Goal: Task Accomplishment & Management: Manage account settings

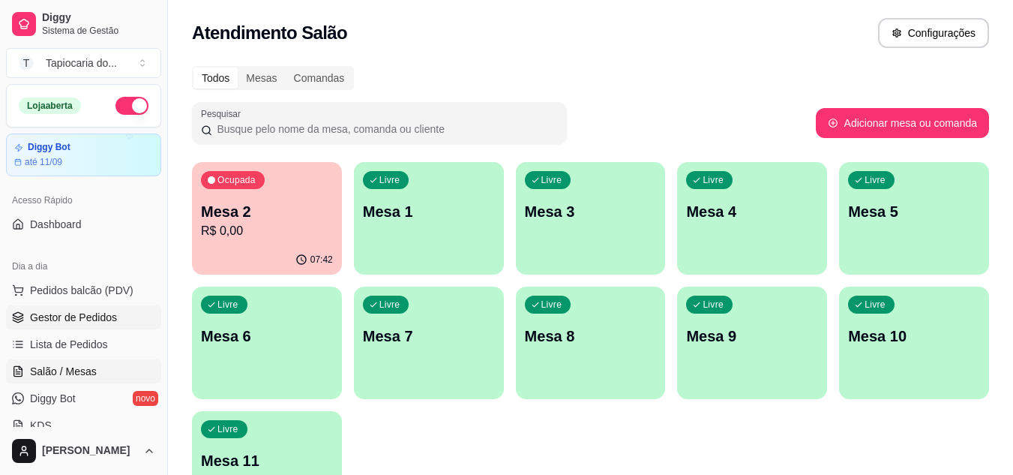
click at [59, 314] on span "Gestor de Pedidos" at bounding box center [73, 317] width 87 height 15
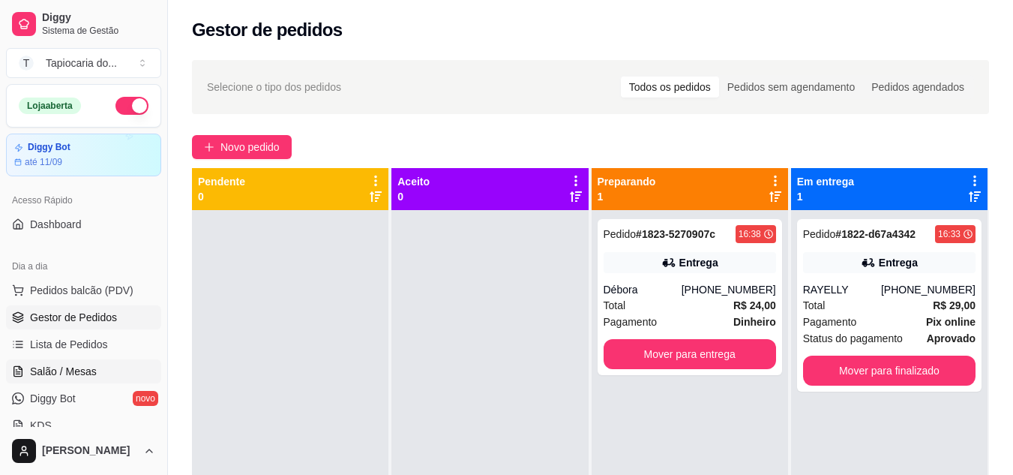
click at [69, 371] on span "Salão / Mesas" at bounding box center [63, 371] width 67 height 15
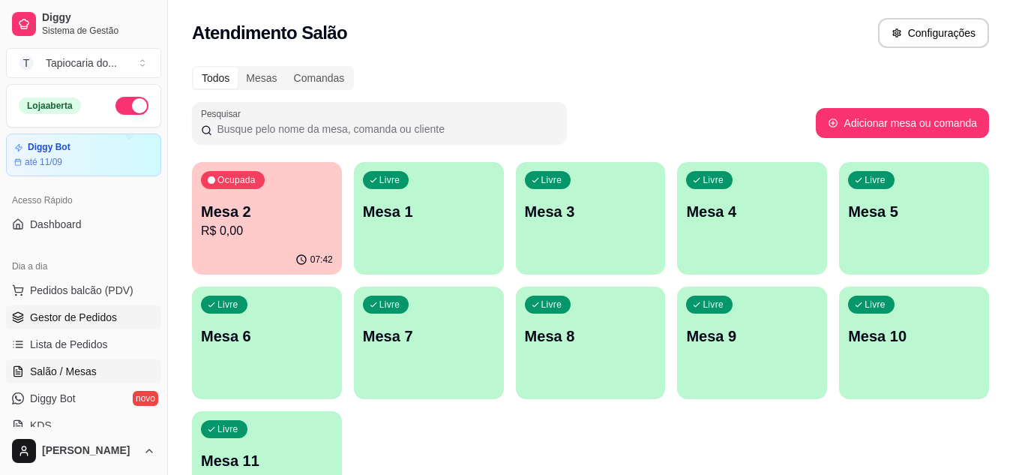
click at [71, 327] on link "Gestor de Pedidos" at bounding box center [83, 317] width 155 height 24
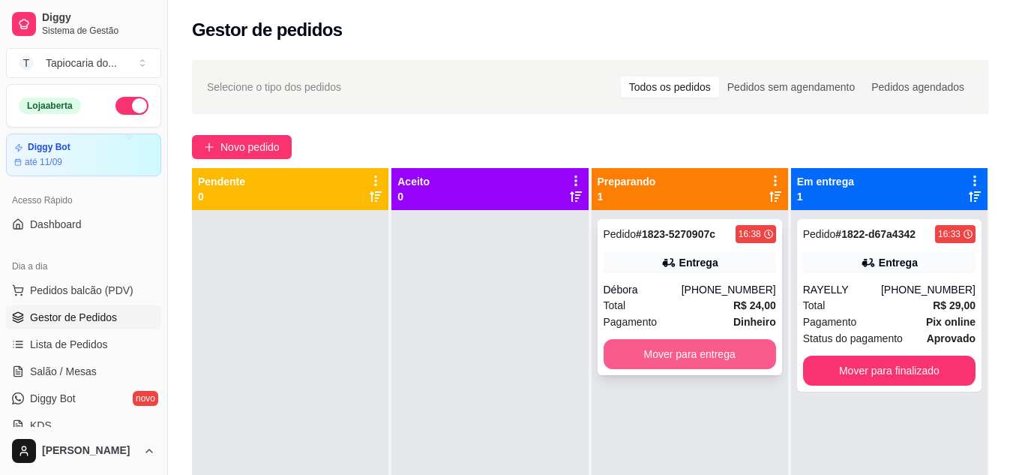
click at [635, 353] on button "Mover para entrega" at bounding box center [690, 354] width 173 height 30
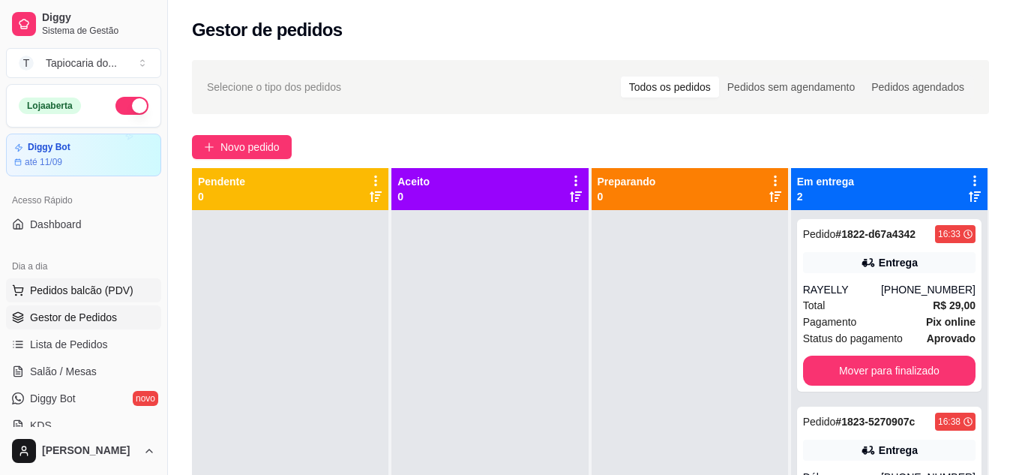
click at [95, 293] on span "Pedidos balcão (PDV)" at bounding box center [82, 290] width 104 height 15
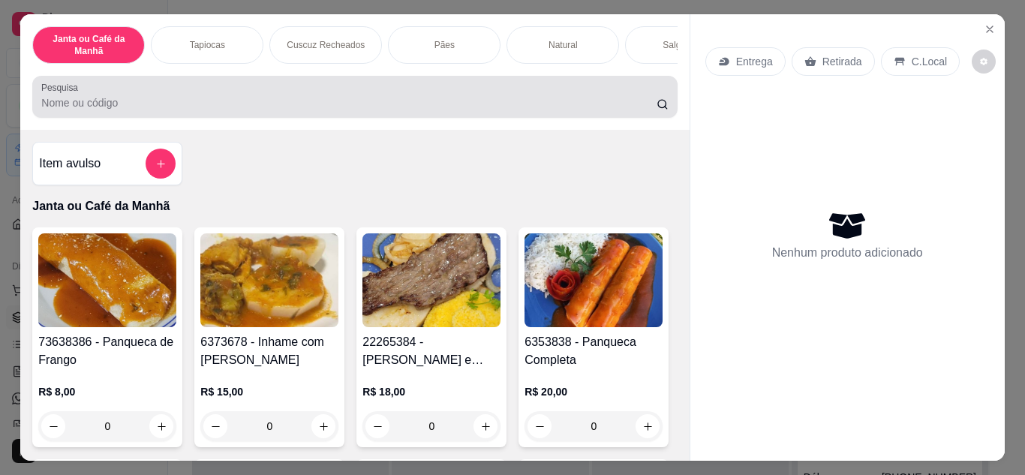
click at [342, 95] on div at bounding box center [354, 97] width 626 height 30
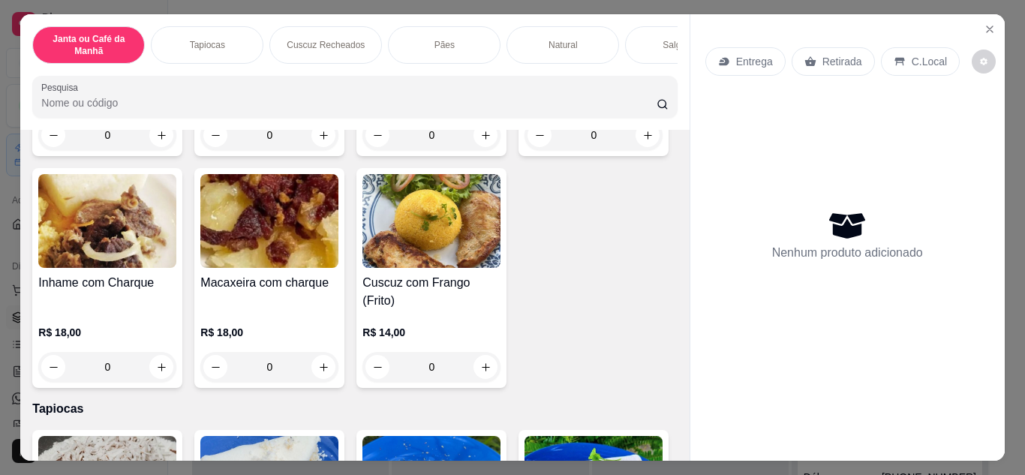
scroll to position [525, 0]
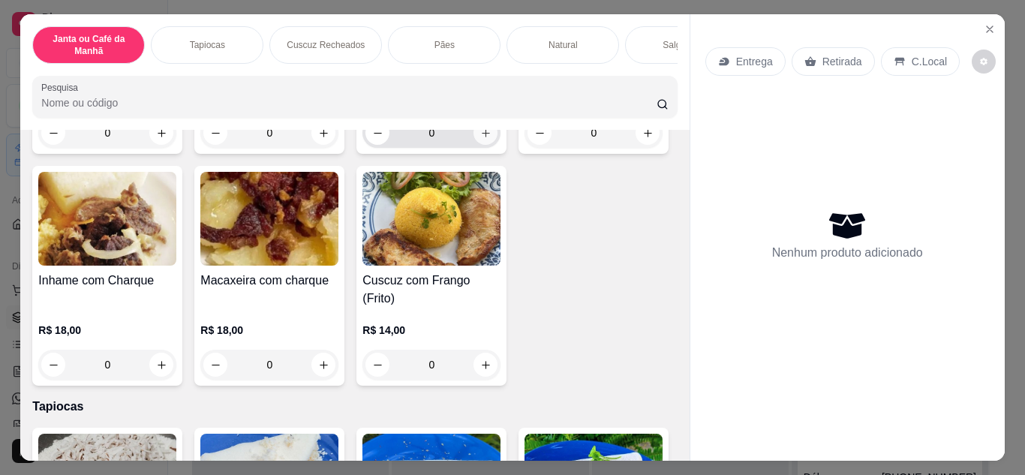
click at [482, 137] on icon "increase-product-quantity" at bounding box center [486, 133] width 8 height 8
type input "1"
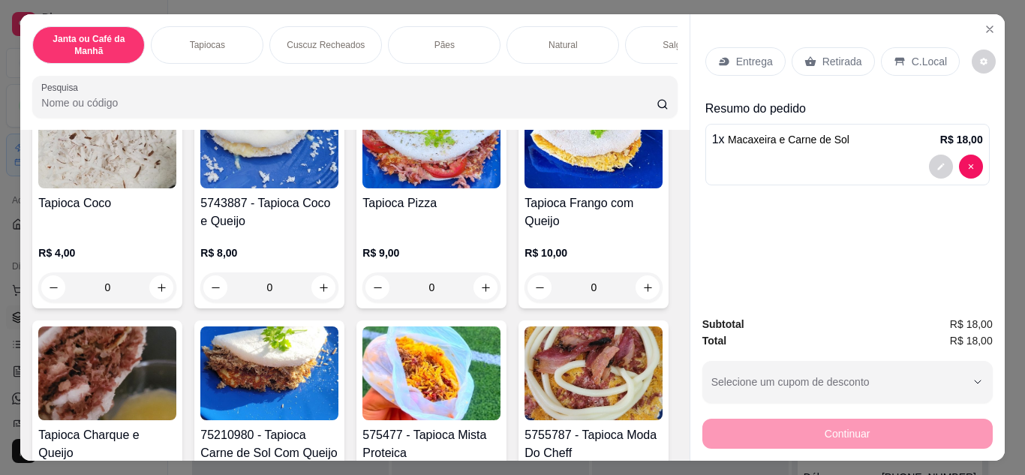
scroll to position [900, 0]
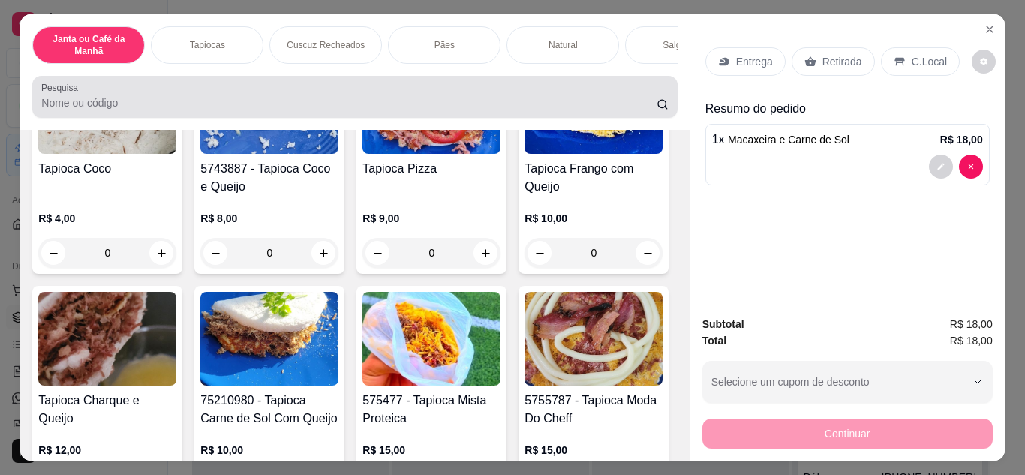
click at [297, 97] on div at bounding box center [354, 97] width 626 height 30
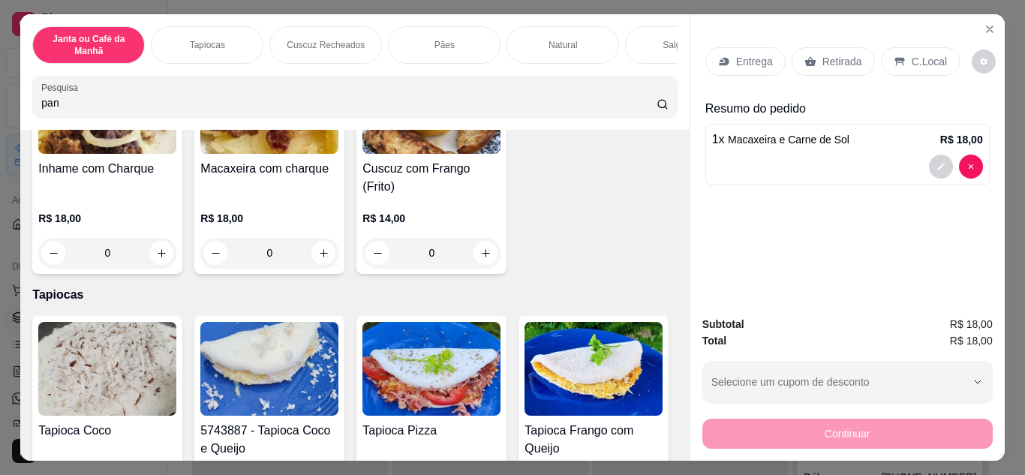
scroll to position [1162, 0]
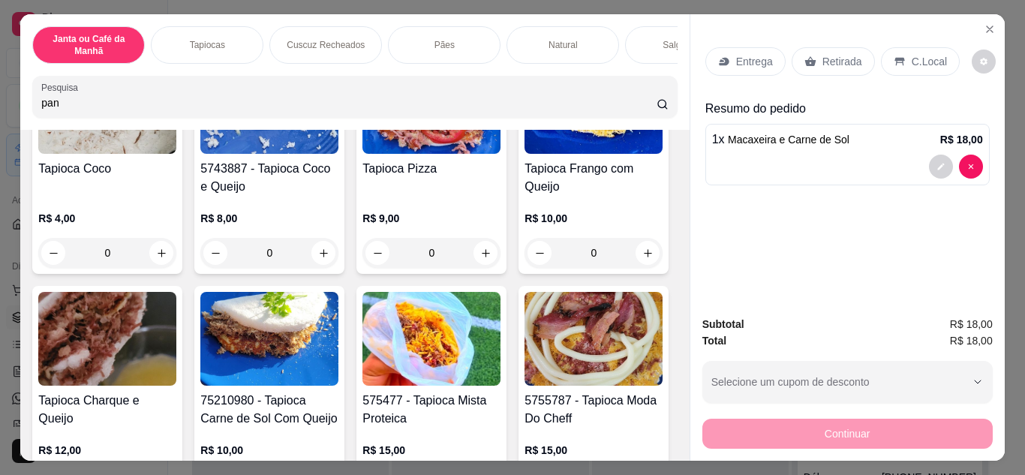
type input "pan"
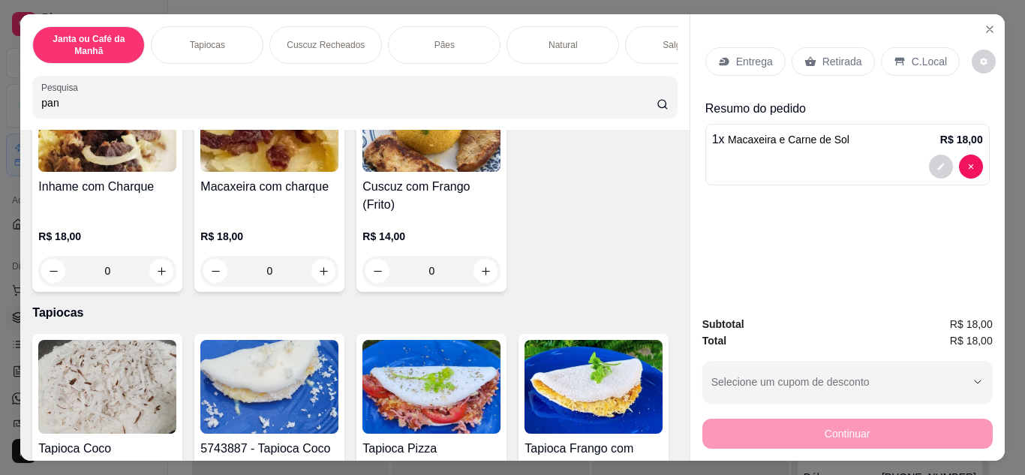
scroll to position [0, 0]
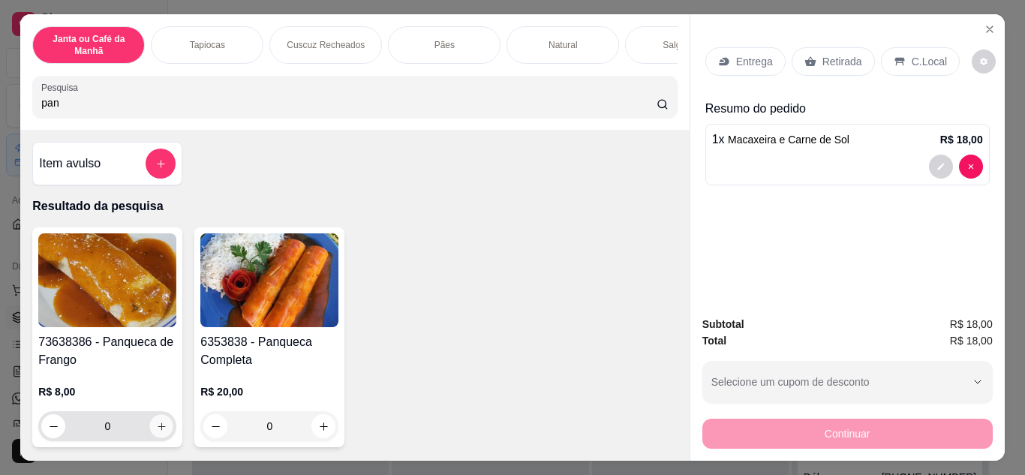
click at [156, 432] on icon "increase-product-quantity" at bounding box center [161, 426] width 11 height 11
type input "1"
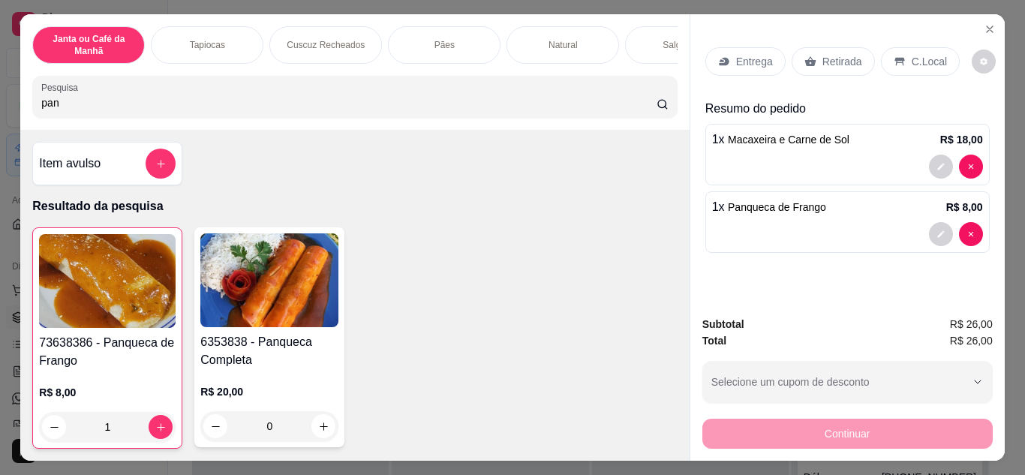
click at [750, 56] on p "Entrega" at bounding box center [754, 61] width 37 height 15
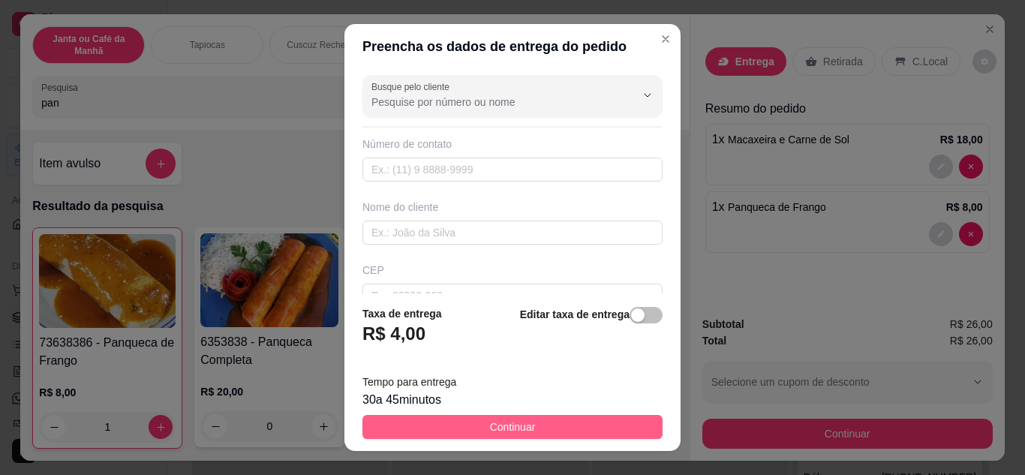
click at [550, 425] on button "Continuar" at bounding box center [512, 427] width 300 height 24
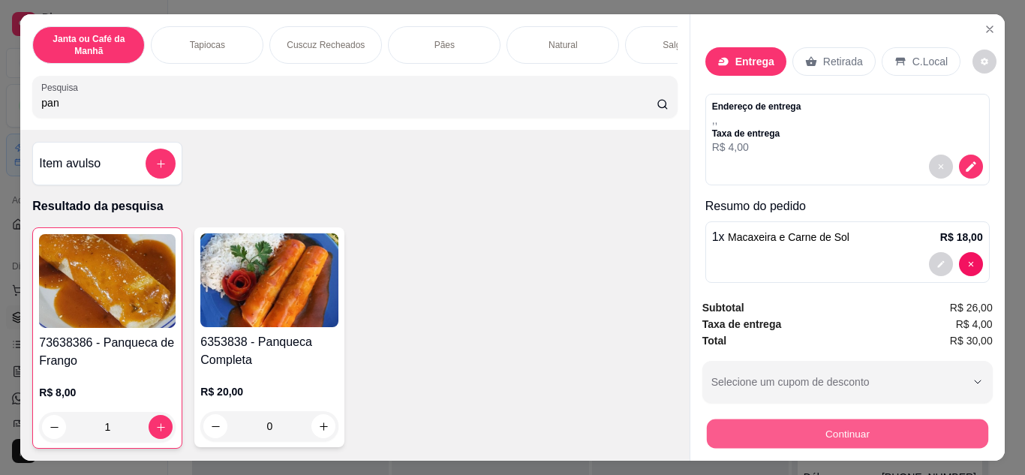
click at [887, 425] on button "Continuar" at bounding box center [846, 433] width 281 height 29
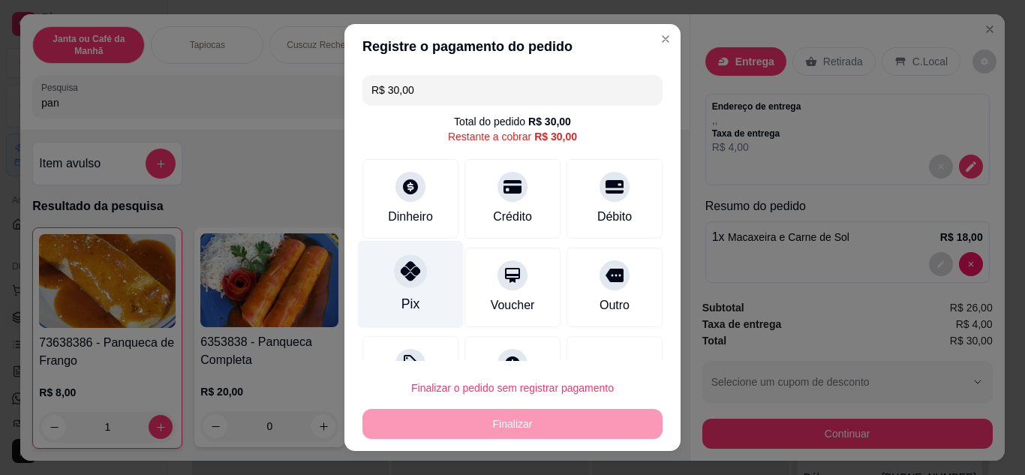
click at [428, 269] on div "Pix" at bounding box center [411, 284] width 106 height 88
type input "R$ 0,00"
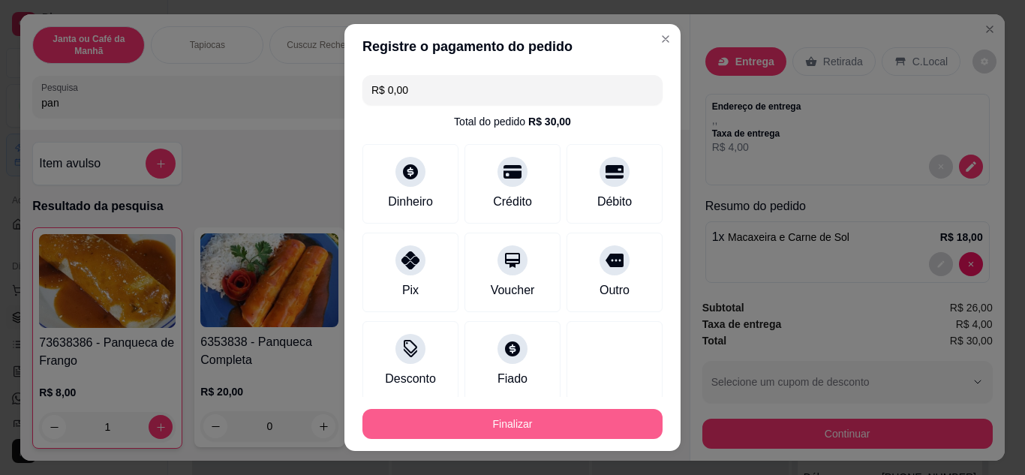
click at [553, 427] on button "Finalizar" at bounding box center [512, 424] width 300 height 30
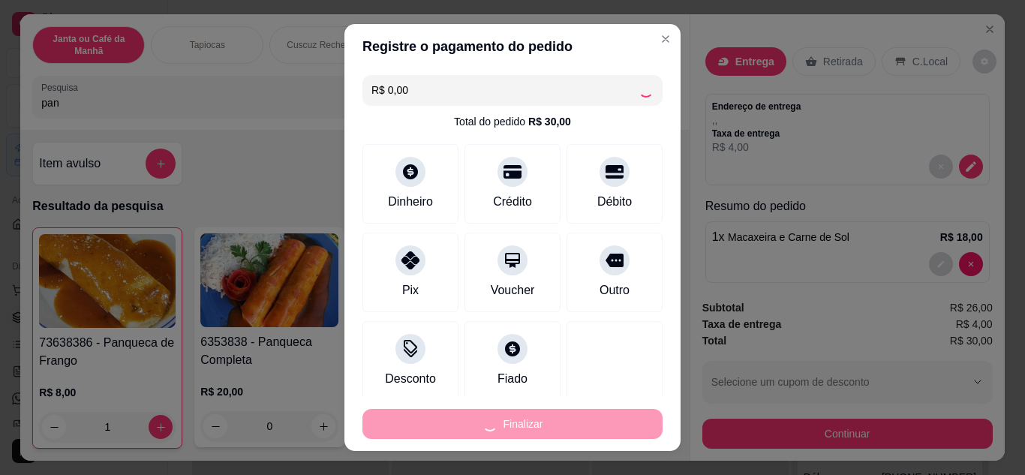
type input "0"
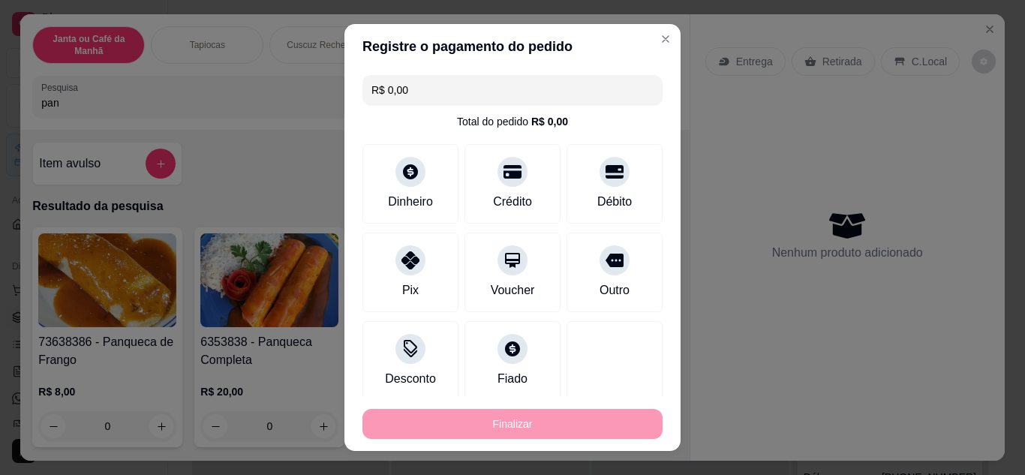
type input "-R$ 30,00"
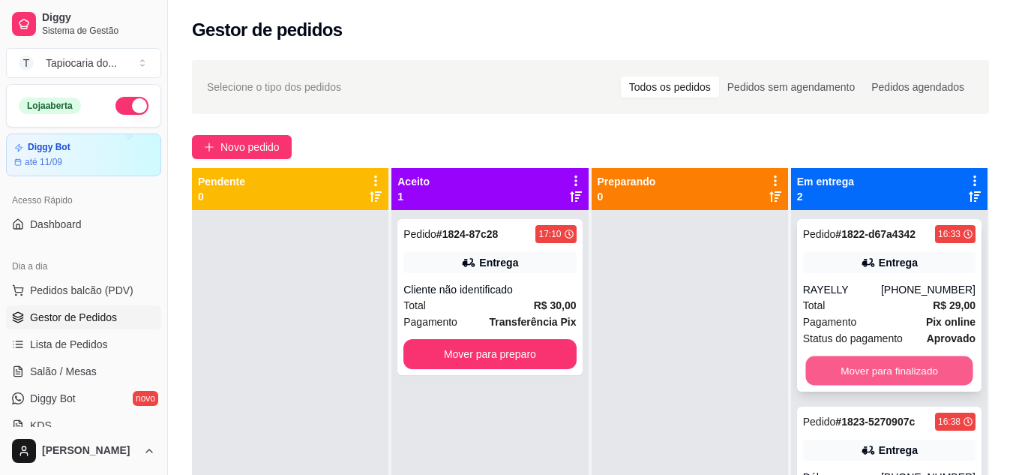
click at [830, 367] on button "Mover para finalizado" at bounding box center [889, 370] width 167 height 29
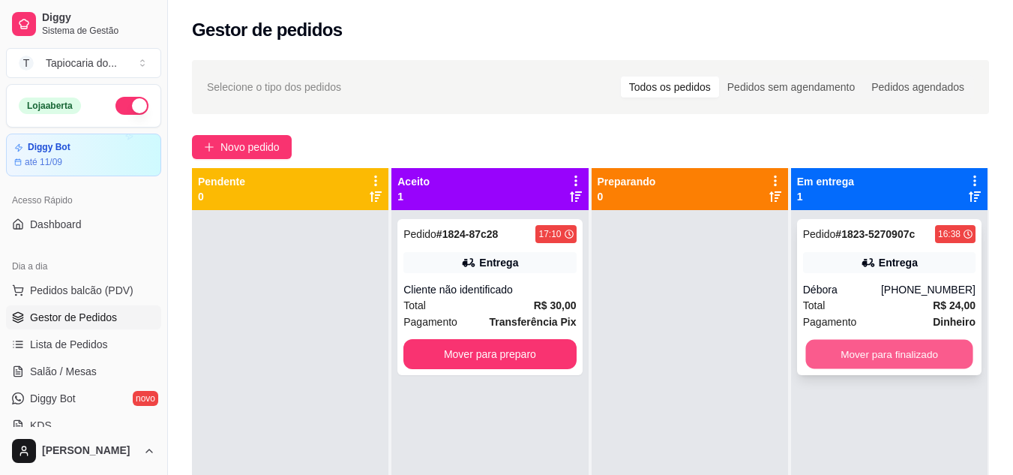
click at [832, 350] on button "Mover para finalizado" at bounding box center [889, 354] width 167 height 29
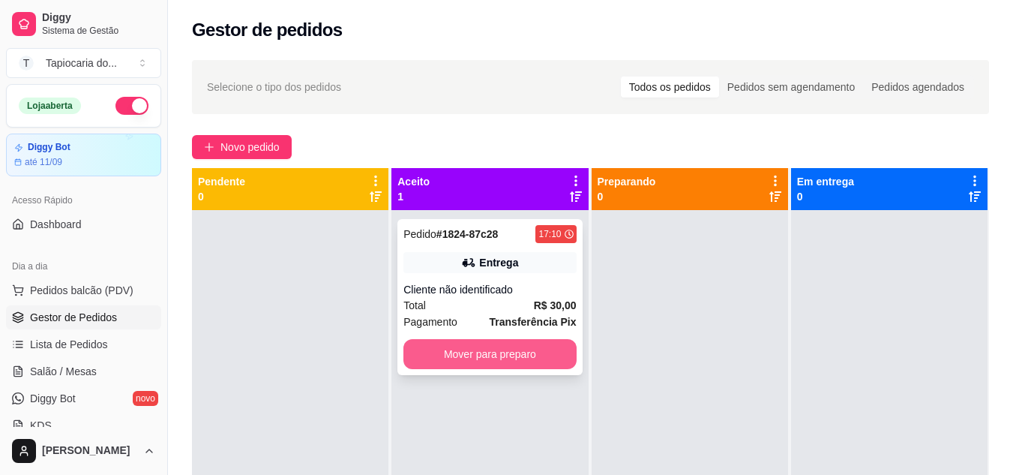
click at [494, 356] on button "Mover para preparo" at bounding box center [490, 354] width 173 height 30
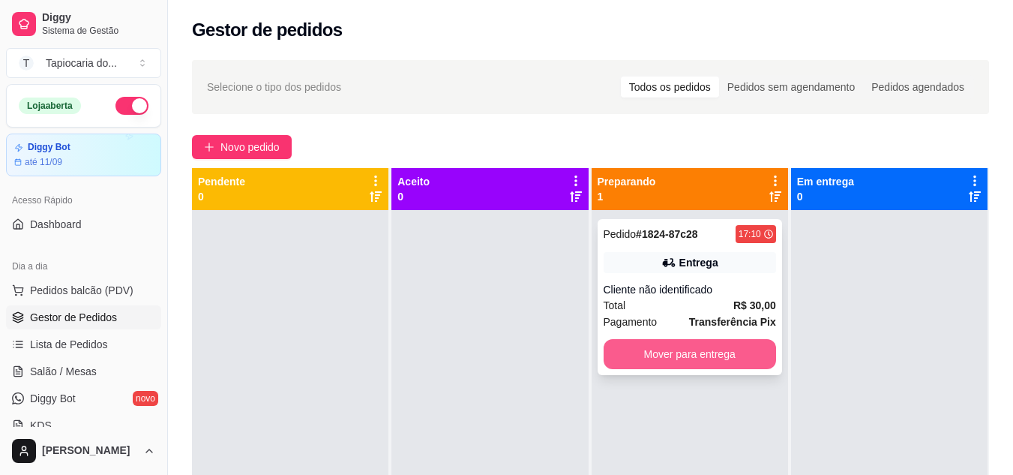
click at [671, 350] on button "Mover para entrega" at bounding box center [690, 354] width 173 height 30
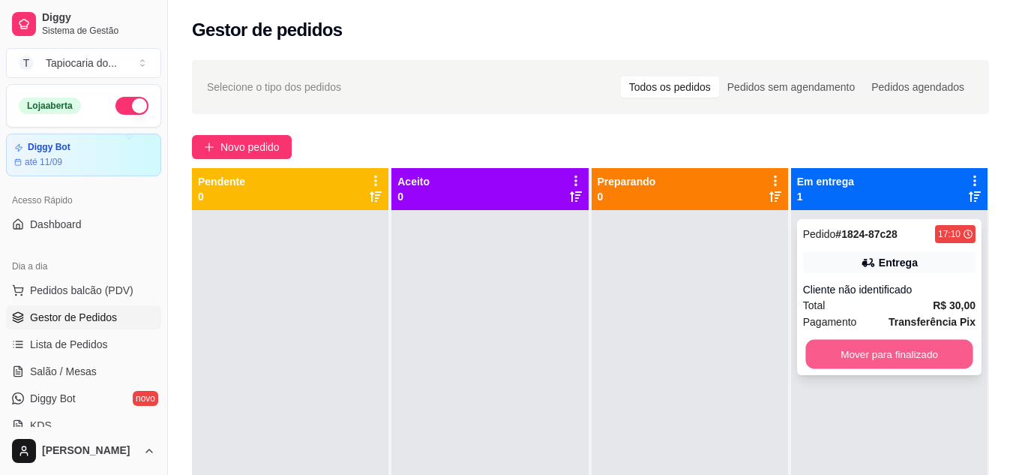
click at [896, 366] on button "Mover para finalizado" at bounding box center [889, 354] width 167 height 29
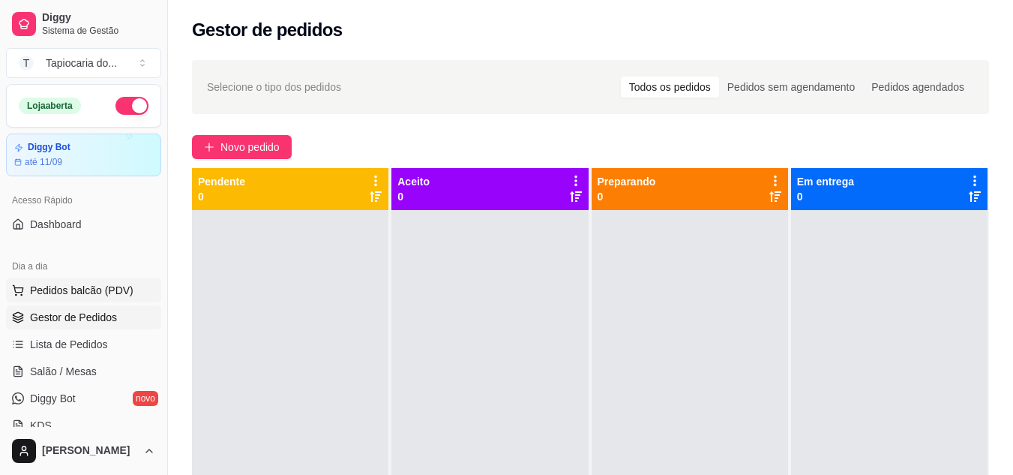
click at [77, 290] on span "Pedidos balcão (PDV)" at bounding box center [82, 290] width 104 height 15
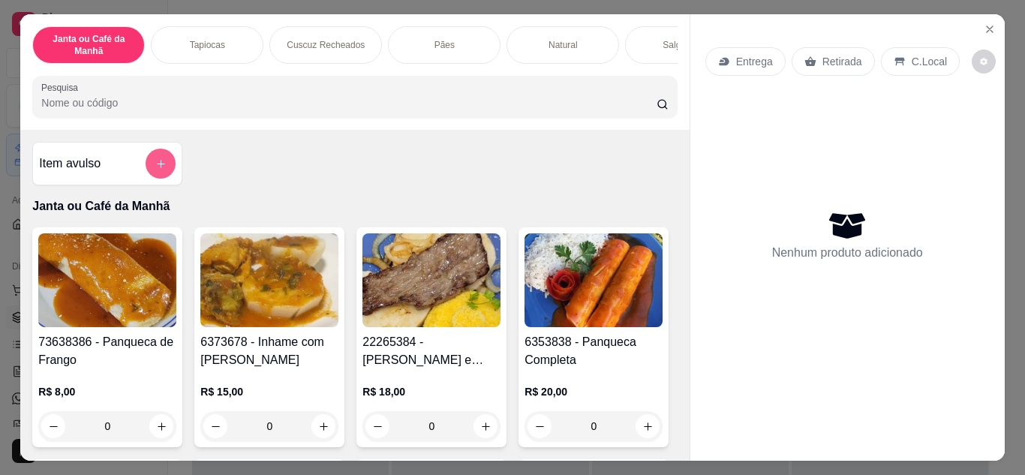
click at [157, 168] on icon "add-separate-item" at bounding box center [161, 164] width 8 height 8
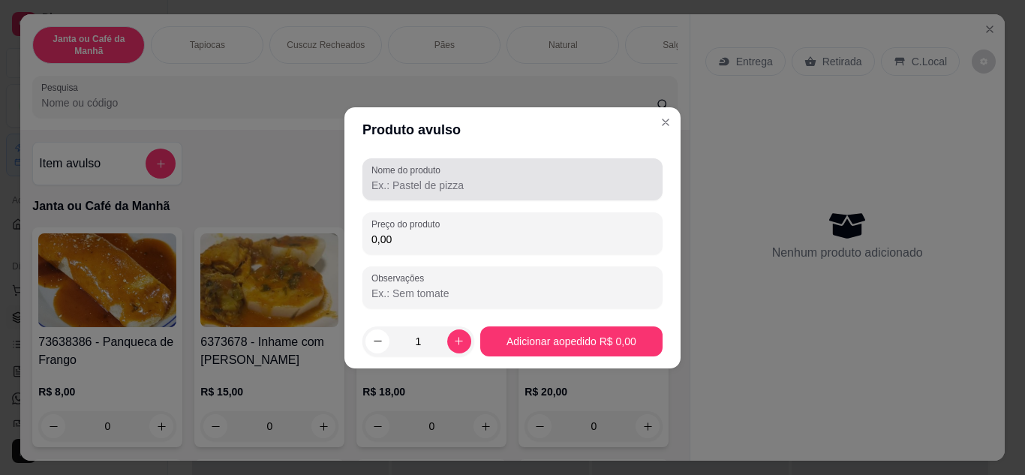
click at [417, 185] on input "Nome do produto" at bounding box center [512, 185] width 282 height 15
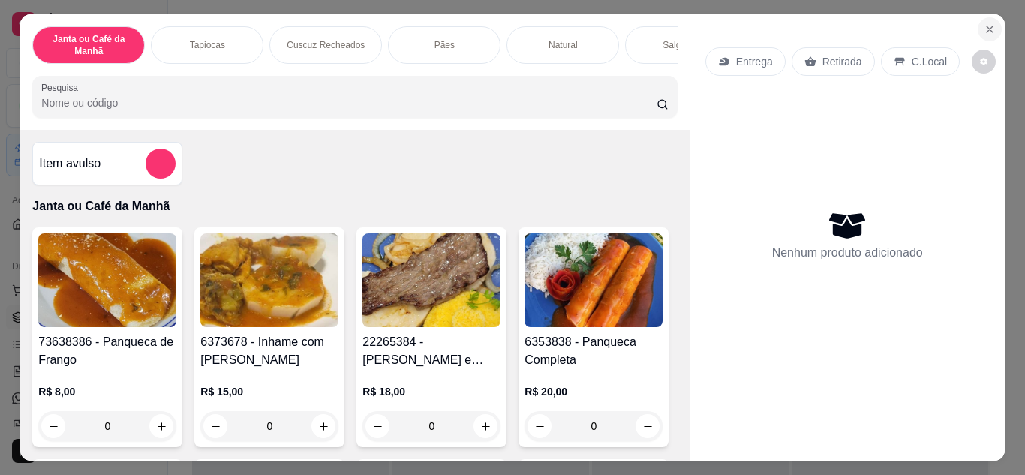
click at [983, 23] on icon "Close" at bounding box center [989, 29] width 12 height 12
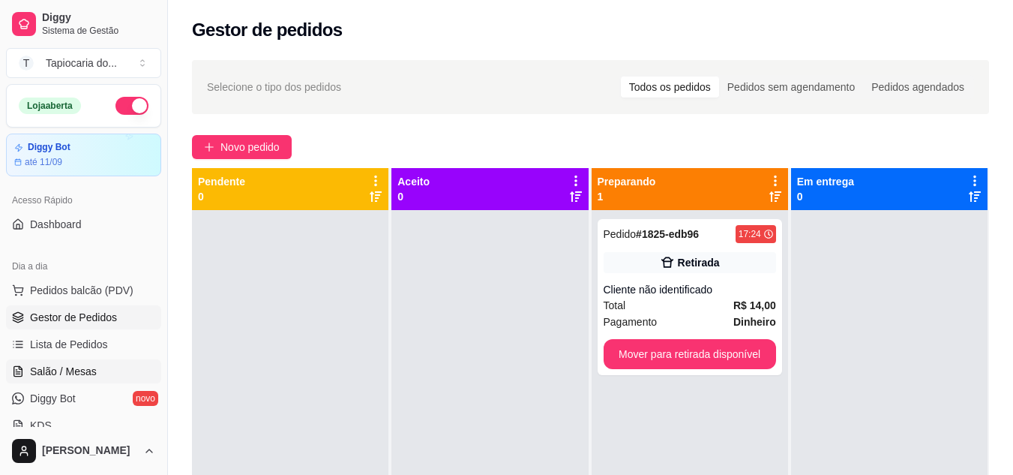
click at [20, 372] on icon at bounding box center [18, 372] width 4 height 0
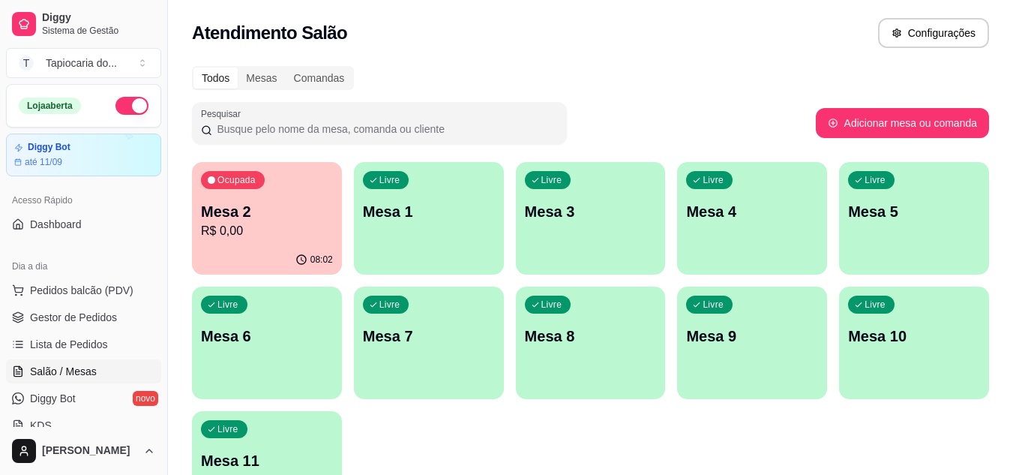
click at [278, 233] on p "R$ 0,00" at bounding box center [267, 231] width 132 height 18
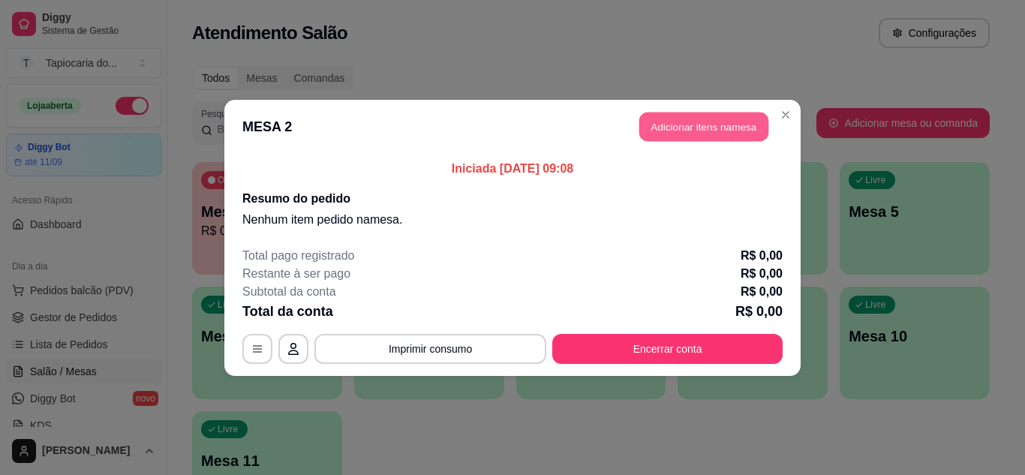
click at [707, 120] on button "Adicionar itens na mesa" at bounding box center [703, 126] width 129 height 29
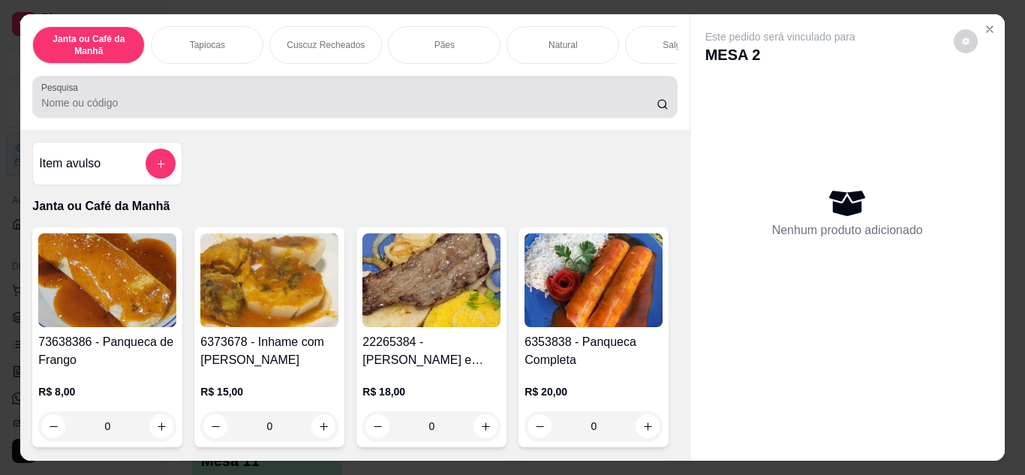
click at [401, 97] on div at bounding box center [354, 97] width 626 height 30
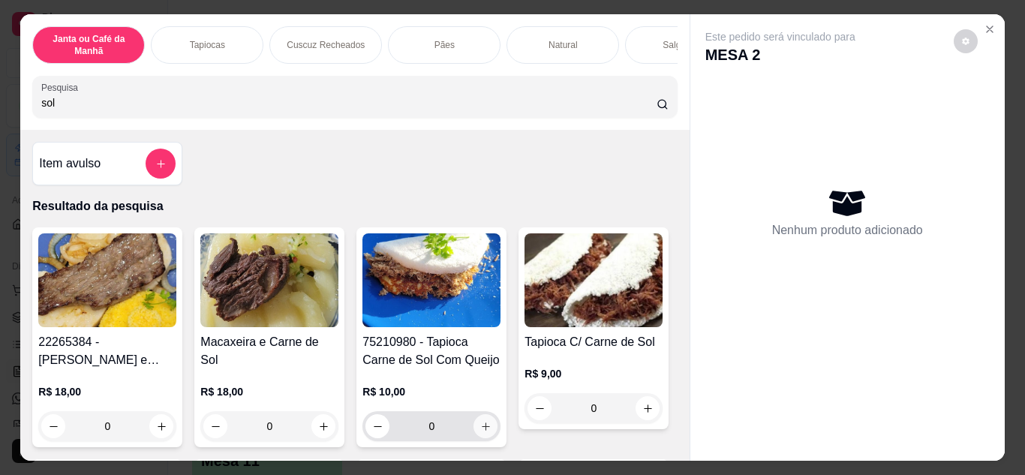
type input "sol"
click at [481, 422] on button "increase-product-quantity" at bounding box center [485, 425] width 23 height 23
type input "1"
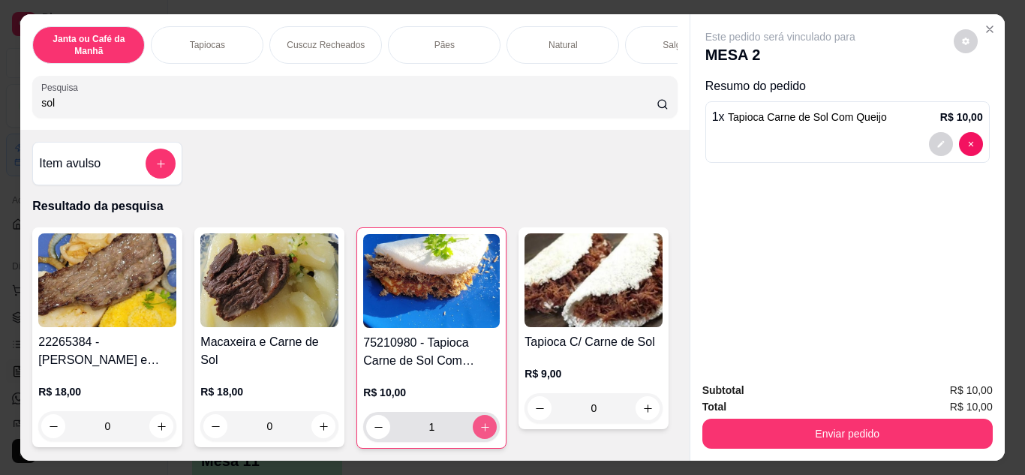
click at [481, 422] on button "increase-product-quantity" at bounding box center [485, 427] width 24 height 24
type input "2"
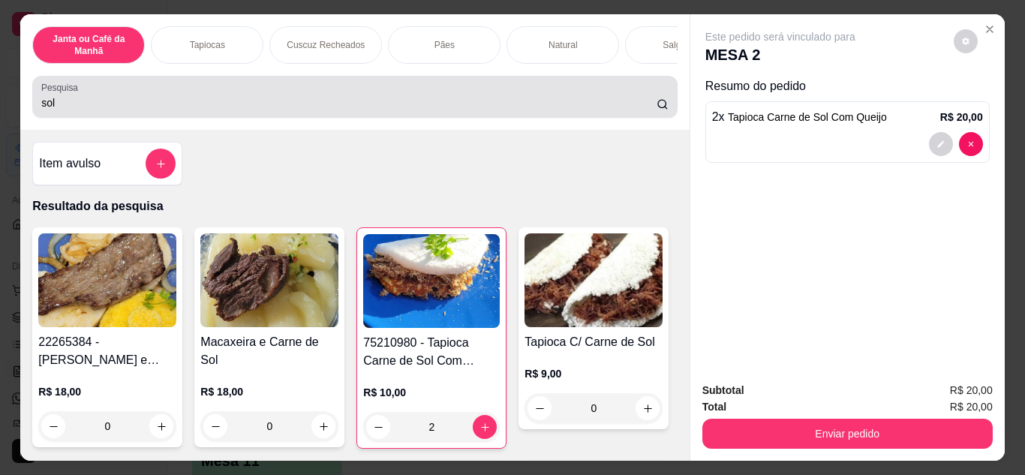
click at [342, 94] on div "sol" at bounding box center [354, 97] width 626 height 30
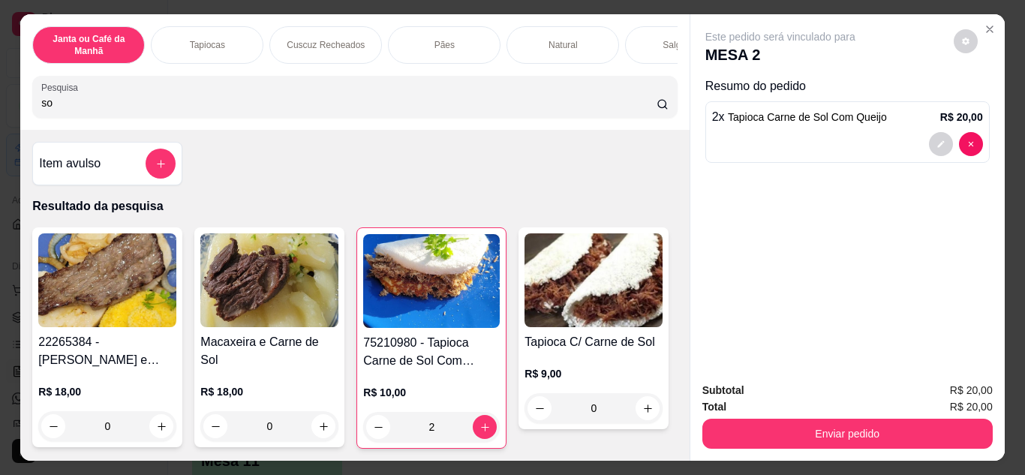
type input "s"
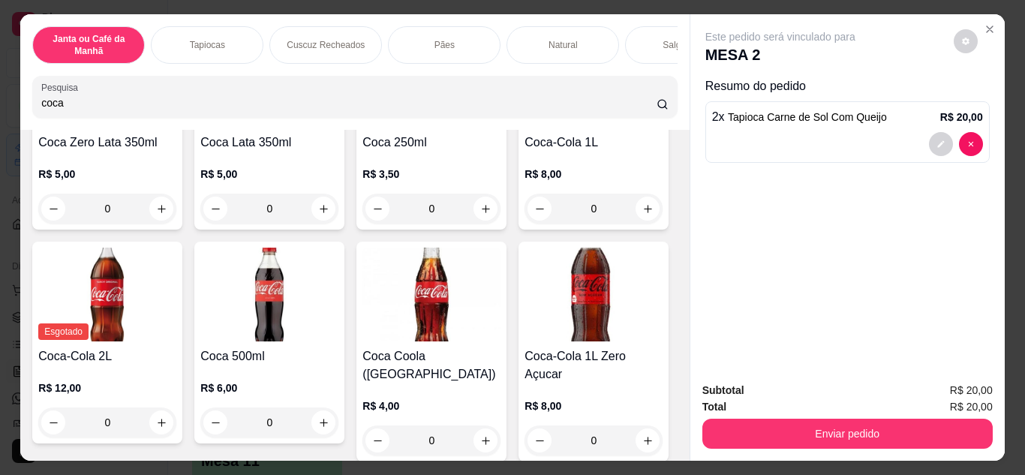
scroll to position [225, 0]
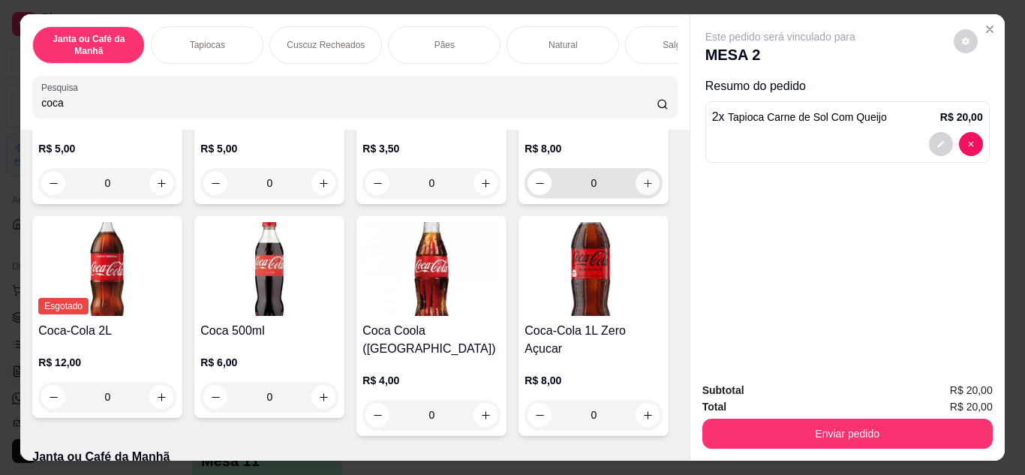
type input "coca"
click at [642, 189] on icon "increase-product-quantity" at bounding box center [647, 183] width 11 height 11
type input "1"
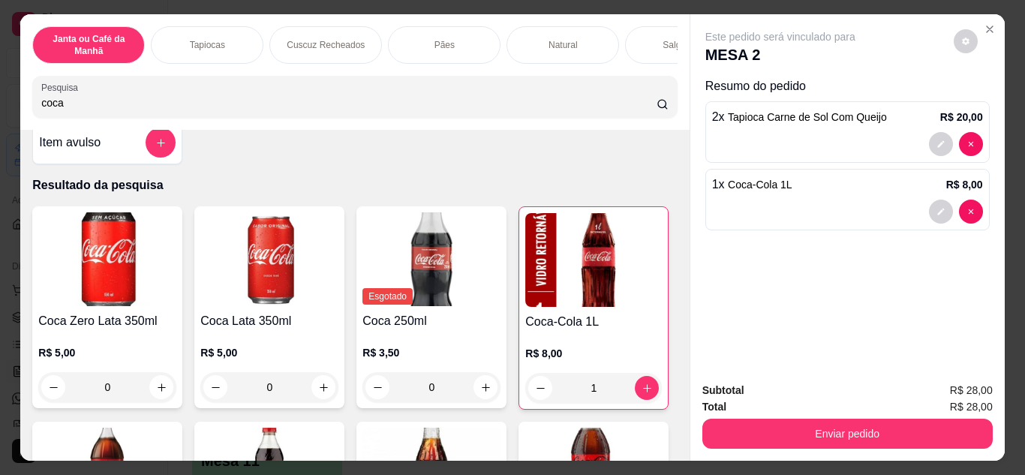
scroll to position [0, 0]
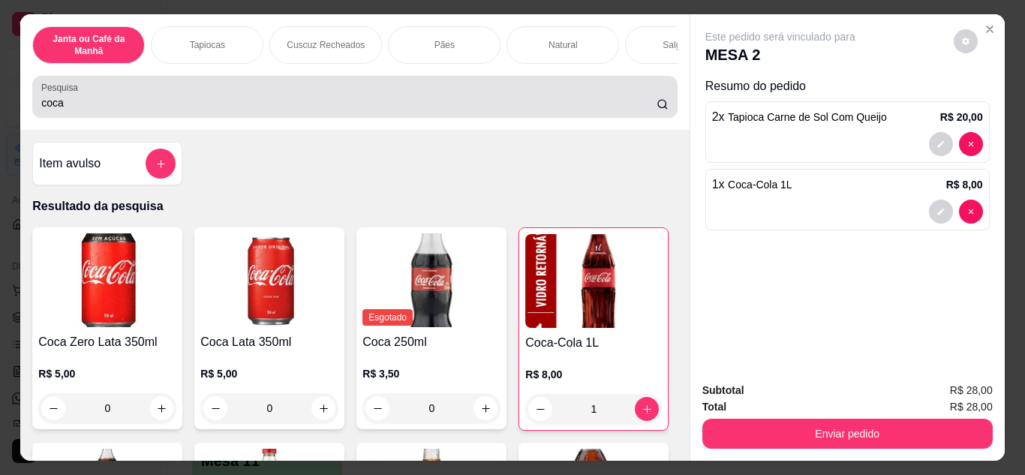
click at [250, 110] on input "coca" at bounding box center [348, 102] width 615 height 15
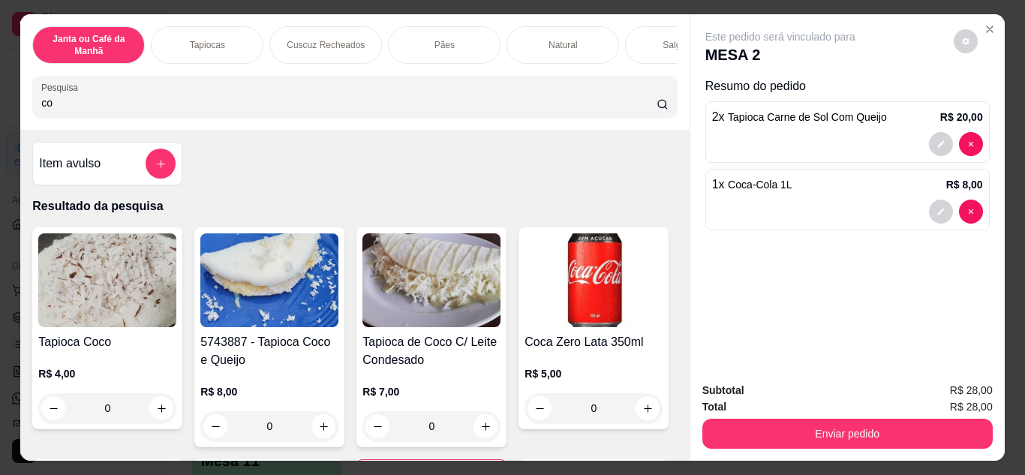
type input "c"
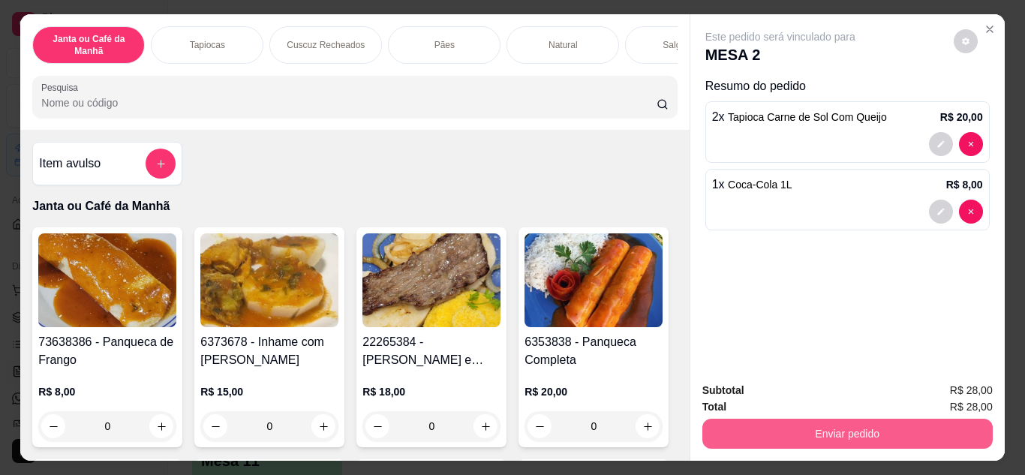
click at [806, 430] on button "Enviar pedido" at bounding box center [847, 434] width 290 height 30
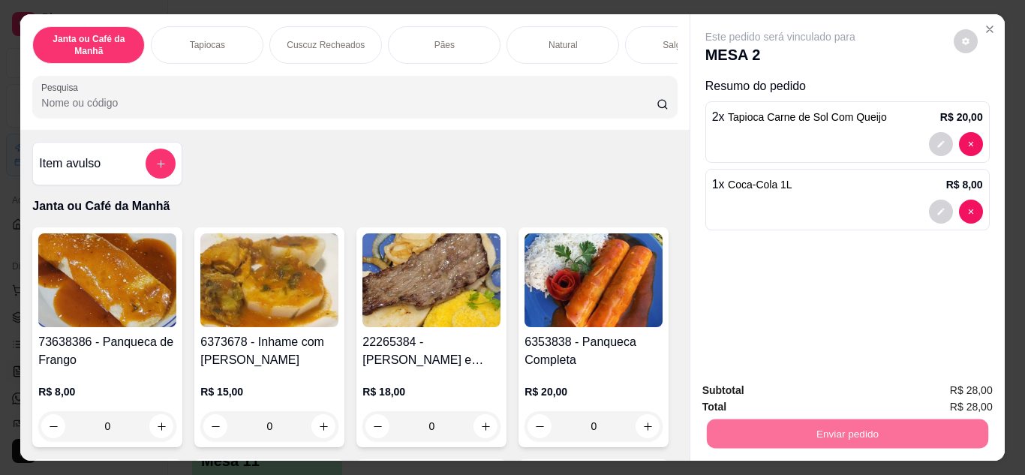
click at [807, 391] on button "Não registrar e enviar pedido" at bounding box center [797, 391] width 156 height 29
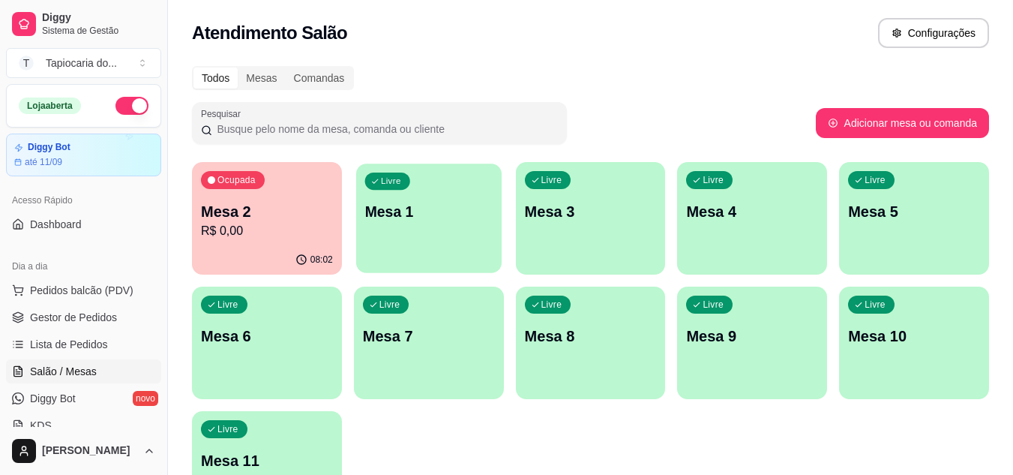
click at [454, 239] on div "Livre Mesa 1" at bounding box center [429, 210] width 146 height 92
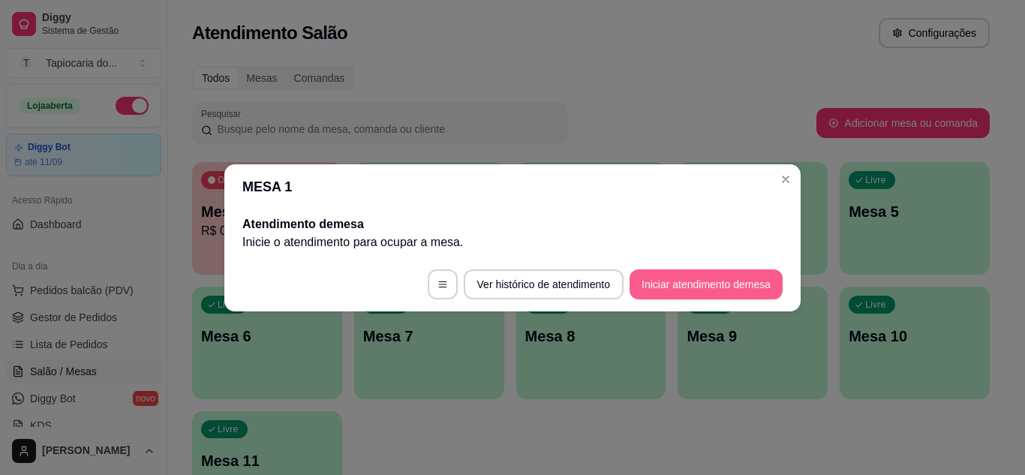
click at [728, 287] on button "Iniciar atendimento de mesa" at bounding box center [705, 284] width 153 height 30
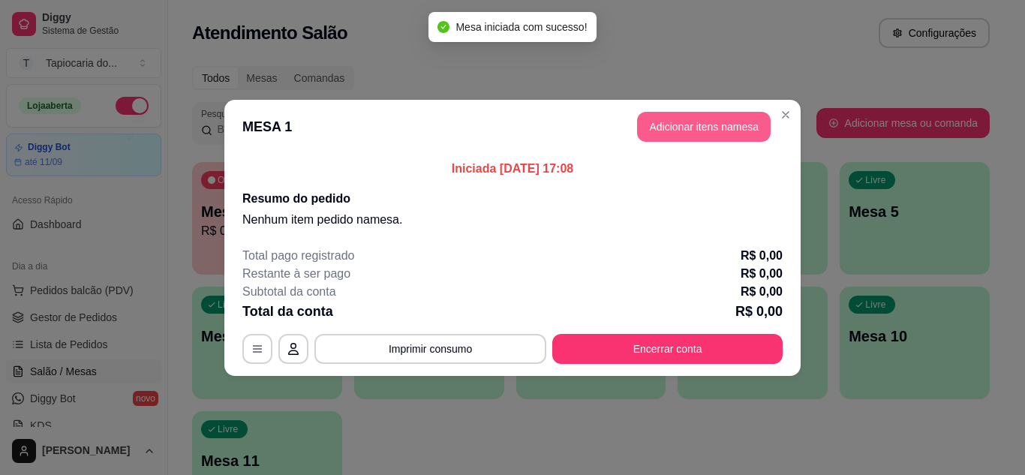
click at [702, 124] on button "Adicionar itens na mesa" at bounding box center [704, 127] width 134 height 30
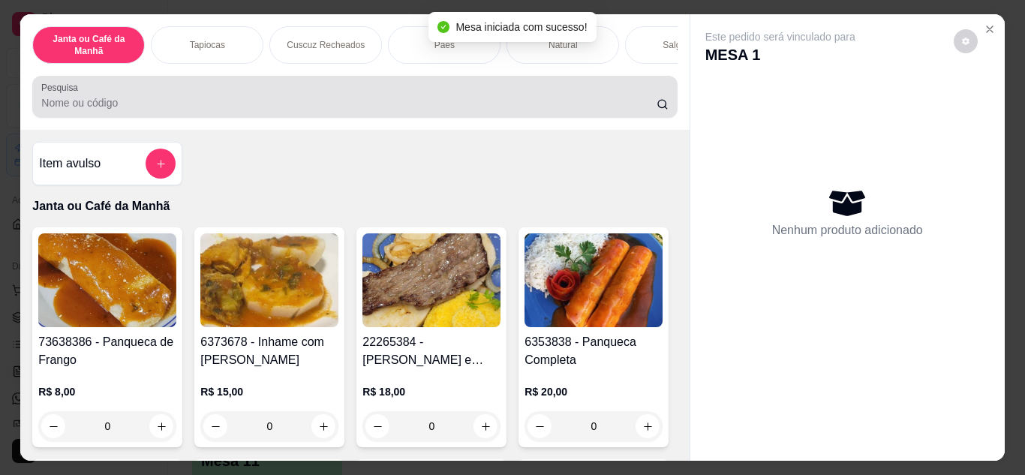
click at [434, 83] on div "Pesquisa" at bounding box center [354, 97] width 644 height 42
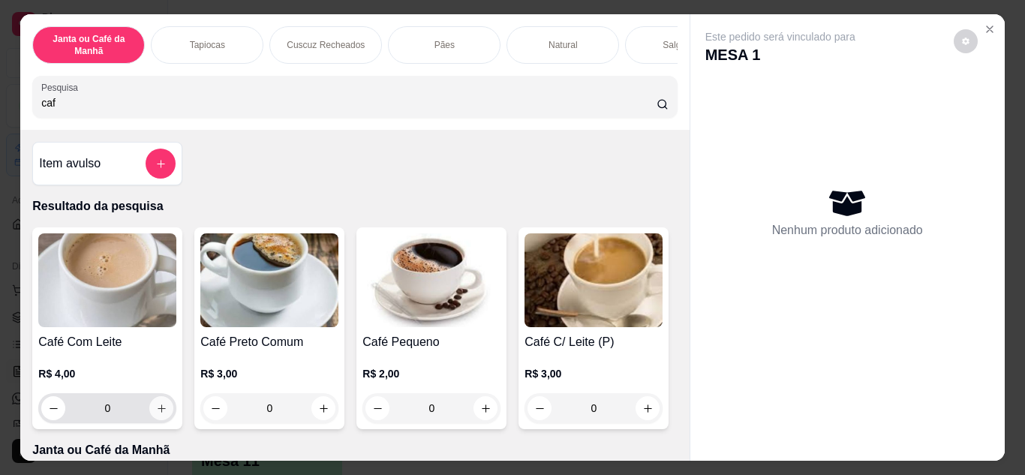
type input "caf"
click at [156, 413] on icon "increase-product-quantity" at bounding box center [161, 408] width 11 height 11
type input "1"
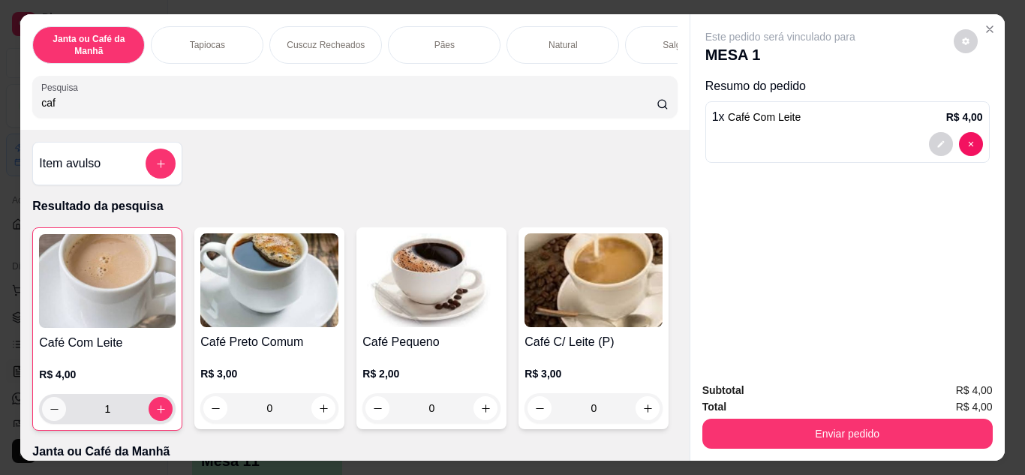
click at [55, 420] on button "decrease-product-quantity" at bounding box center [54, 409] width 24 height 24
type input "0"
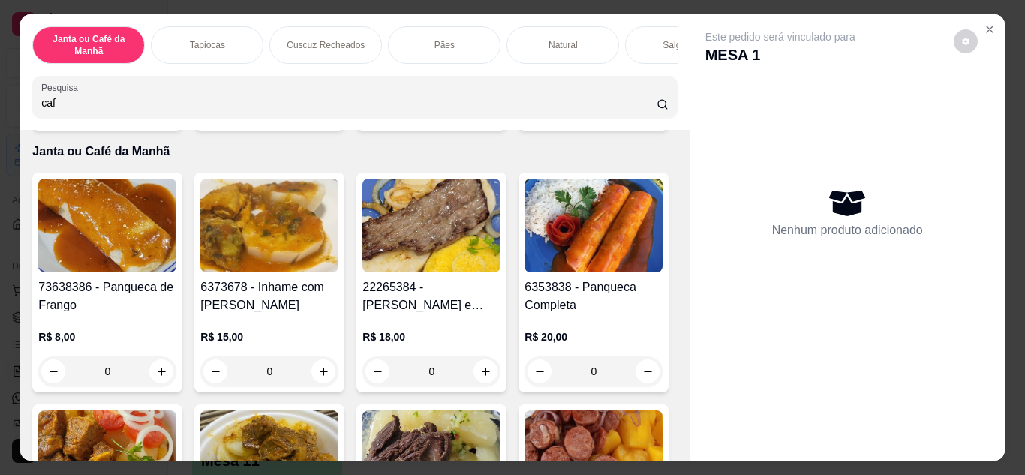
scroll to position [300, 0]
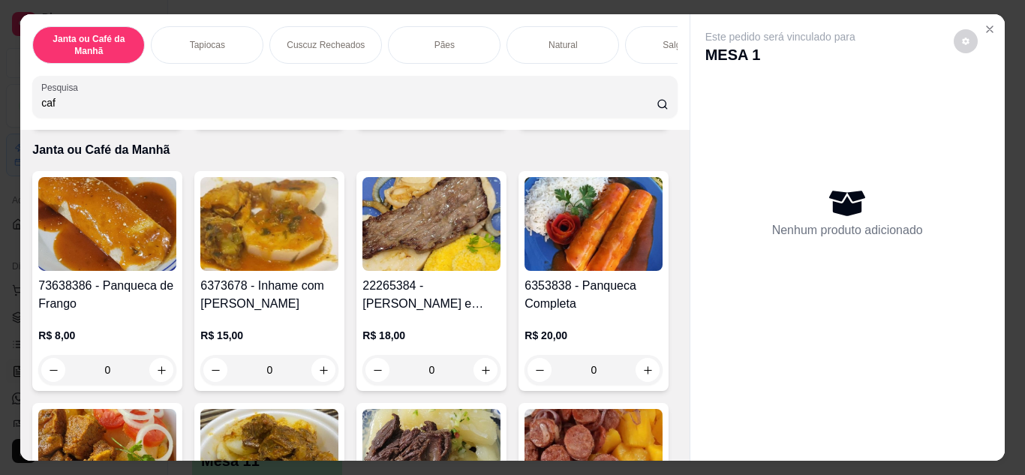
click at [642, 114] on icon "increase-product-quantity" at bounding box center [647, 108] width 11 height 11
type input "1"
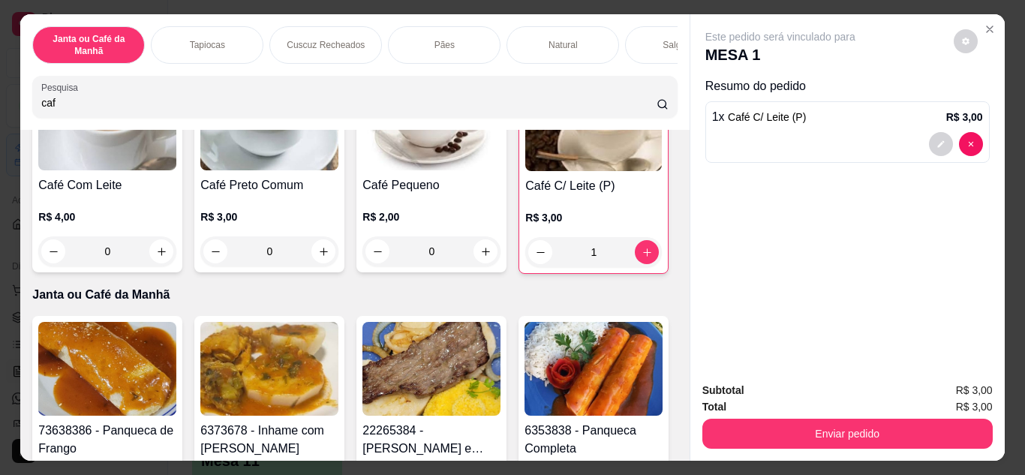
scroll to position [0, 0]
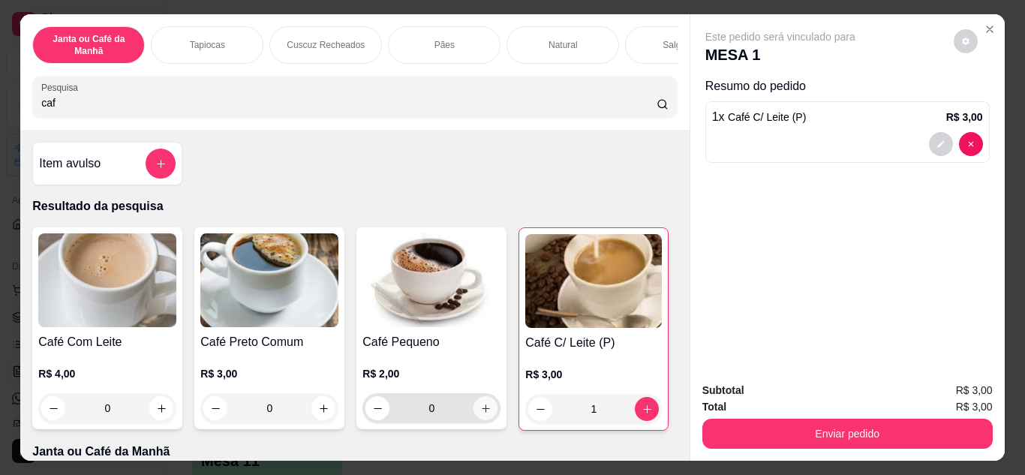
click at [482, 413] on icon "increase-product-quantity" at bounding box center [486, 408] width 8 height 8
type input "1"
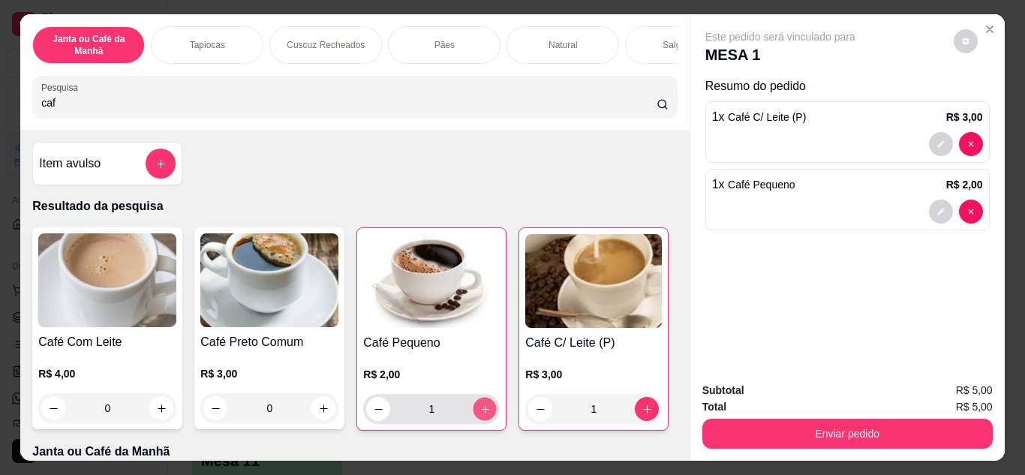
click at [480, 414] on icon "increase-product-quantity" at bounding box center [484, 409] width 11 height 11
type input "2"
click at [322, 110] on input "caf" at bounding box center [348, 102] width 615 height 15
type input "c"
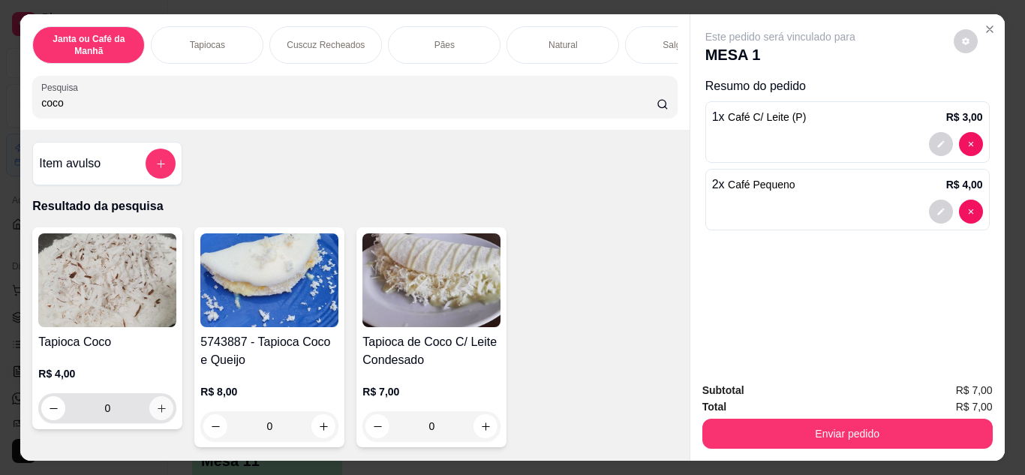
type input "coco"
click at [156, 411] on icon "increase-product-quantity" at bounding box center [161, 408] width 11 height 11
type input "1"
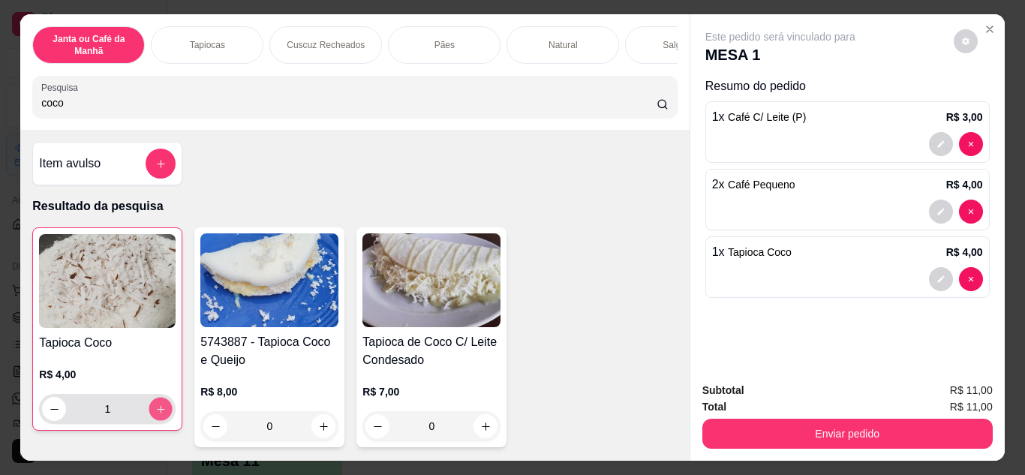
click at [155, 411] on icon "increase-product-quantity" at bounding box center [160, 409] width 11 height 11
type input "2"
click at [155, 411] on icon "increase-product-quantity" at bounding box center [160, 409] width 11 height 11
type input "3"
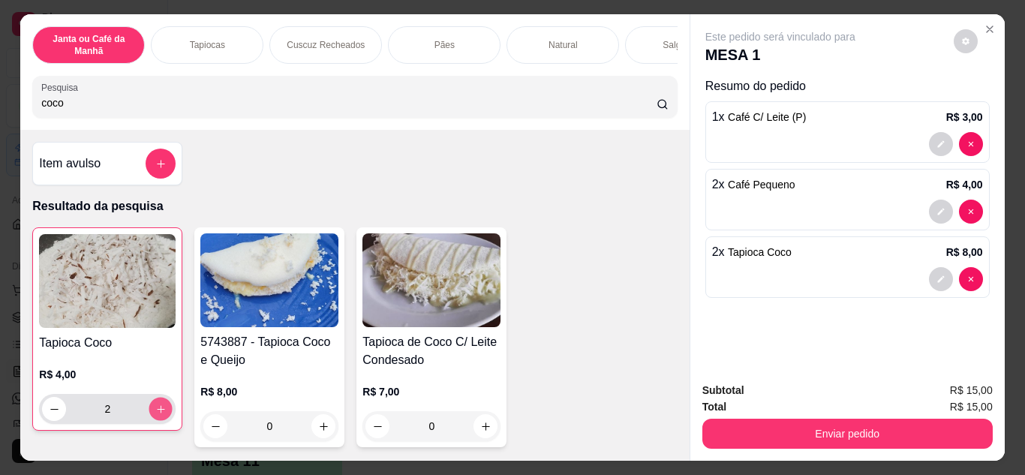
type input "3"
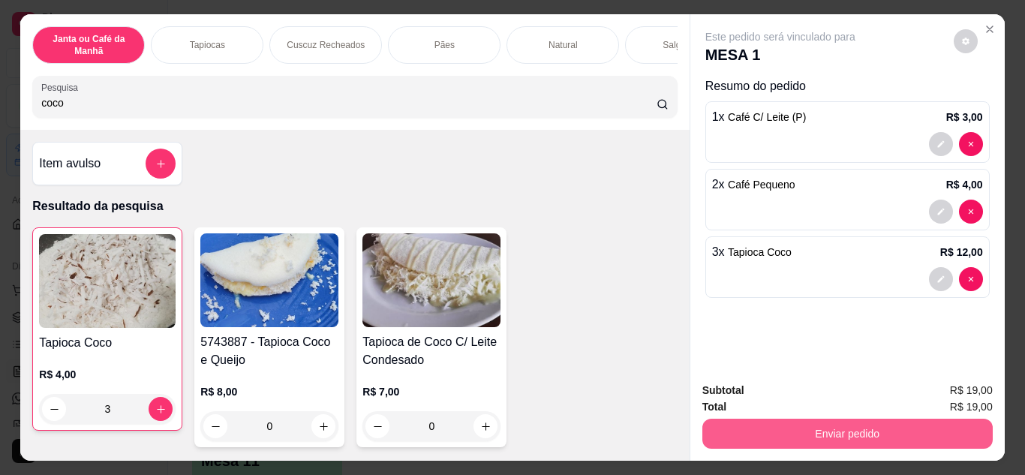
click at [887, 432] on button "Enviar pedido" at bounding box center [847, 434] width 290 height 30
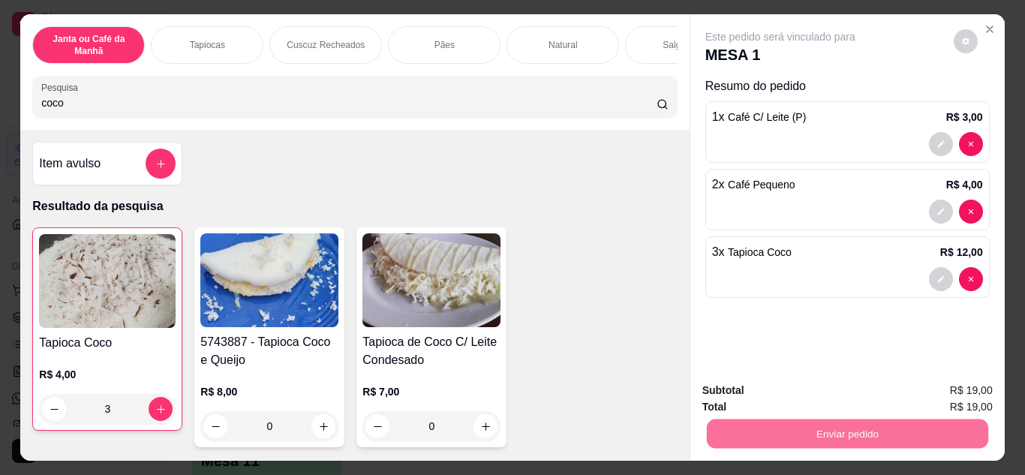
click at [825, 382] on button "Não registrar e enviar pedido" at bounding box center [797, 391] width 156 height 29
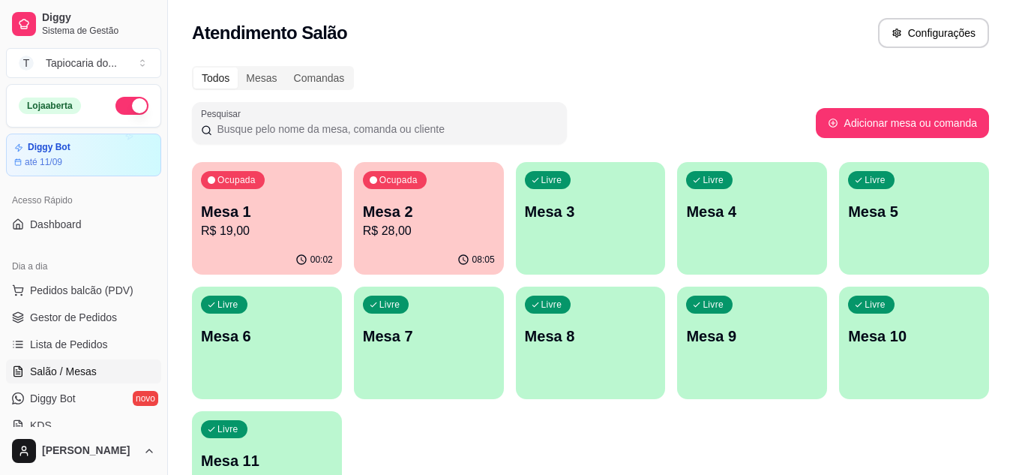
click at [280, 212] on p "Mesa 1" at bounding box center [267, 211] width 132 height 21
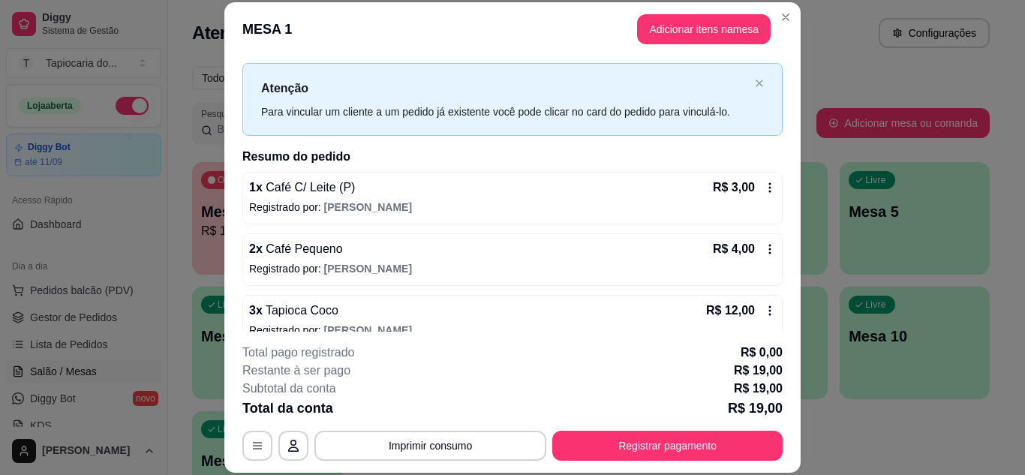
scroll to position [48, 0]
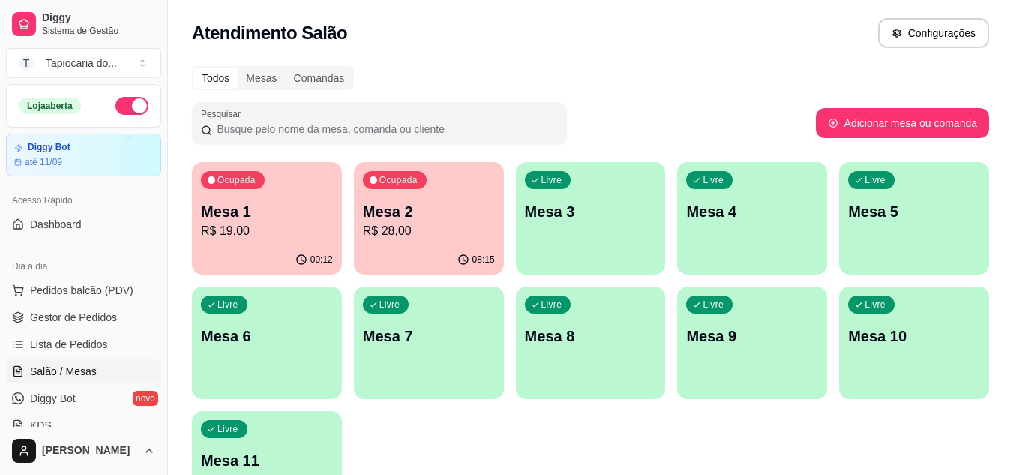
click at [421, 214] on p "Mesa 2" at bounding box center [429, 211] width 132 height 21
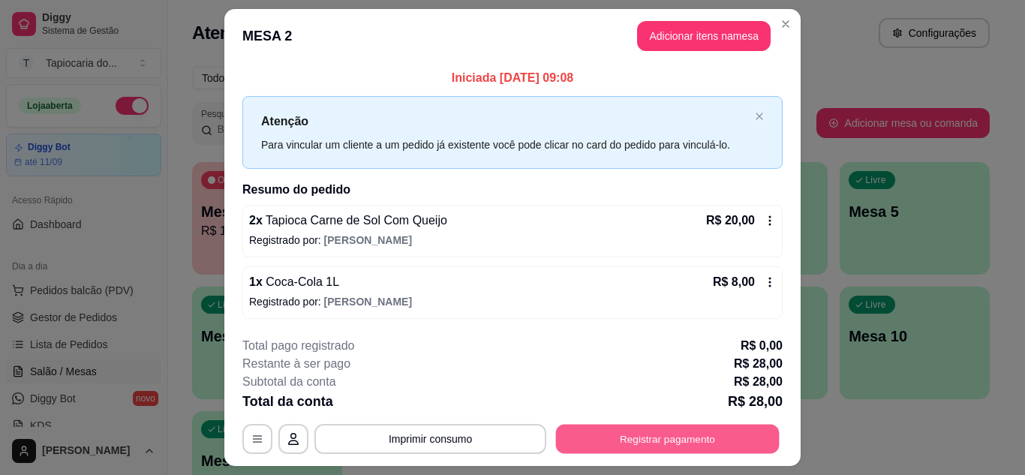
click at [636, 446] on button "Registrar pagamento" at bounding box center [668, 439] width 224 height 29
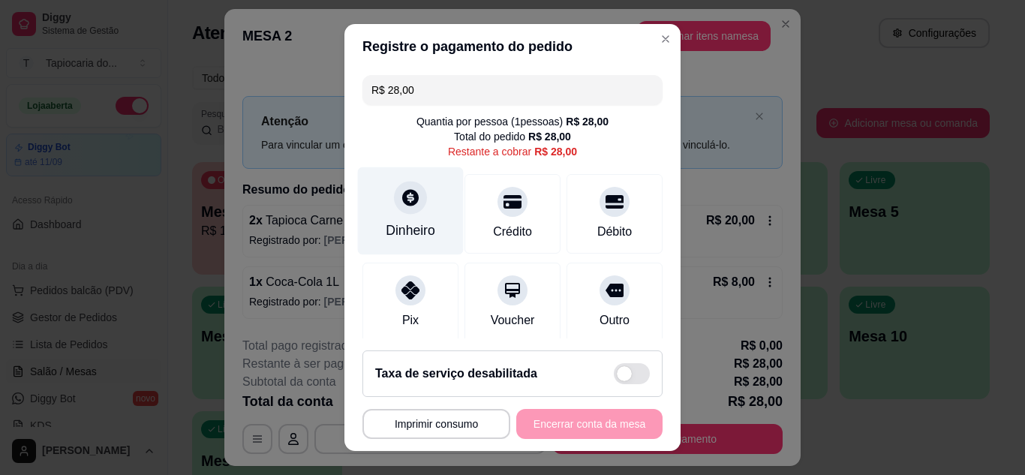
click at [373, 226] on div "Dinheiro" at bounding box center [411, 211] width 106 height 88
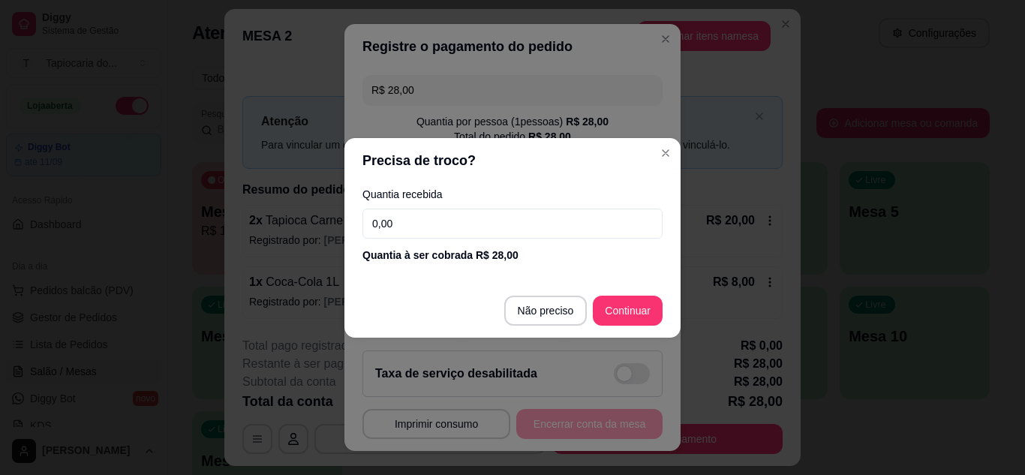
click at [457, 220] on input "0,00" at bounding box center [512, 224] width 300 height 30
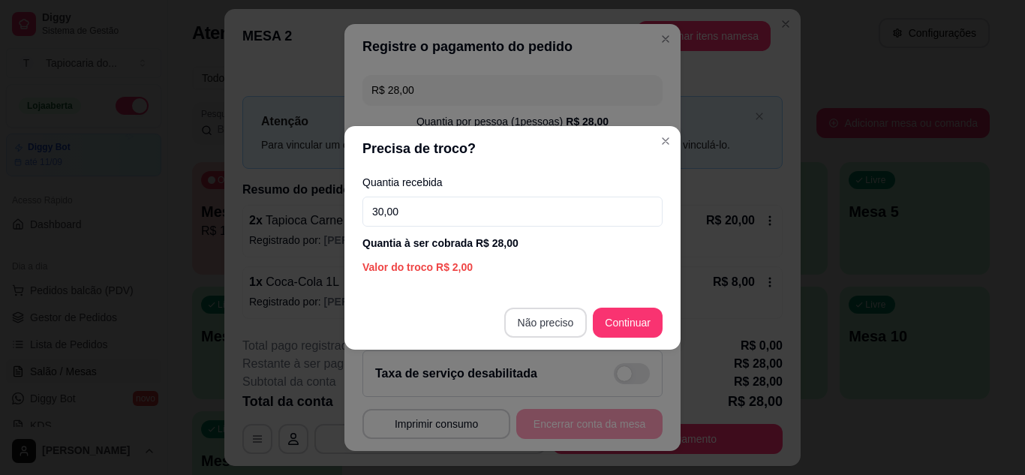
type input "30,00"
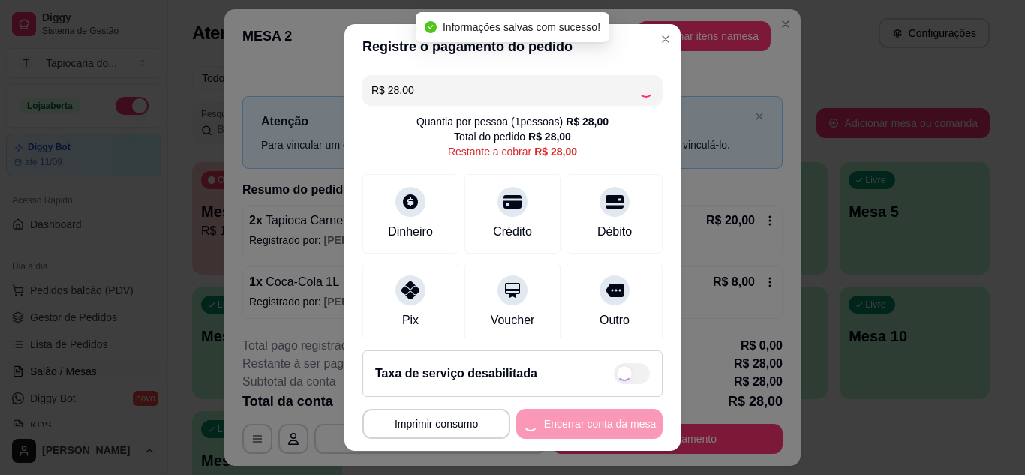
type input "R$ 0,00"
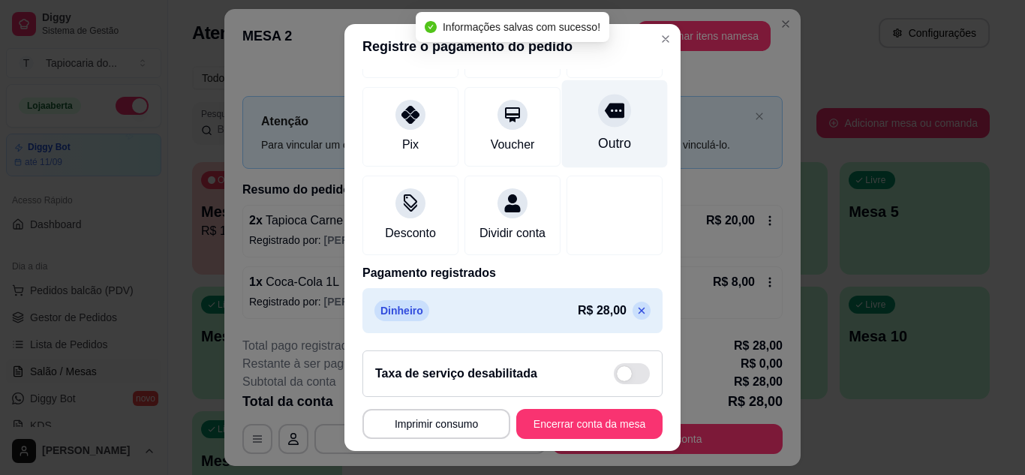
scroll to position [179, 0]
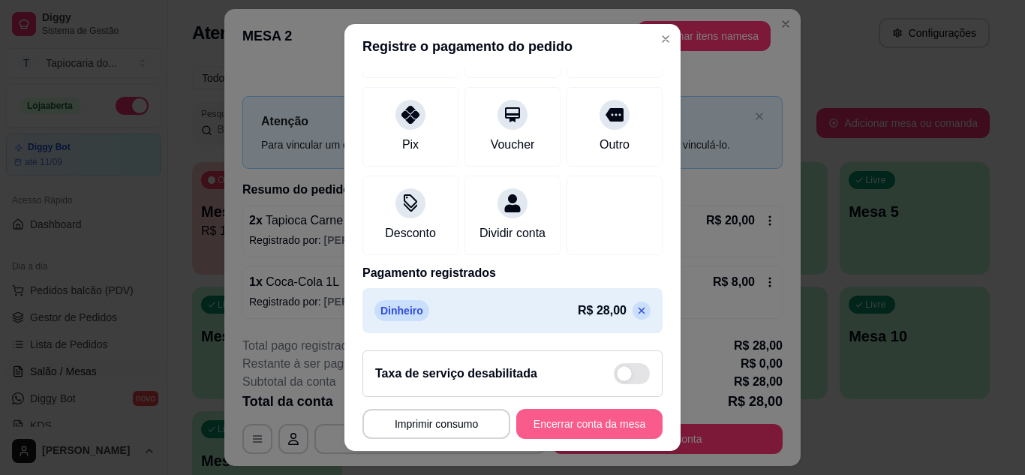
click at [616, 421] on button "Encerrar conta da mesa" at bounding box center [589, 424] width 146 height 30
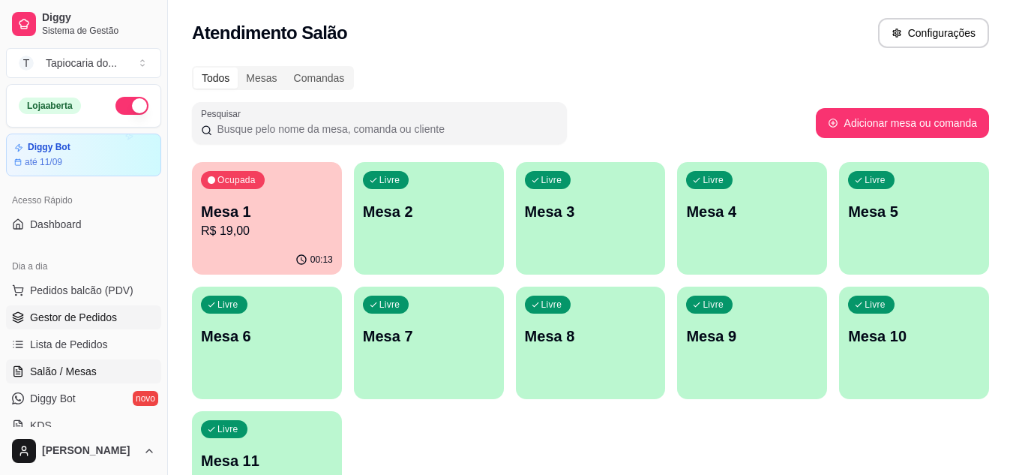
click at [84, 312] on span "Gestor de Pedidos" at bounding box center [73, 317] width 87 height 15
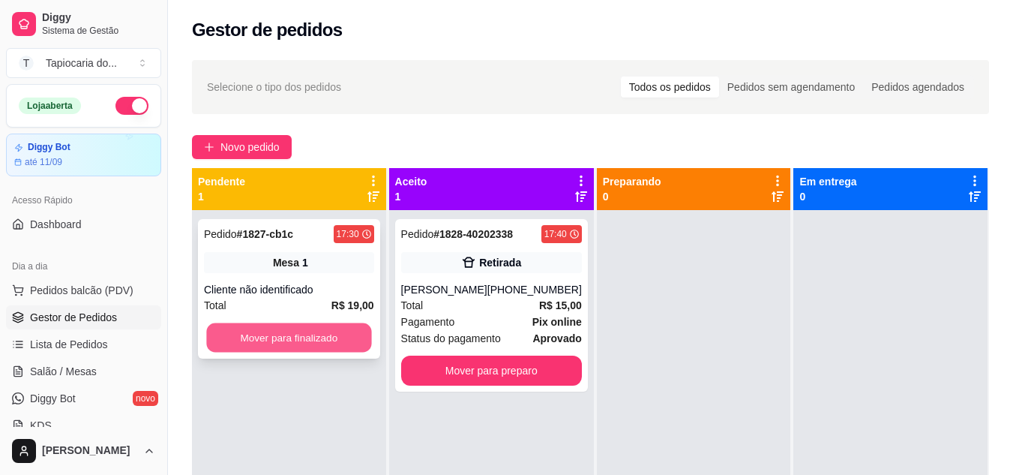
click at [323, 329] on button "Mover para finalizado" at bounding box center [288, 337] width 165 height 29
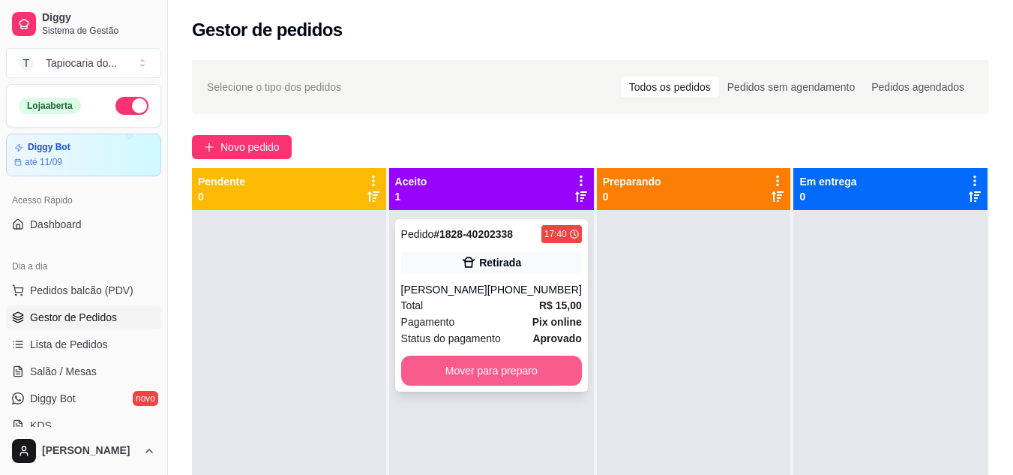
click at [442, 367] on button "Mover para preparo" at bounding box center [491, 371] width 181 height 30
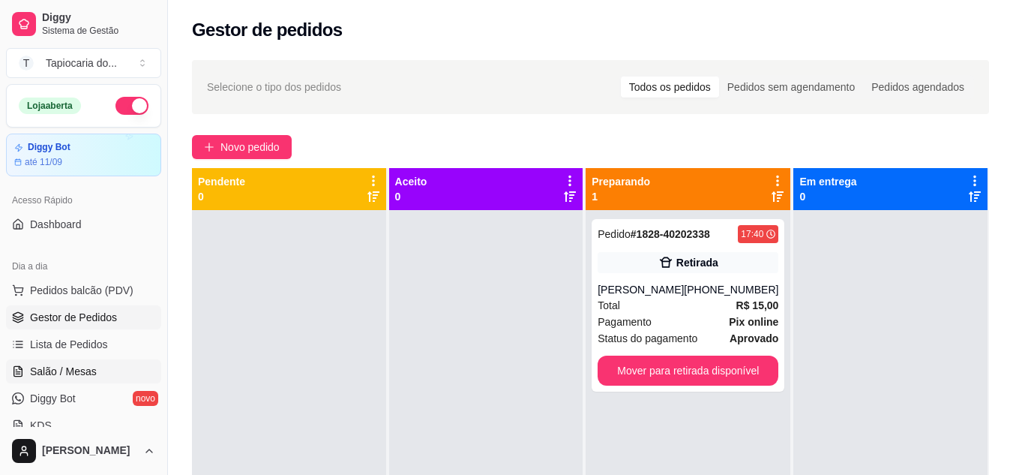
click at [77, 374] on span "Salão / Mesas" at bounding box center [63, 371] width 67 height 15
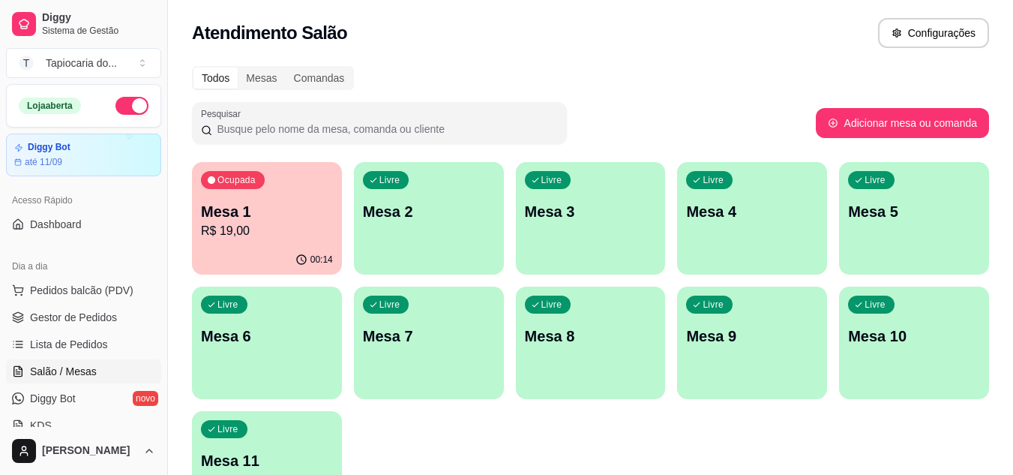
click at [272, 224] on p "R$ 19,00" at bounding box center [267, 231] width 132 height 18
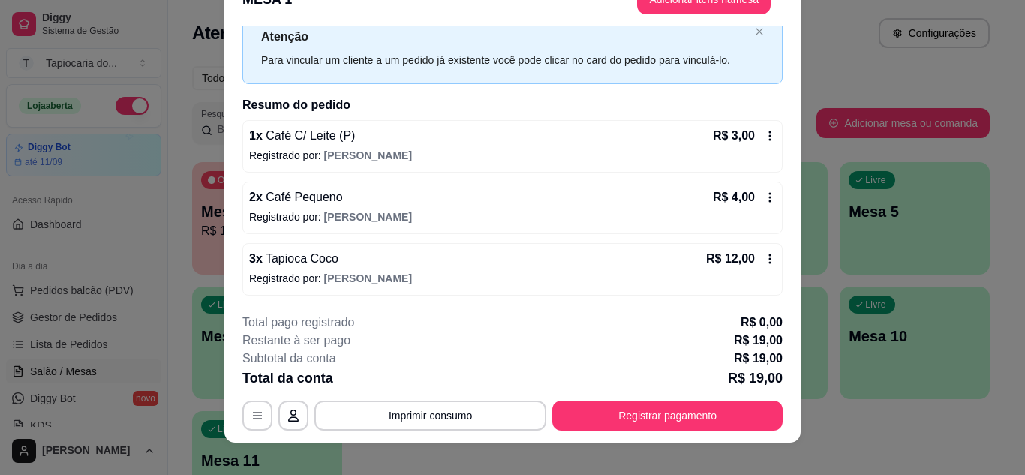
scroll to position [46, 0]
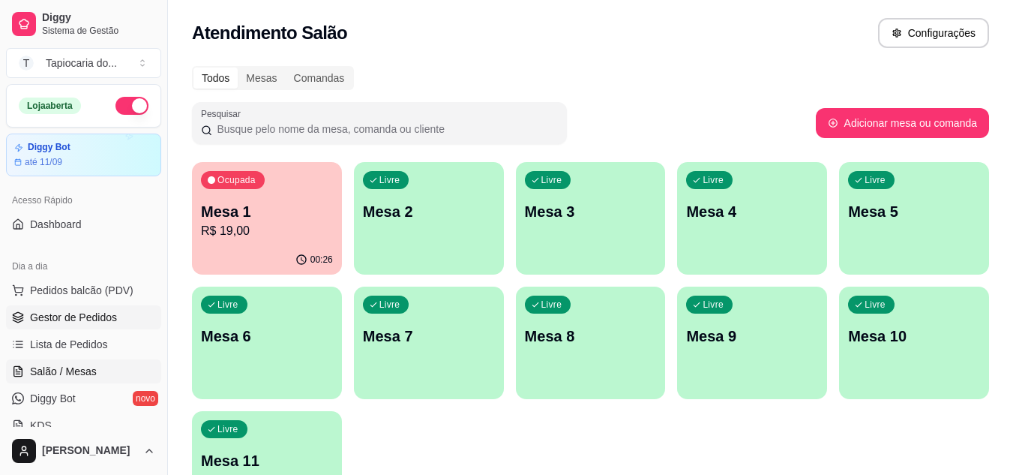
click at [50, 314] on span "Gestor de Pedidos" at bounding box center [73, 317] width 87 height 15
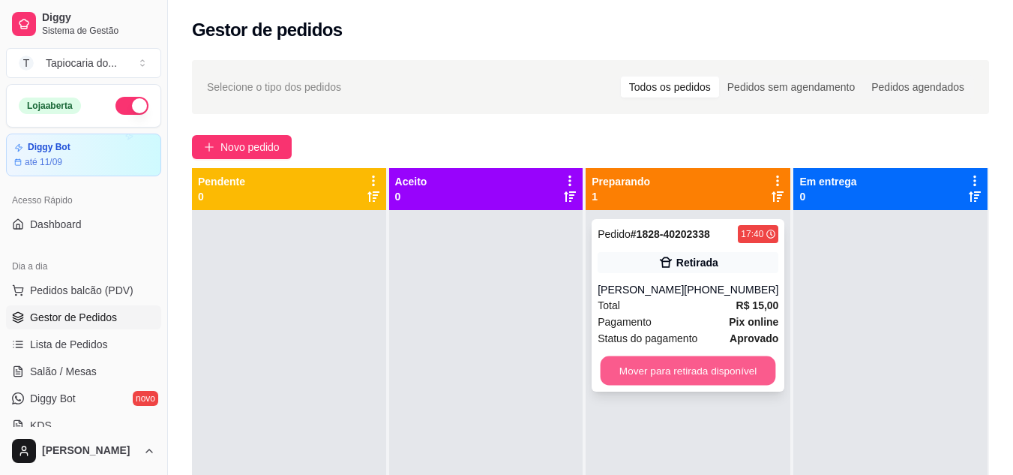
click at [643, 372] on button "Mover para retirada disponível" at bounding box center [689, 370] width 176 height 29
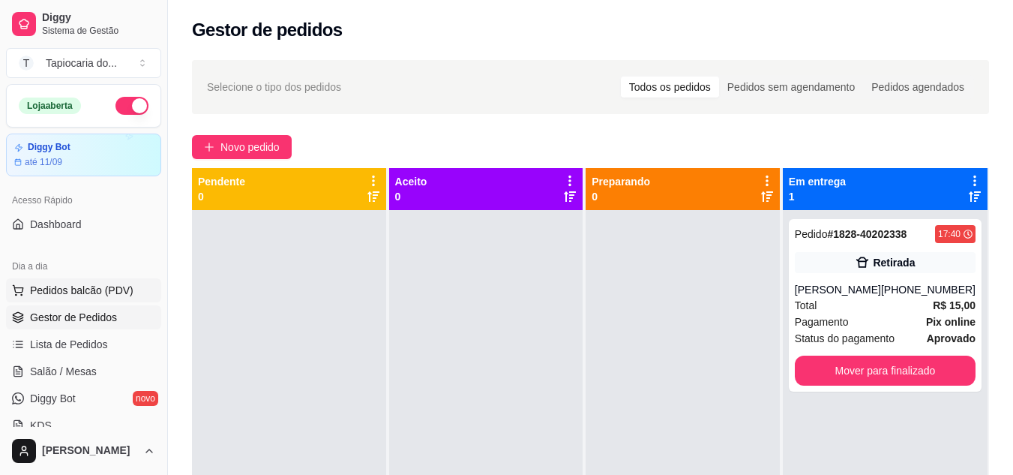
click at [67, 293] on span "Pedidos balcão (PDV)" at bounding box center [82, 290] width 104 height 15
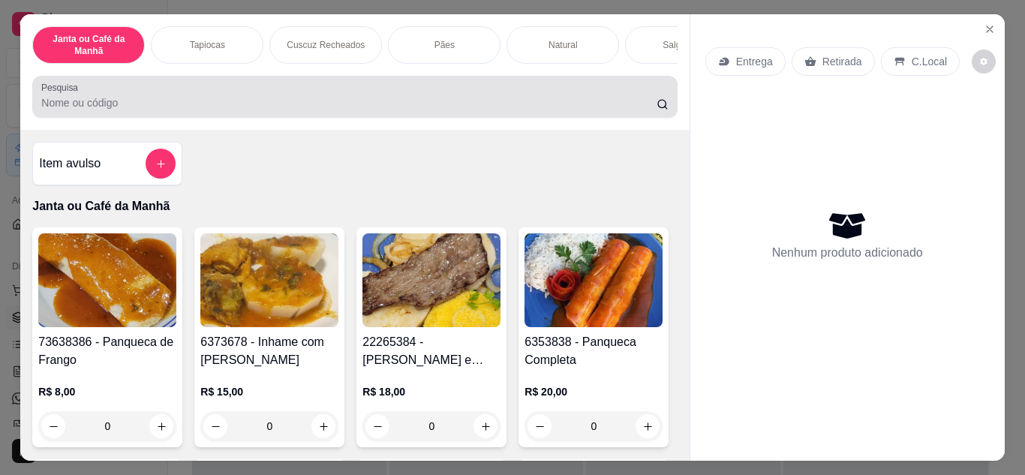
click at [349, 99] on div at bounding box center [354, 97] width 626 height 30
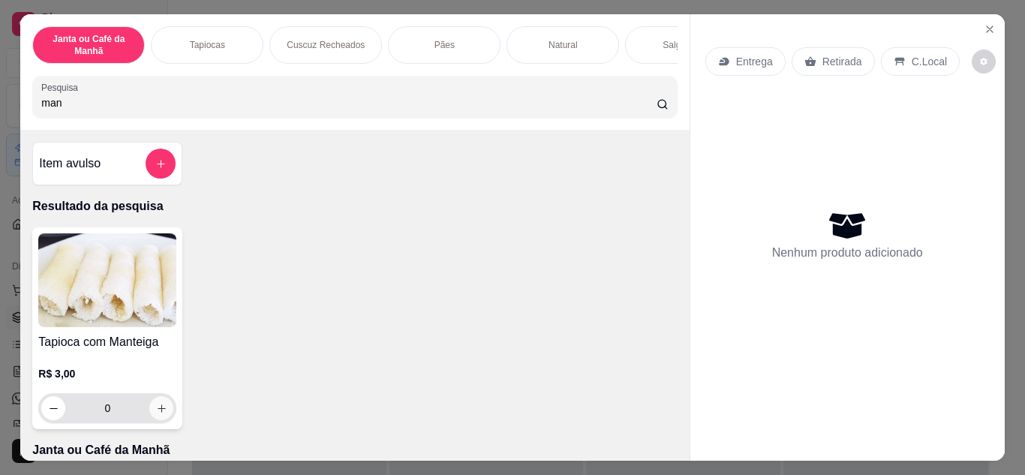
type input "man"
click at [158, 411] on icon "increase-product-quantity" at bounding box center [161, 408] width 11 height 11
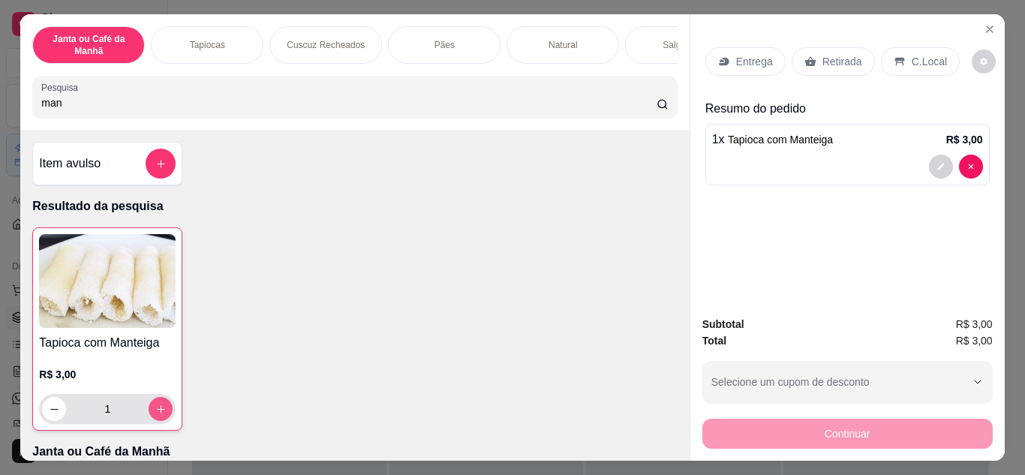
type input "1"
click at [155, 415] on icon "increase-product-quantity" at bounding box center [160, 409] width 11 height 11
type input "2"
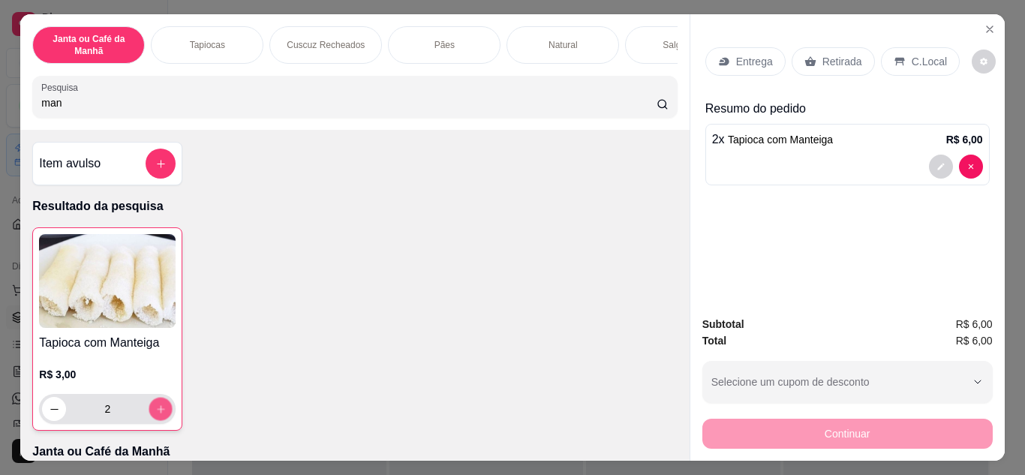
click at [155, 415] on icon "increase-product-quantity" at bounding box center [160, 409] width 11 height 11
type input "3"
click at [155, 415] on icon "increase-product-quantity" at bounding box center [160, 409] width 11 height 11
type input "4"
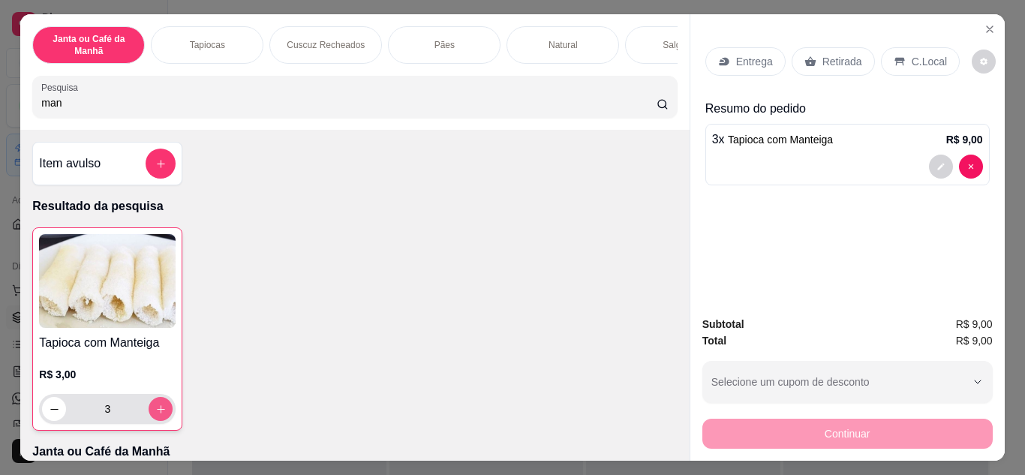
type input "4"
click at [155, 415] on icon "increase-product-quantity" at bounding box center [160, 409] width 11 height 11
type input "5"
click at [155, 415] on icon "increase-product-quantity" at bounding box center [160, 409] width 11 height 11
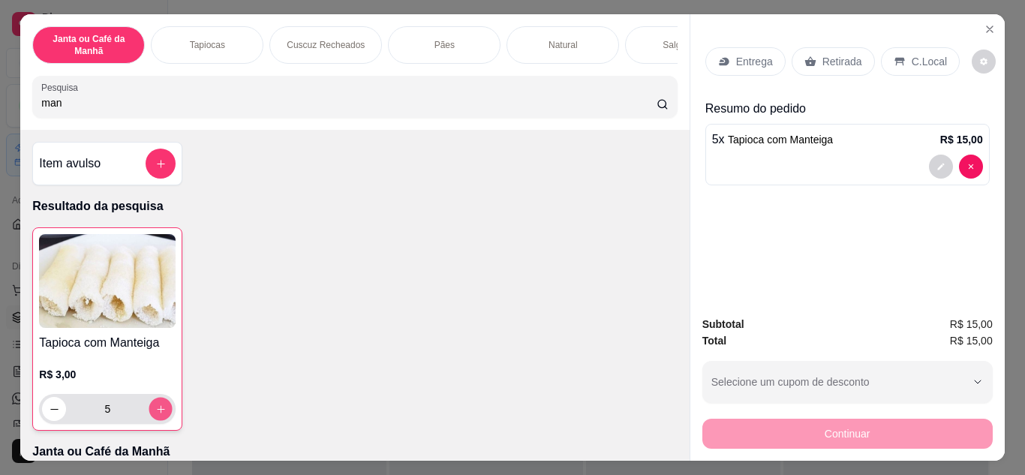
type input "6"
click at [155, 415] on icon "increase-product-quantity" at bounding box center [160, 409] width 11 height 11
type input "7"
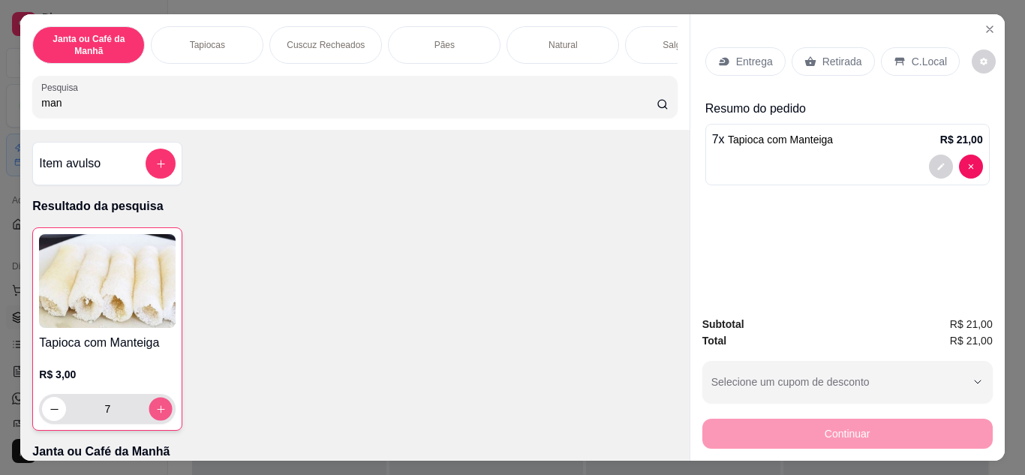
click at [155, 415] on icon "increase-product-quantity" at bounding box center [160, 409] width 11 height 11
type input "8"
click at [155, 415] on icon "increase-product-quantity" at bounding box center [160, 409] width 11 height 11
type input "9"
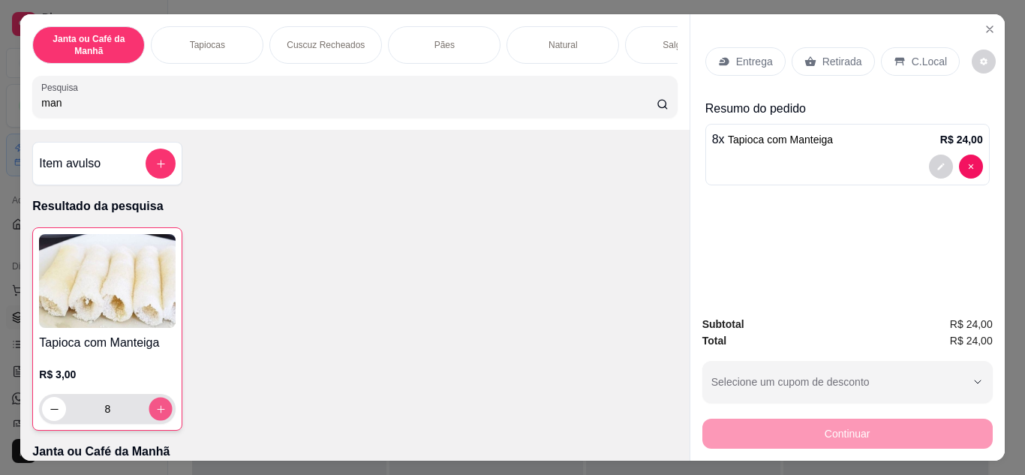
type input "9"
click at [155, 415] on icon "increase-product-quantity" at bounding box center [160, 409] width 11 height 11
type input "10"
click at [755, 54] on p "Entrega" at bounding box center [754, 61] width 37 height 15
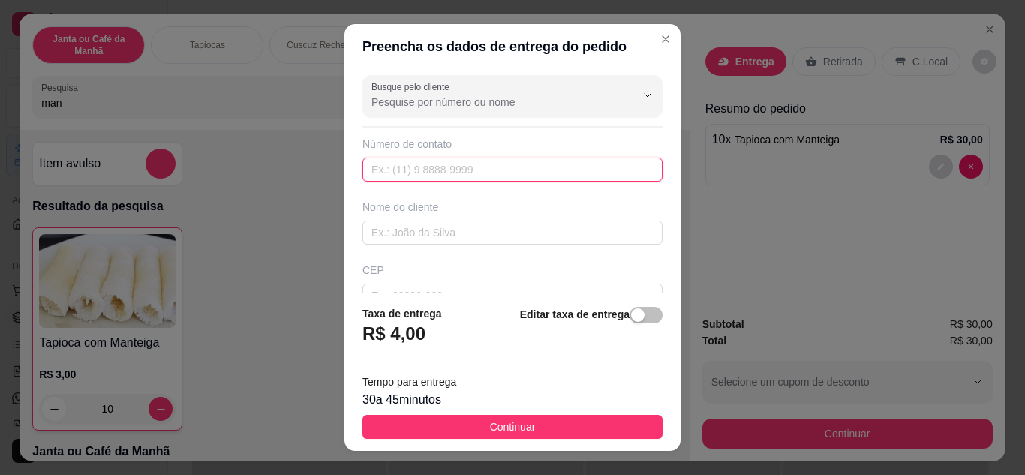
click at [412, 164] on input "text" at bounding box center [512, 170] width 300 height 24
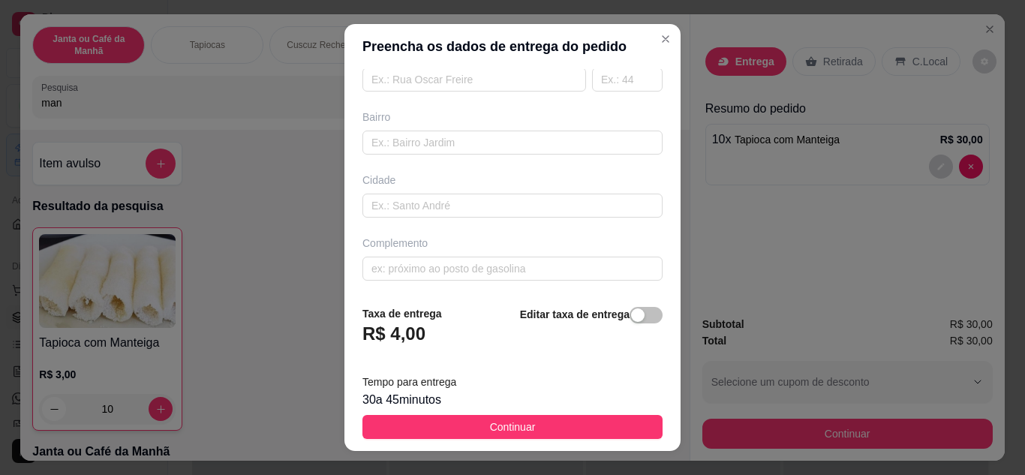
scroll to position [281, 0]
paste input "[PERSON_NAME] deixar no restaurante em frente ao posto de gasolina de [PERSON_N…"
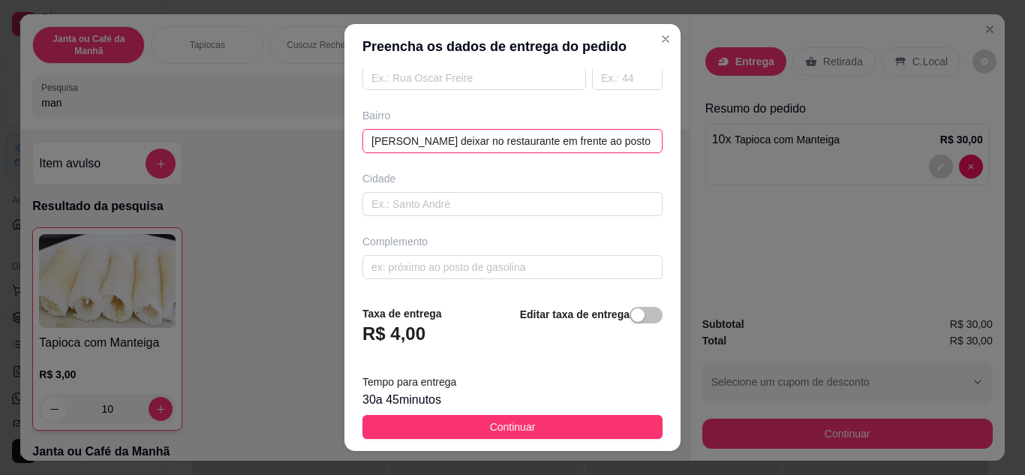
scroll to position [0, 106]
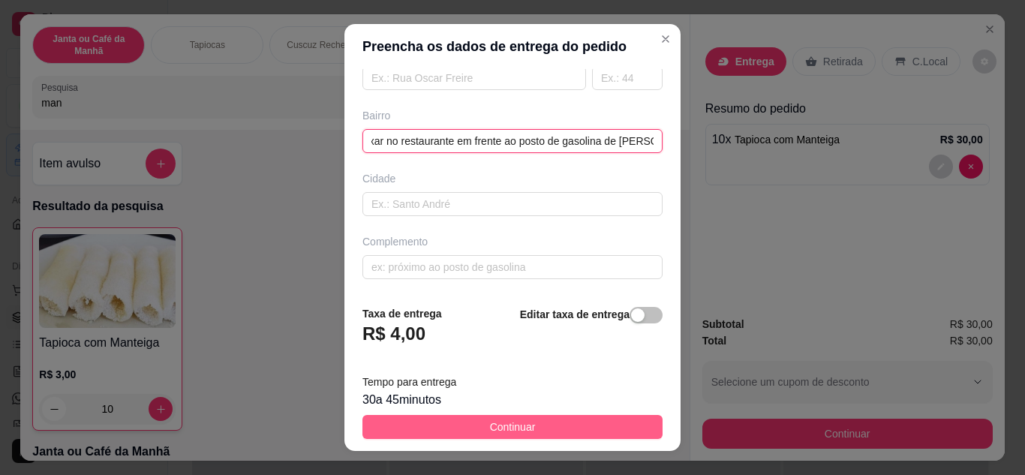
type input "[PERSON_NAME] deixar no restaurante em frente ao posto de gasolina de [PERSON_N…"
click at [531, 419] on button "Continuar" at bounding box center [512, 427] width 300 height 24
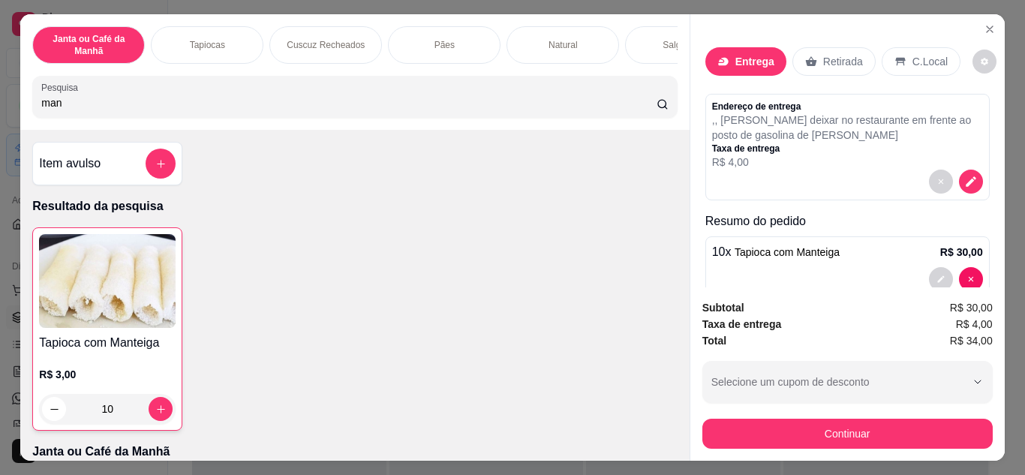
scroll to position [32, 0]
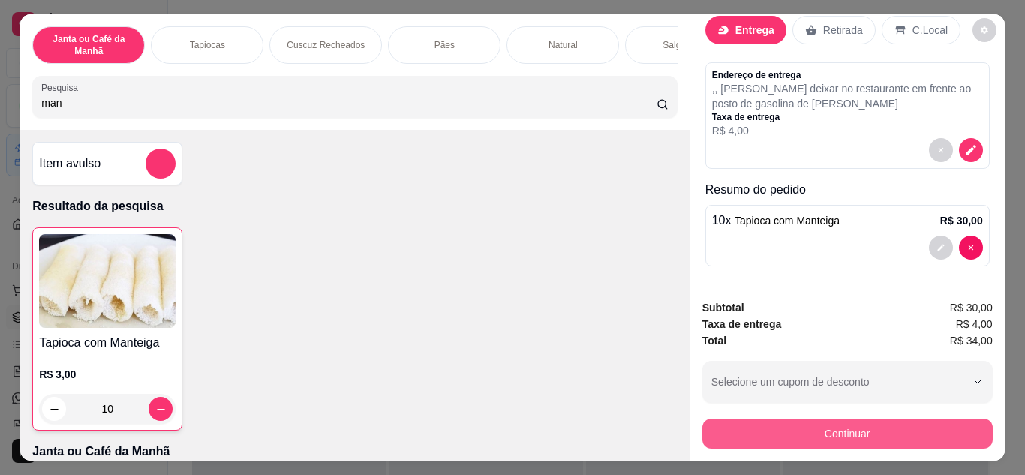
click at [833, 427] on button "Continuar" at bounding box center [847, 434] width 290 height 30
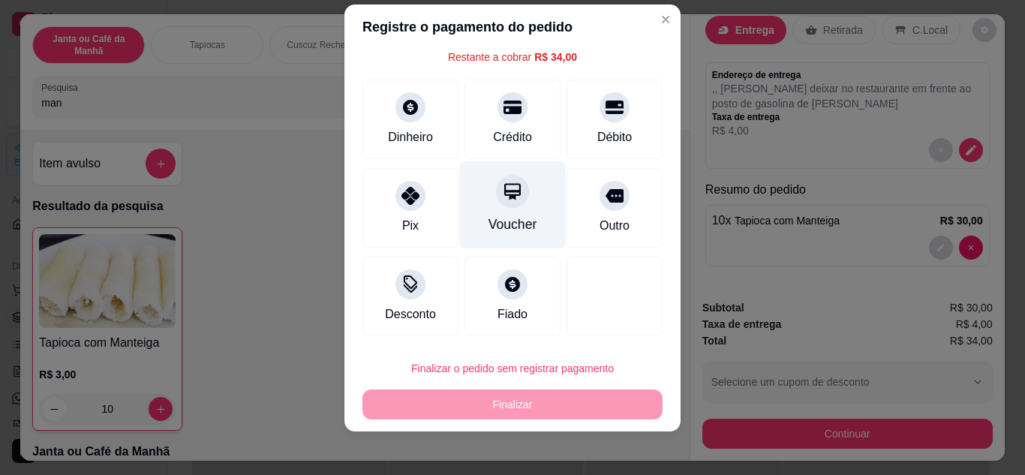
scroll to position [24, 0]
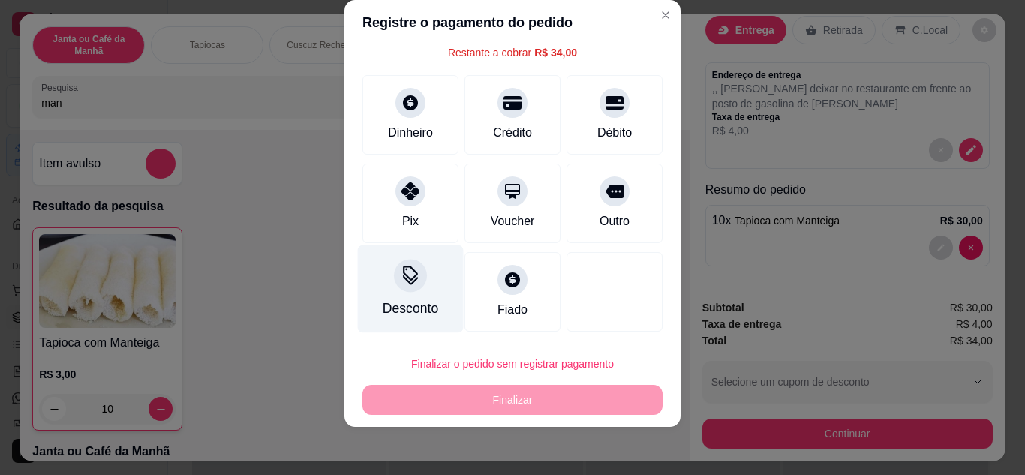
click at [417, 284] on div "Desconto" at bounding box center [411, 289] width 106 height 88
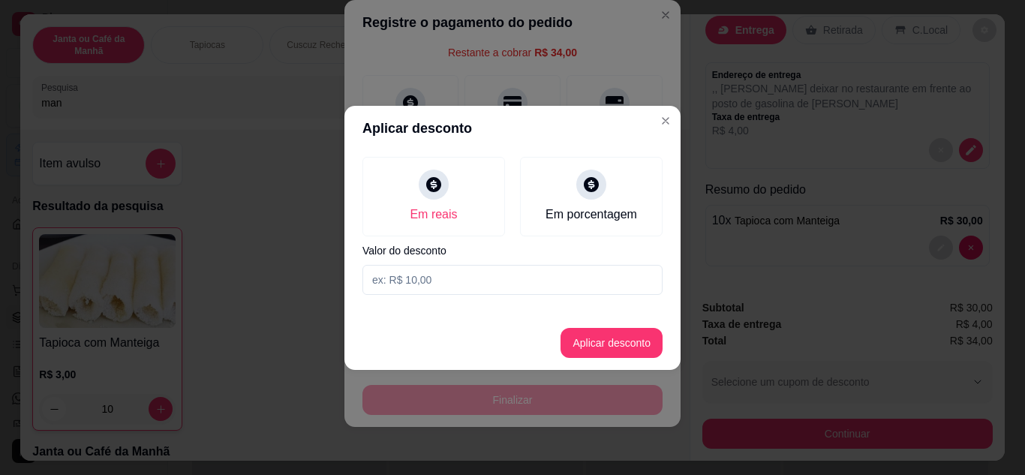
click at [428, 281] on input at bounding box center [512, 280] width 300 height 30
type input "10,00"
click at [611, 336] on button "Aplicar desconto" at bounding box center [612, 342] width 98 height 29
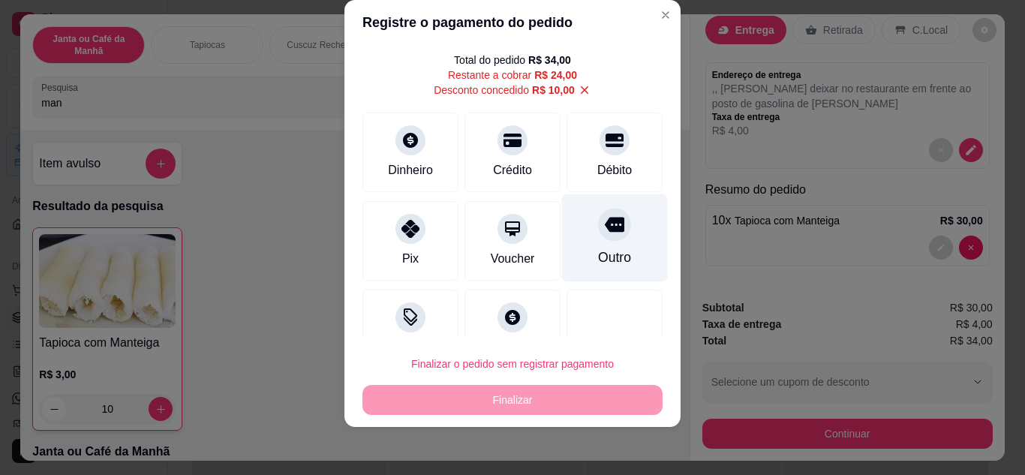
scroll to position [75, 0]
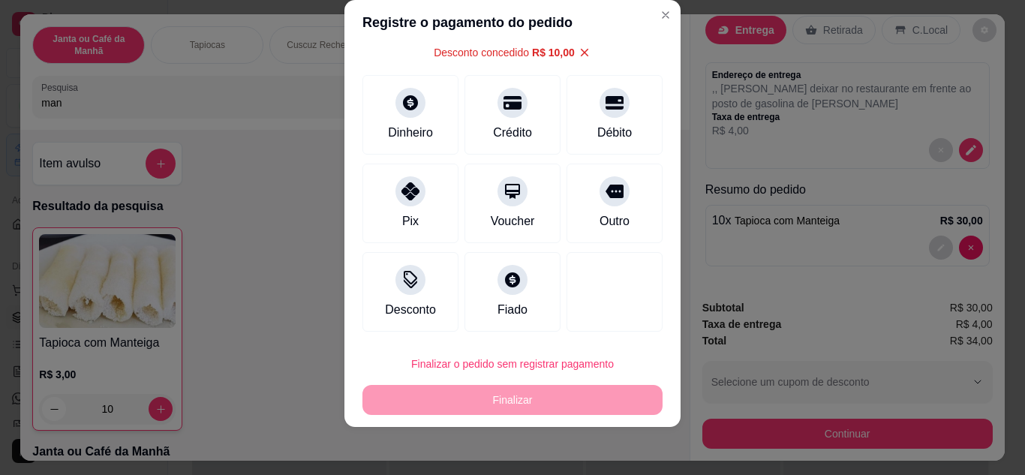
click at [602, 401] on div "Finalizar o pedido sem registrar pagamento Finalizar" at bounding box center [512, 382] width 300 height 66
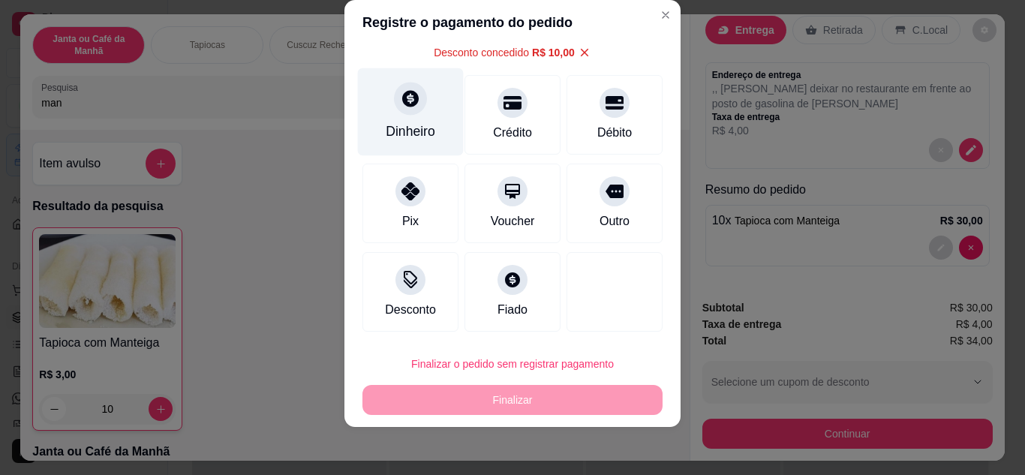
click at [387, 131] on div "Dinheiro" at bounding box center [411, 132] width 50 height 20
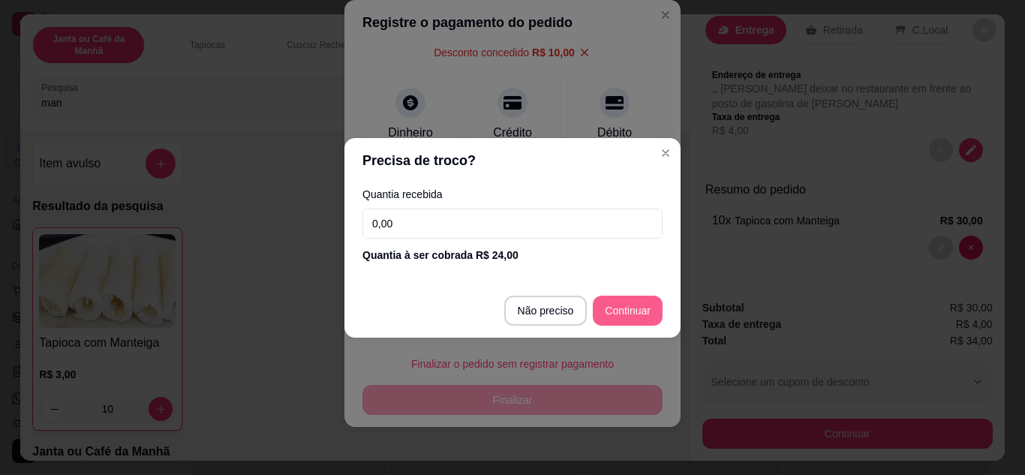
type input "R$ 0,00"
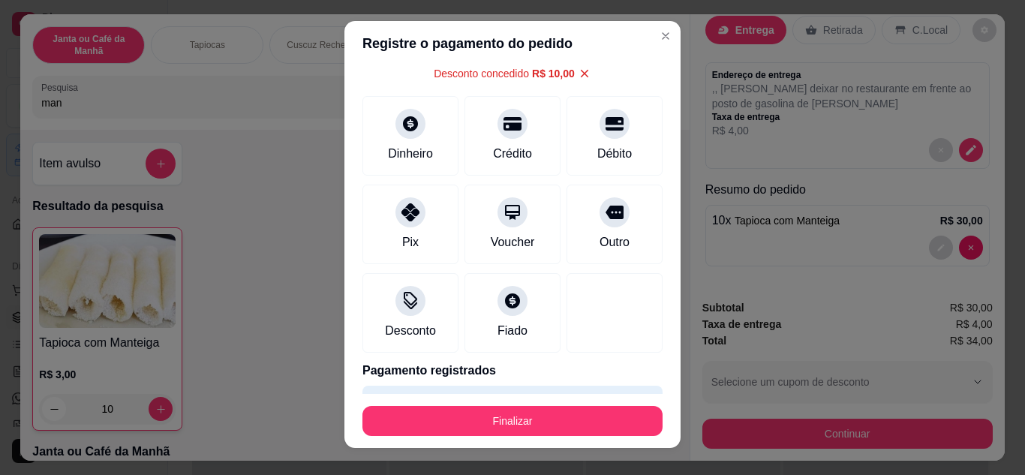
scroll to position [0, 0]
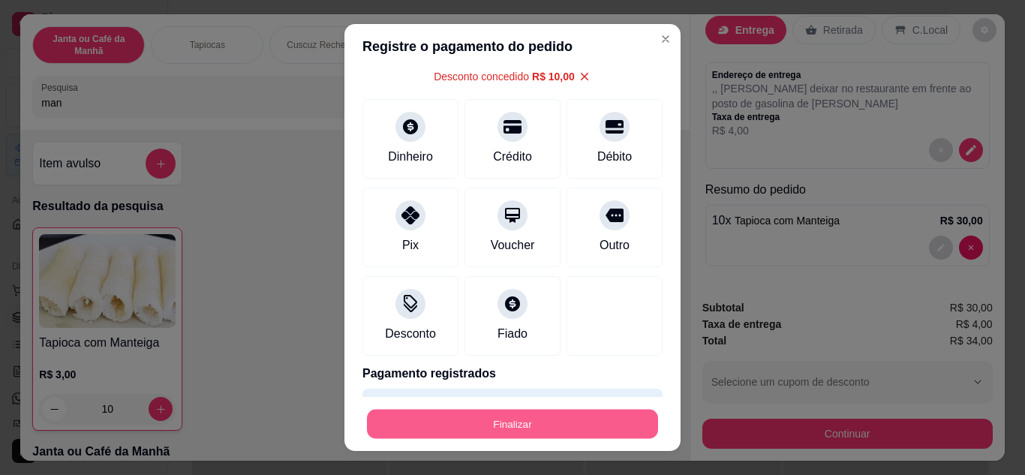
click at [590, 416] on button "Finalizar" at bounding box center [512, 424] width 291 height 29
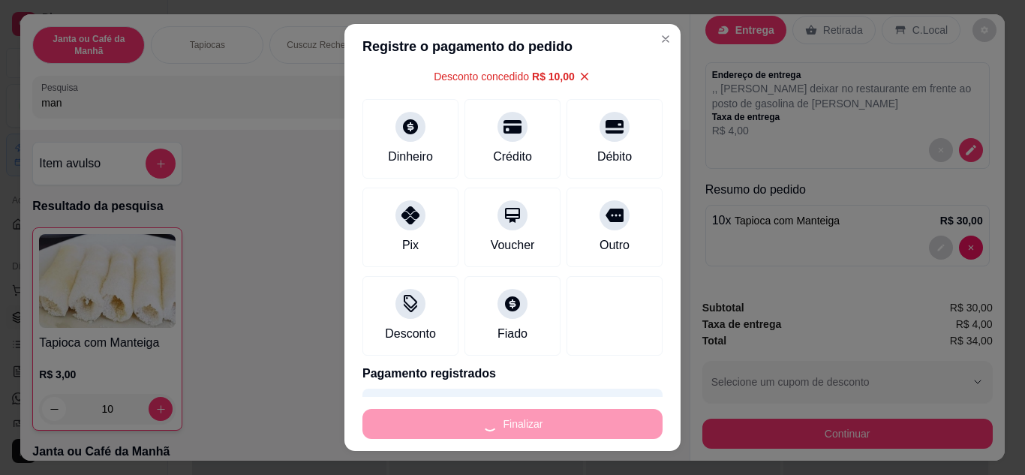
type input "0"
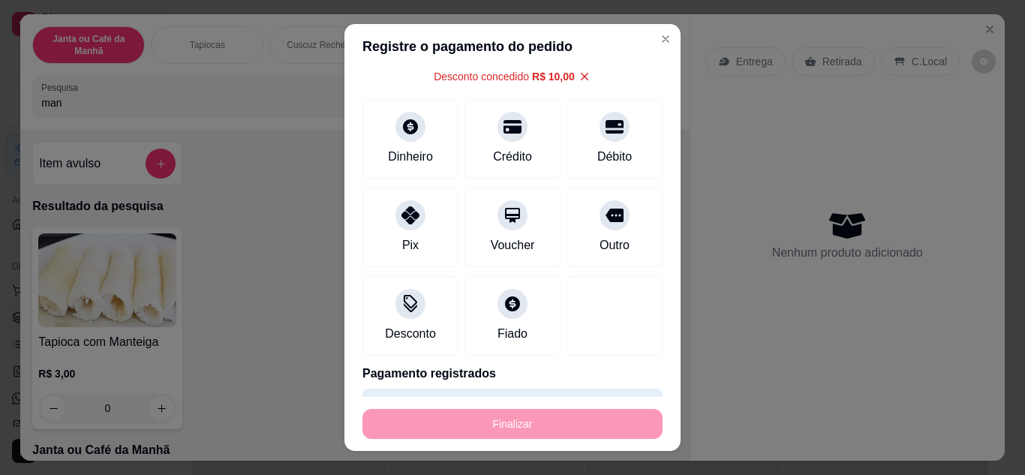
type input "-R$ 34,00"
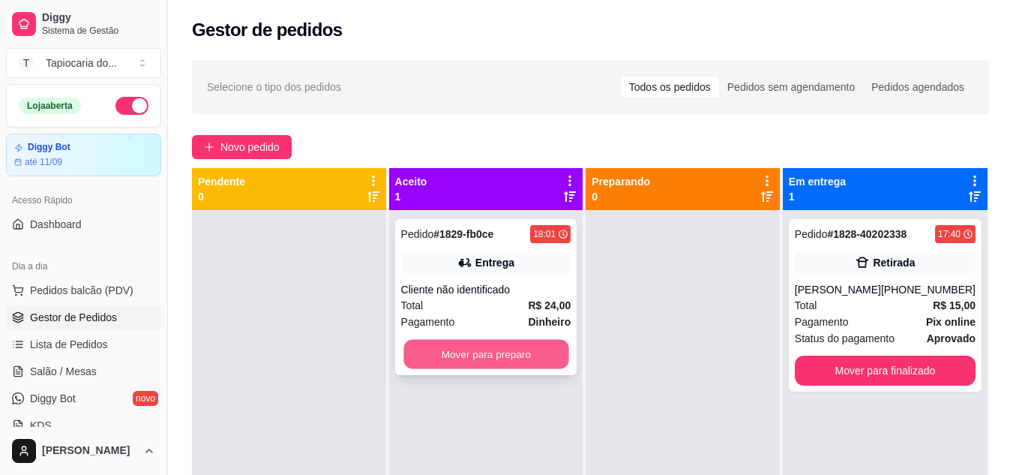
click at [513, 357] on button "Mover para preparo" at bounding box center [486, 354] width 165 height 29
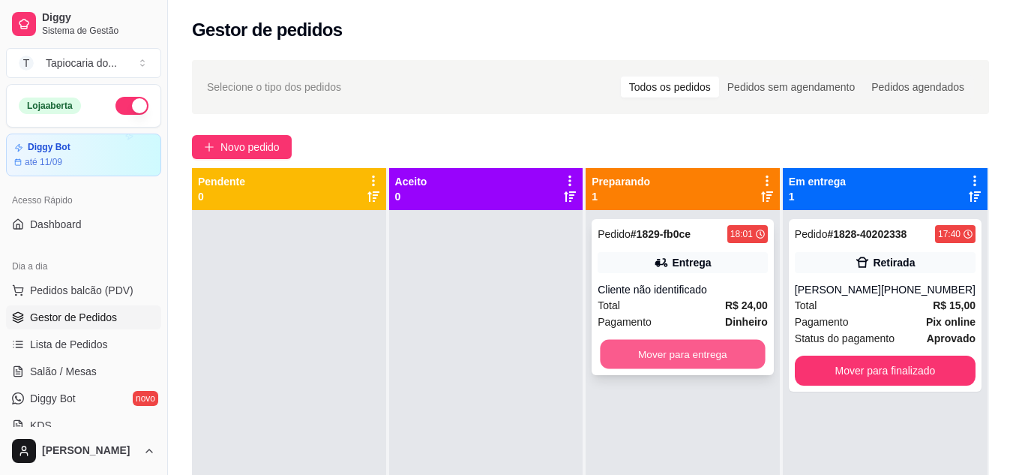
click at [657, 350] on button "Mover para entrega" at bounding box center [683, 354] width 165 height 29
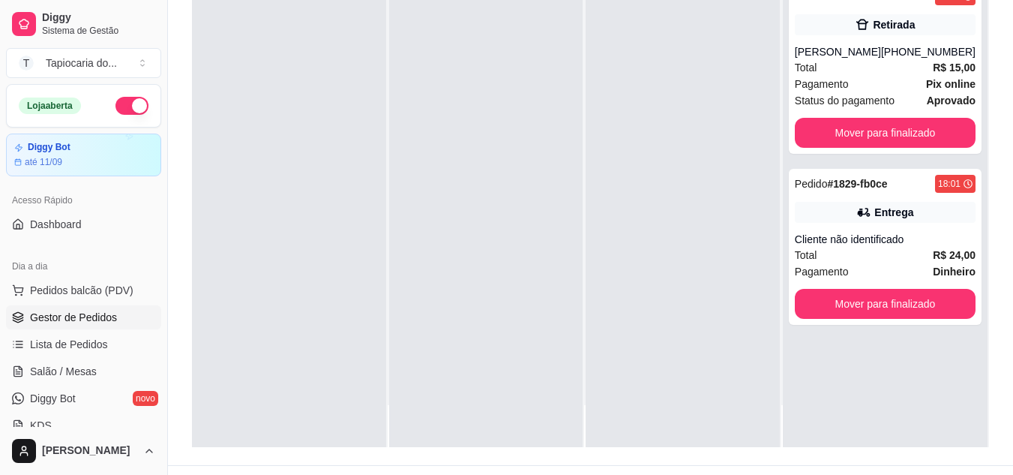
scroll to position [229, 0]
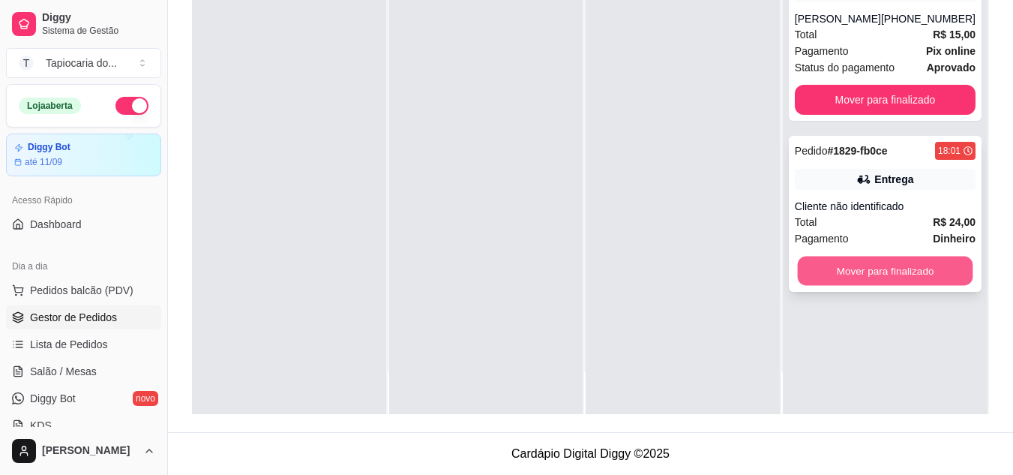
click at [882, 272] on button "Mover para finalizado" at bounding box center [885, 271] width 176 height 29
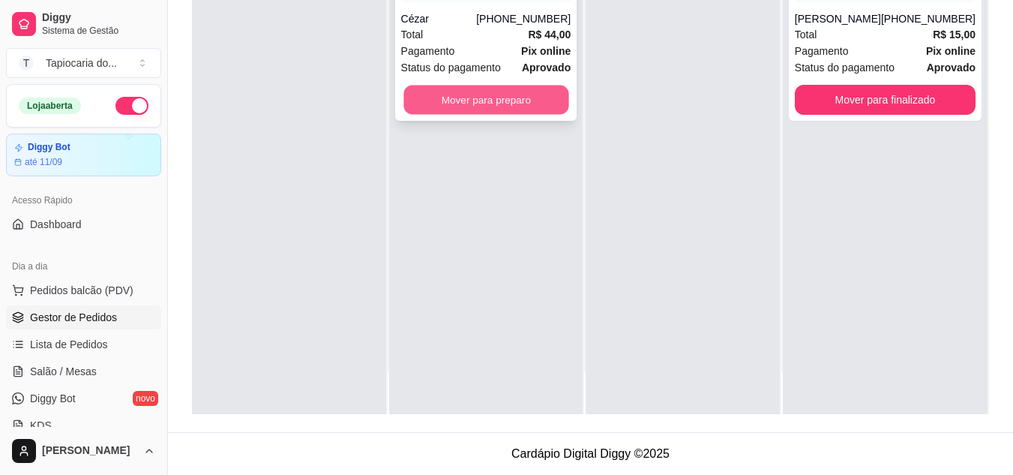
click at [449, 92] on button "Mover para preparo" at bounding box center [486, 100] width 165 height 29
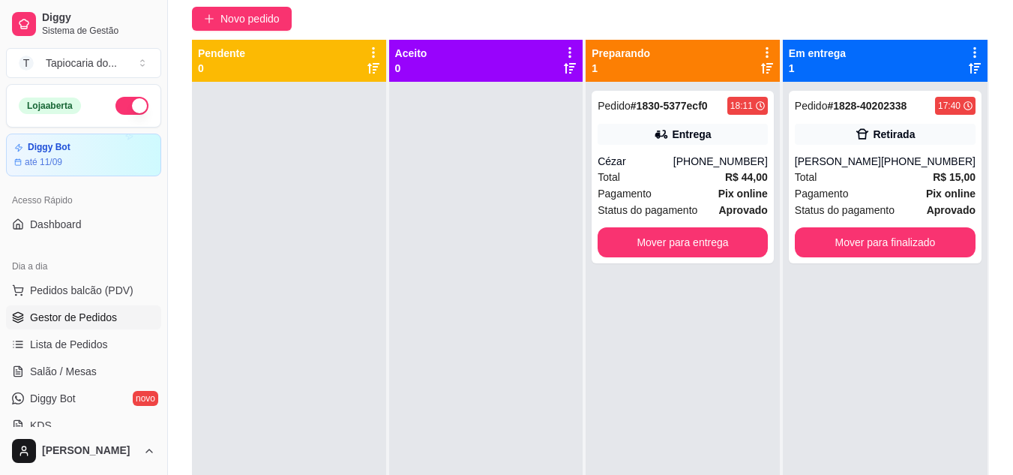
scroll to position [154, 0]
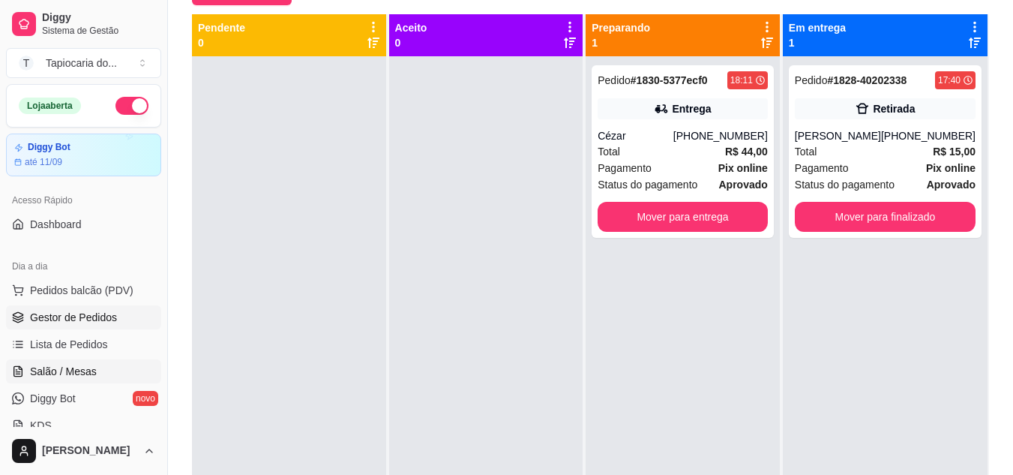
click at [59, 372] on span "Salão / Mesas" at bounding box center [63, 371] width 67 height 15
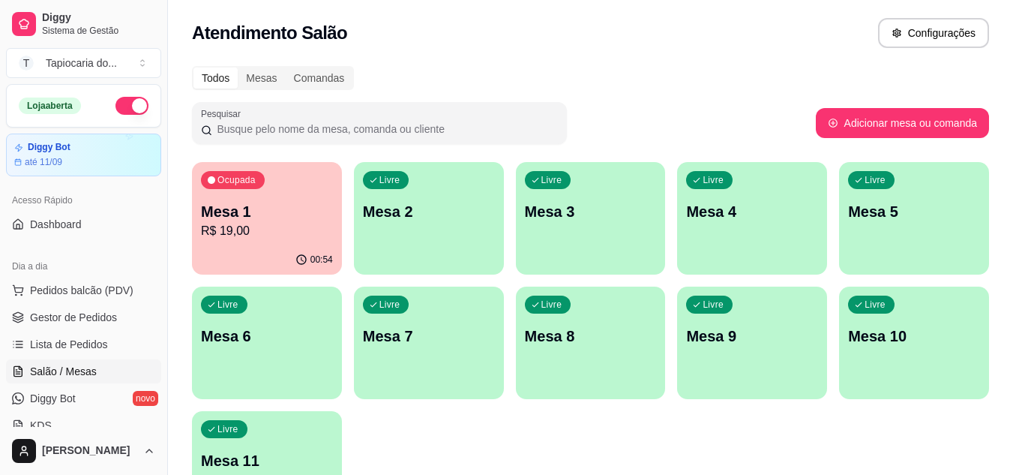
click at [263, 229] on p "R$ 19,00" at bounding box center [267, 231] width 132 height 18
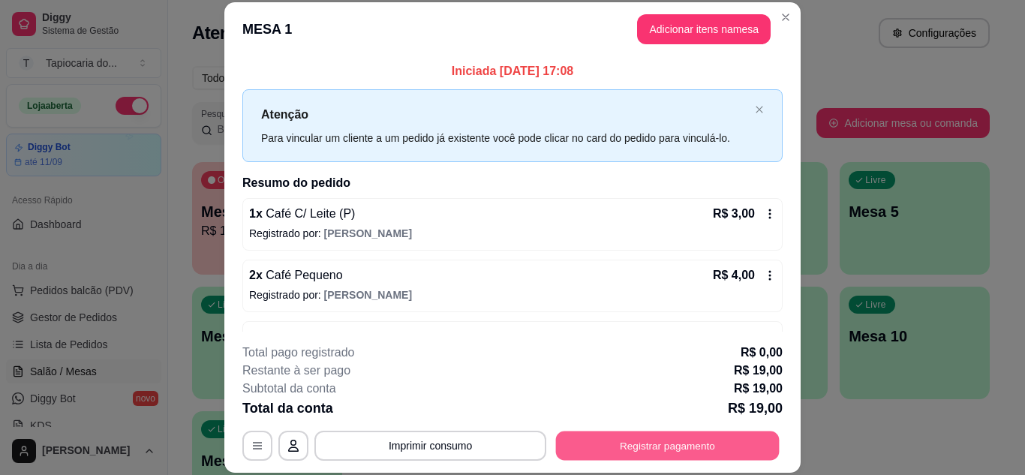
click at [630, 444] on button "Registrar pagamento" at bounding box center [668, 445] width 224 height 29
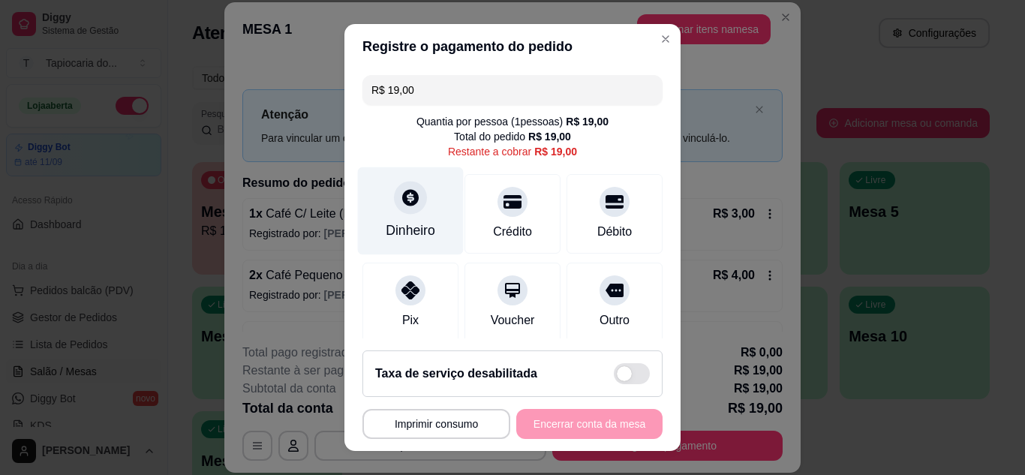
click at [410, 218] on div "Dinheiro" at bounding box center [411, 211] width 106 height 88
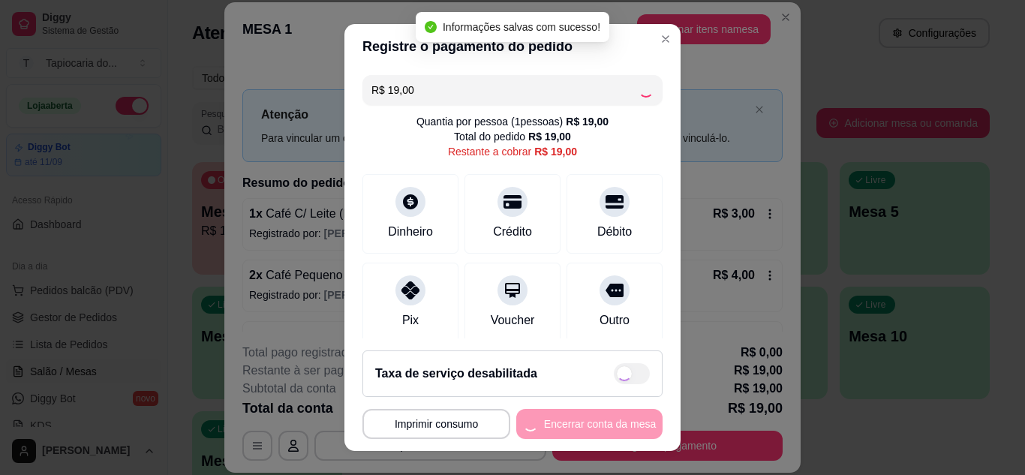
type input "R$ 0,00"
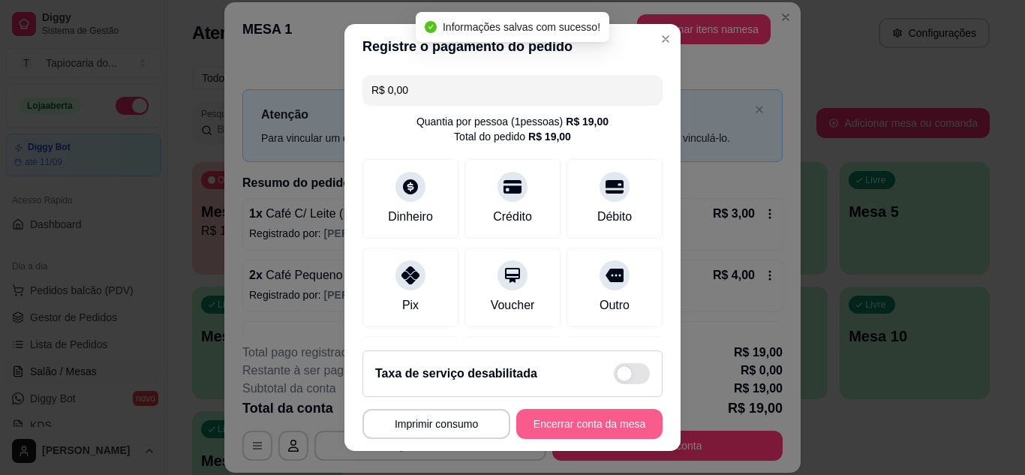
click at [575, 427] on button "Encerrar conta da mesa" at bounding box center [589, 424] width 146 height 30
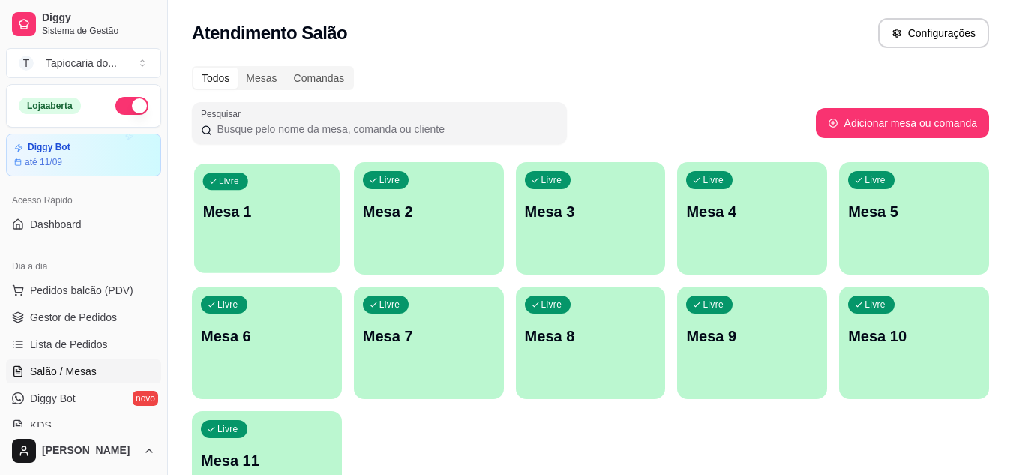
click at [282, 228] on div "Livre Mesa 1" at bounding box center [267, 210] width 146 height 92
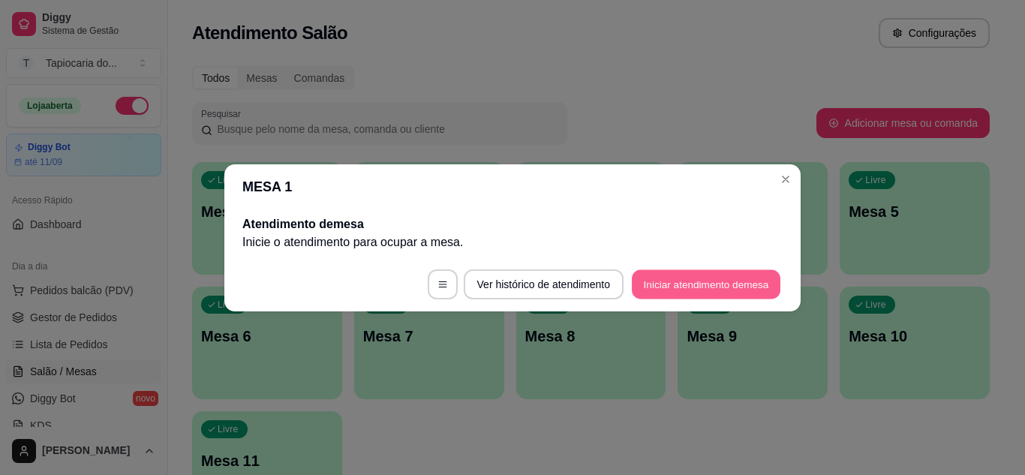
click at [680, 284] on button "Iniciar atendimento de mesa" at bounding box center [706, 283] width 149 height 29
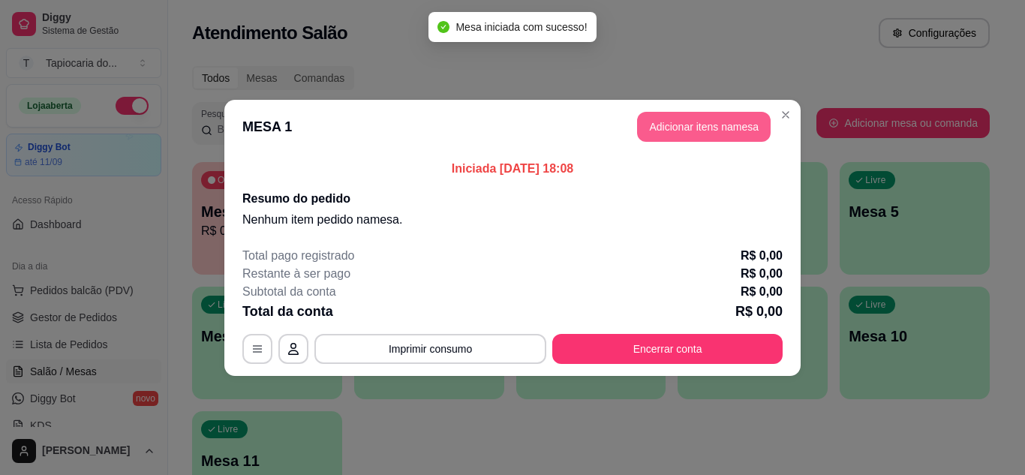
click at [686, 128] on button "Adicionar itens na mesa" at bounding box center [704, 127] width 134 height 30
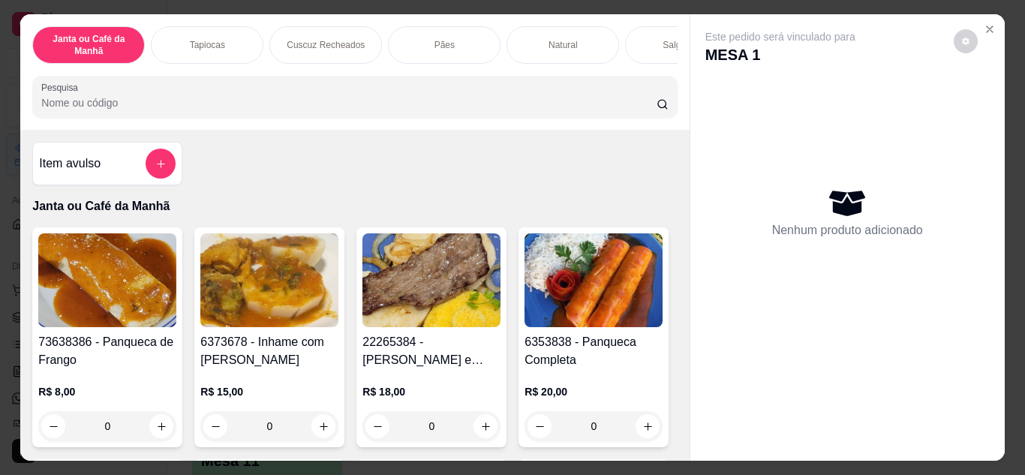
click at [373, 104] on input "Pesquisa" at bounding box center [348, 102] width 615 height 15
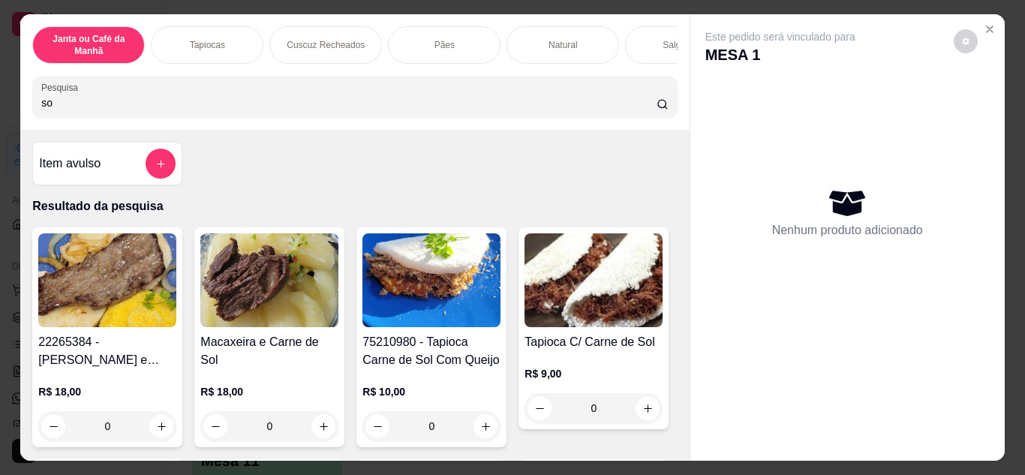
type input "s"
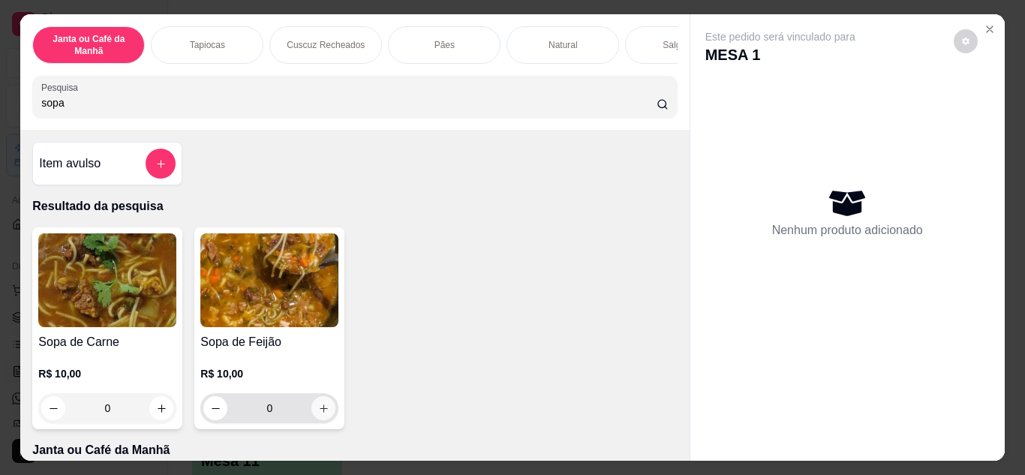
type input "sopa"
click at [319, 419] on button "increase-product-quantity" at bounding box center [323, 407] width 23 height 23
type input "1"
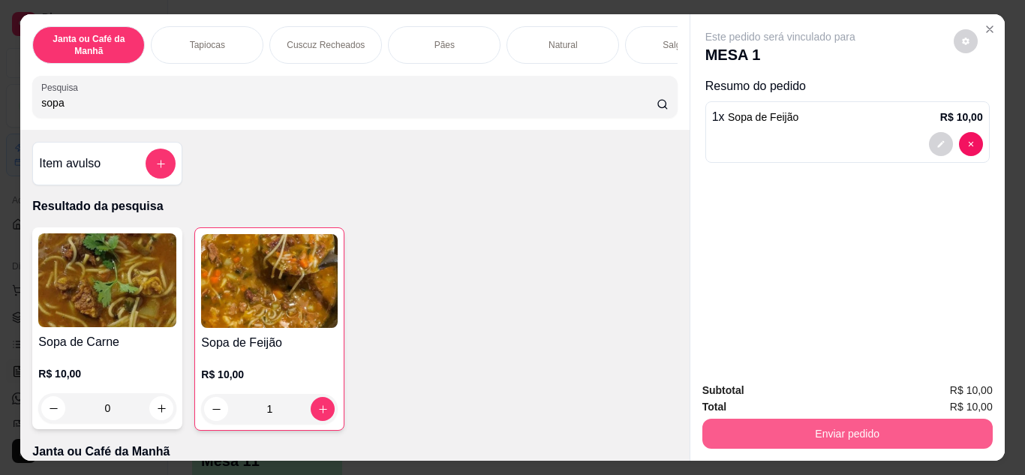
click at [793, 422] on button "Enviar pedido" at bounding box center [847, 434] width 290 height 30
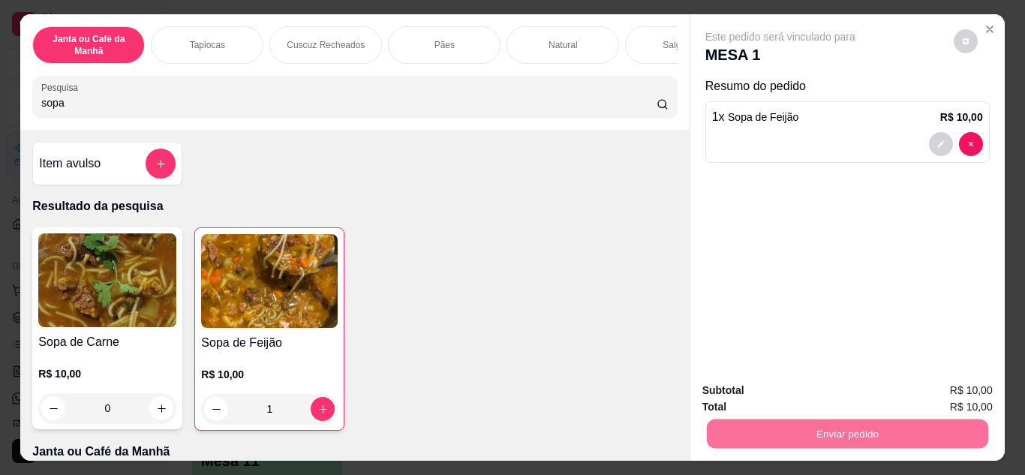
click at [780, 383] on button "Não registrar e enviar pedido" at bounding box center [797, 391] width 156 height 29
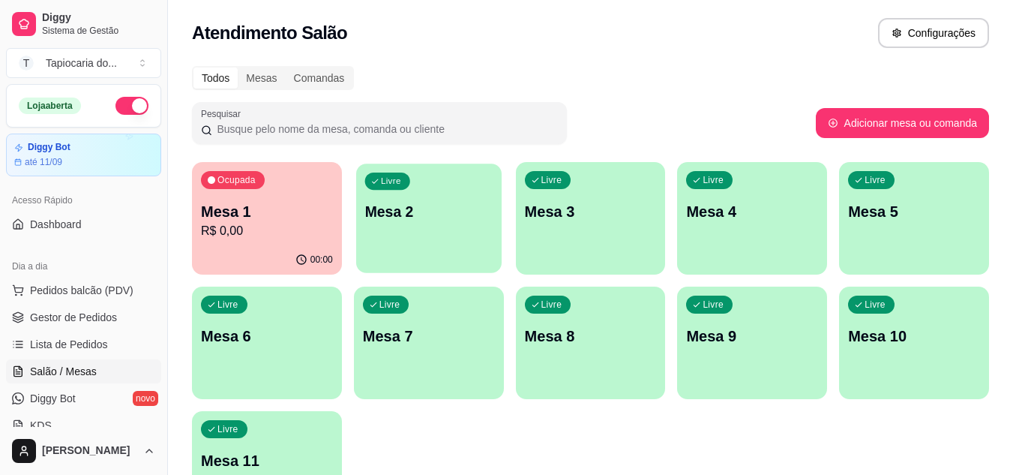
click at [444, 222] on div "Livre Mesa 2" at bounding box center [429, 210] width 146 height 92
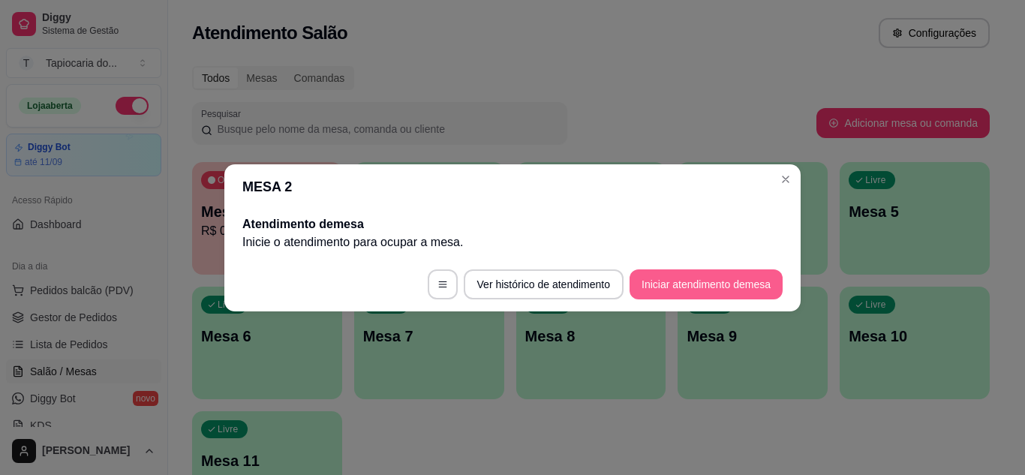
click at [731, 286] on button "Iniciar atendimento de mesa" at bounding box center [705, 284] width 153 height 30
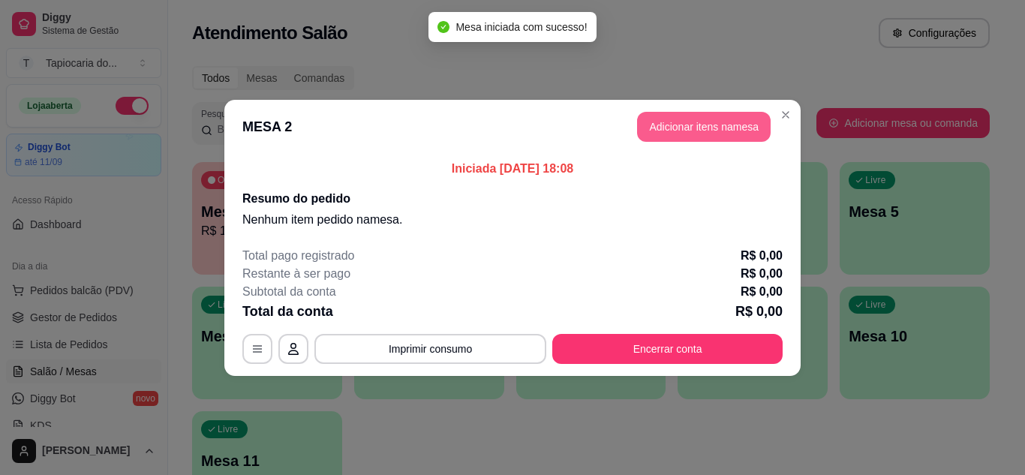
click at [691, 126] on button "Adicionar itens na mesa" at bounding box center [704, 127] width 134 height 30
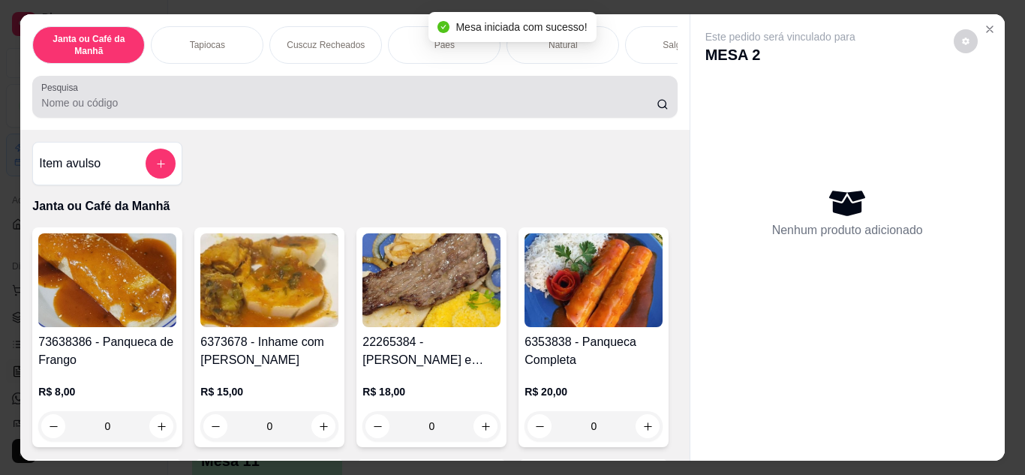
click at [521, 108] on input "Pesquisa" at bounding box center [348, 102] width 615 height 15
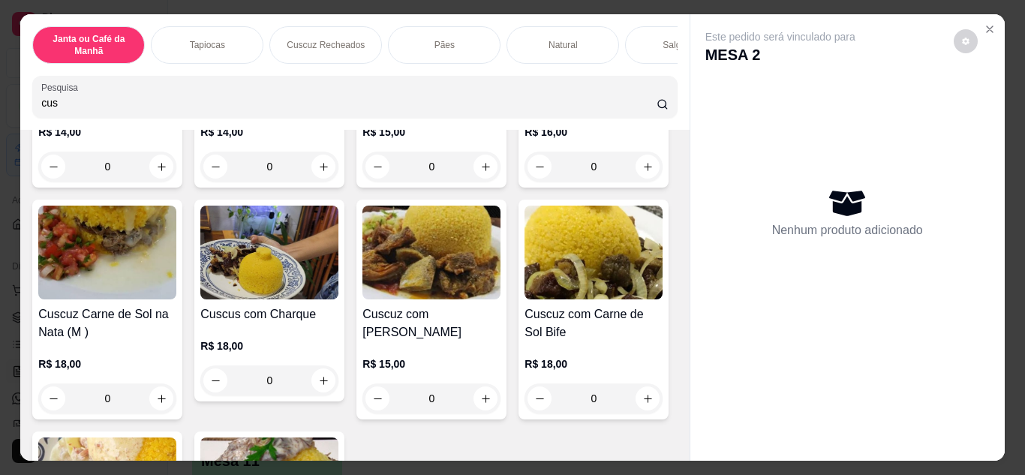
scroll to position [525, 0]
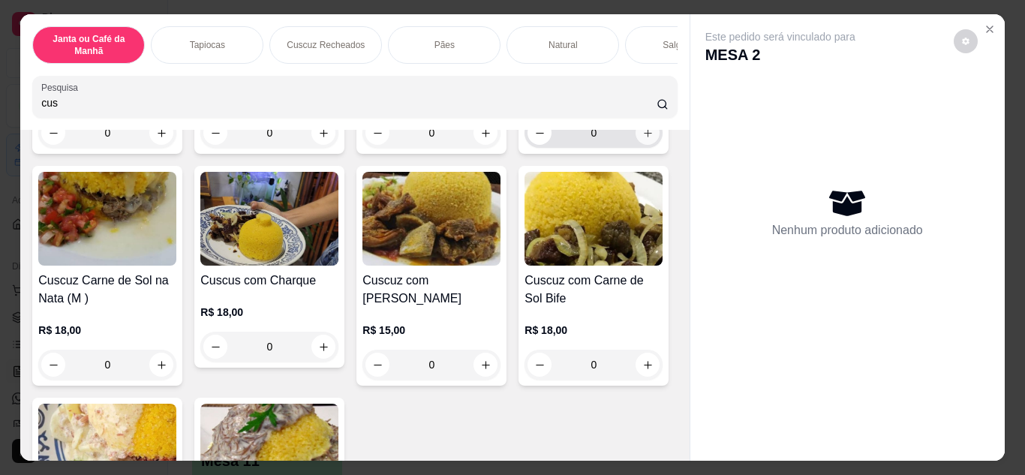
type input "cus"
click at [636, 144] on button "increase-product-quantity" at bounding box center [647, 132] width 23 height 23
type input "1"
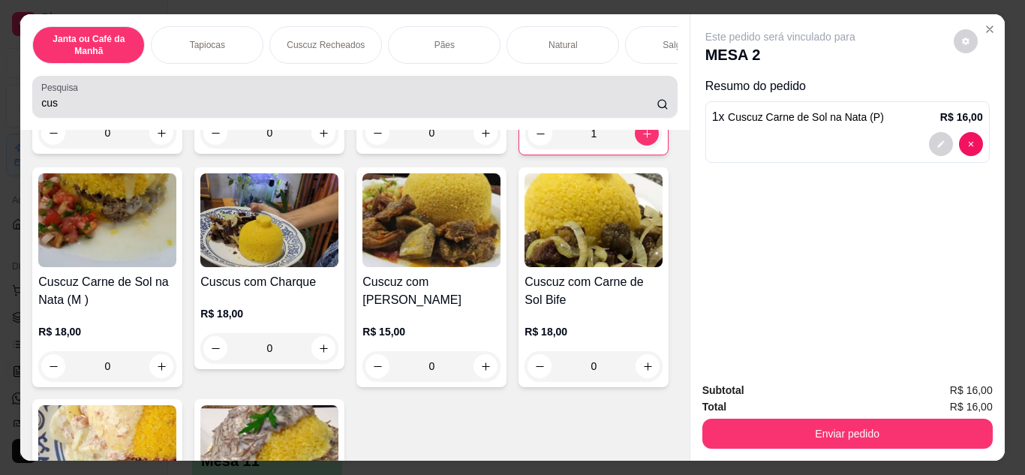
click at [317, 107] on input "cus" at bounding box center [348, 102] width 615 height 15
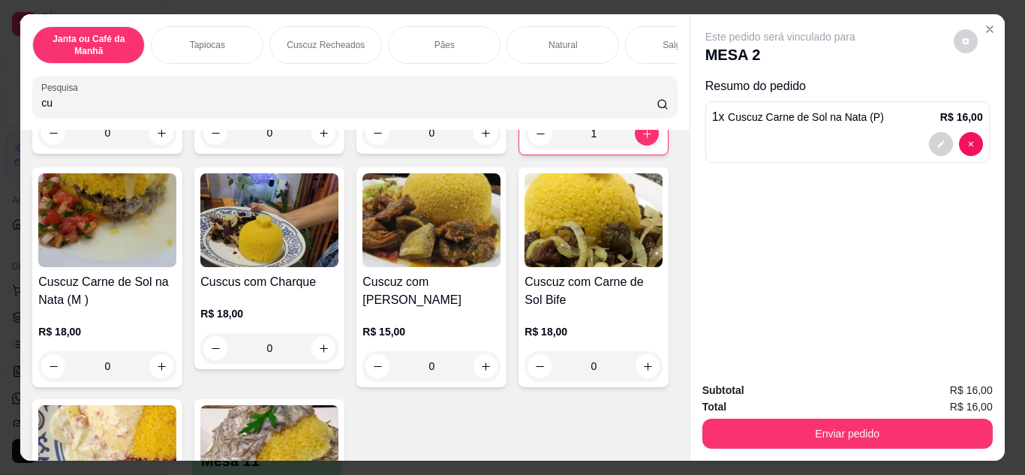
type input "c"
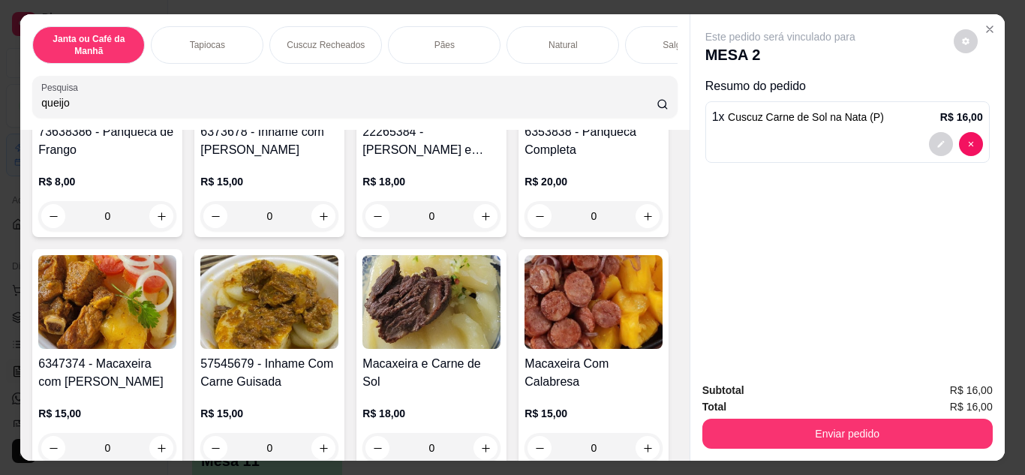
scroll to position [1205, 0]
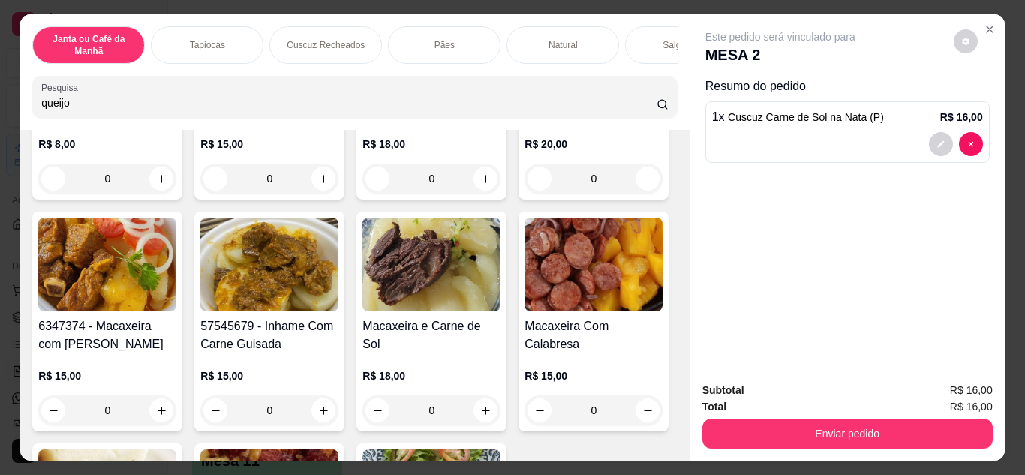
type input "queijo"
type input "1"
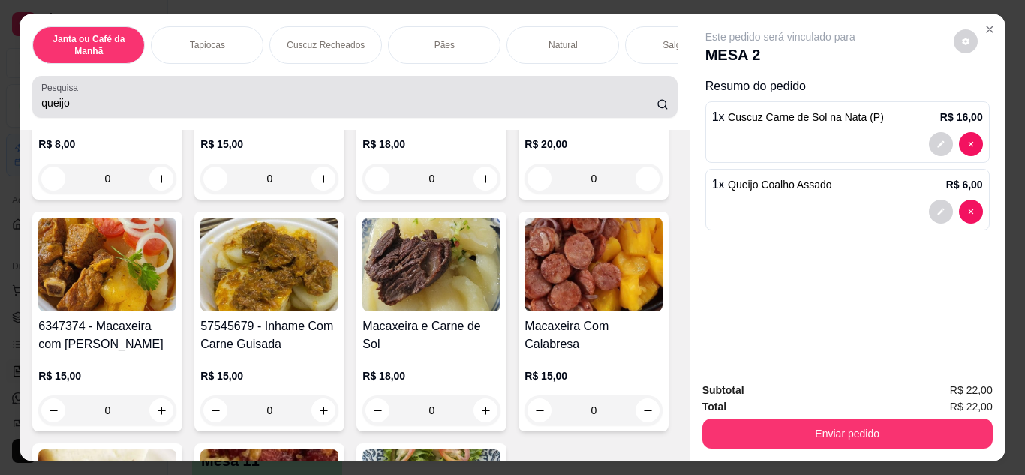
click at [78, 104] on input "queijo" at bounding box center [348, 102] width 615 height 15
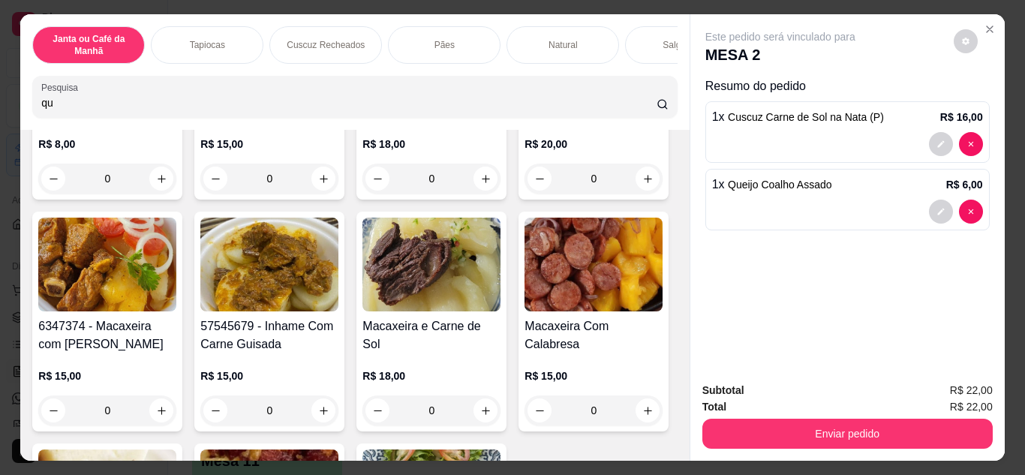
type input "q"
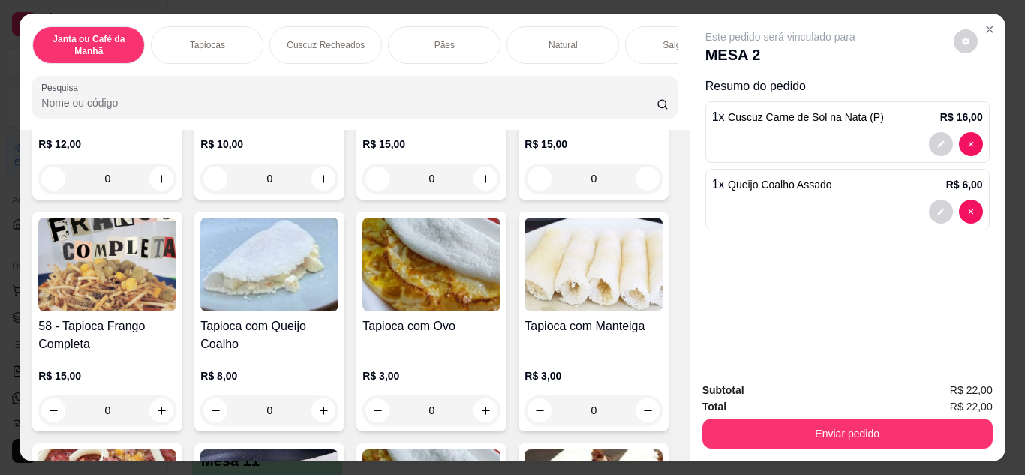
scroll to position [0, 0]
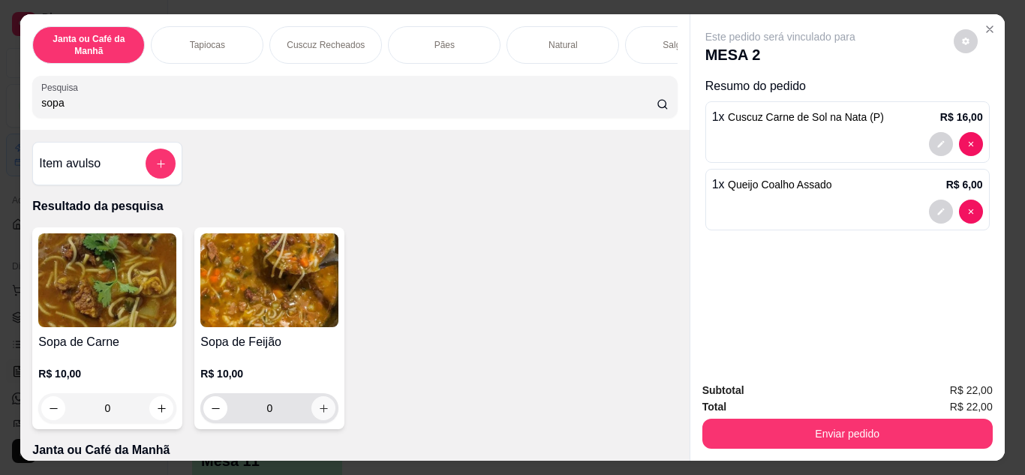
type input "sopa"
click at [318, 413] on icon "increase-product-quantity" at bounding box center [323, 408] width 11 height 11
type input "1"
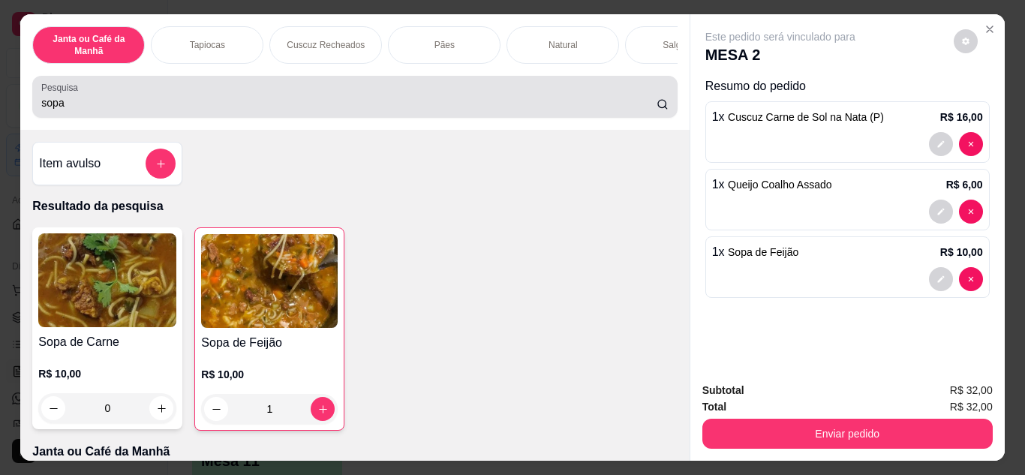
click at [185, 109] on input "sopa" at bounding box center [348, 102] width 615 height 15
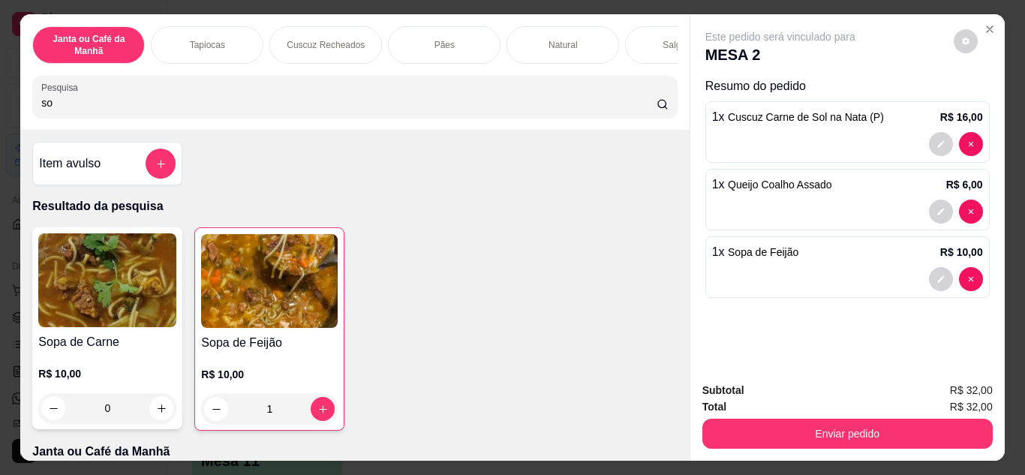
type input "s"
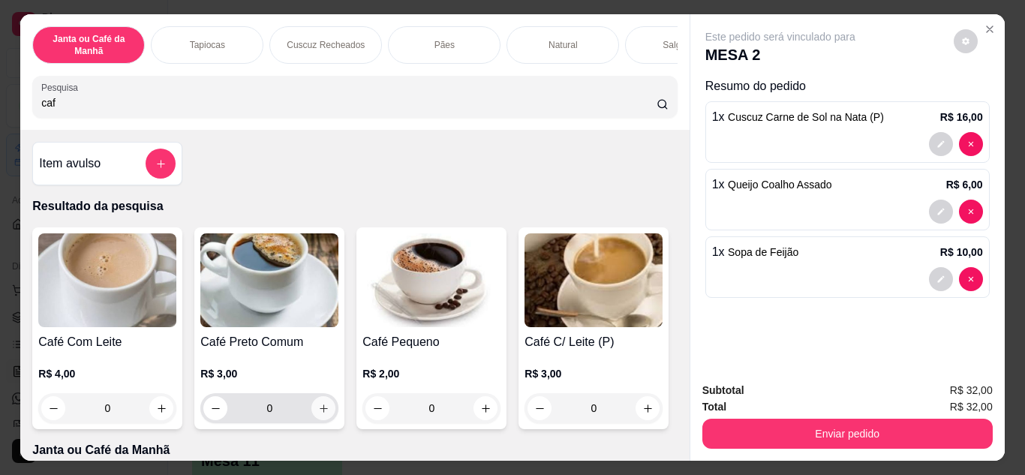
type input "caf"
click at [318, 410] on icon "increase-product-quantity" at bounding box center [323, 408] width 11 height 11
type input "1"
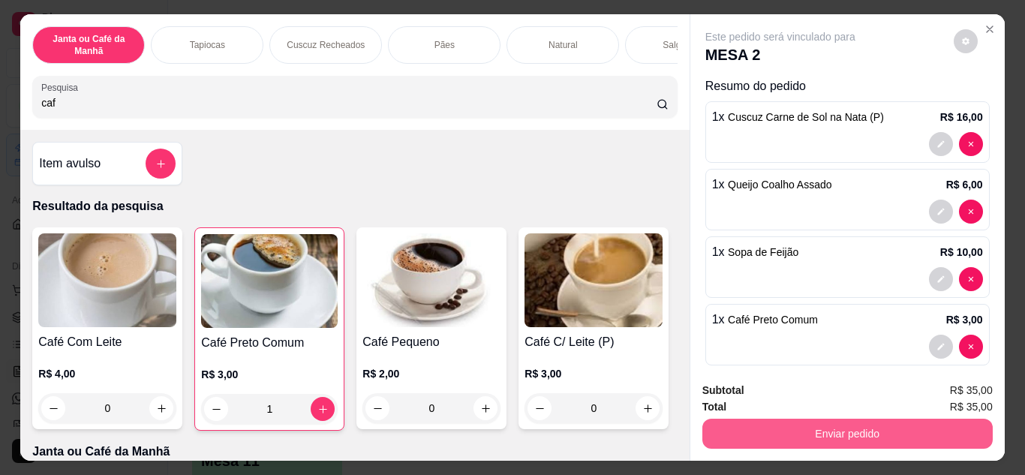
click at [845, 430] on button "Enviar pedido" at bounding box center [847, 434] width 290 height 30
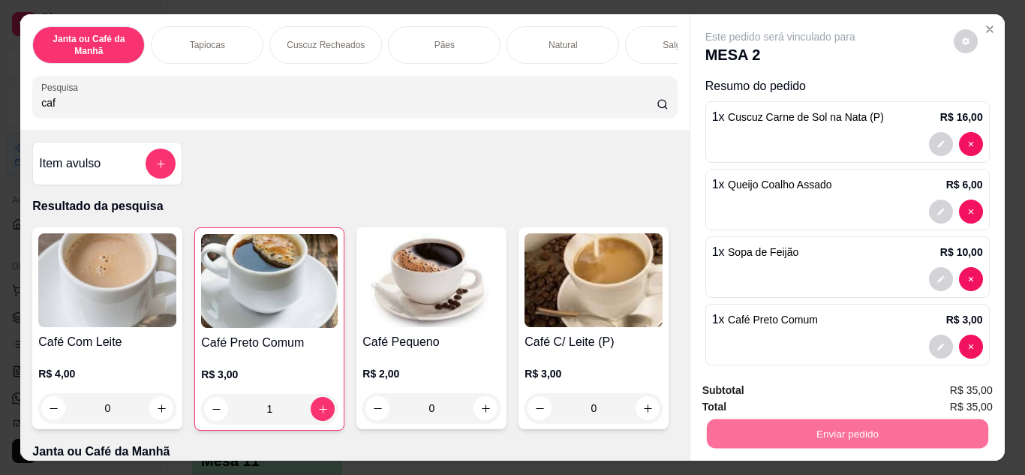
click at [850, 397] on button "Não registrar e enviar pedido" at bounding box center [798, 391] width 152 height 28
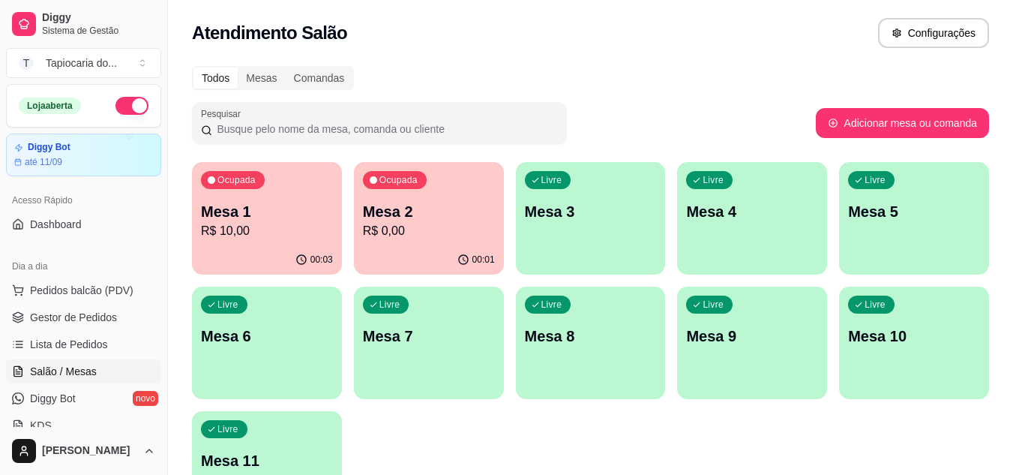
click at [761, 227] on div "Livre Mesa 4" at bounding box center [752, 209] width 150 height 95
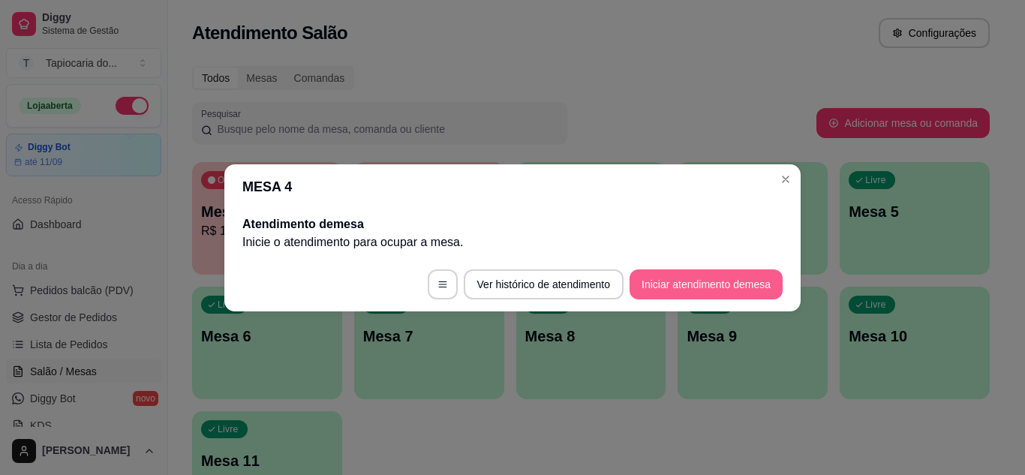
click at [740, 293] on button "Iniciar atendimento de mesa" at bounding box center [705, 284] width 153 height 30
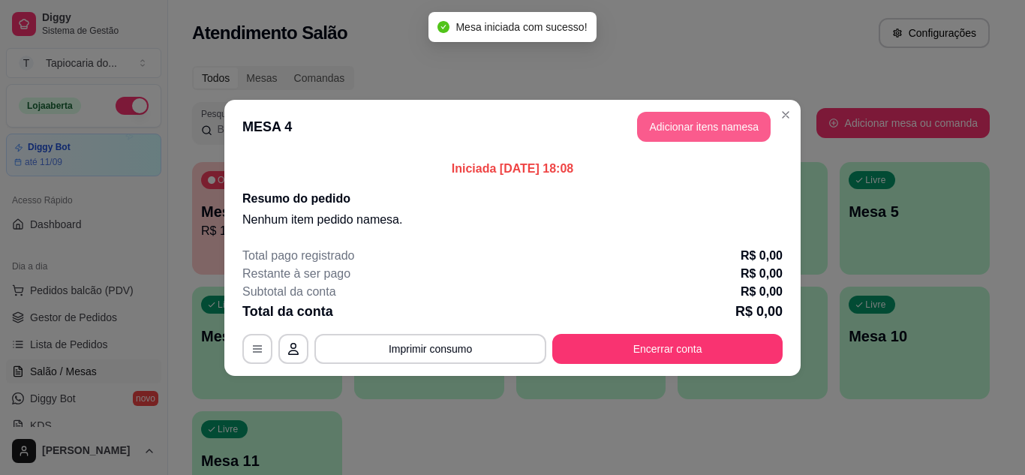
click at [715, 119] on button "Adicionar itens na mesa" at bounding box center [704, 127] width 134 height 30
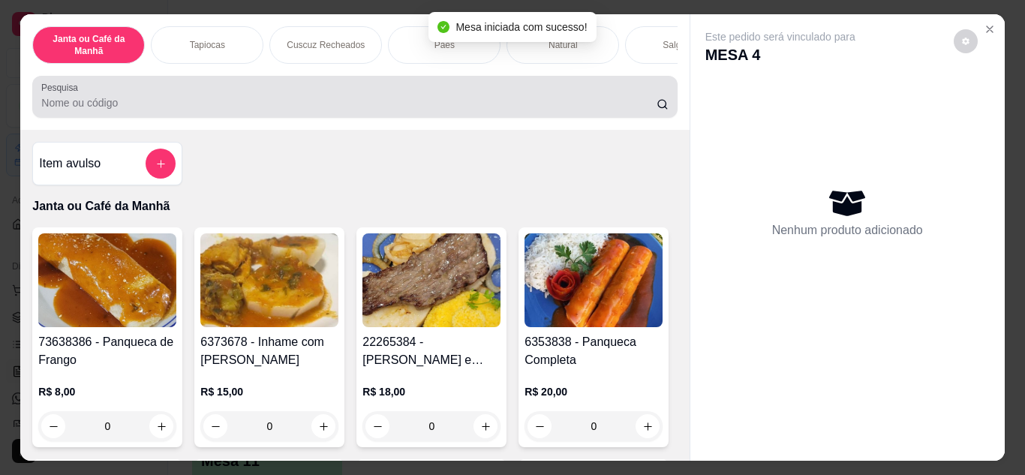
click at [450, 104] on input "Pesquisa" at bounding box center [348, 102] width 615 height 15
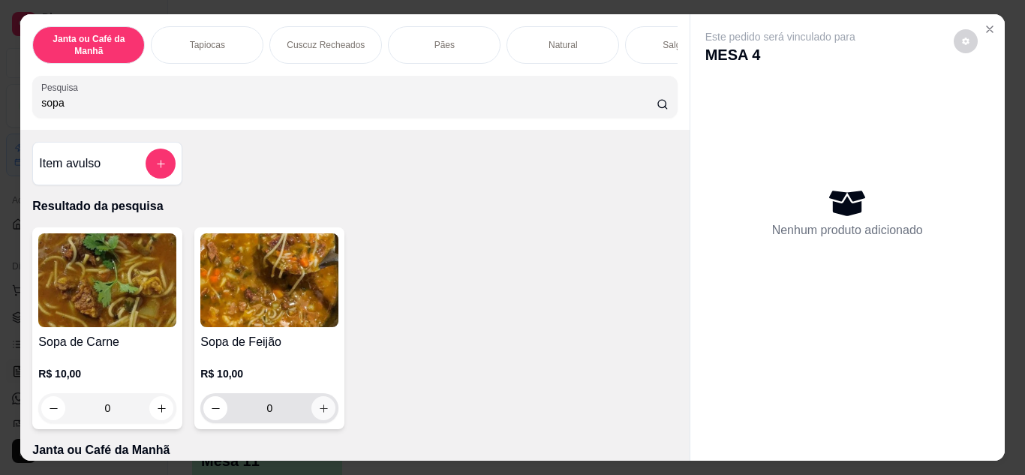
type input "sopa"
click at [314, 419] on button "increase-product-quantity" at bounding box center [323, 407] width 23 height 23
type input "1"
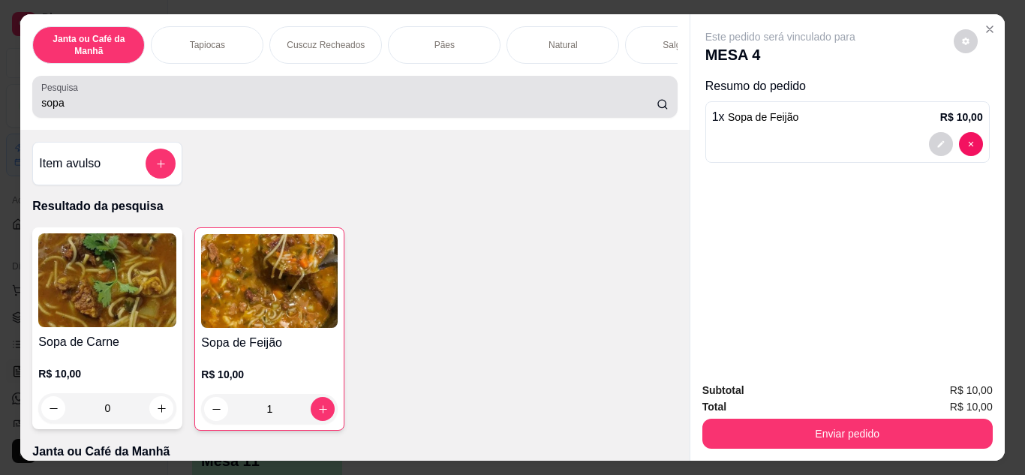
click at [71, 108] on input "sopa" at bounding box center [348, 102] width 615 height 15
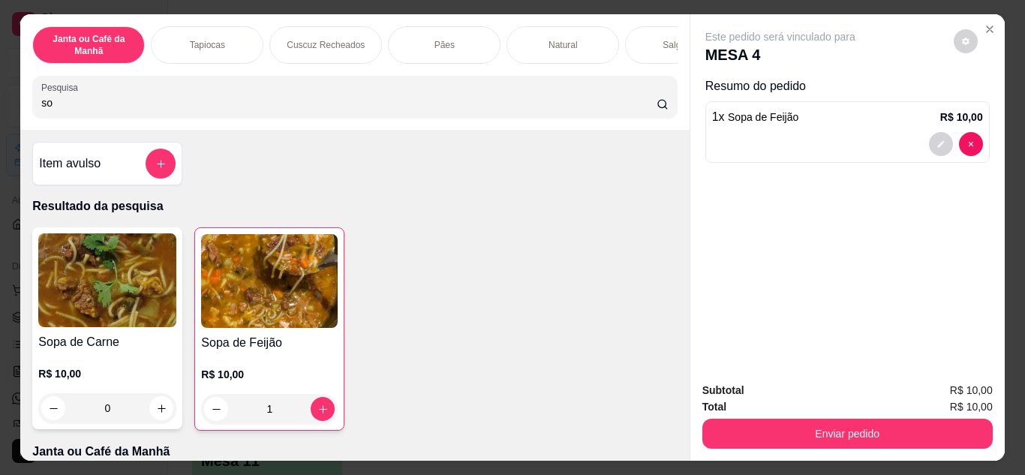
type input "s"
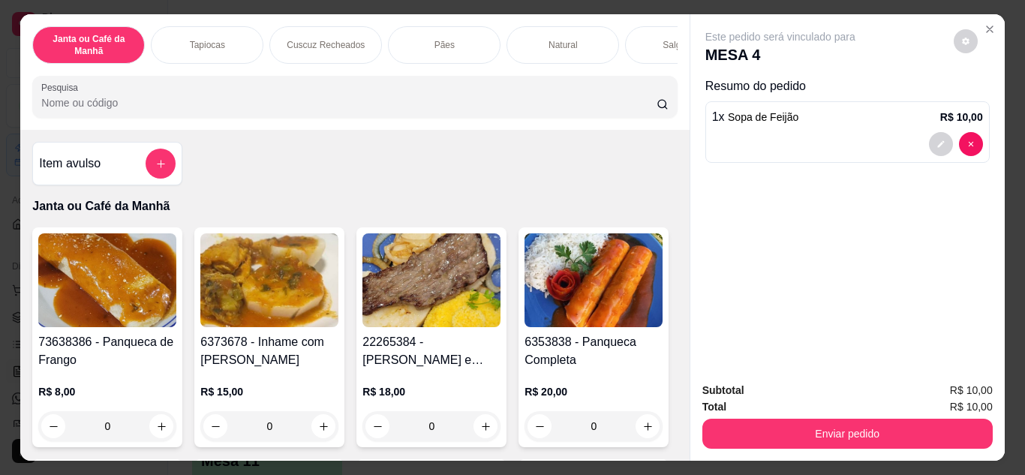
click at [450, 106] on input "Pesquisa" at bounding box center [348, 102] width 615 height 15
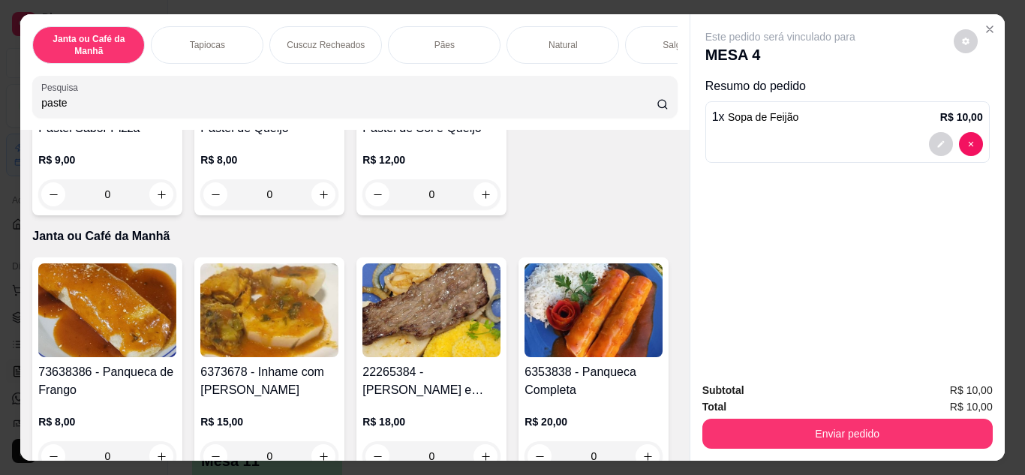
scroll to position [525, 0]
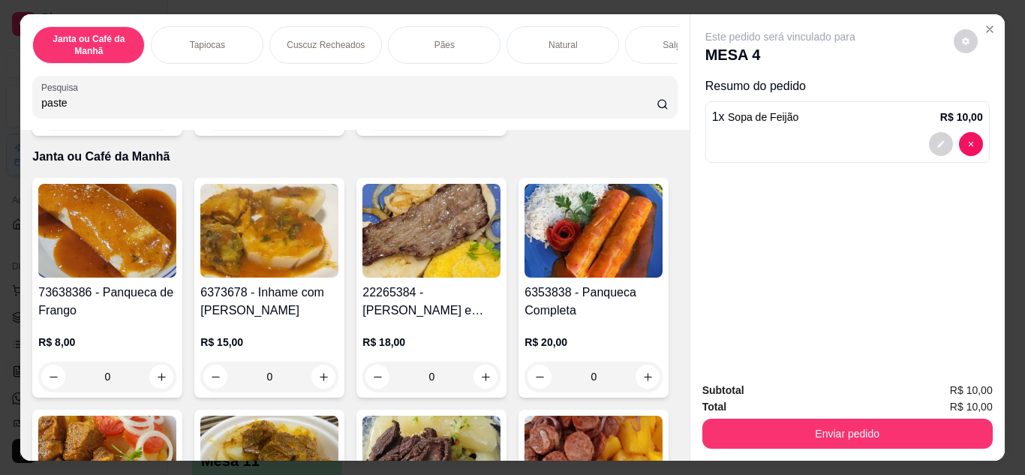
type input "paste"
click at [480, 121] on icon "increase-product-quantity" at bounding box center [485, 115] width 11 height 11
type input "1"
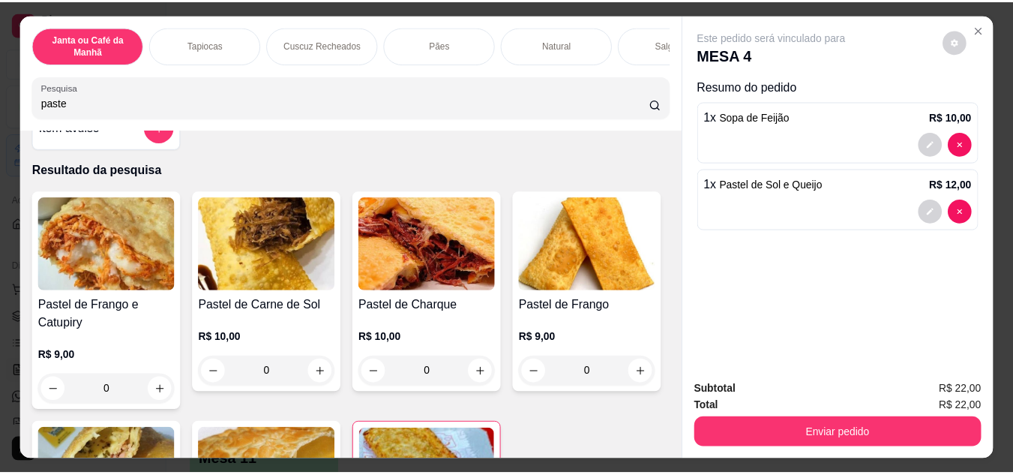
scroll to position [0, 0]
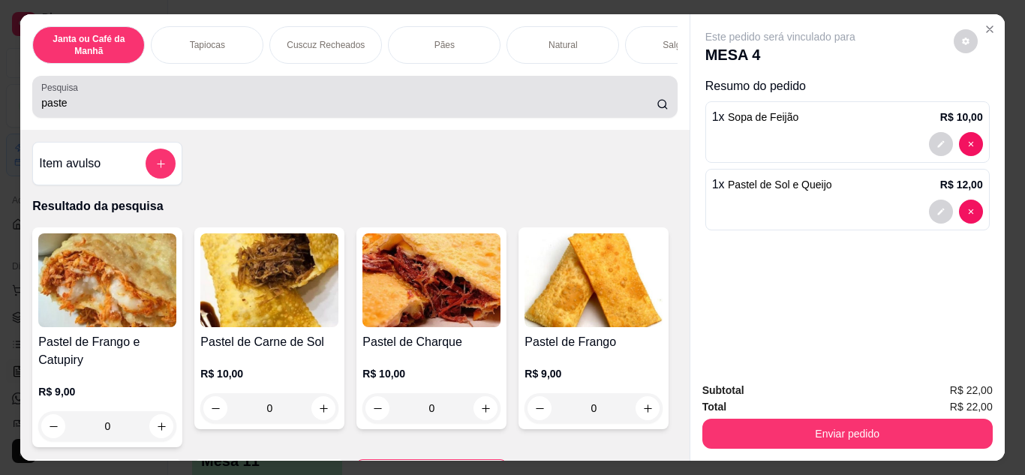
click at [149, 108] on input "paste" at bounding box center [348, 102] width 615 height 15
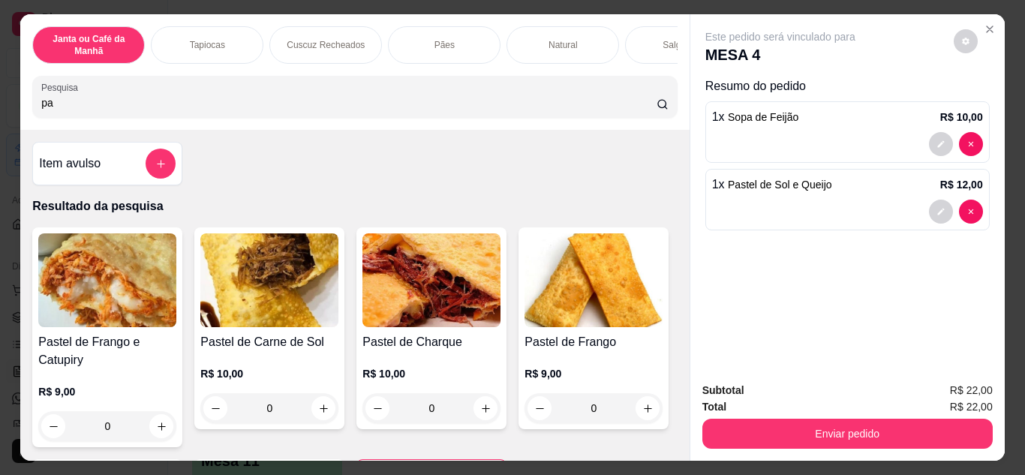
type input "p"
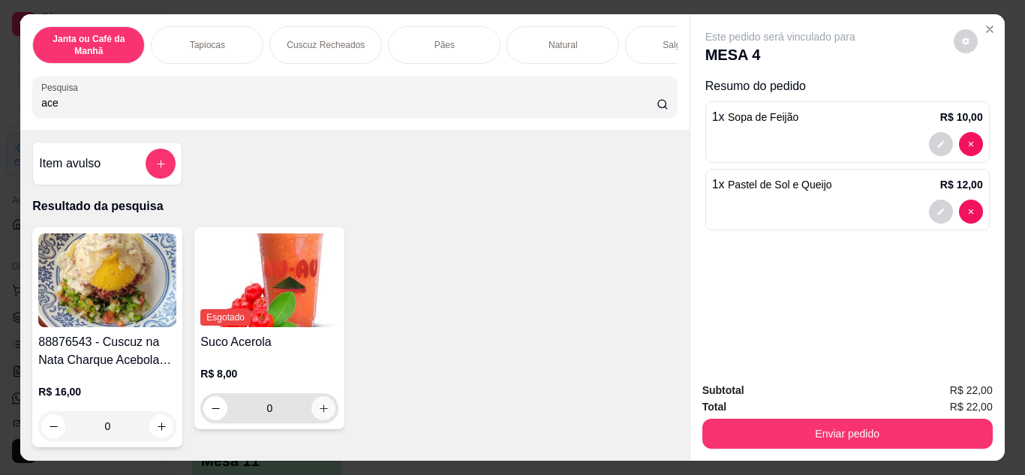
type input "ace"
click at [312, 407] on button "increase-product-quantity" at bounding box center [323, 408] width 24 height 24
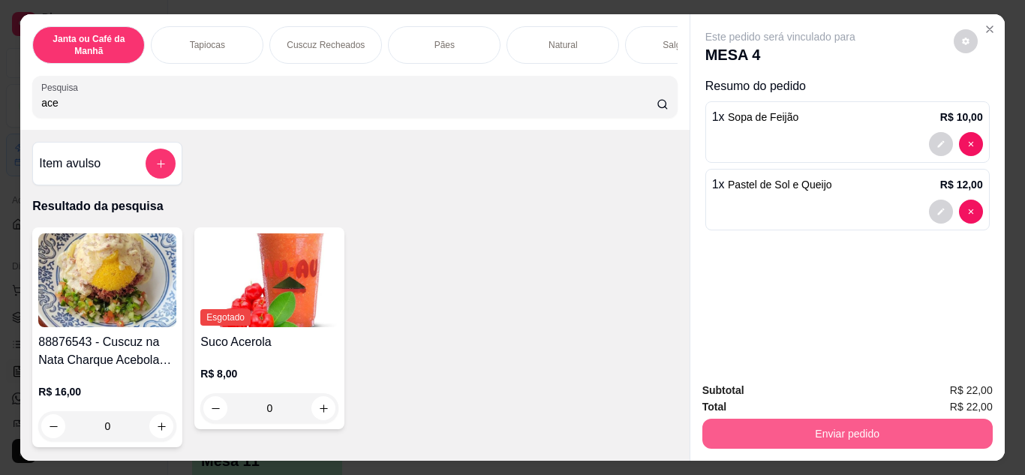
click at [797, 426] on button "Enviar pedido" at bounding box center [847, 434] width 290 height 30
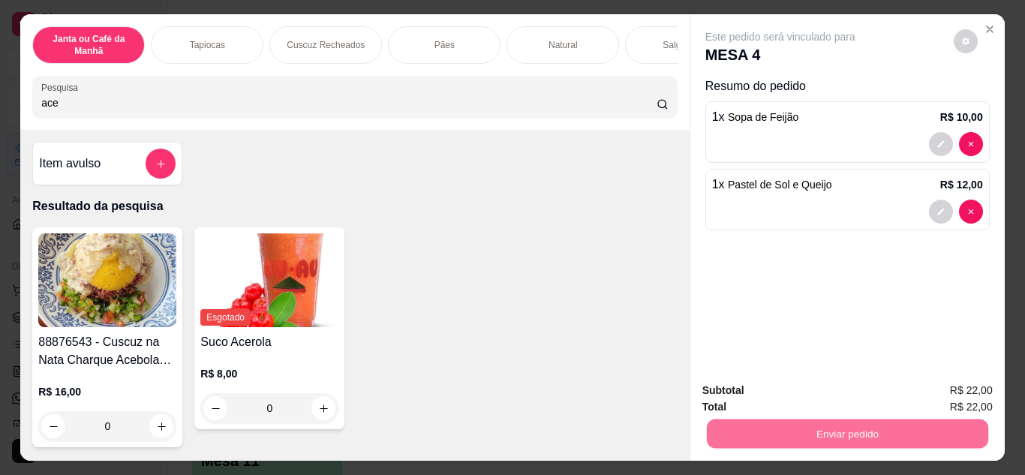
click at [844, 392] on button "Não registrar e enviar pedido" at bounding box center [798, 391] width 152 height 28
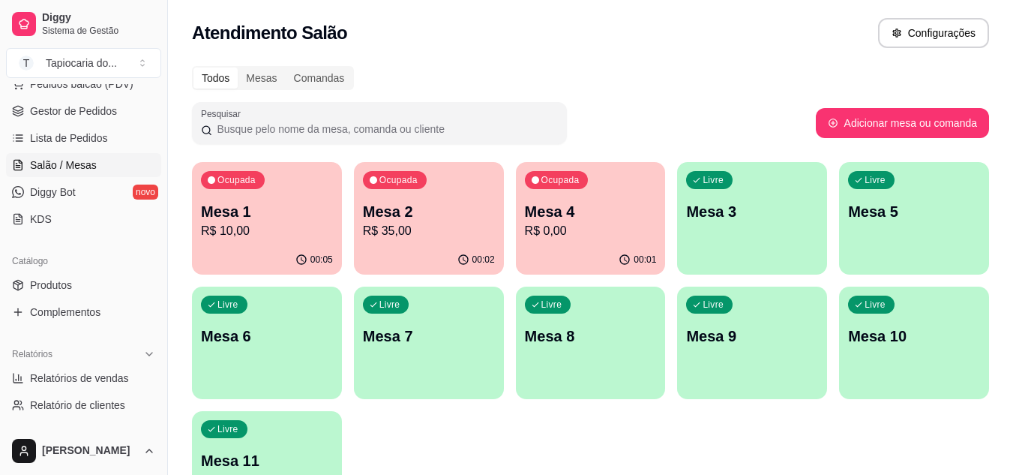
scroll to position [300, 0]
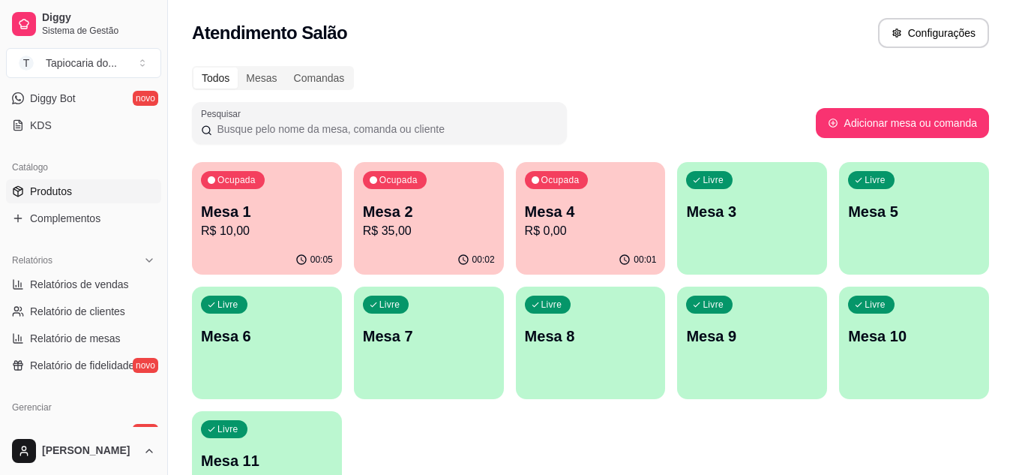
click at [46, 185] on span "Produtos" at bounding box center [51, 191] width 42 height 15
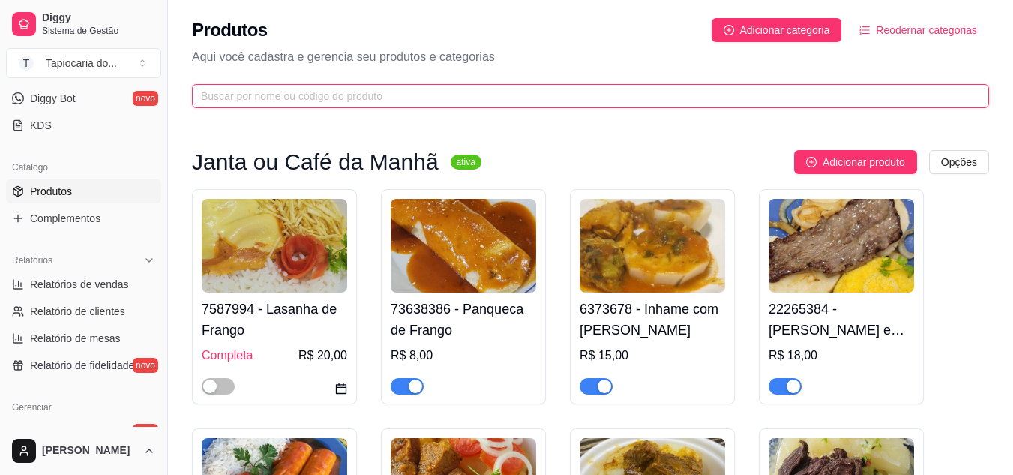
click at [296, 93] on input "text" at bounding box center [584, 96] width 767 height 17
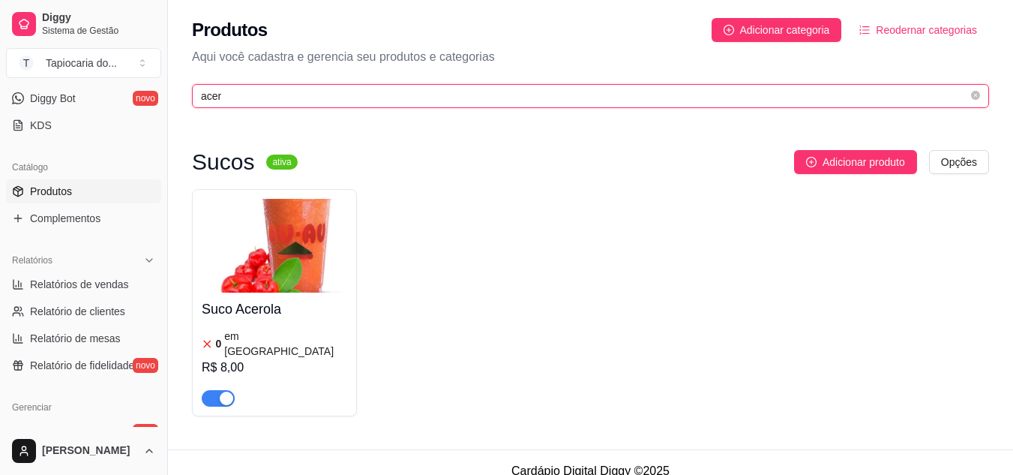
type input "acer"
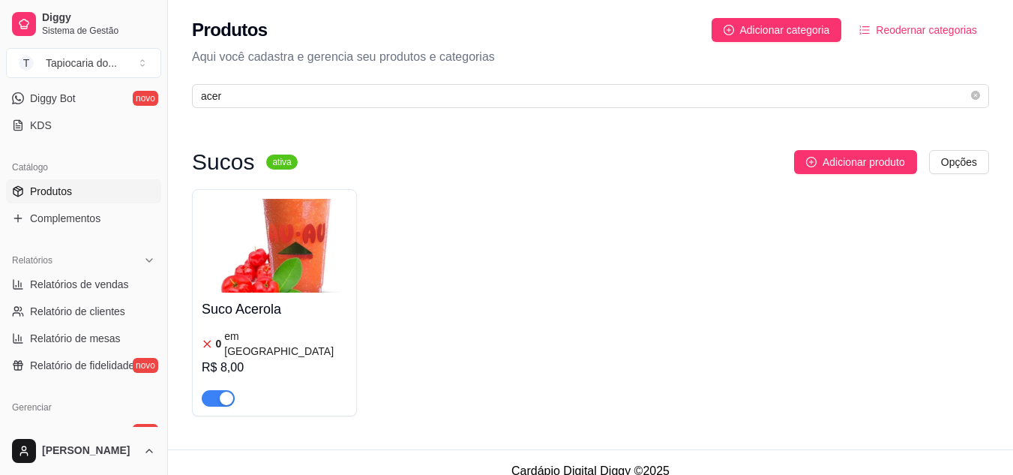
click at [249, 359] on div "R$ 8,00" at bounding box center [275, 368] width 146 height 18
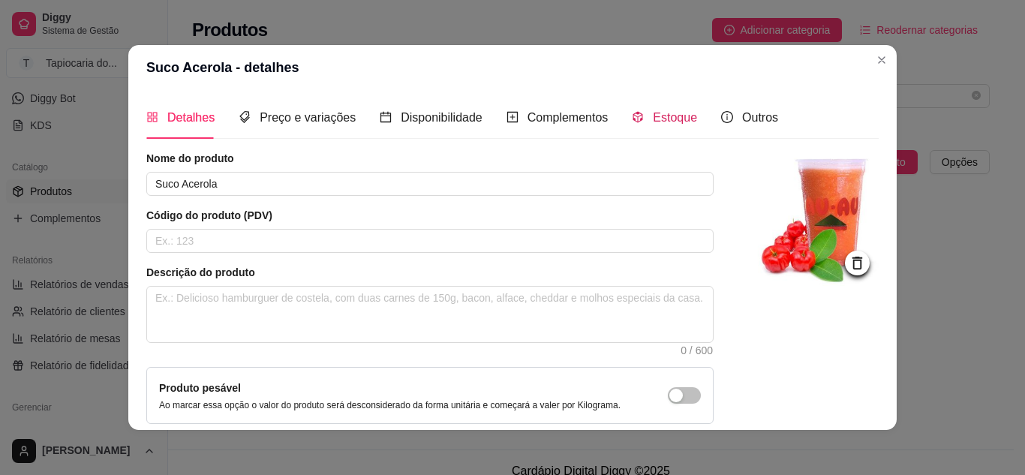
click at [674, 117] on span "Estoque" at bounding box center [675, 117] width 44 height 13
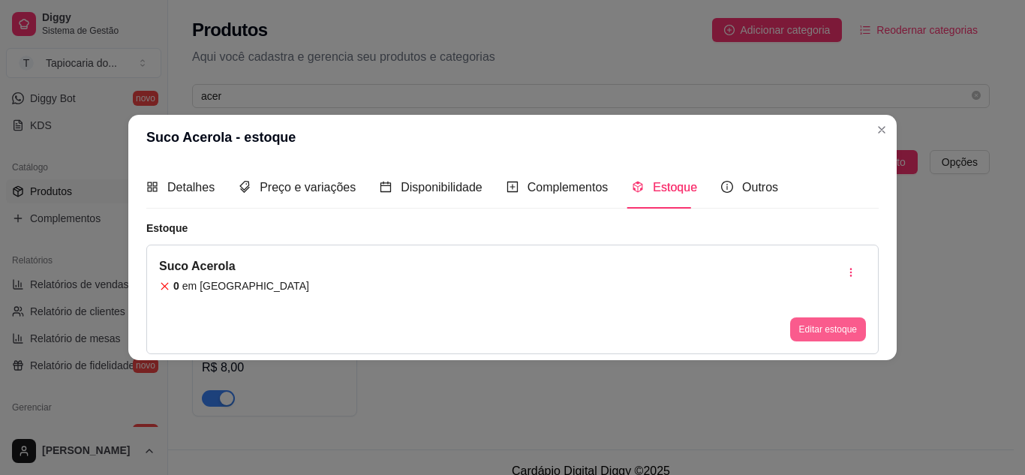
click at [806, 323] on button "Editar estoque" at bounding box center [828, 329] width 76 height 24
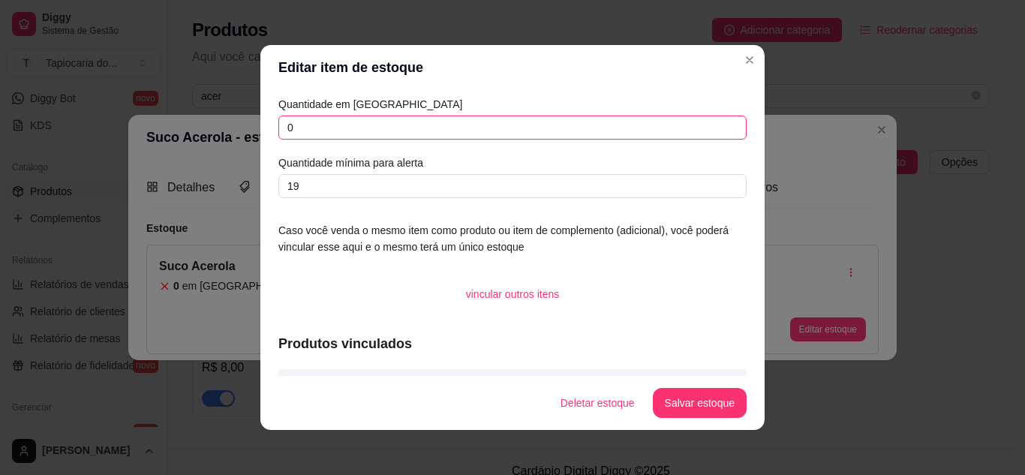
click at [380, 122] on input "0" at bounding box center [512, 128] width 468 height 24
type input "0"
type input "19"
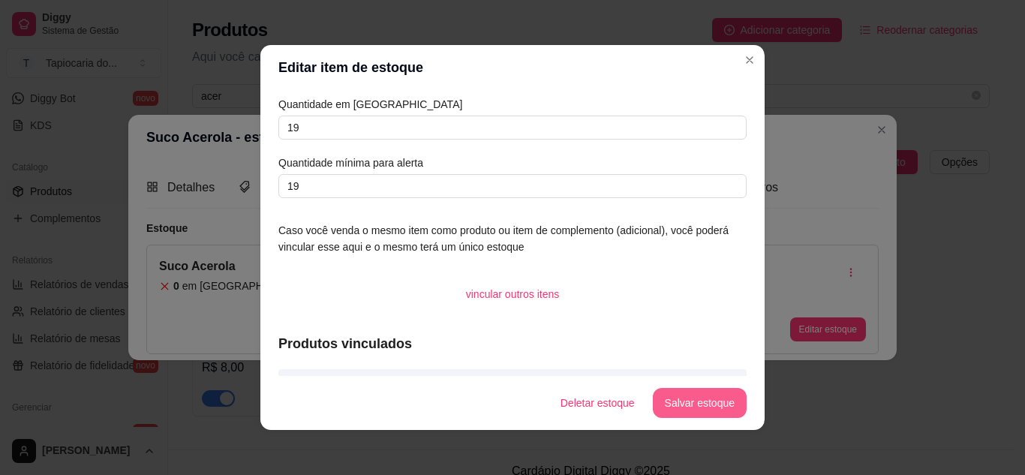
click at [686, 401] on button "Salvar estoque" at bounding box center [700, 403] width 94 height 30
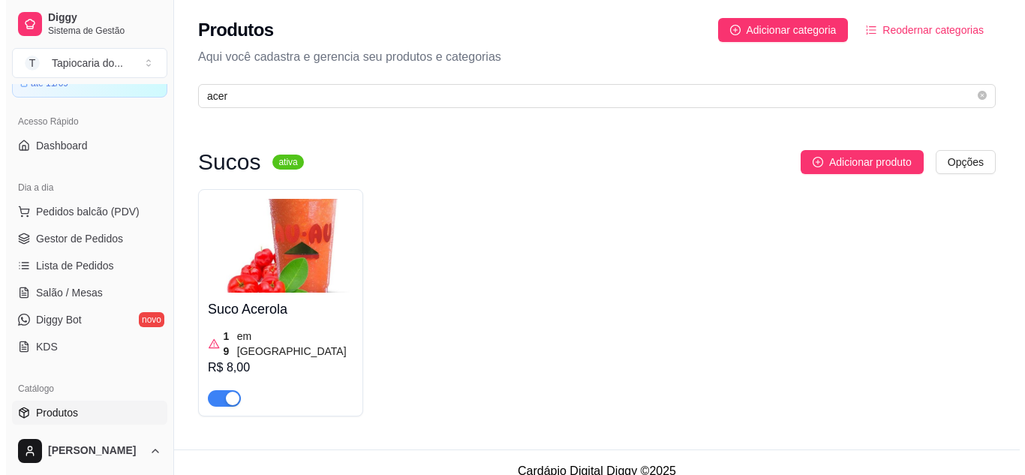
scroll to position [75, 0]
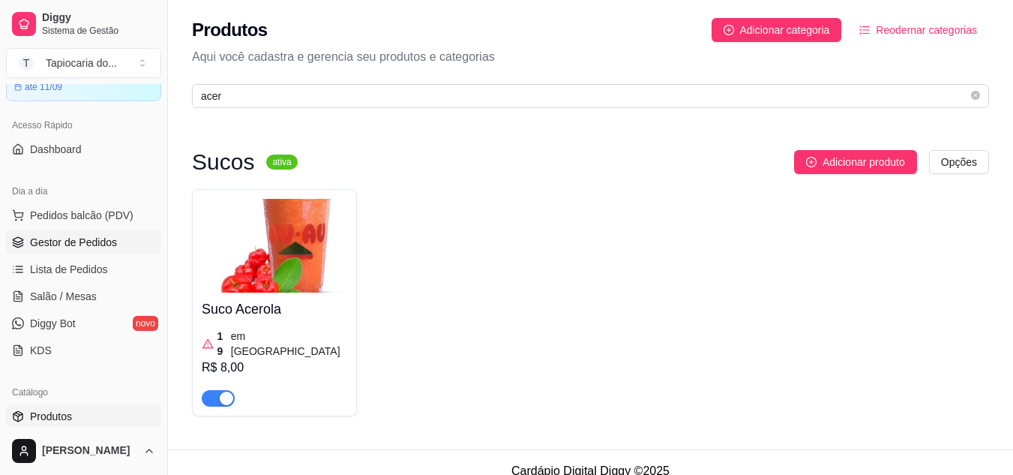
click at [66, 242] on span "Gestor de Pedidos" at bounding box center [73, 242] width 87 height 15
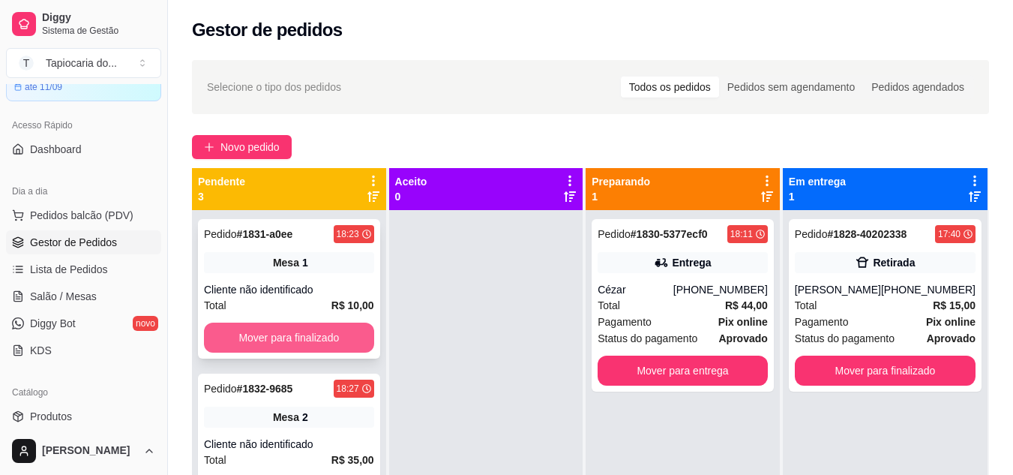
click at [323, 339] on button "Mover para finalizado" at bounding box center [289, 338] width 170 height 30
click at [323, 339] on button "Mover para finalizado" at bounding box center [288, 337] width 165 height 29
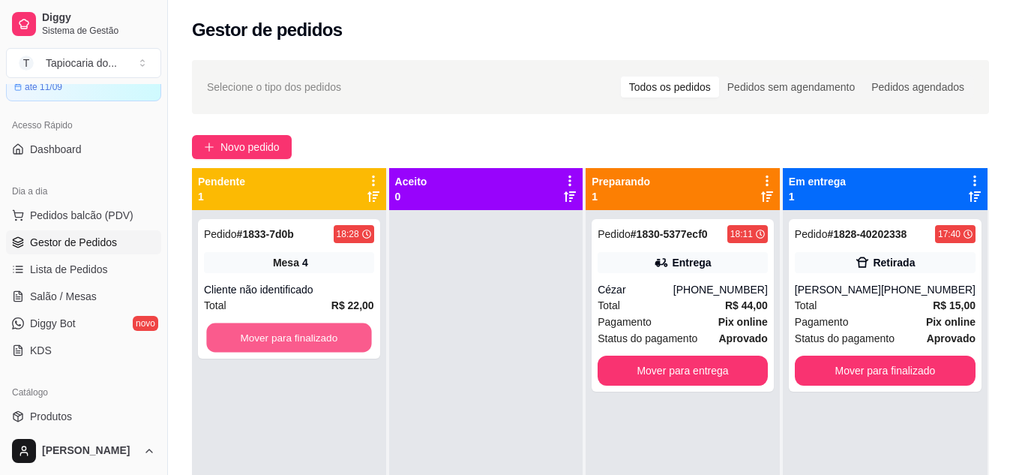
click at [323, 339] on button "Mover para finalizado" at bounding box center [288, 337] width 165 height 29
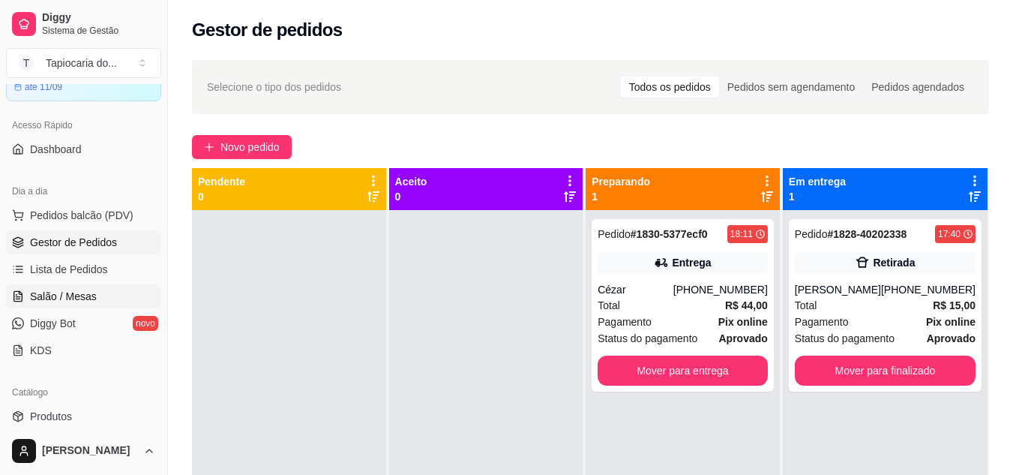
click at [62, 291] on span "Salão / Mesas" at bounding box center [63, 296] width 67 height 15
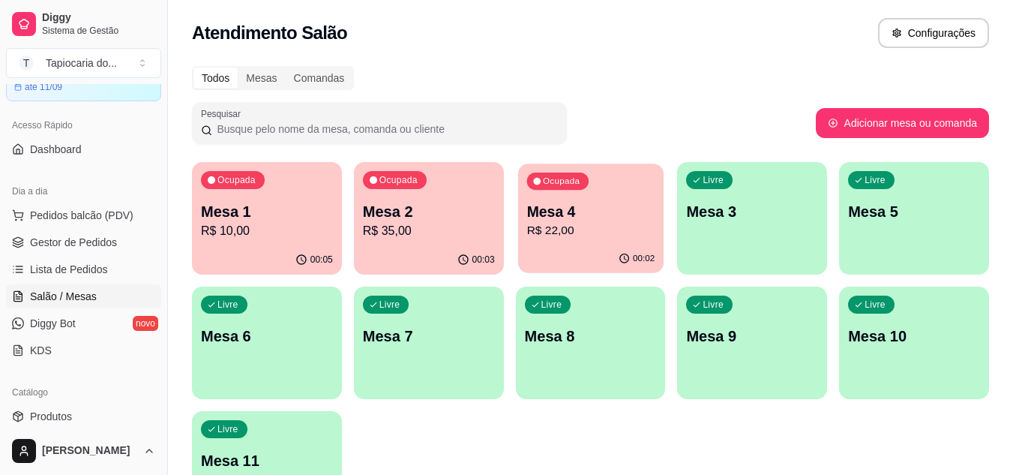
click at [572, 227] on p "R$ 22,00" at bounding box center [591, 230] width 128 height 17
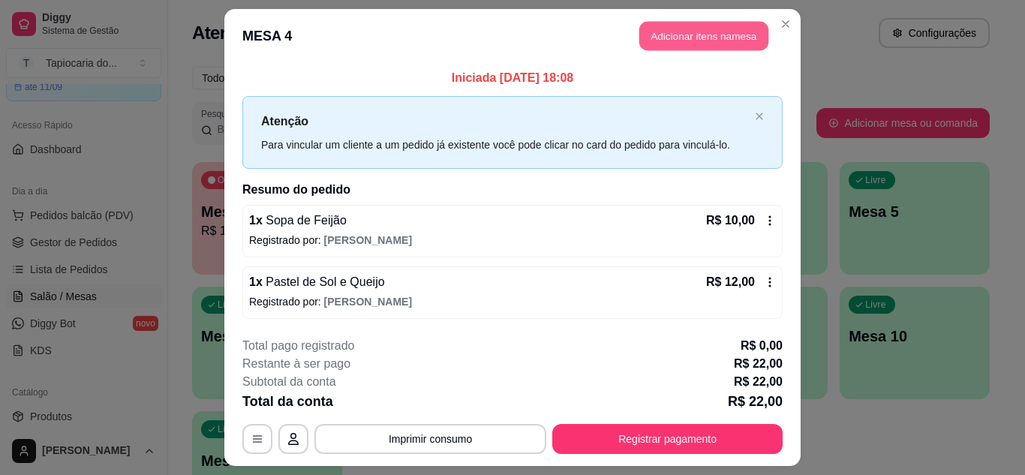
click at [712, 31] on button "Adicionar itens na mesa" at bounding box center [703, 36] width 129 height 29
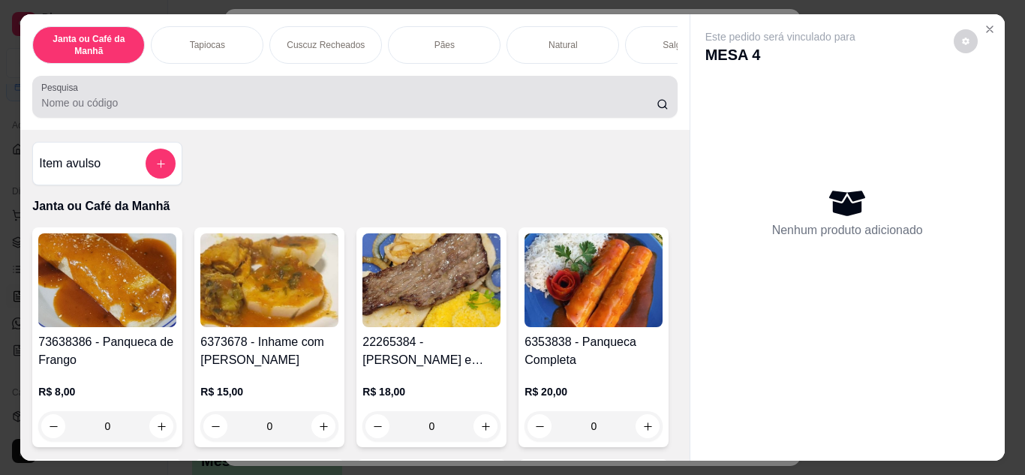
click at [210, 107] on input "Pesquisa" at bounding box center [348, 102] width 615 height 15
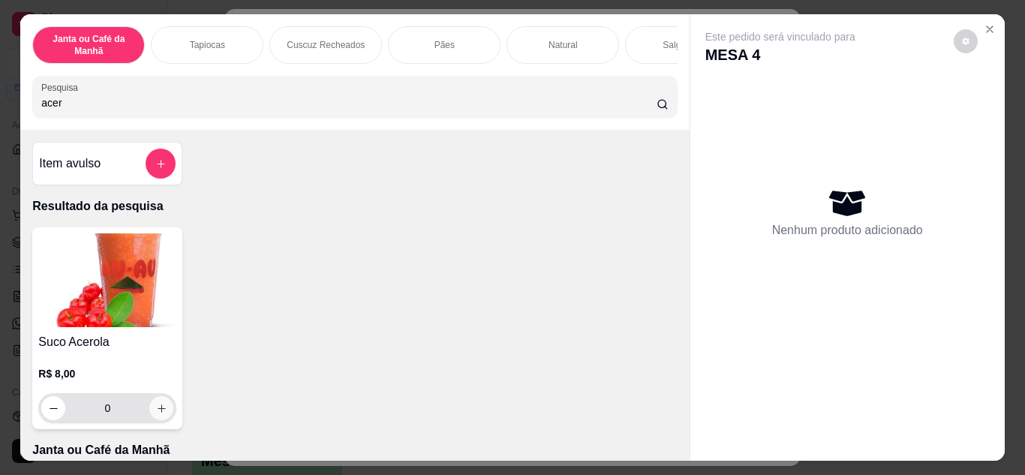
type input "acer"
click at [161, 414] on icon "increase-product-quantity" at bounding box center [161, 408] width 11 height 11
type input "1"
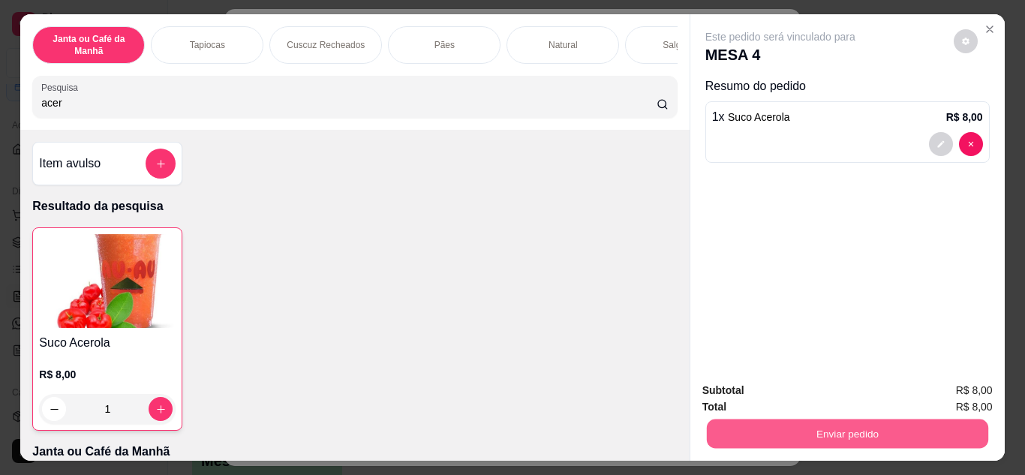
click at [810, 421] on button "Enviar pedido" at bounding box center [846, 433] width 281 height 29
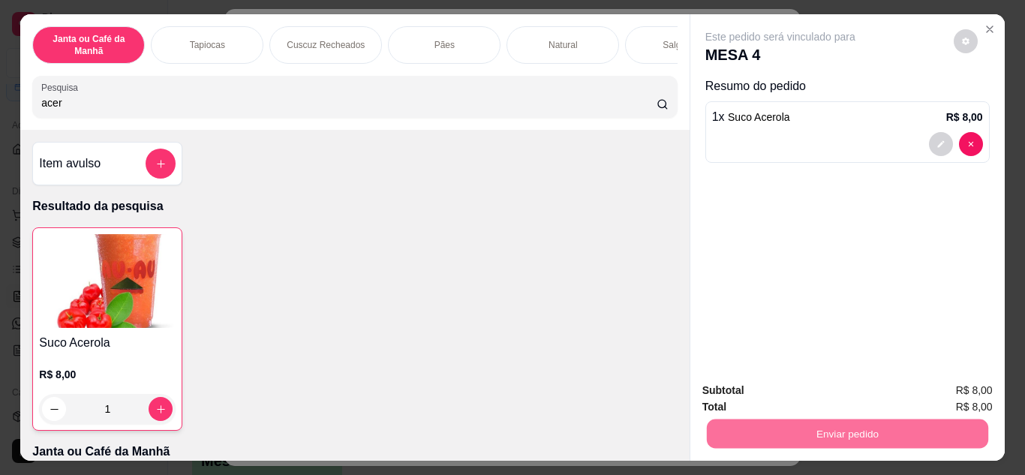
click at [831, 394] on button "Não registrar e enviar pedido" at bounding box center [798, 391] width 152 height 28
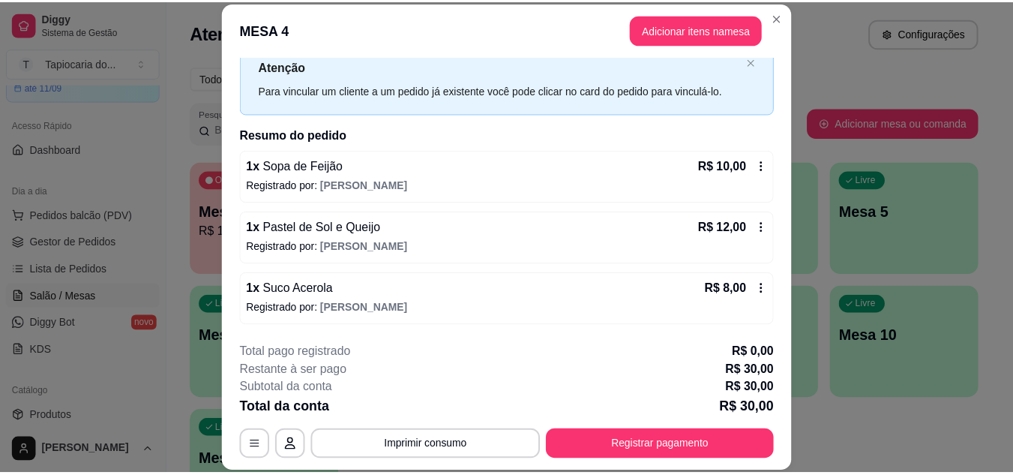
scroll to position [46, 0]
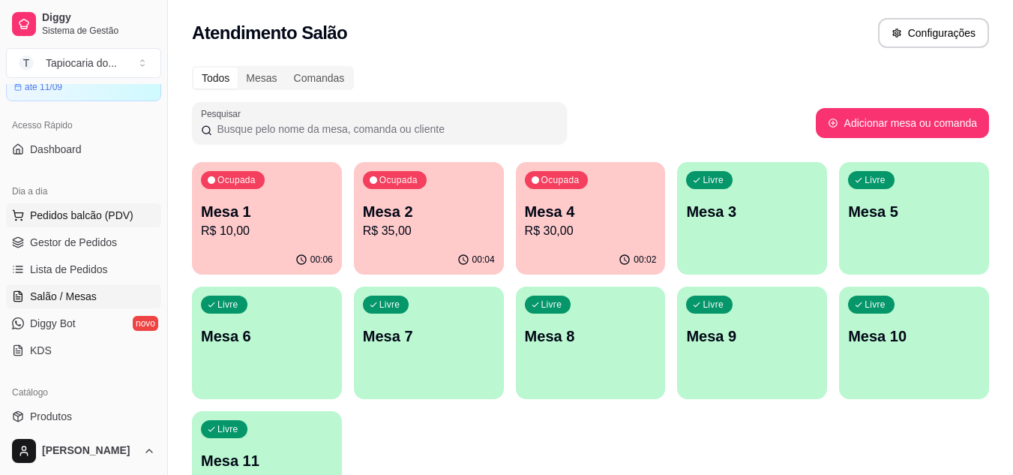
click at [110, 212] on span "Pedidos balcão (PDV)" at bounding box center [82, 215] width 104 height 15
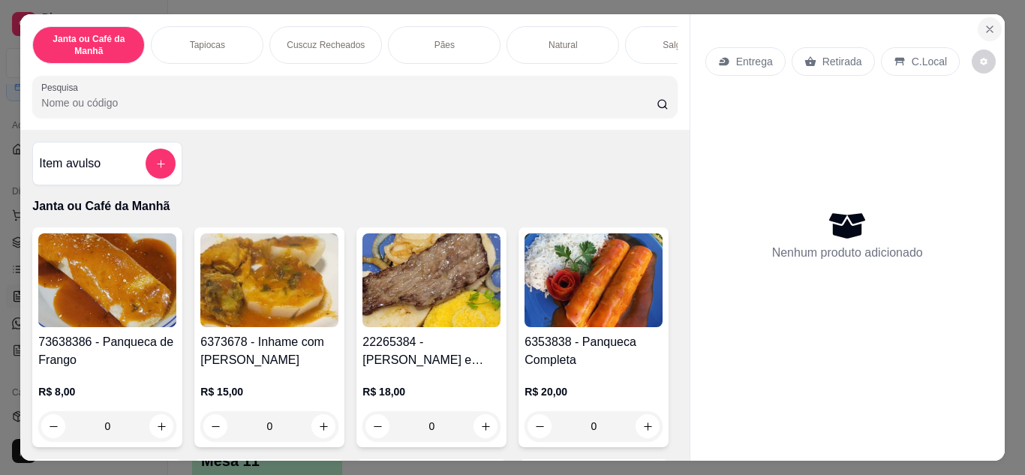
click at [977, 21] on button "Close" at bounding box center [989, 29] width 24 height 24
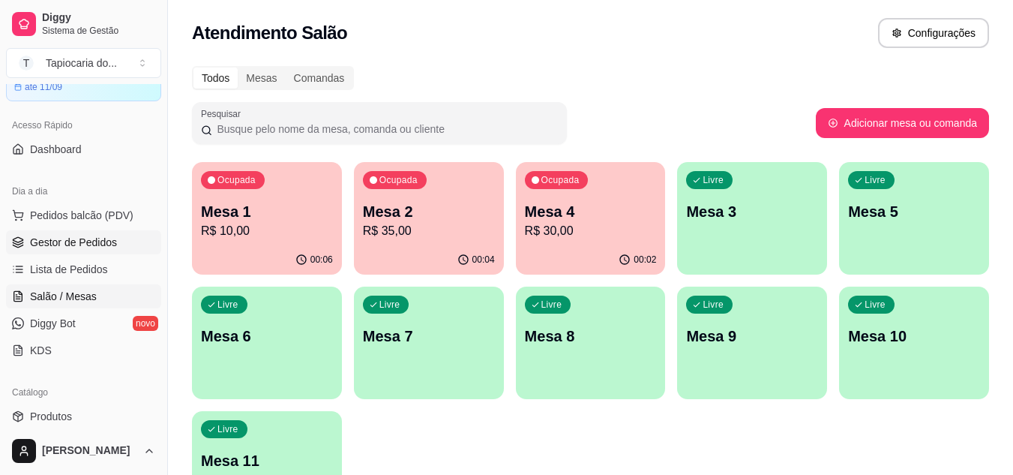
click at [65, 236] on span "Gestor de Pedidos" at bounding box center [73, 242] width 87 height 15
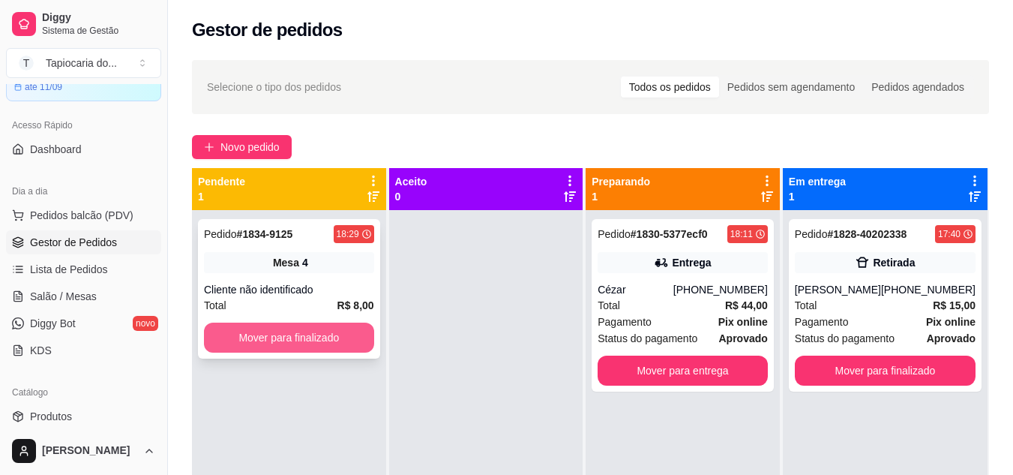
click at [263, 334] on button "Mover para finalizado" at bounding box center [289, 338] width 170 height 30
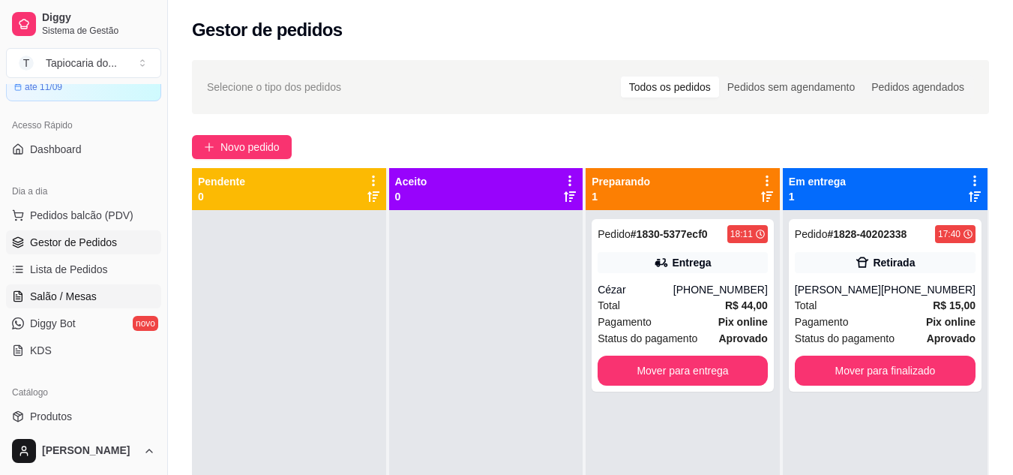
click at [59, 296] on span "Salão / Mesas" at bounding box center [63, 296] width 67 height 15
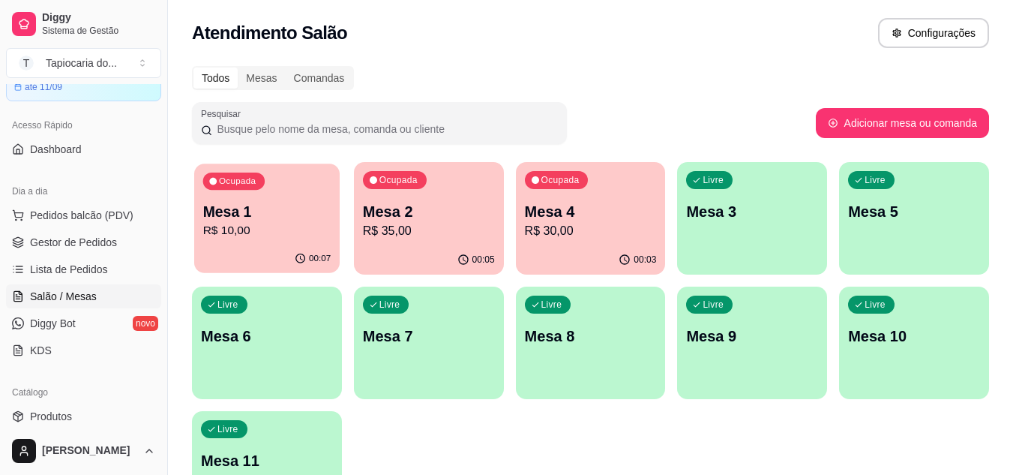
click at [263, 203] on p "Mesa 1" at bounding box center [267, 212] width 128 height 20
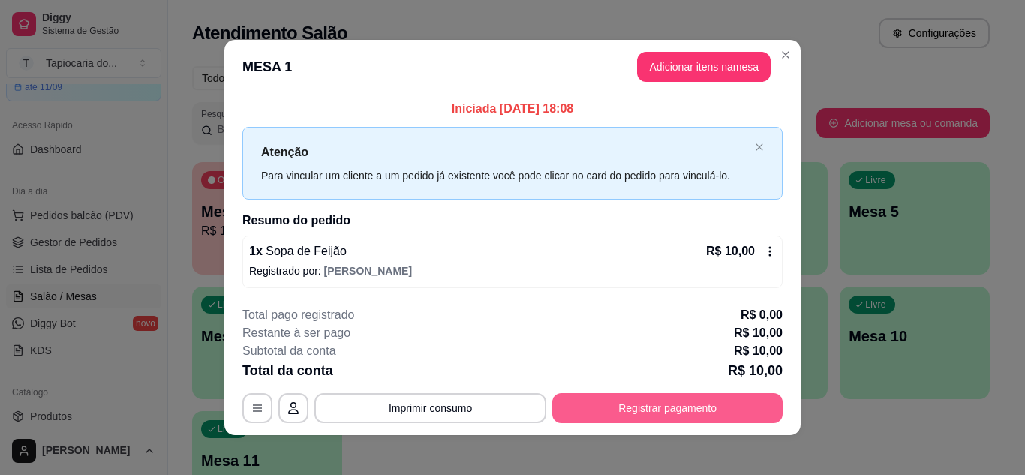
click at [659, 408] on button "Registrar pagamento" at bounding box center [667, 408] width 230 height 30
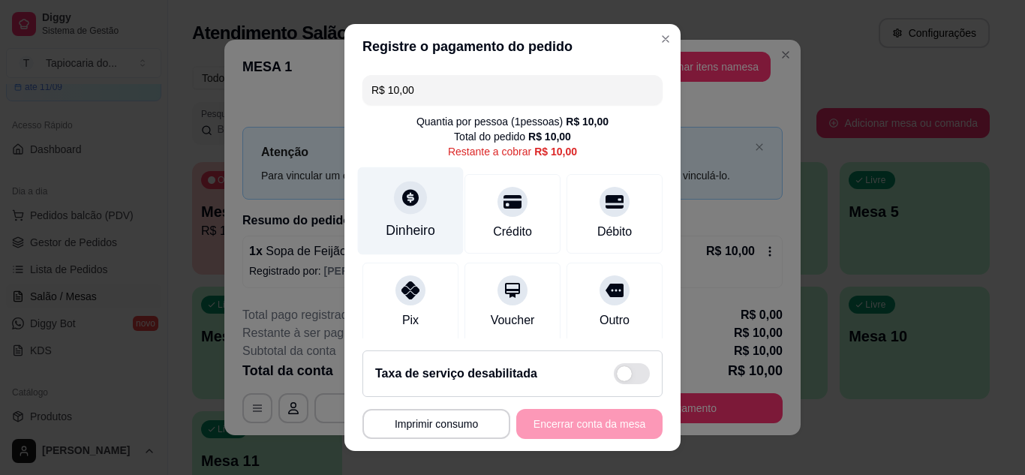
click at [405, 210] on div at bounding box center [410, 197] width 33 height 33
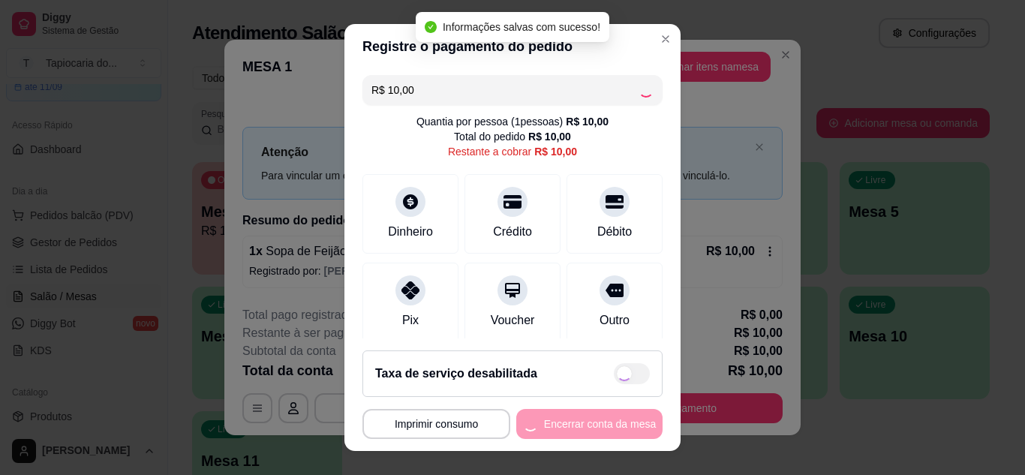
type input "R$ 0,00"
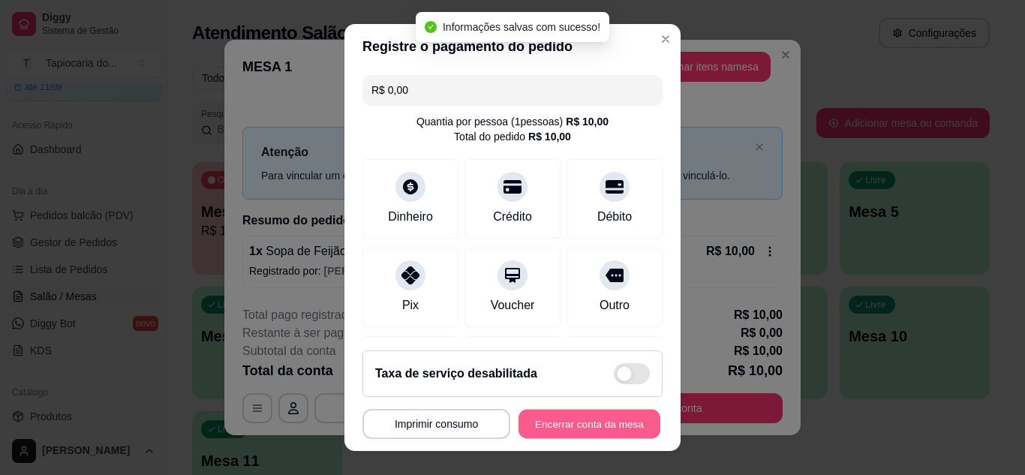
click at [598, 431] on button "Encerrar conta da mesa" at bounding box center [589, 424] width 142 height 29
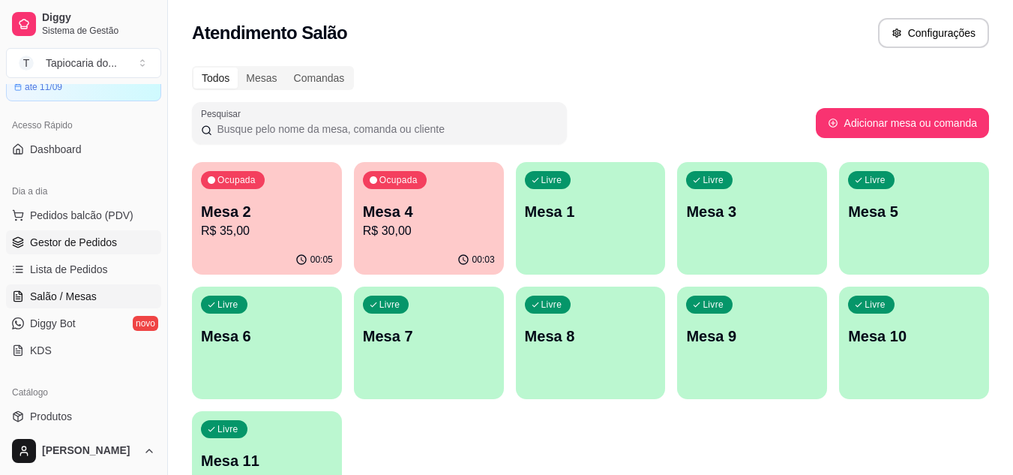
click at [50, 239] on span "Gestor de Pedidos" at bounding box center [73, 242] width 87 height 15
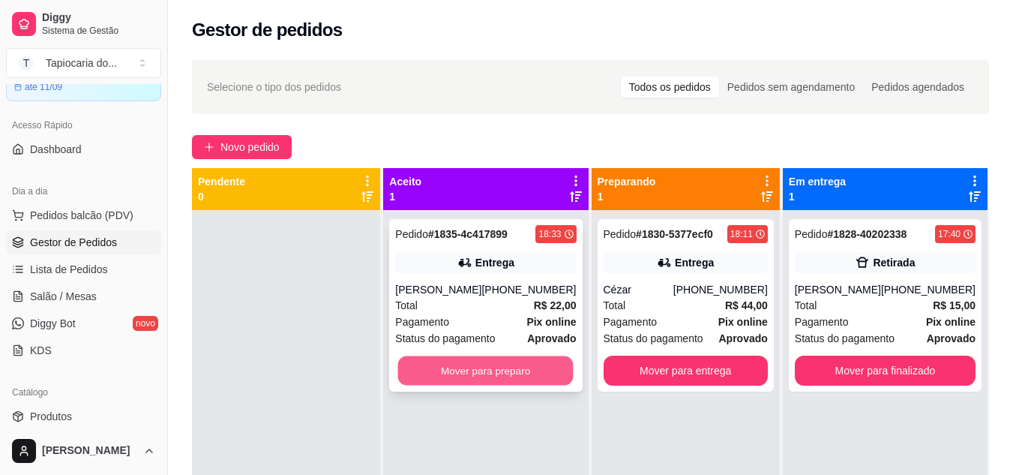
click at [500, 371] on button "Mover para preparo" at bounding box center [486, 370] width 176 height 29
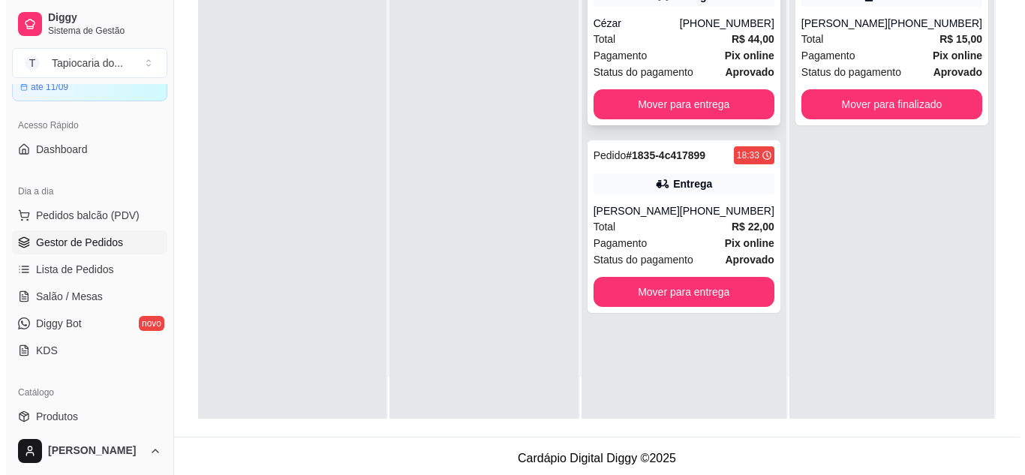
scroll to position [225, 0]
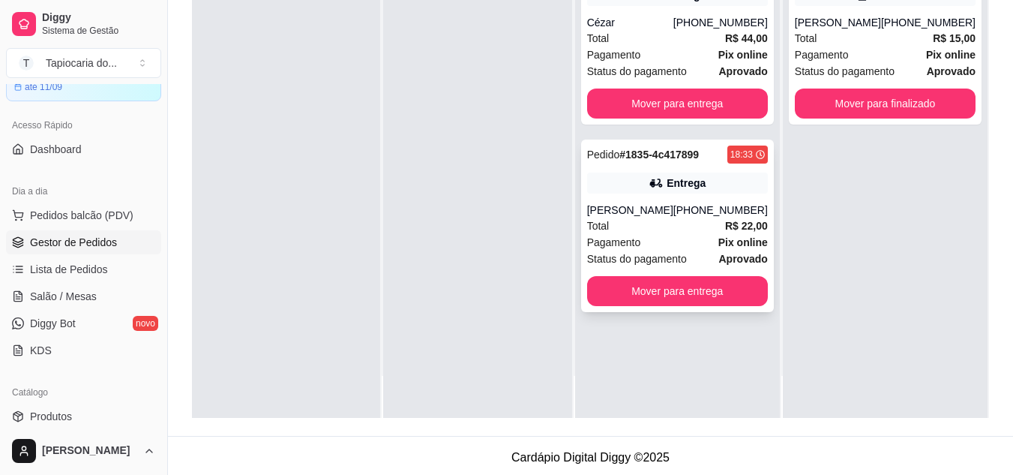
click at [665, 227] on div "Total R$ 22,00" at bounding box center [677, 226] width 181 height 17
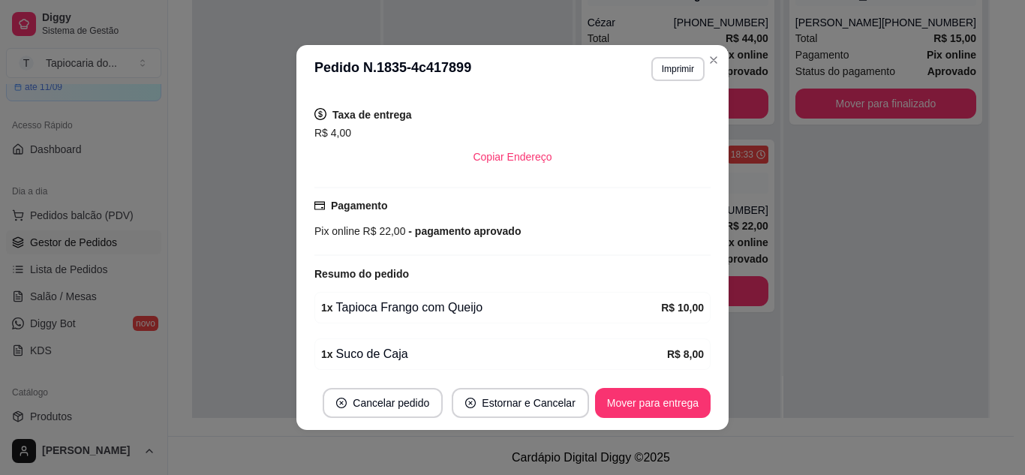
scroll to position [359, 0]
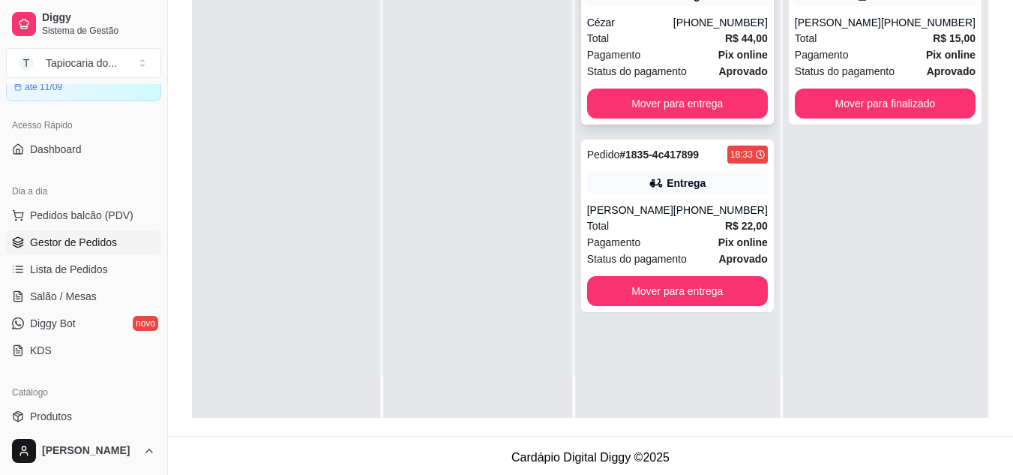
click at [665, 34] on div "Total R$ 44,00" at bounding box center [677, 38] width 181 height 17
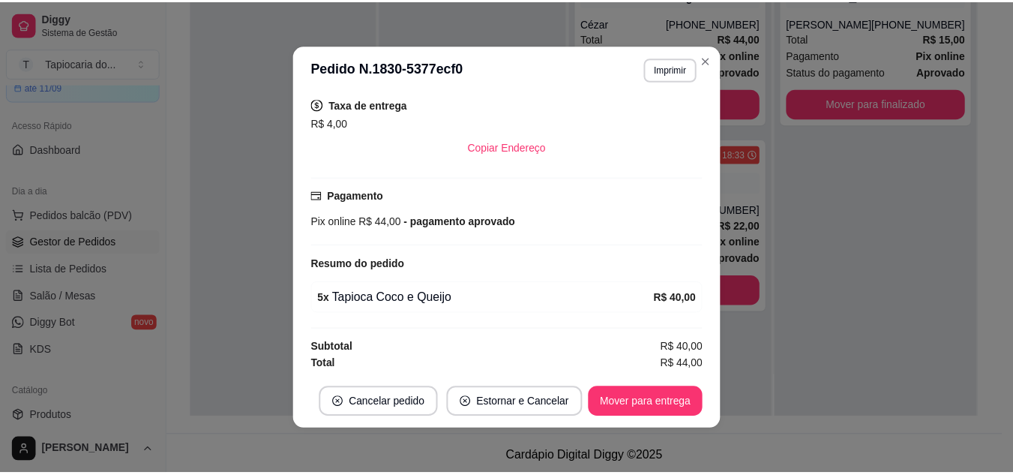
scroll to position [312, 0]
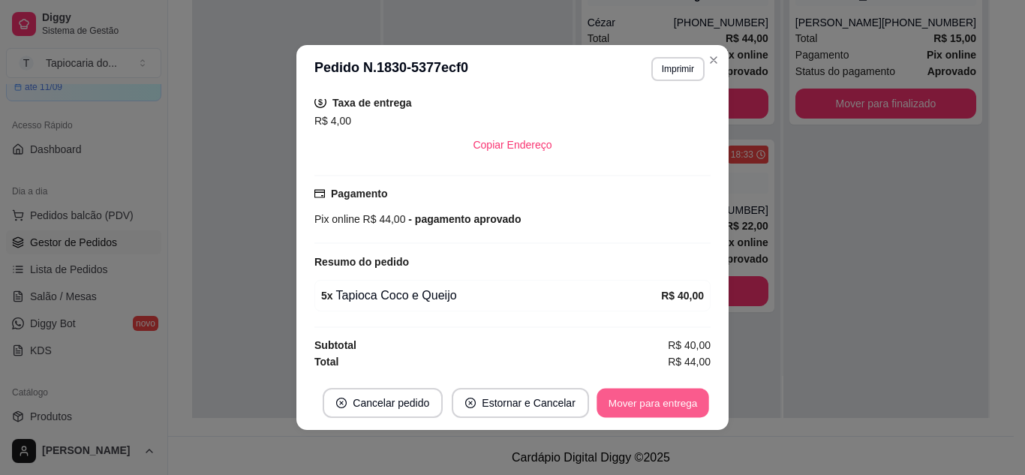
click at [638, 392] on button "Mover para entrega" at bounding box center [652, 403] width 113 height 29
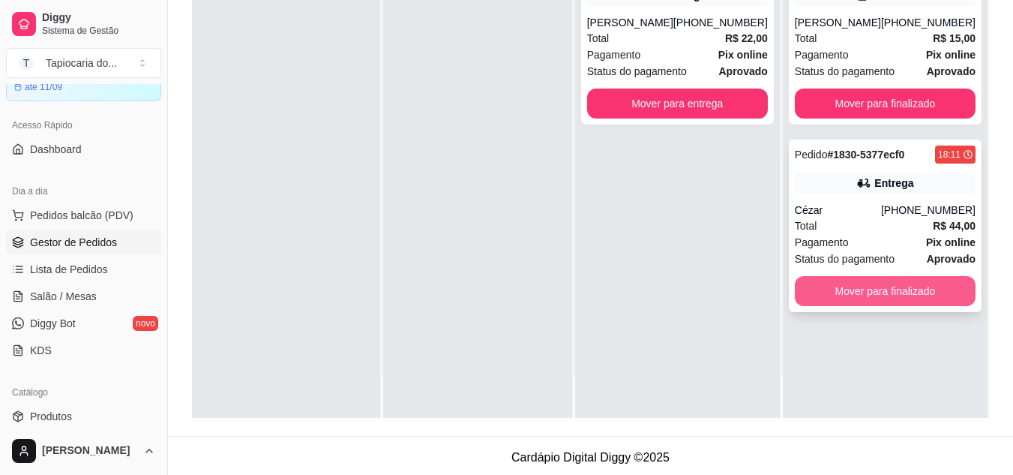
click at [859, 290] on button "Mover para finalizado" at bounding box center [885, 291] width 181 height 30
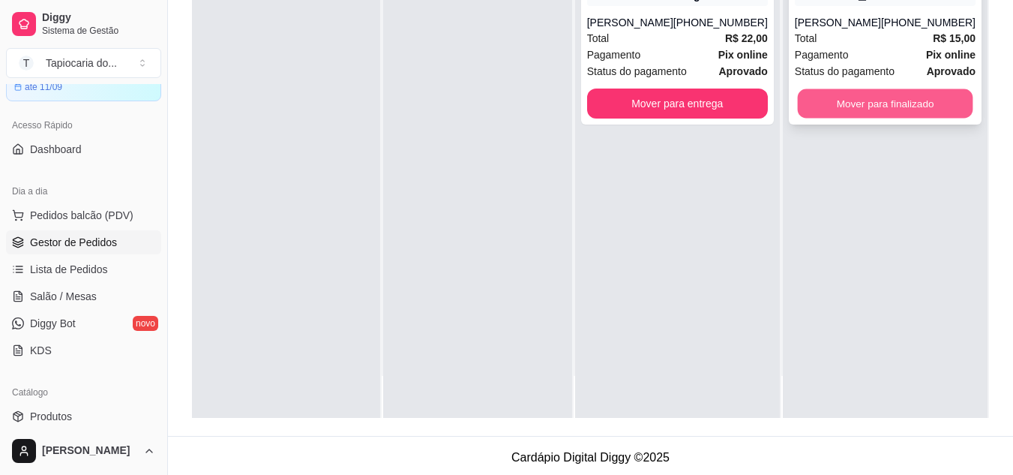
click at [858, 104] on button "Mover para finalizado" at bounding box center [885, 103] width 176 height 29
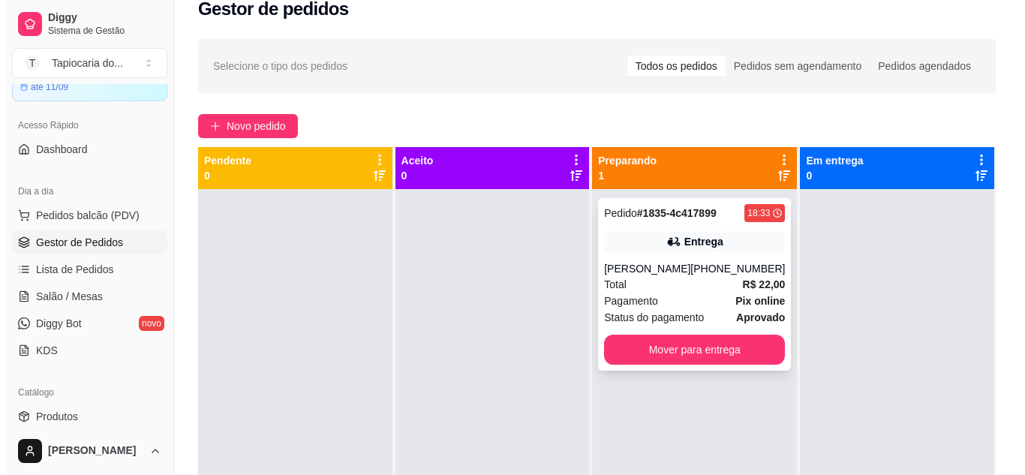
scroll to position [0, 0]
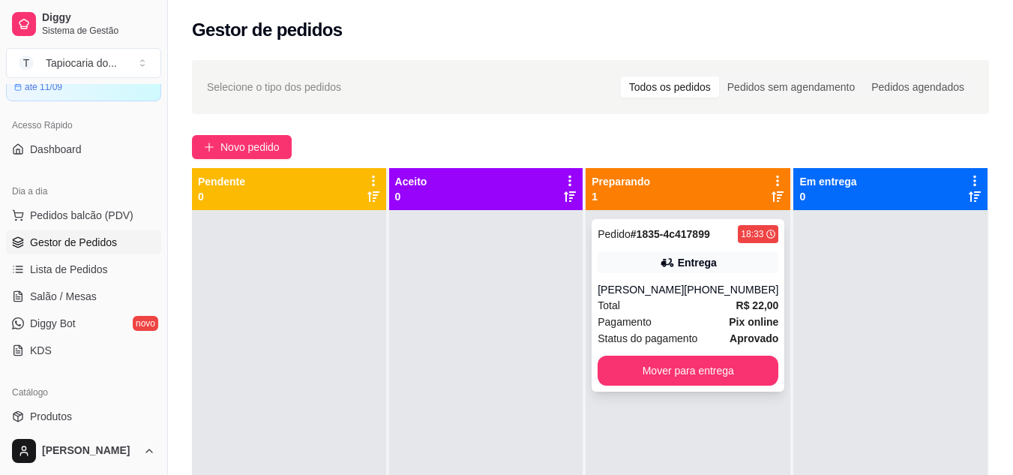
click at [644, 288] on div "[PERSON_NAME]" at bounding box center [641, 289] width 86 height 15
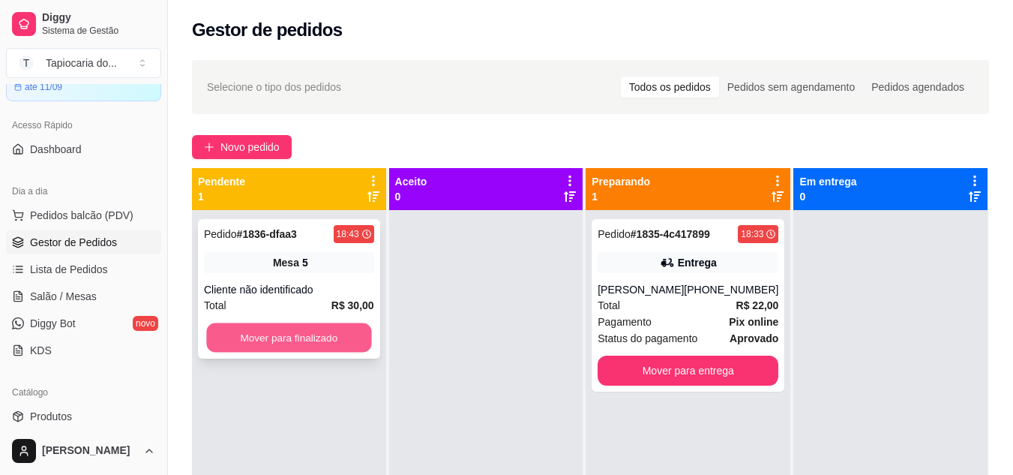
click at [278, 335] on button "Mover para finalizado" at bounding box center [288, 337] width 165 height 29
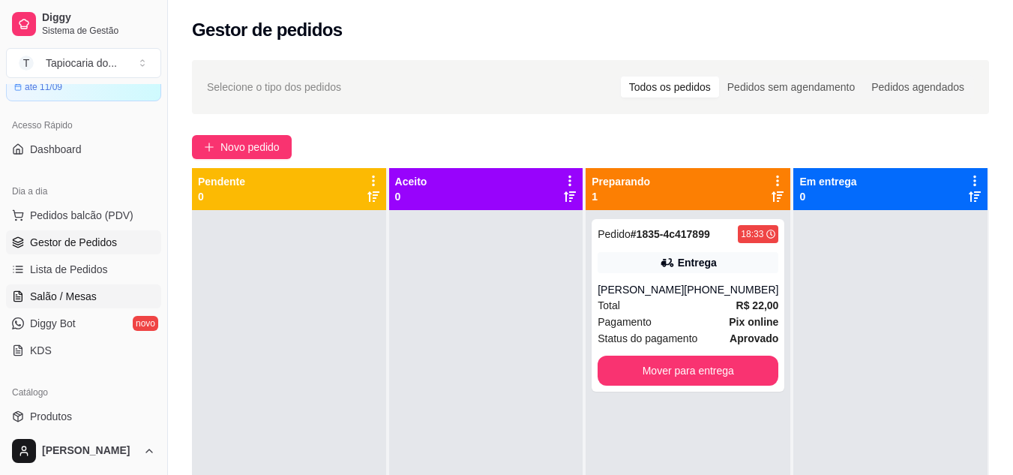
click at [71, 294] on span "Salão / Mesas" at bounding box center [63, 296] width 67 height 15
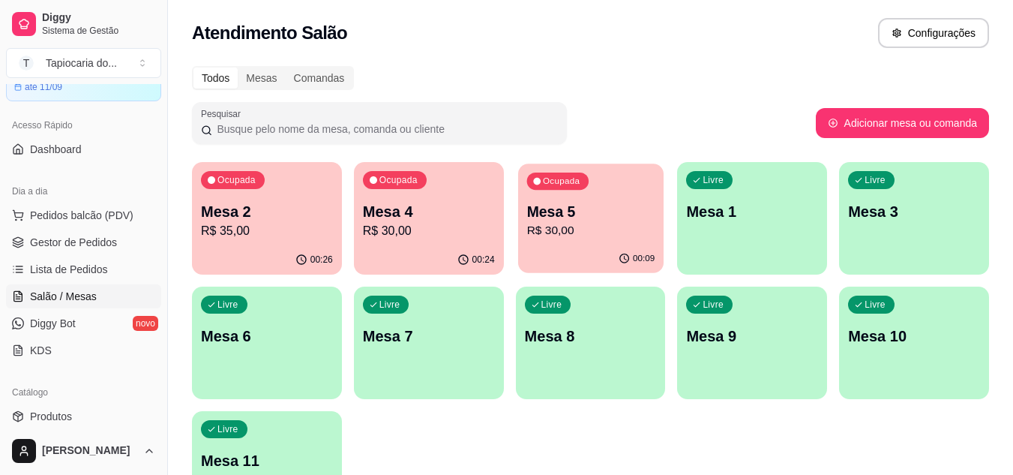
click at [606, 248] on div "00:09" at bounding box center [591, 259] width 146 height 29
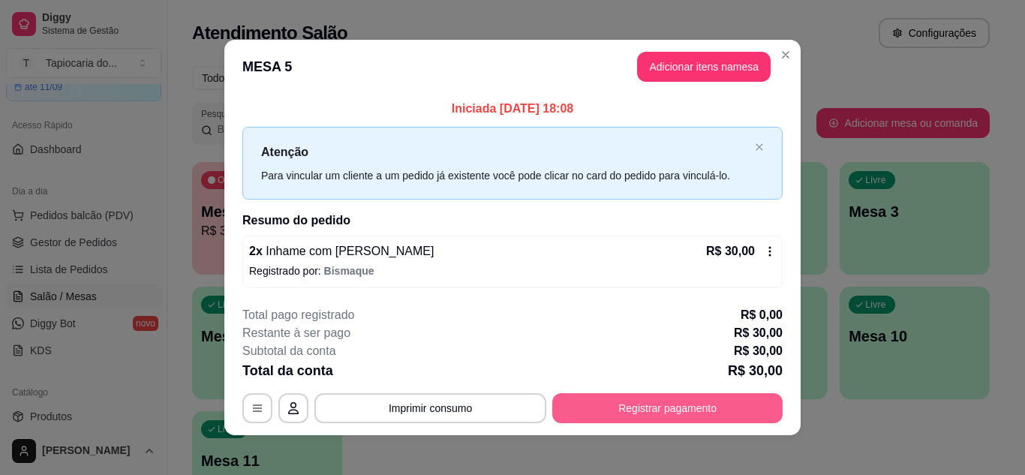
click at [666, 405] on button "Registrar pagamento" at bounding box center [667, 408] width 230 height 30
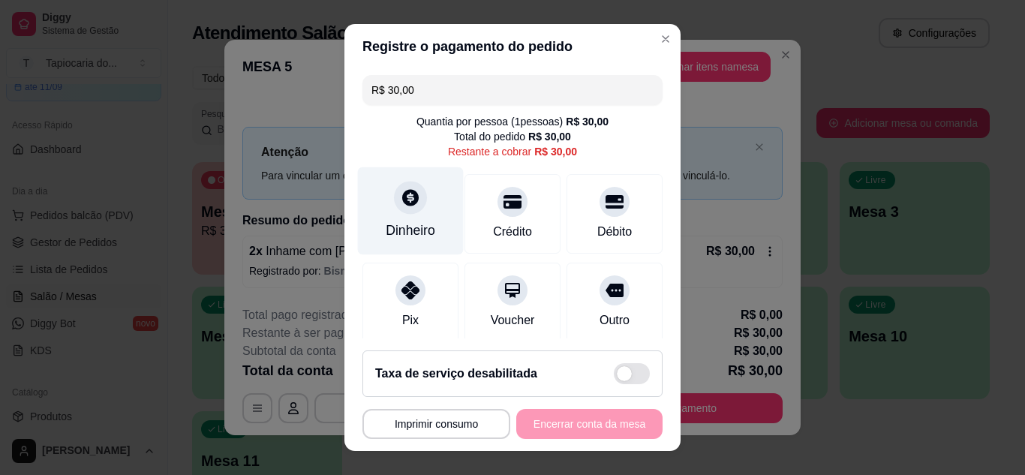
click at [416, 226] on div "Dinheiro" at bounding box center [411, 231] width 50 height 20
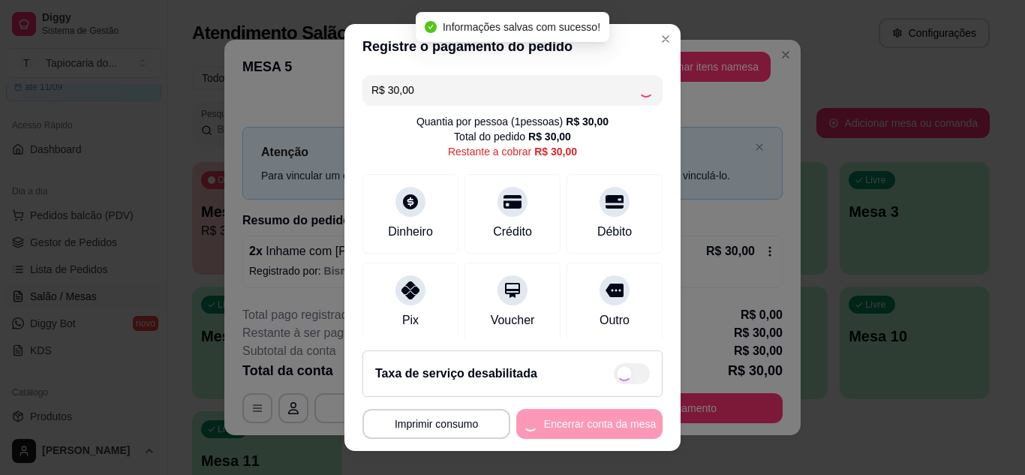
type input "R$ 0,00"
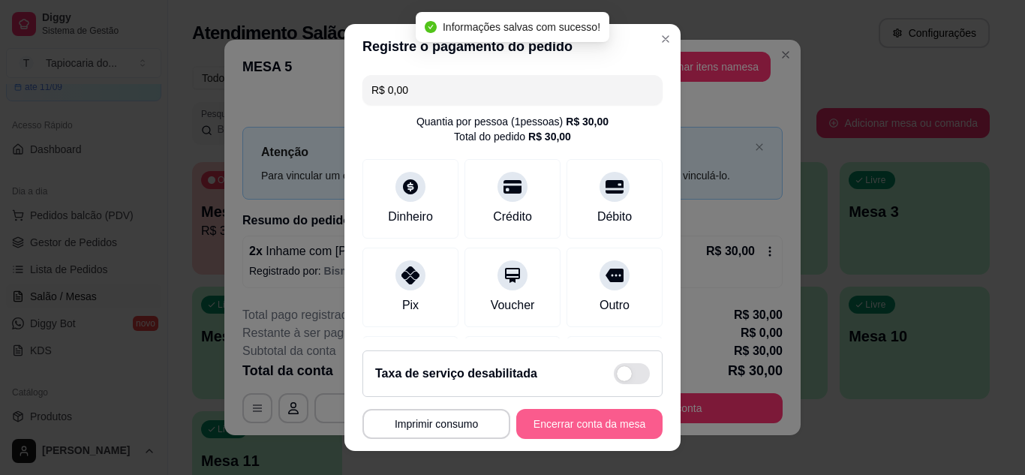
click at [599, 424] on button "Encerrar conta da mesa" at bounding box center [589, 424] width 146 height 30
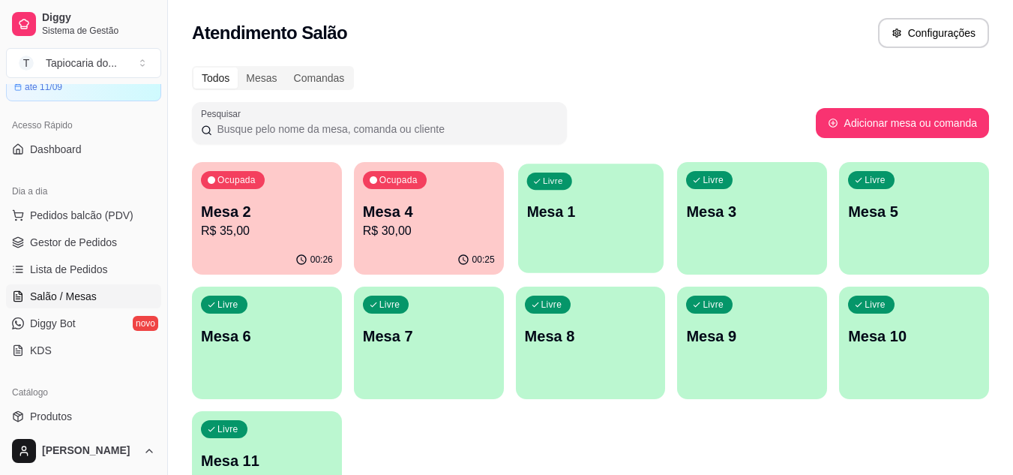
click at [575, 222] on div "Livre Mesa 1" at bounding box center [591, 210] width 146 height 92
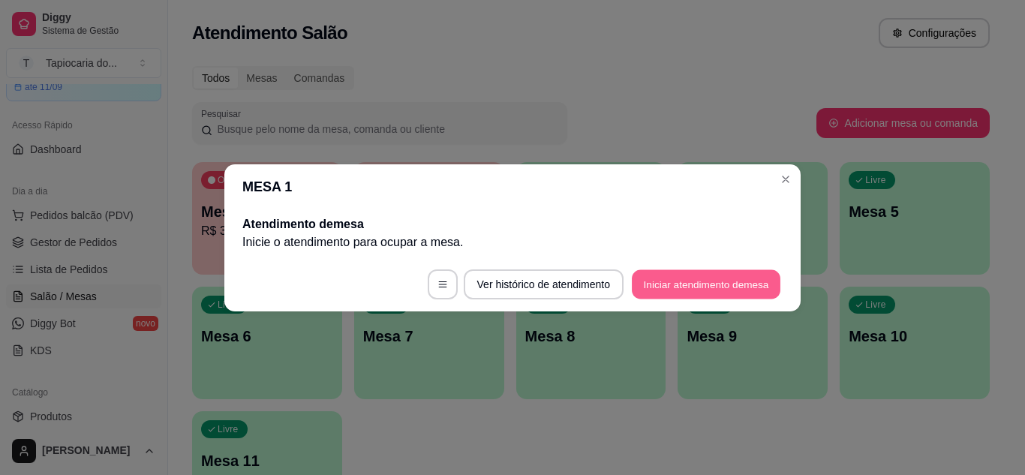
click at [671, 272] on button "Iniciar atendimento de mesa" at bounding box center [706, 283] width 149 height 29
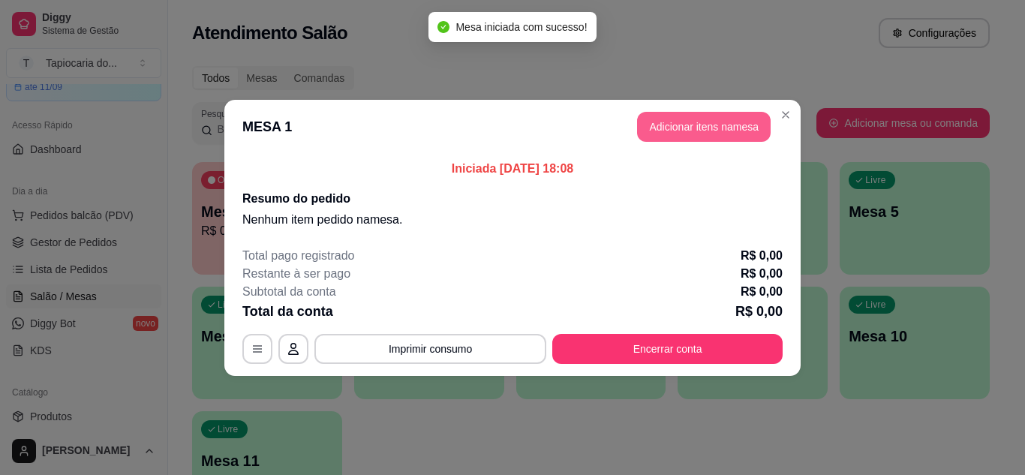
click at [653, 129] on button "Adicionar itens na mesa" at bounding box center [704, 127] width 134 height 30
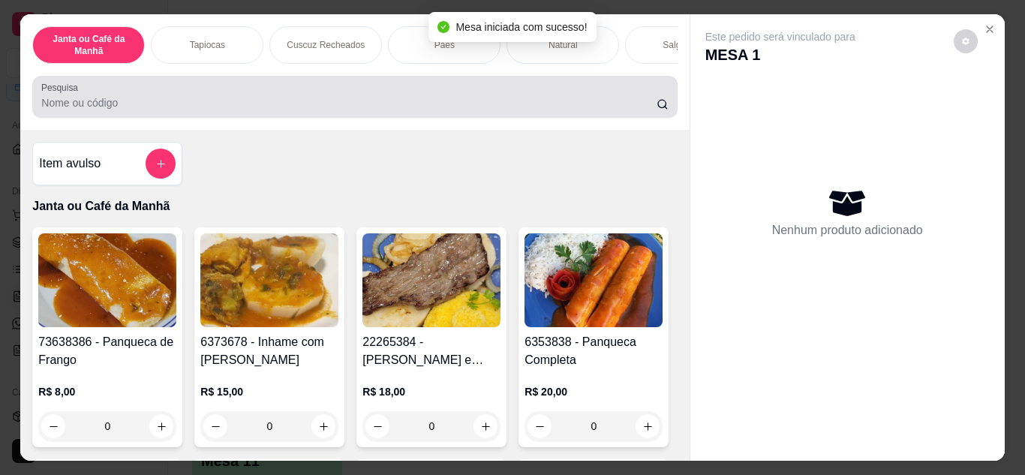
click at [561, 118] on div "Pesquisa" at bounding box center [354, 97] width 644 height 42
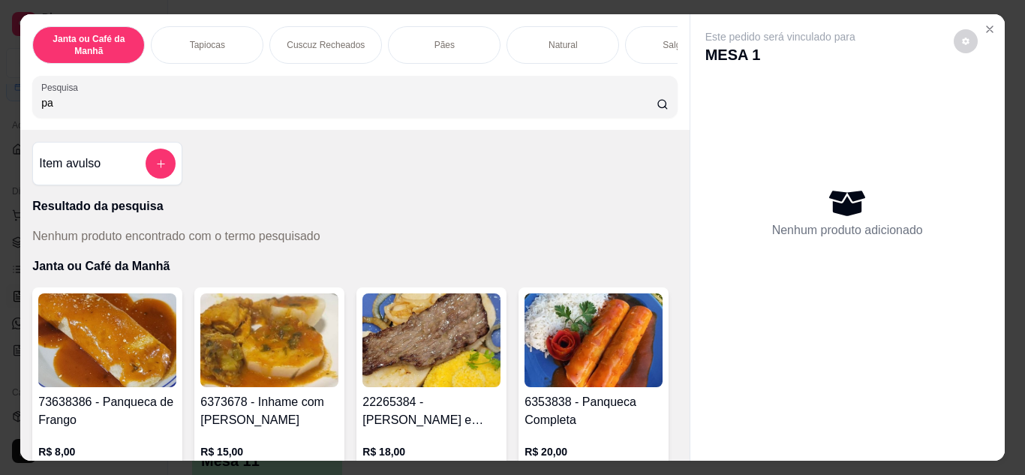
type input "p"
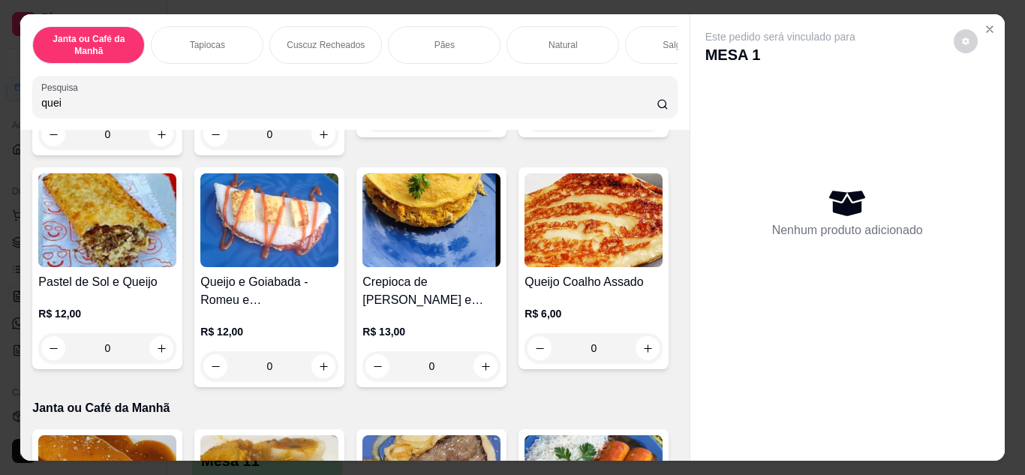
scroll to position [750, 0]
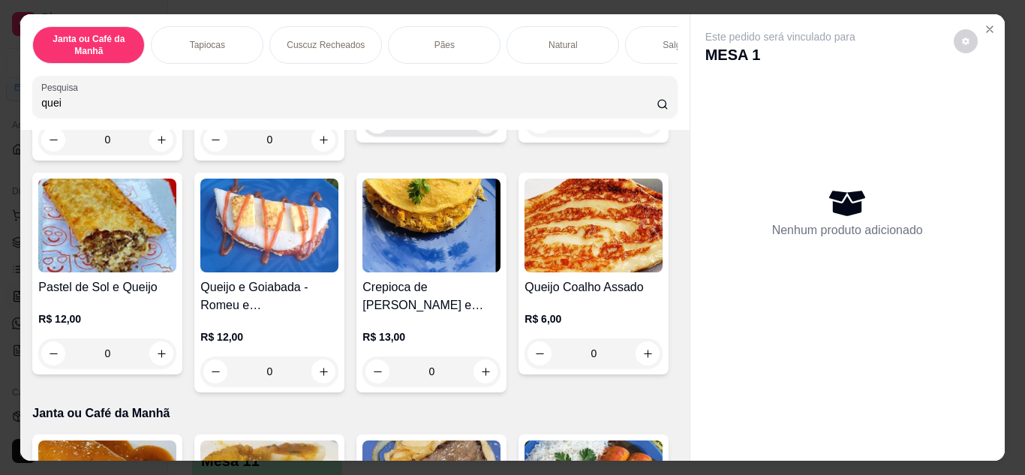
type input "quei"
click at [482, 126] on icon "increase-product-quantity" at bounding box center [486, 122] width 8 height 8
type input "1"
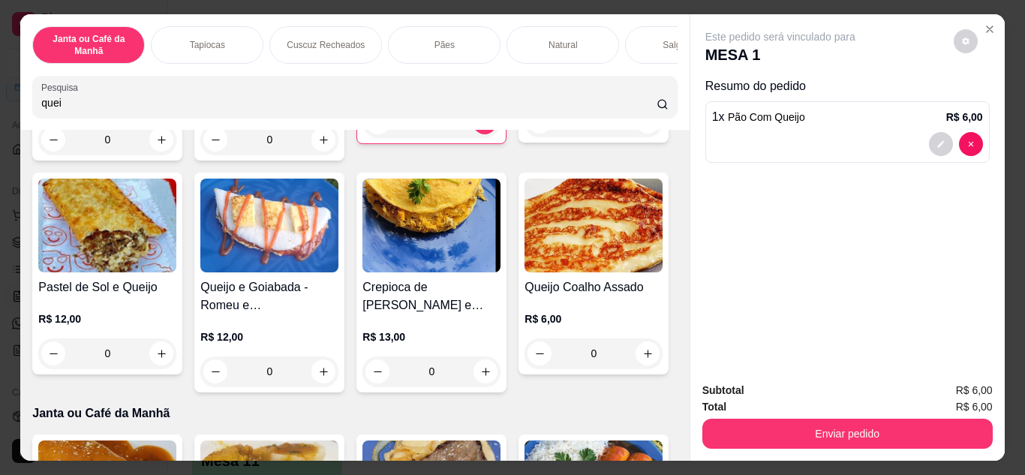
click at [283, 106] on input "quei" at bounding box center [348, 102] width 615 height 15
type input "q"
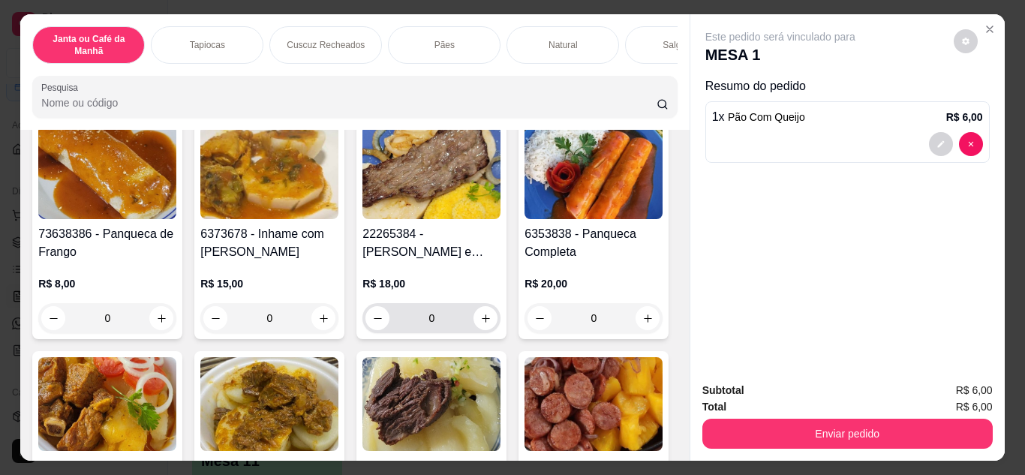
scroll to position [71, 0]
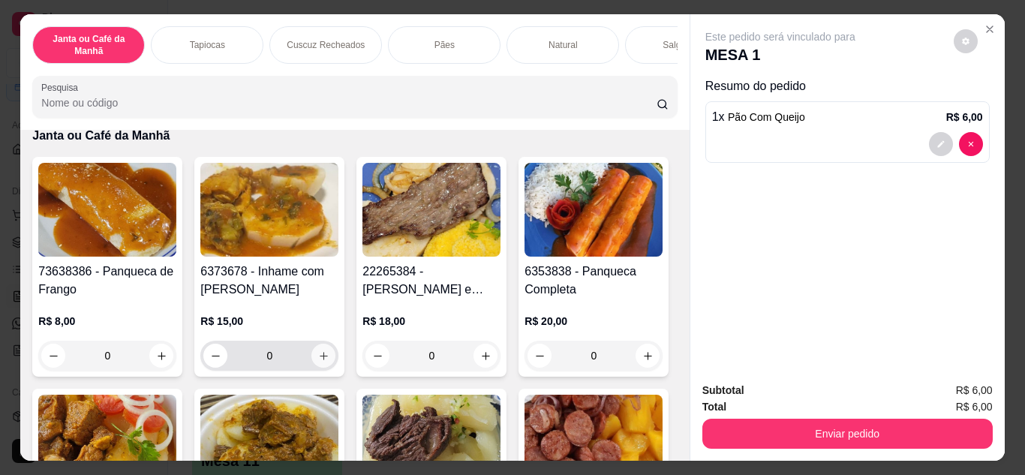
click at [318, 362] on icon "increase-product-quantity" at bounding box center [323, 355] width 11 height 11
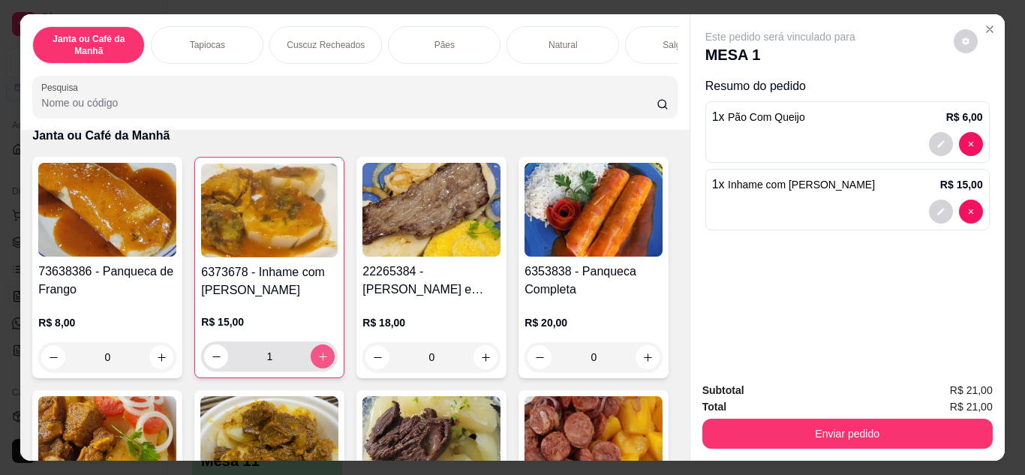
type input "1"
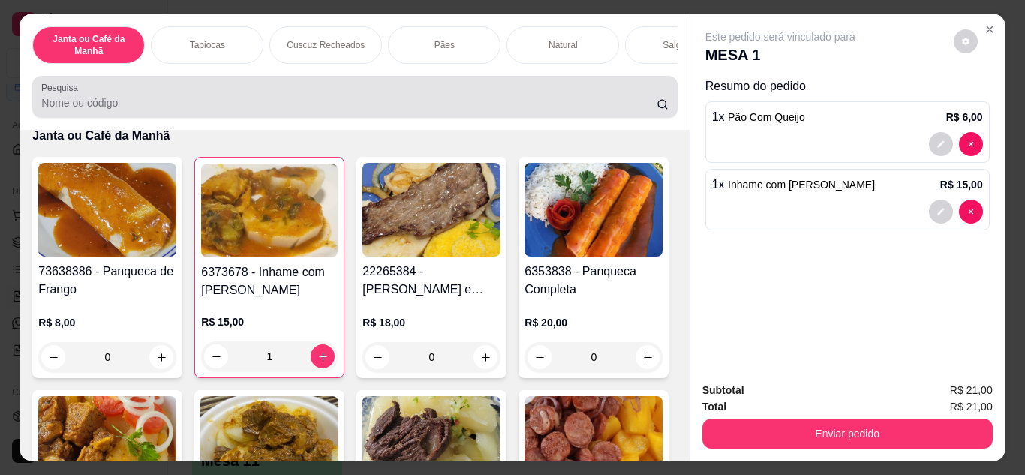
click at [142, 109] on input "Pesquisa" at bounding box center [348, 102] width 615 height 15
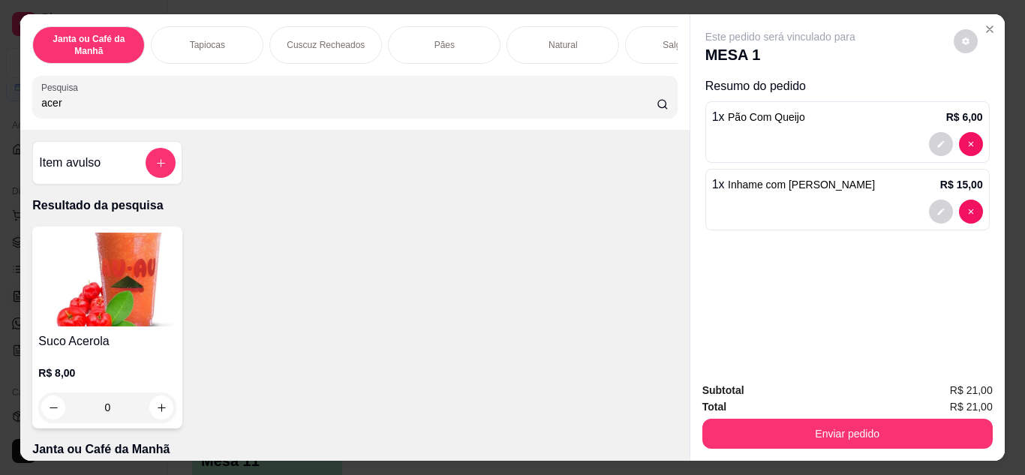
scroll to position [0, 0]
type input "acer"
click at [156, 414] on icon "increase-product-quantity" at bounding box center [161, 408] width 11 height 11
type input "1"
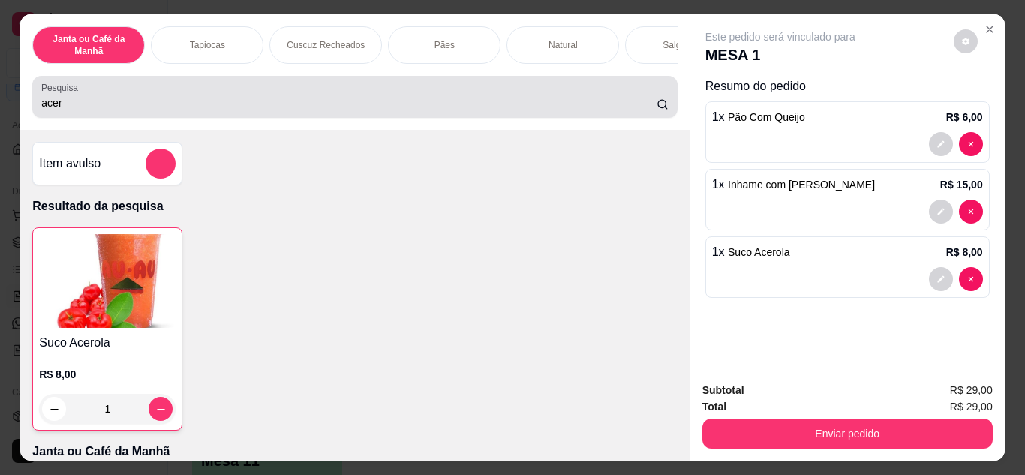
click at [62, 118] on div "Pesquisa acer" at bounding box center [354, 97] width 644 height 42
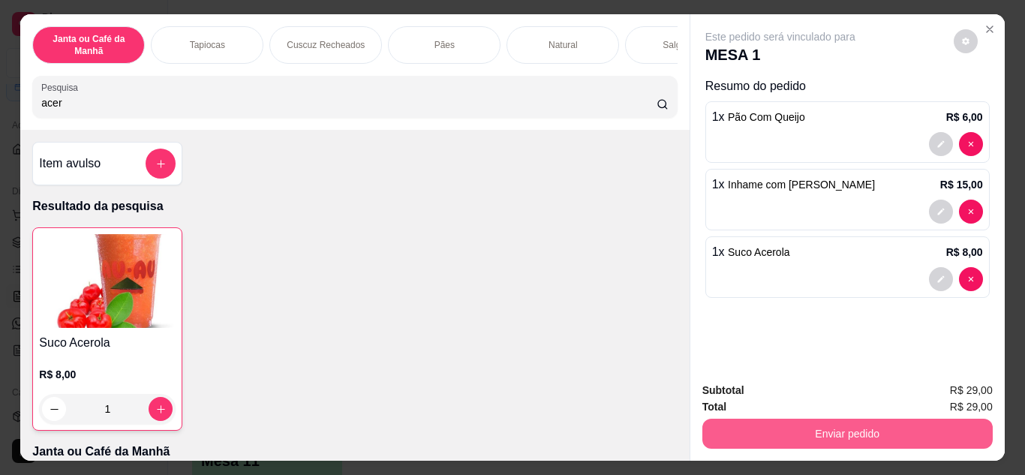
click at [750, 419] on button "Enviar pedido" at bounding box center [847, 434] width 290 height 30
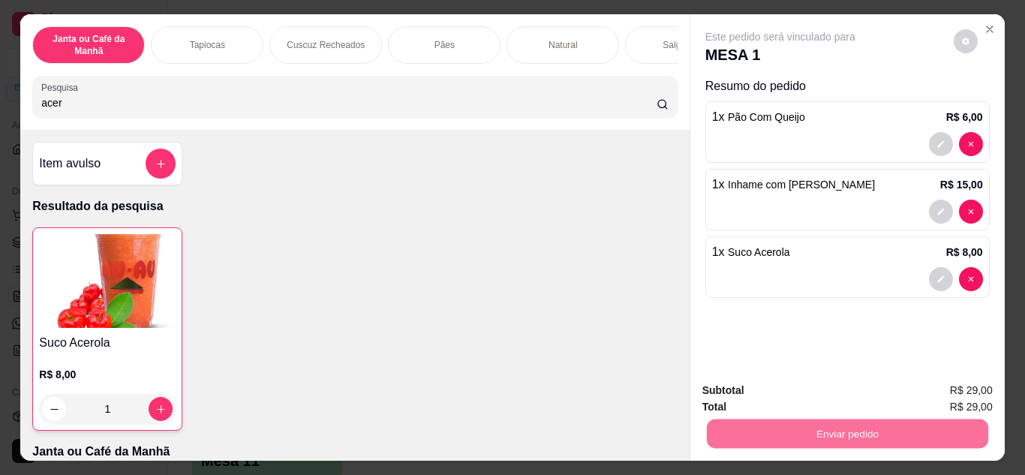
click at [773, 386] on button "Não registrar e enviar pedido" at bounding box center [798, 391] width 152 height 28
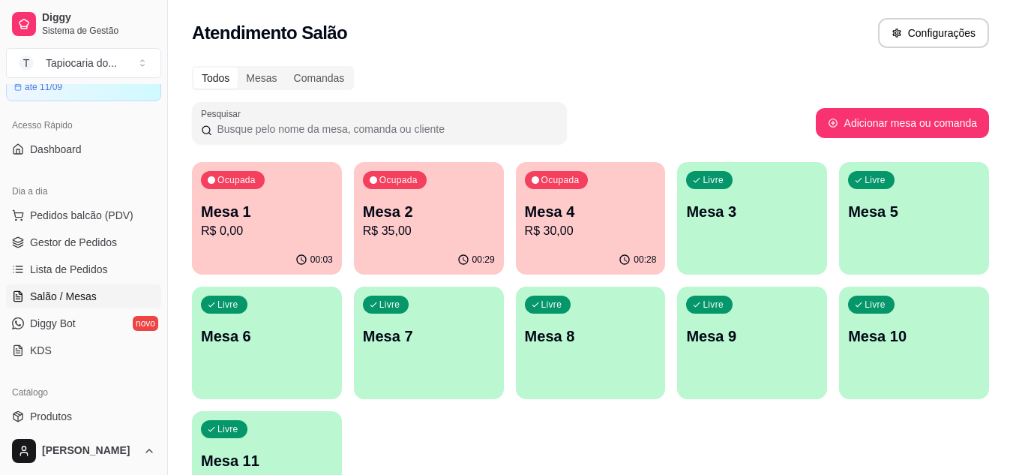
click at [567, 242] on div "Ocupada Mesa 4 R$ 30,00" at bounding box center [591, 203] width 150 height 83
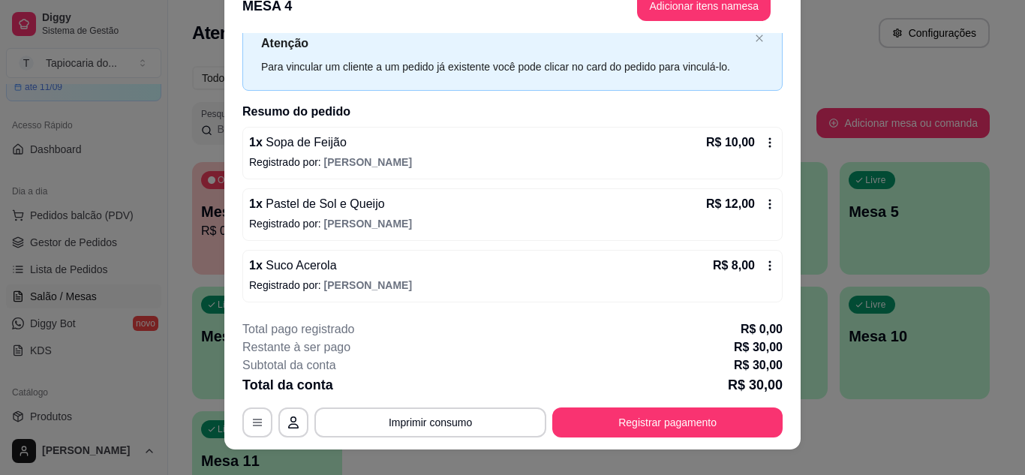
scroll to position [46, 0]
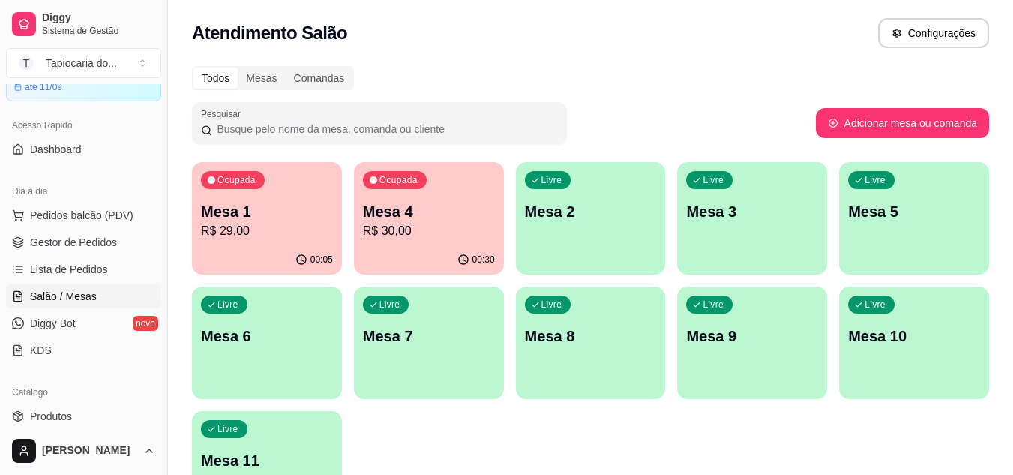
click at [426, 241] on div "Ocupada Mesa 4 R$ 30,00" at bounding box center [429, 203] width 150 height 83
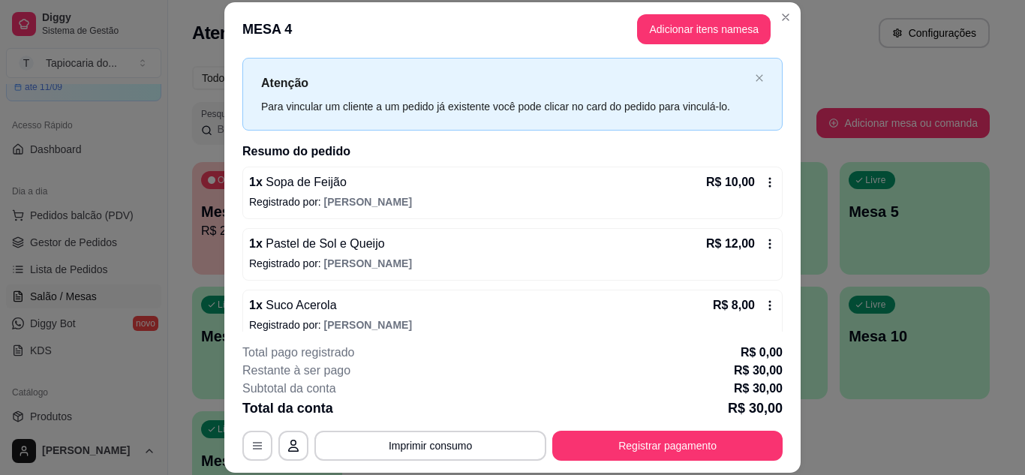
scroll to position [48, 0]
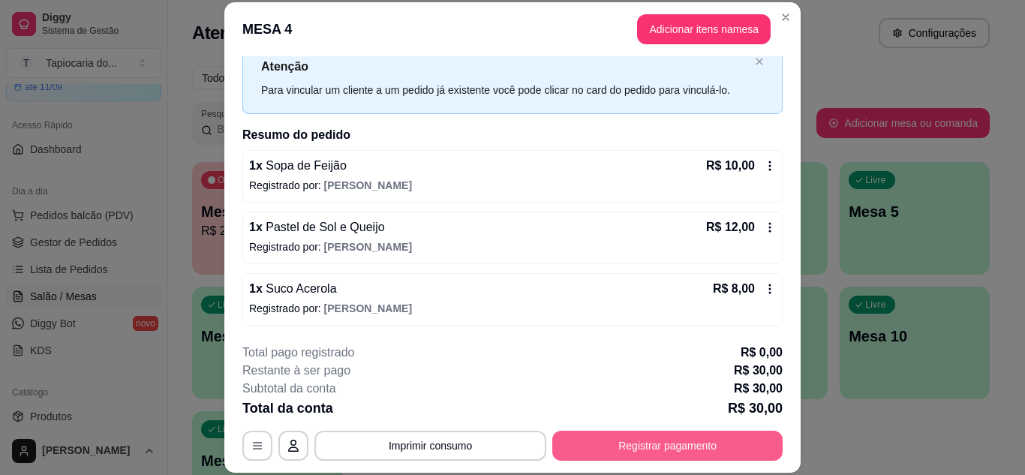
click at [654, 445] on button "Registrar pagamento" at bounding box center [667, 446] width 230 height 30
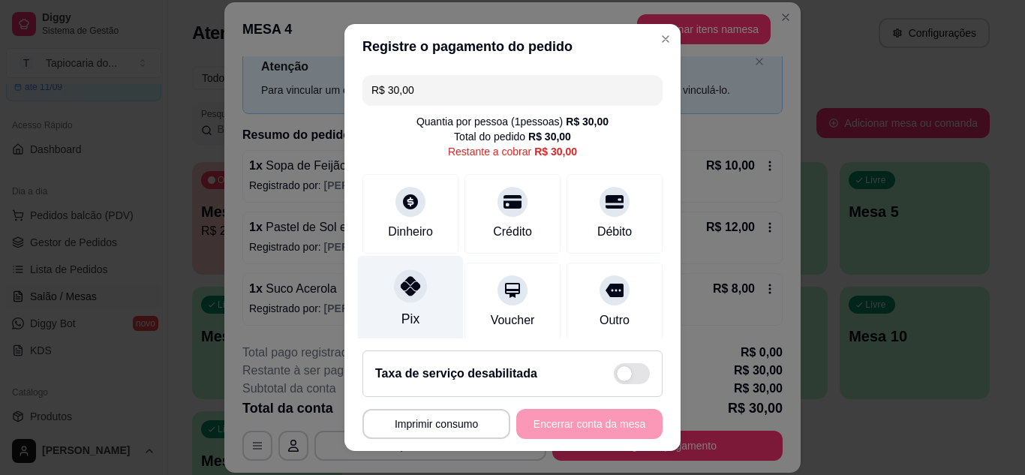
click at [407, 305] on div "Pix" at bounding box center [411, 299] width 106 height 88
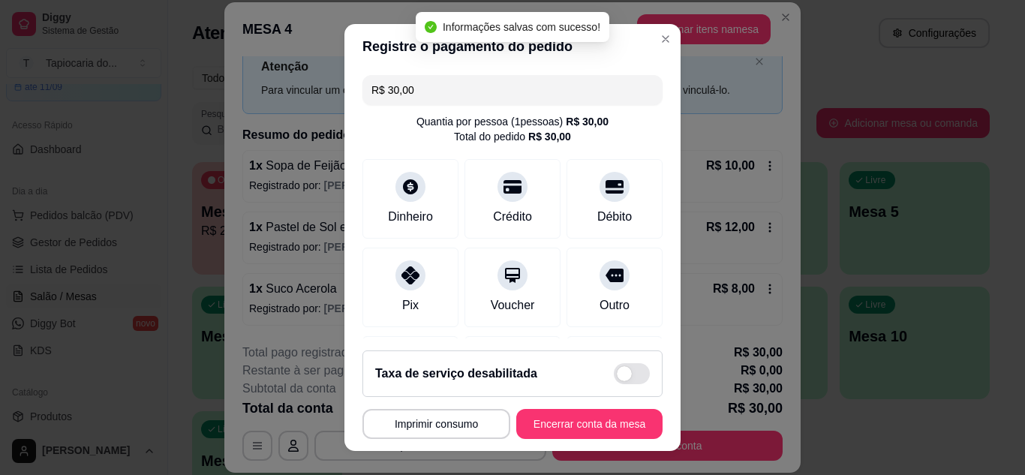
type input "R$ 0,00"
click at [614, 430] on button "Encerrar conta da mesa" at bounding box center [589, 424] width 142 height 29
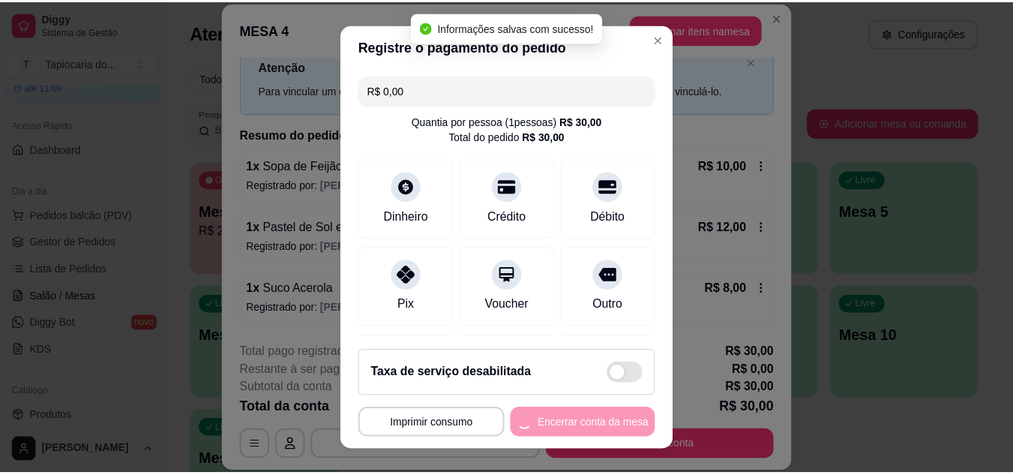
scroll to position [0, 0]
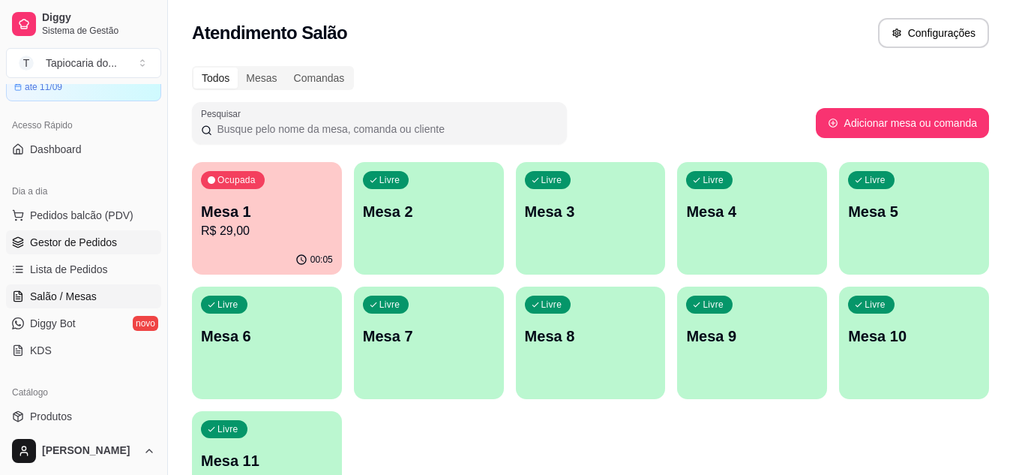
click at [53, 251] on link "Gestor de Pedidos" at bounding box center [83, 242] width 155 height 24
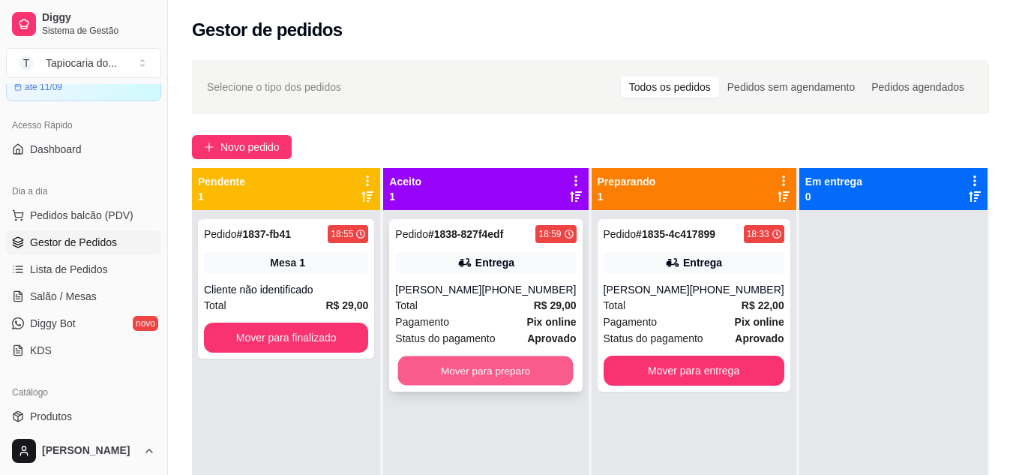
click at [527, 374] on button "Mover para preparo" at bounding box center [486, 370] width 176 height 29
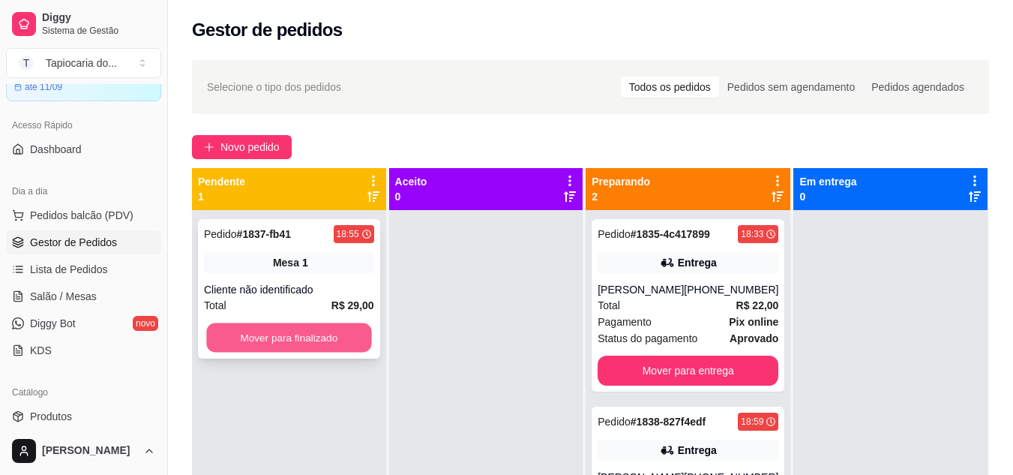
click at [293, 341] on button "Mover para finalizado" at bounding box center [288, 337] width 165 height 29
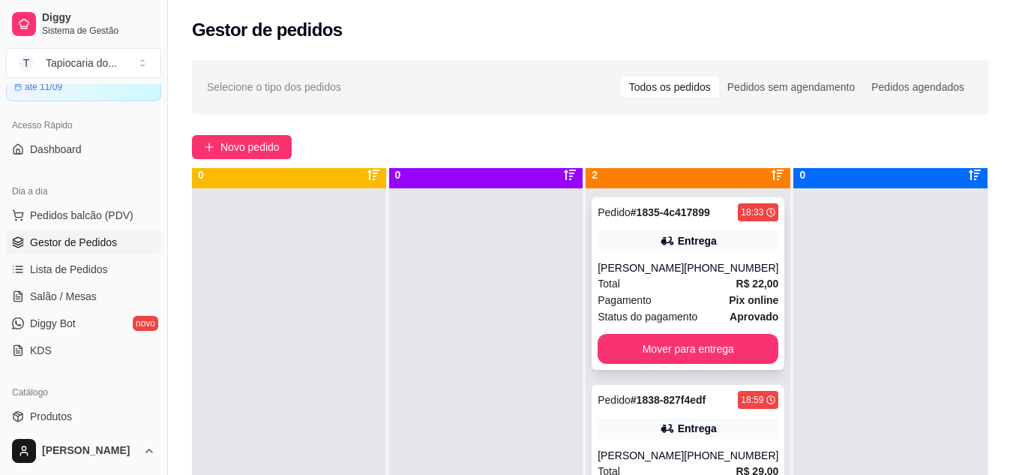
scroll to position [42, 0]
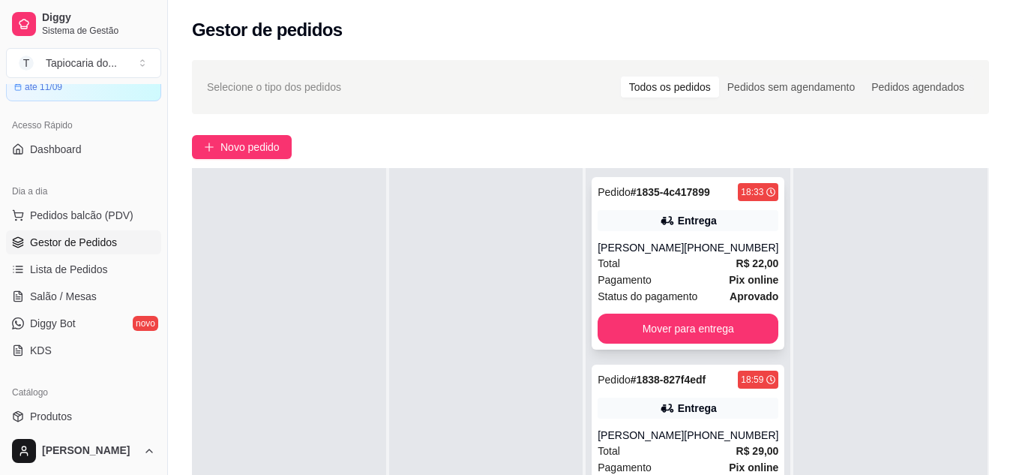
click at [735, 232] on div "Pedido # 1835-4c417899 18:33 Entrega [PERSON_NAME] [PHONE_NUMBER] Total R$ 22,0…" at bounding box center [688, 263] width 193 height 173
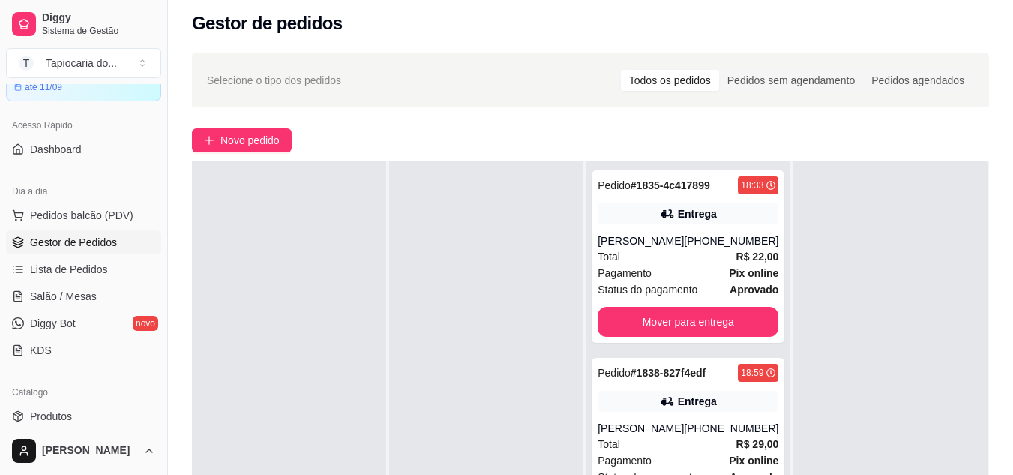
scroll to position [4, 0]
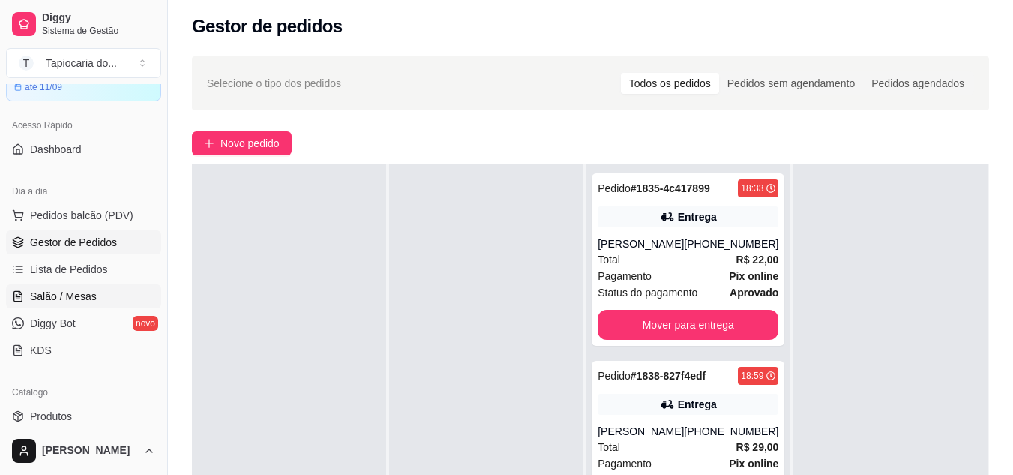
click at [49, 297] on span "Salão / Mesas" at bounding box center [63, 296] width 67 height 15
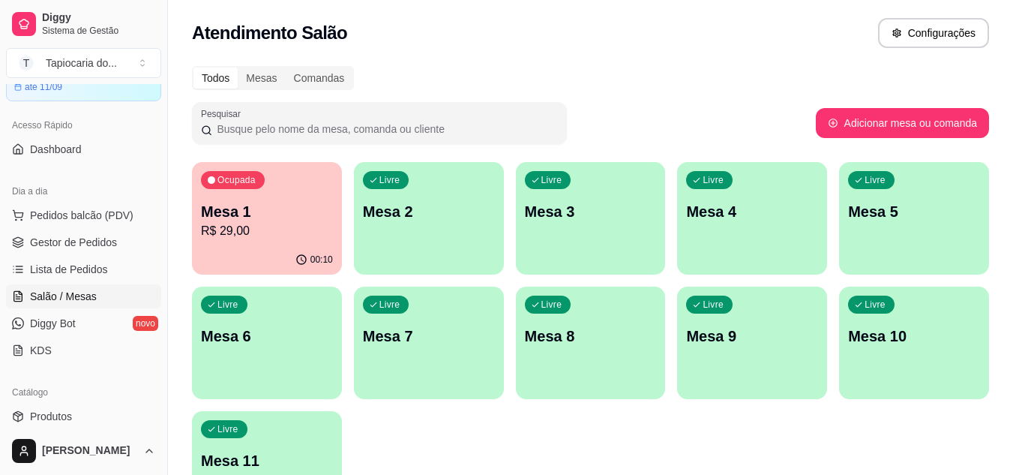
click at [287, 229] on p "R$ 29,00" at bounding box center [267, 231] width 132 height 18
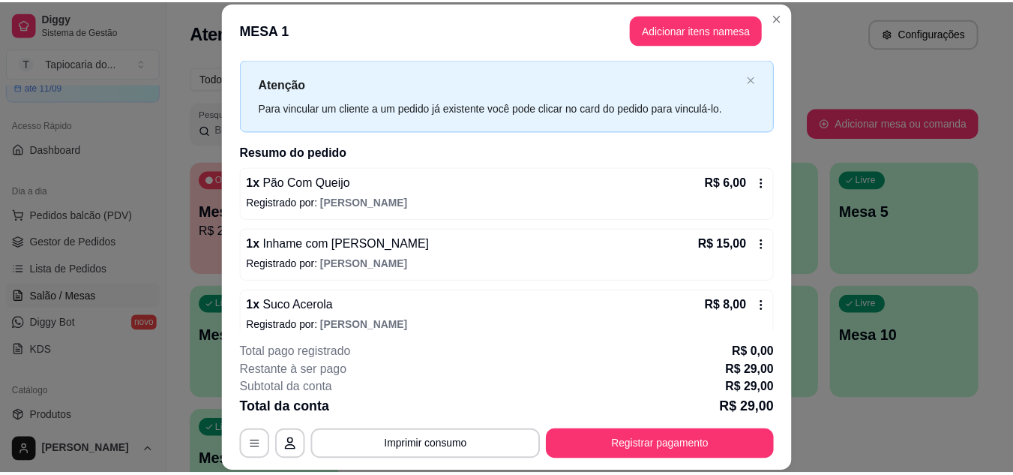
scroll to position [48, 0]
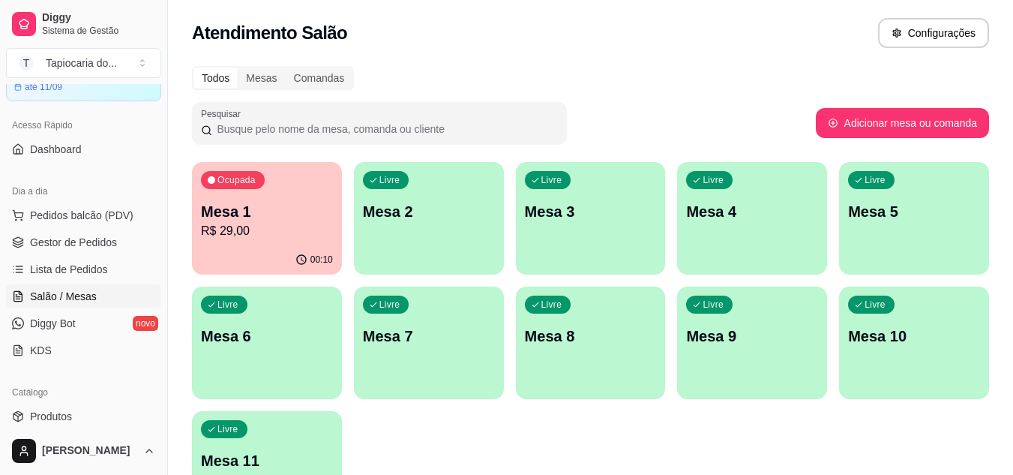
click at [282, 248] on div "00:10" at bounding box center [267, 259] width 150 height 29
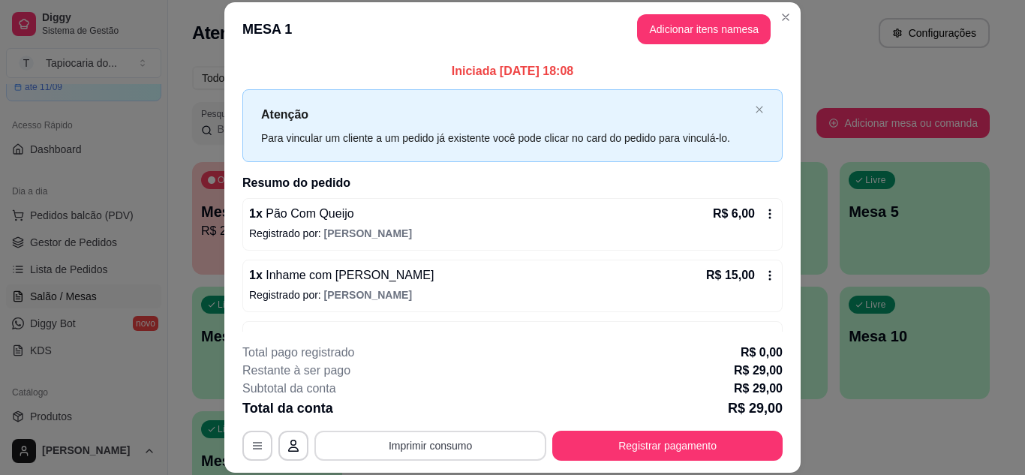
click at [469, 447] on button "Imprimir consumo" at bounding box center [430, 446] width 232 height 30
click at [446, 411] on button "Impressora" at bounding box center [429, 410] width 105 height 23
click at [725, 32] on button "Adicionar itens na mesa" at bounding box center [704, 29] width 134 height 30
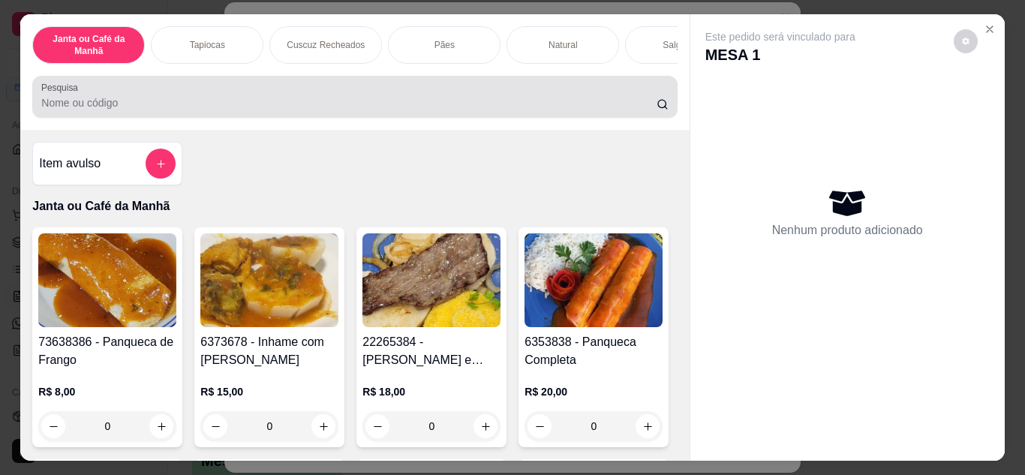
click at [446, 100] on div at bounding box center [354, 97] width 626 height 30
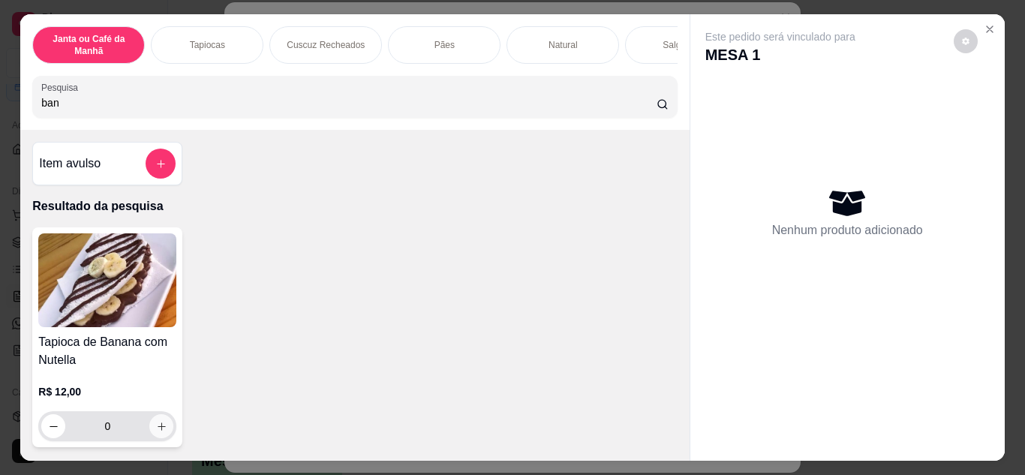
type input "ban"
click at [164, 435] on button "increase-product-quantity" at bounding box center [161, 425] width 23 height 23
type input "1"
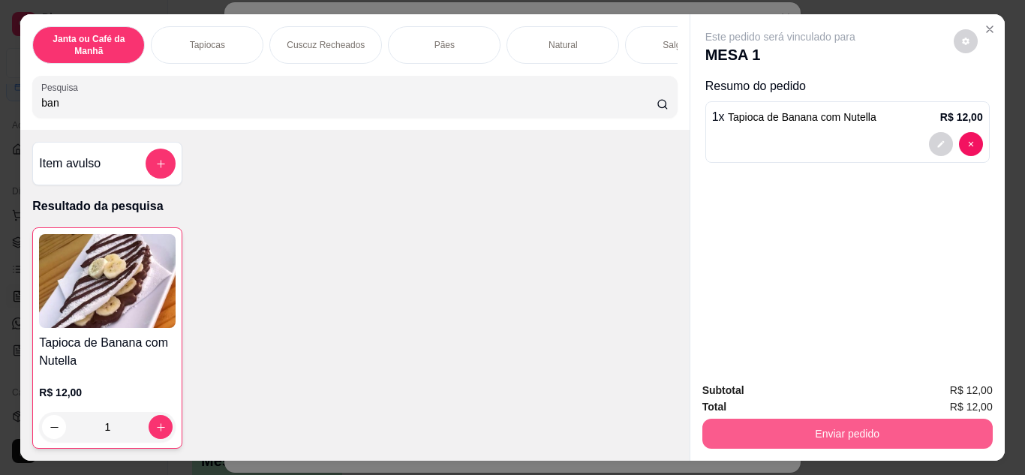
click at [737, 425] on button "Enviar pedido" at bounding box center [847, 434] width 290 height 30
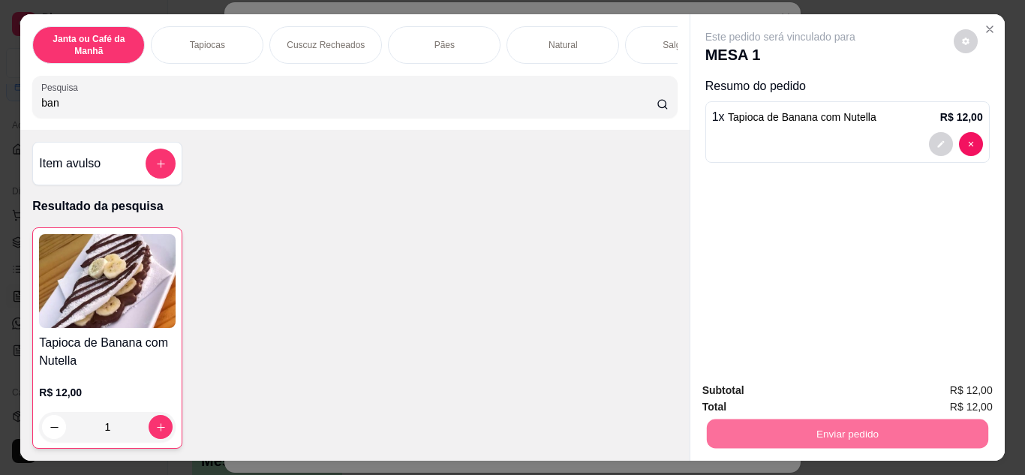
click at [746, 384] on button "Não registrar e enviar pedido" at bounding box center [797, 391] width 156 height 29
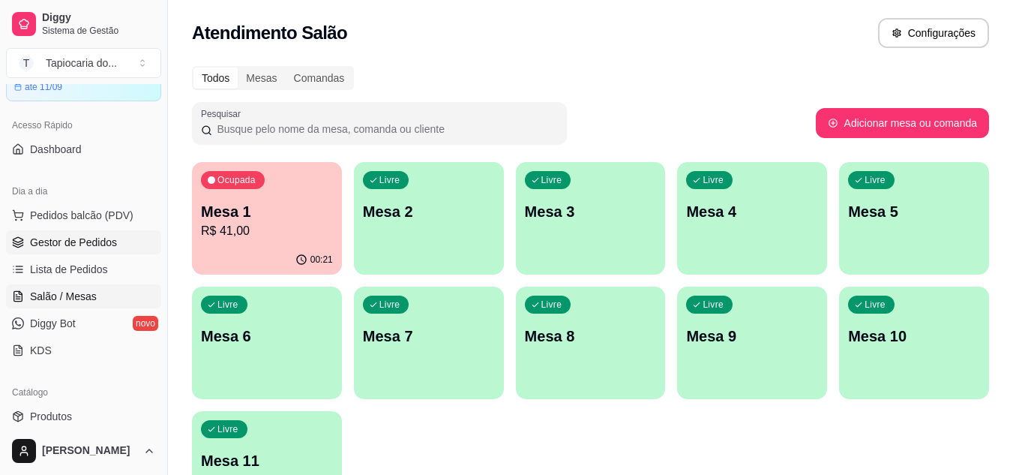
click at [83, 241] on span "Gestor de Pedidos" at bounding box center [73, 242] width 87 height 15
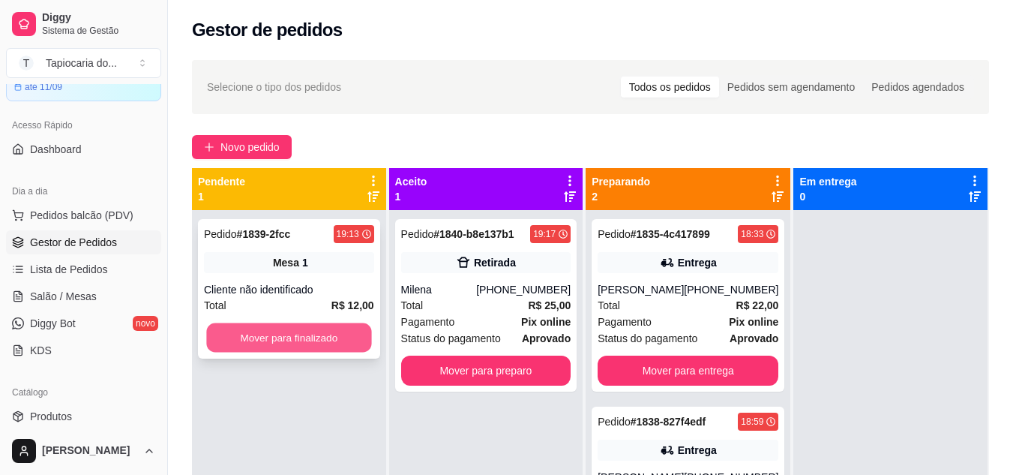
click at [342, 326] on button "Mover para finalizado" at bounding box center [288, 337] width 165 height 29
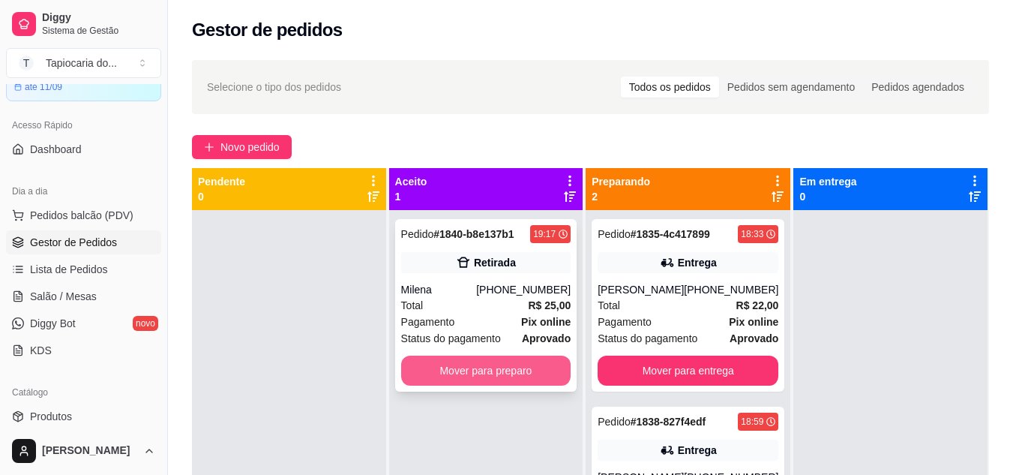
click at [443, 362] on button "Mover para preparo" at bounding box center [486, 371] width 170 height 30
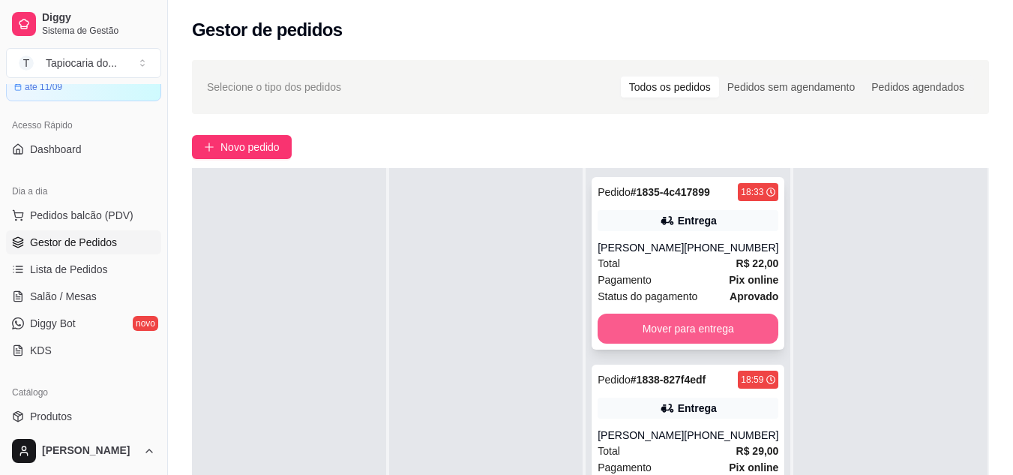
click at [685, 329] on button "Mover para entrega" at bounding box center [688, 329] width 181 height 30
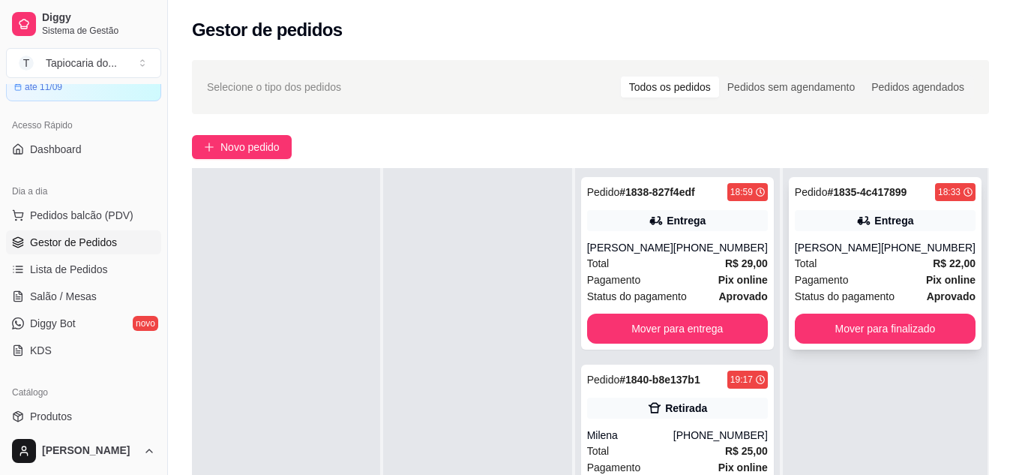
click at [863, 253] on div "[PERSON_NAME]" at bounding box center [838, 247] width 86 height 15
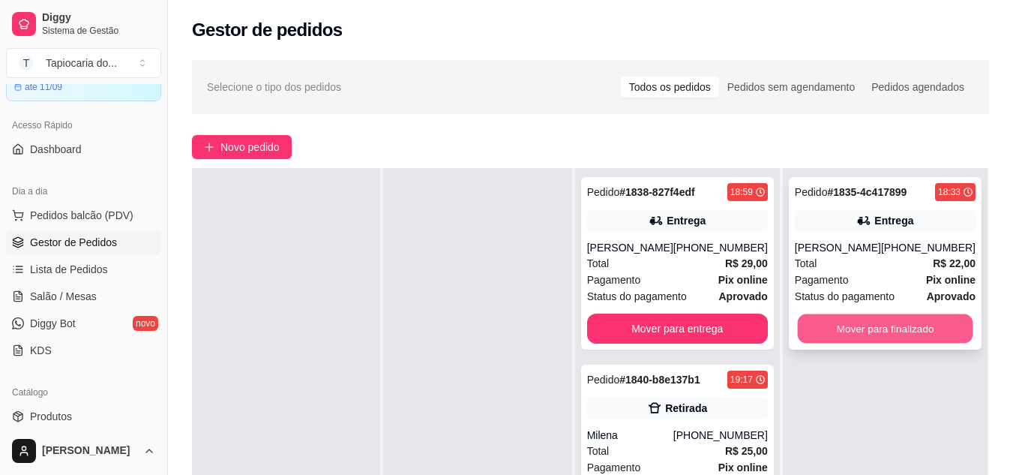
click at [860, 327] on button "Mover para finalizado" at bounding box center [885, 328] width 176 height 29
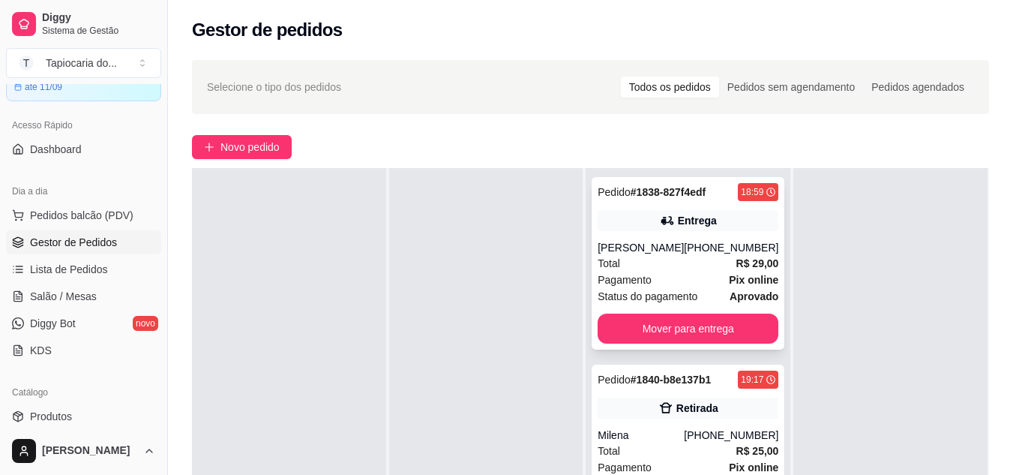
click at [647, 263] on div "Total R$ 29,00" at bounding box center [688, 263] width 181 height 17
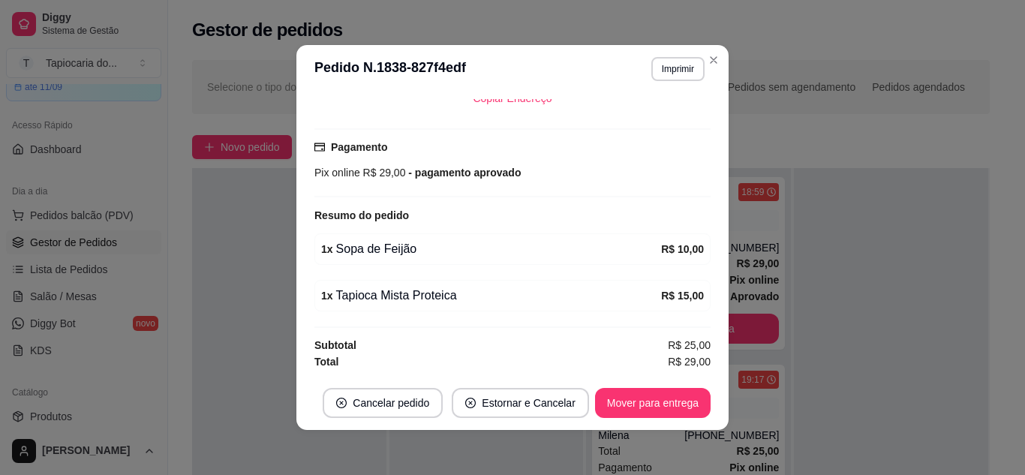
scroll to position [3, 0]
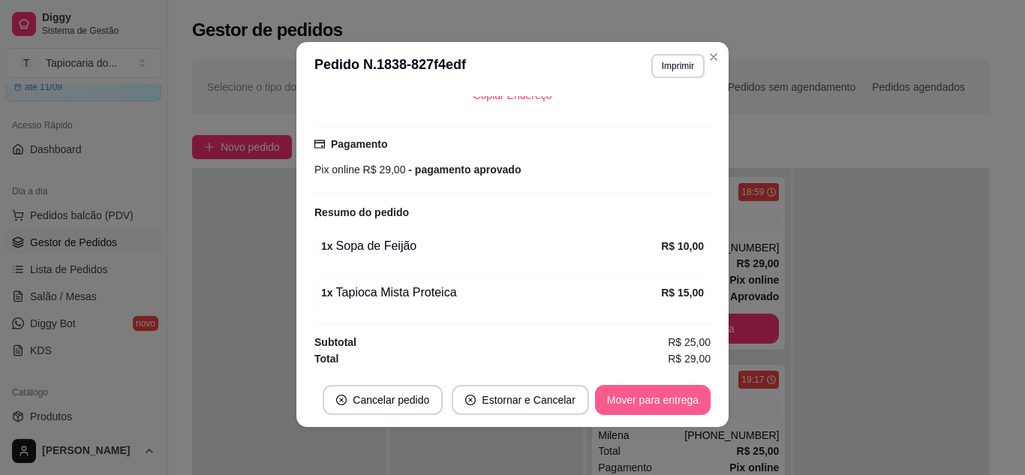
click at [649, 395] on button "Mover para entrega" at bounding box center [653, 400] width 116 height 30
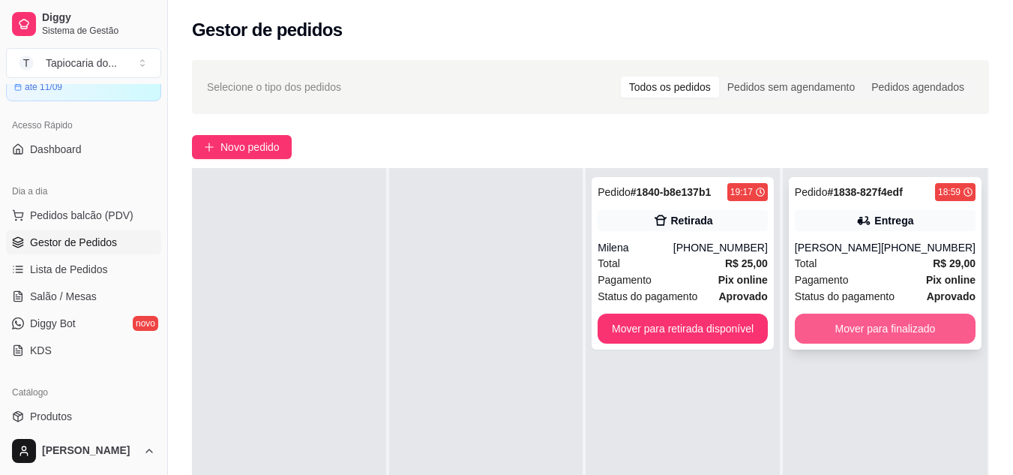
click at [827, 336] on button "Mover para finalizado" at bounding box center [885, 329] width 181 height 30
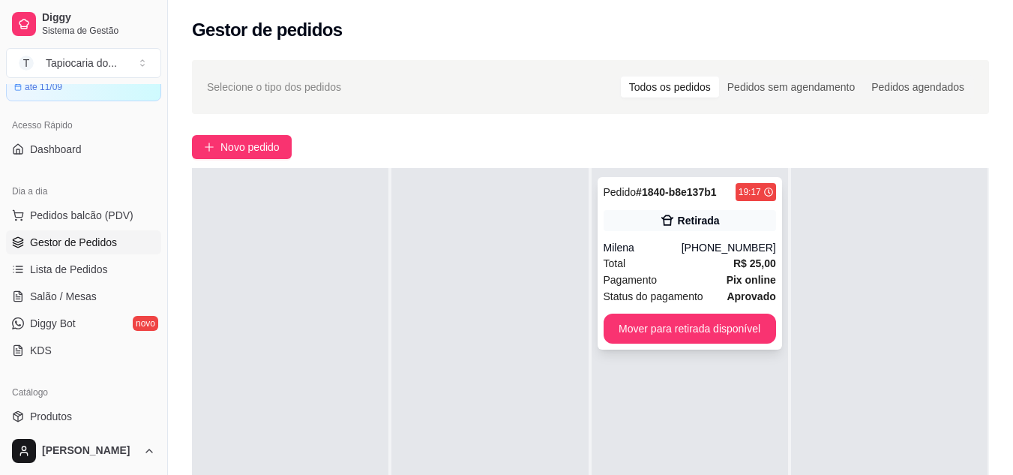
click at [630, 244] on div "Milena" at bounding box center [643, 247] width 78 height 15
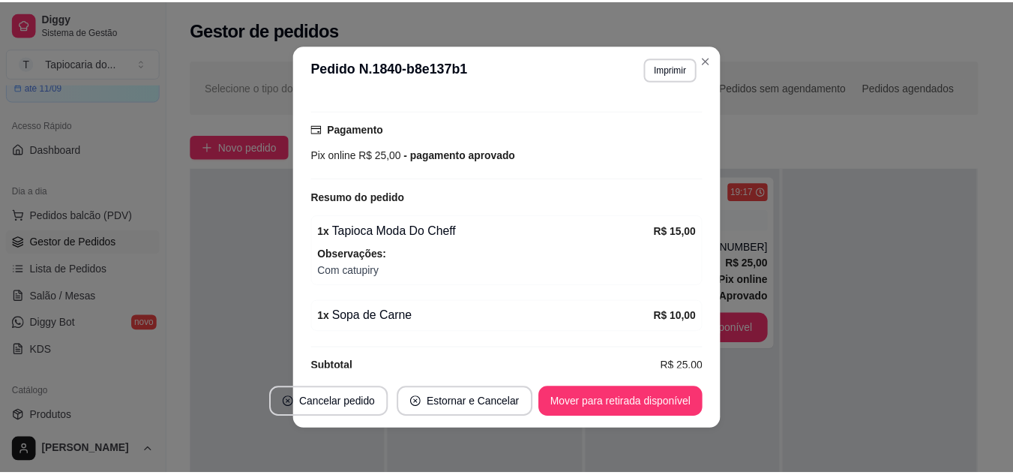
scroll to position [281, 0]
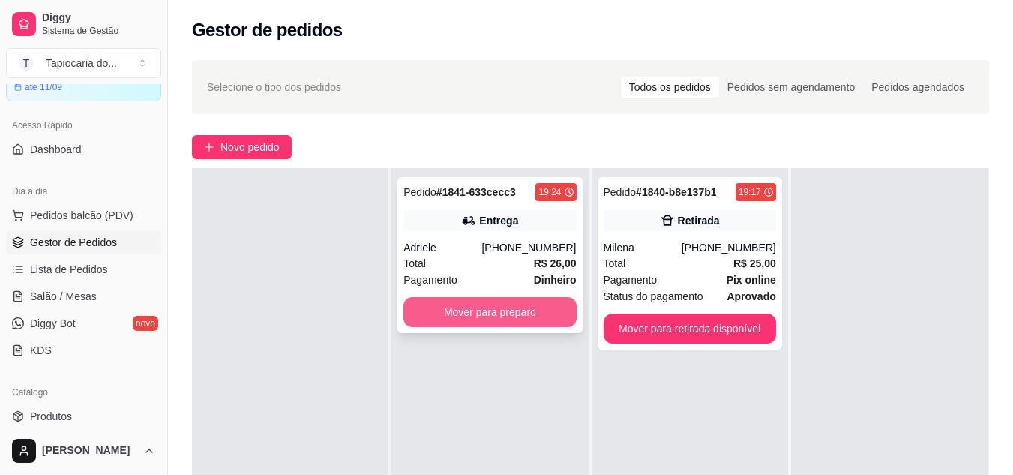
click at [519, 312] on button "Mover para preparo" at bounding box center [490, 312] width 173 height 30
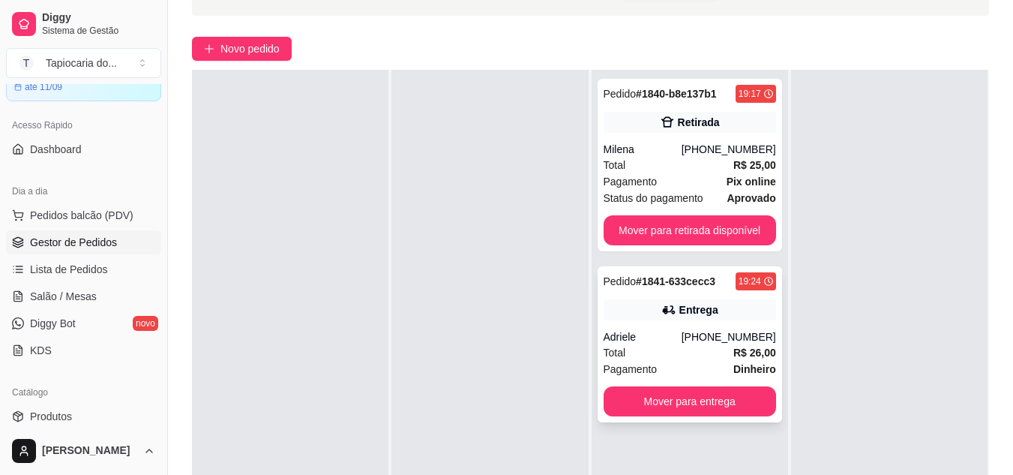
scroll to position [229, 0]
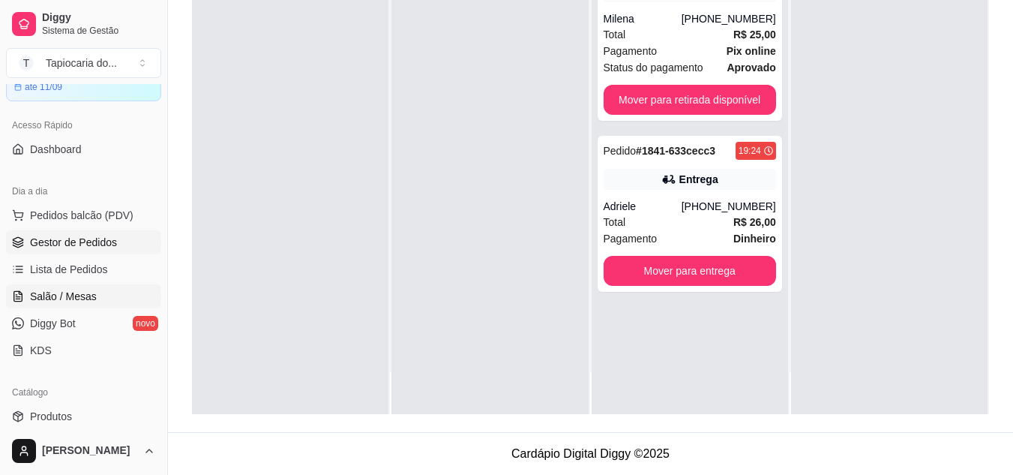
click at [65, 290] on span "Salão / Mesas" at bounding box center [63, 296] width 67 height 15
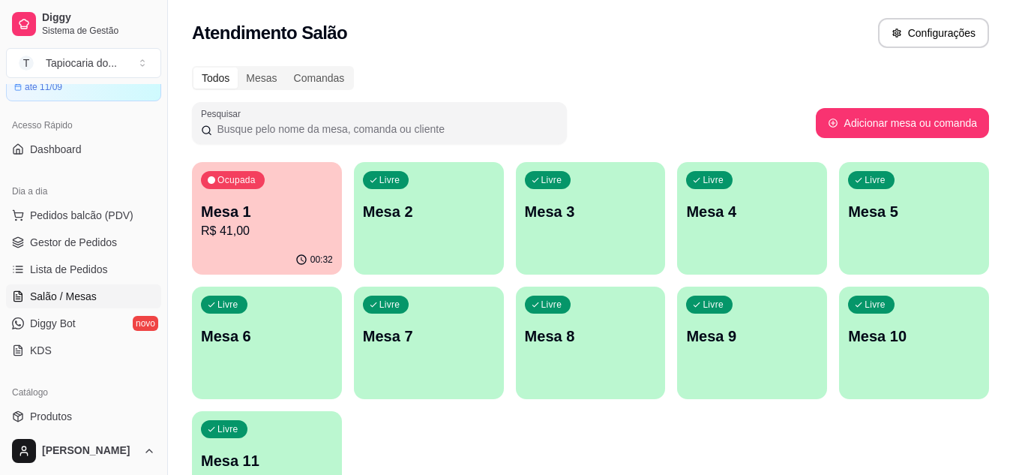
click at [241, 221] on p "Mesa 1" at bounding box center [267, 211] width 132 height 21
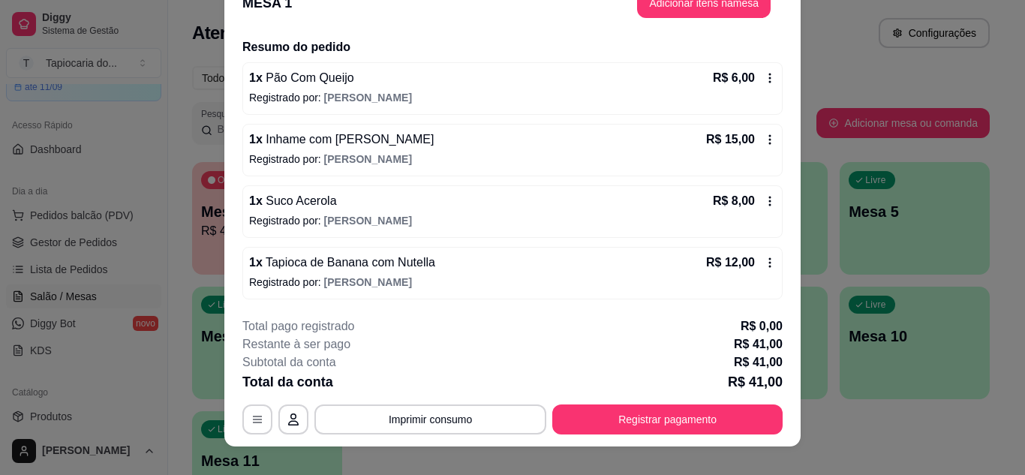
scroll to position [46, 0]
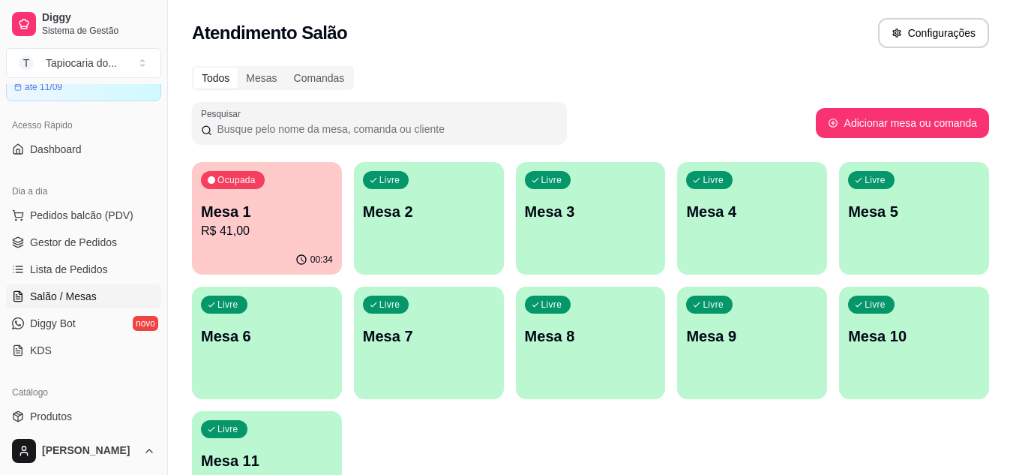
click at [230, 222] on p "R$ 41,00" at bounding box center [267, 231] width 132 height 18
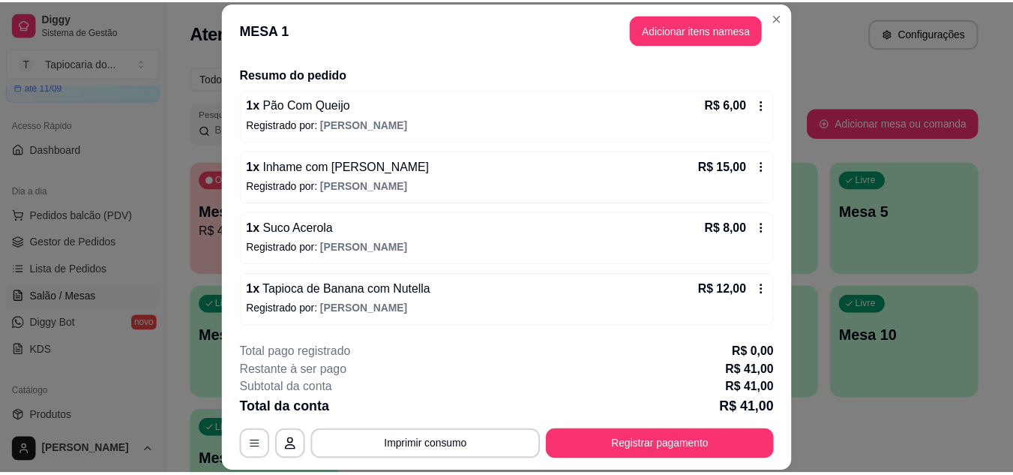
scroll to position [110, 0]
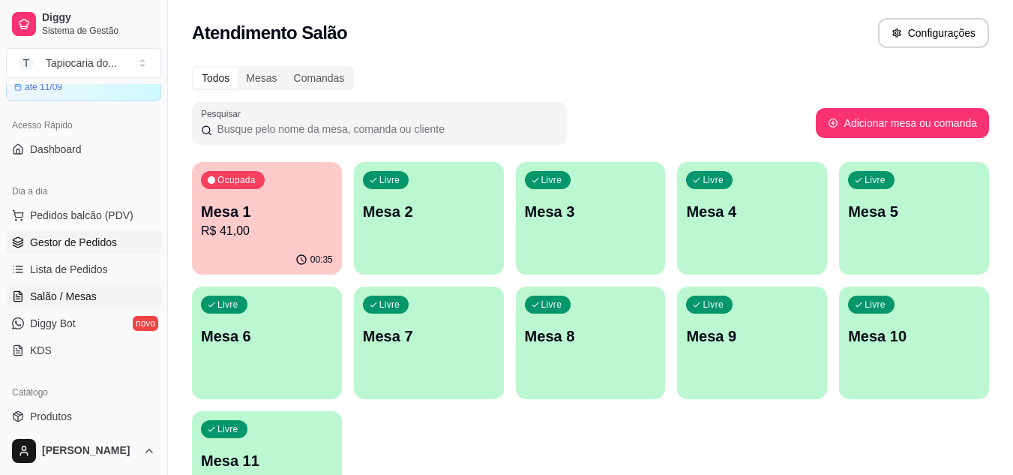
click at [85, 243] on span "Gestor de Pedidos" at bounding box center [73, 242] width 87 height 15
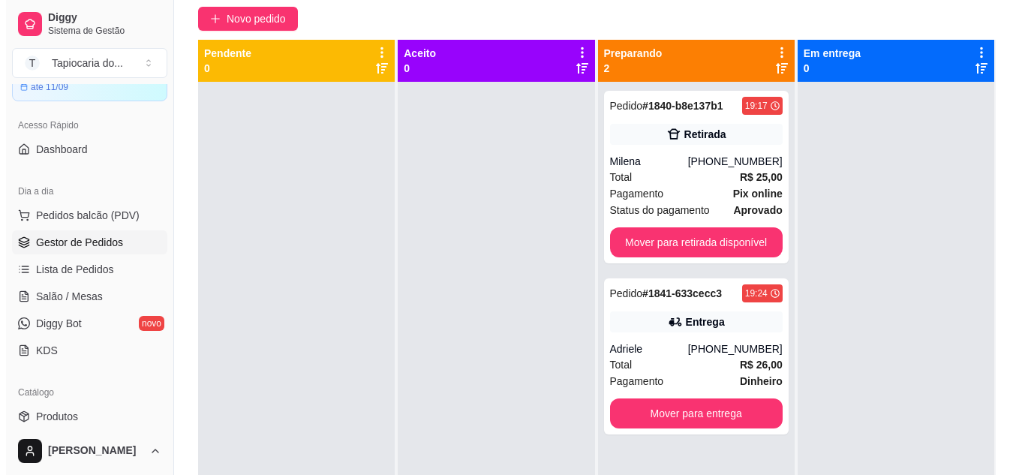
scroll to position [154, 0]
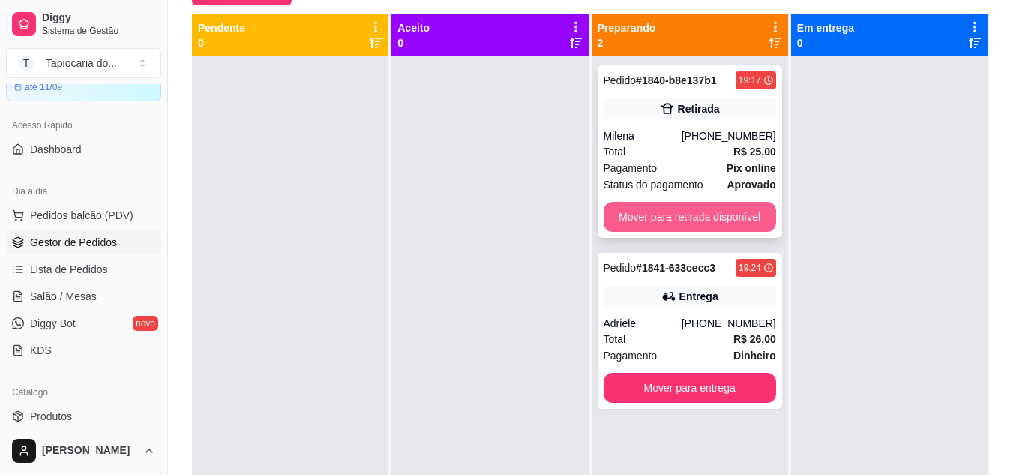
click at [679, 208] on button "Mover para retirada disponível" at bounding box center [690, 217] width 173 height 30
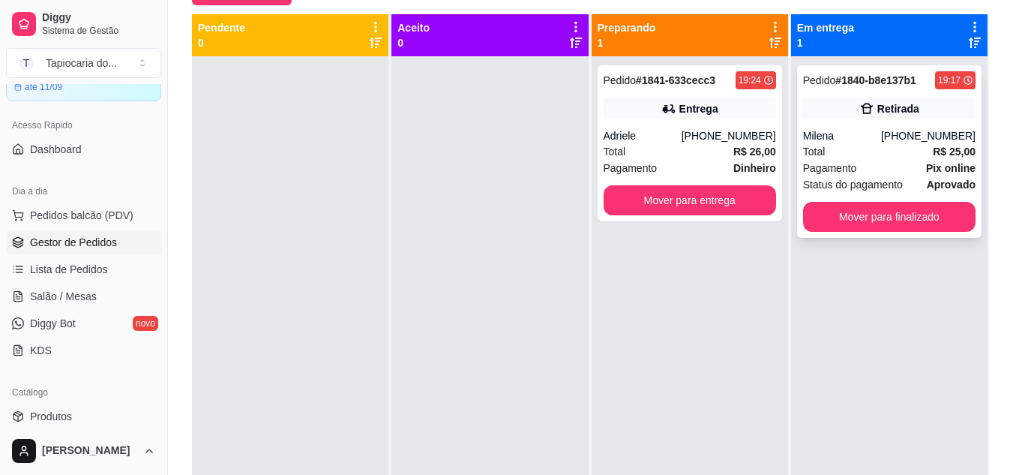
click at [872, 160] on div "Pagamento Pix online" at bounding box center [889, 168] width 173 height 17
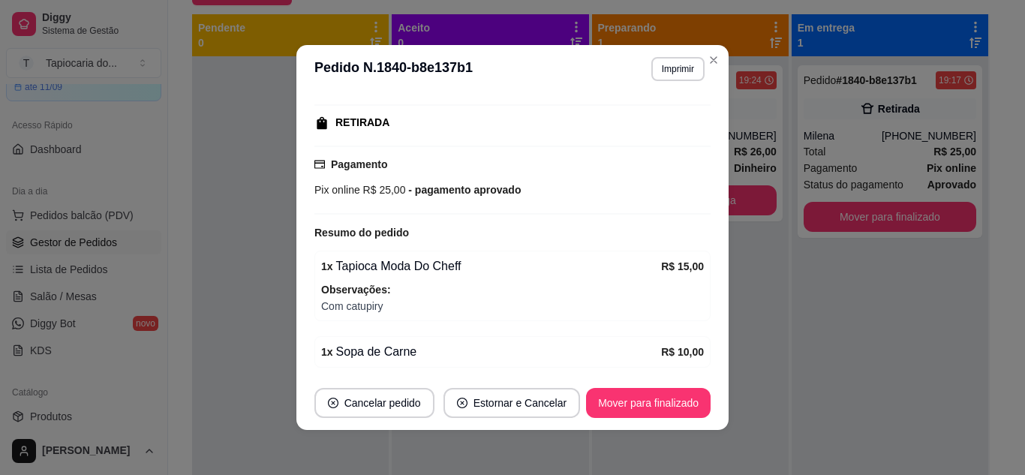
scroll to position [281, 0]
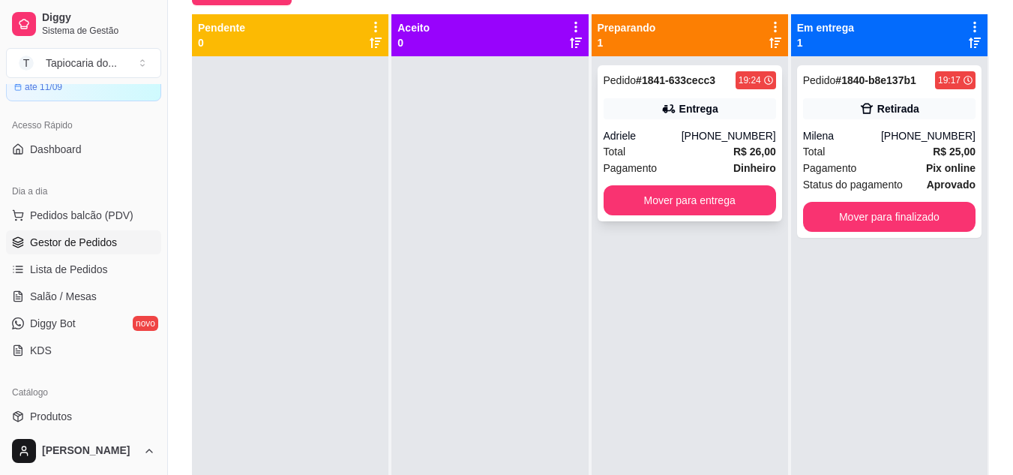
click at [653, 131] on div "Adriele" at bounding box center [643, 135] width 78 height 15
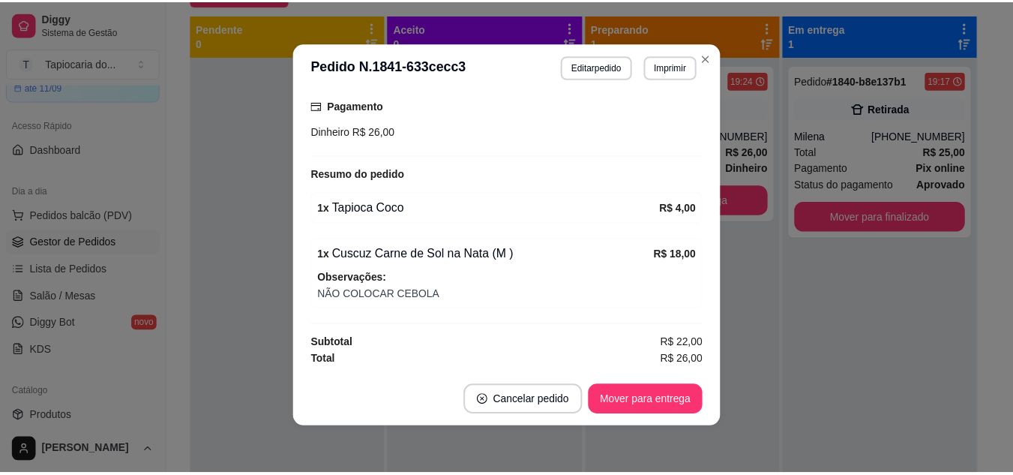
scroll to position [3, 0]
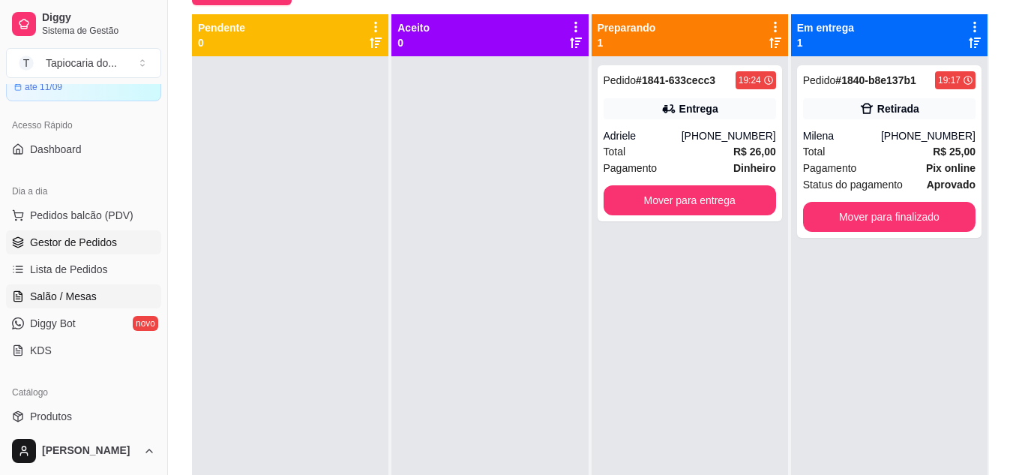
click at [38, 298] on span "Salão / Mesas" at bounding box center [63, 296] width 67 height 15
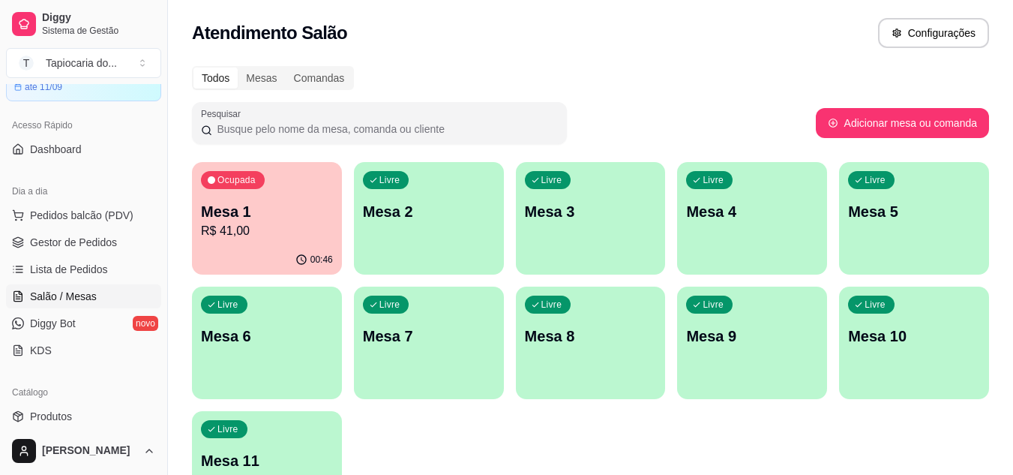
click at [272, 211] on p "Mesa 1" at bounding box center [267, 211] width 132 height 21
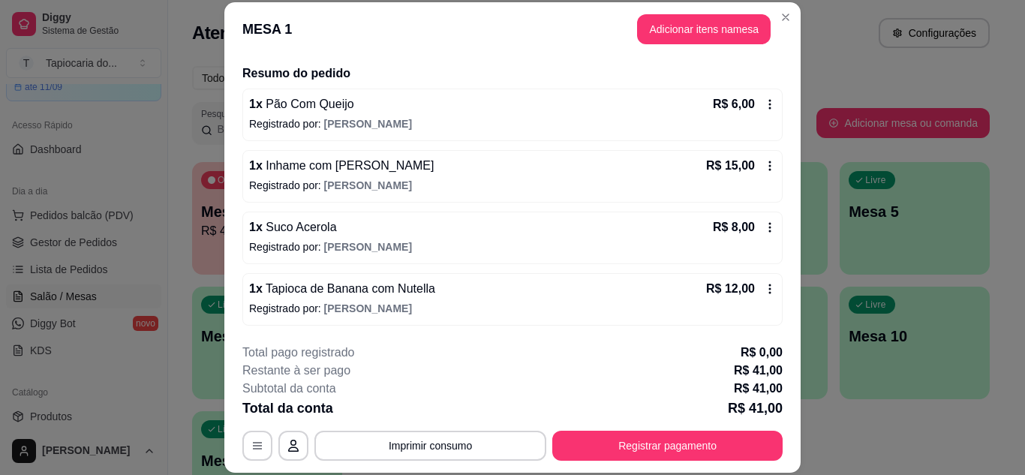
scroll to position [46, 0]
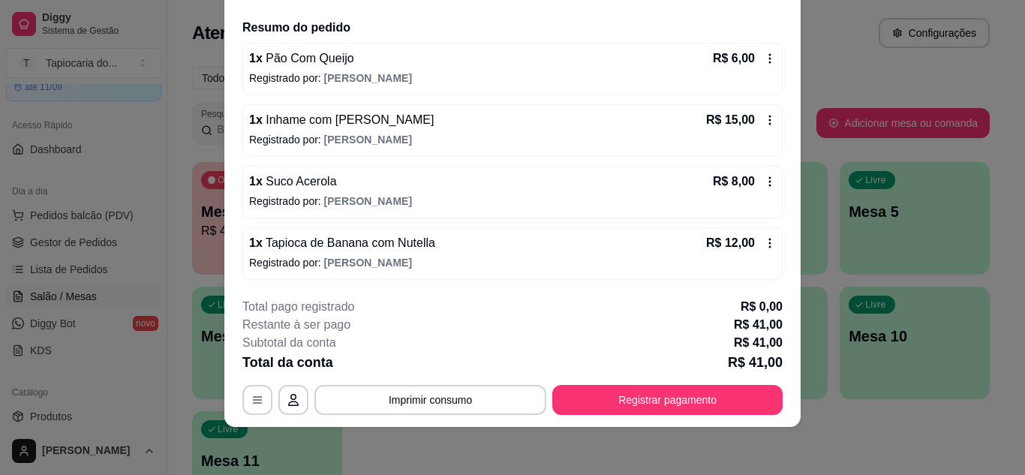
click at [658, 380] on div "**********" at bounding box center [512, 356] width 540 height 117
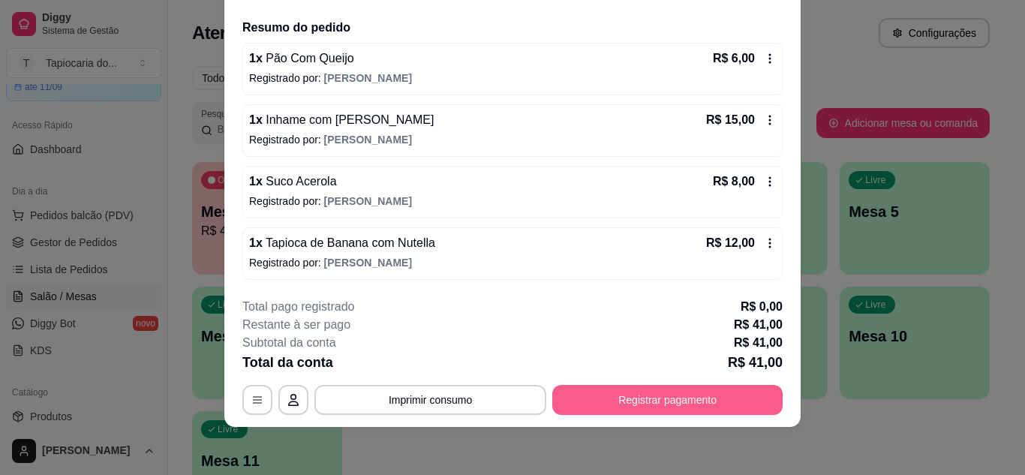
click at [662, 405] on button "Registrar pagamento" at bounding box center [667, 400] width 230 height 30
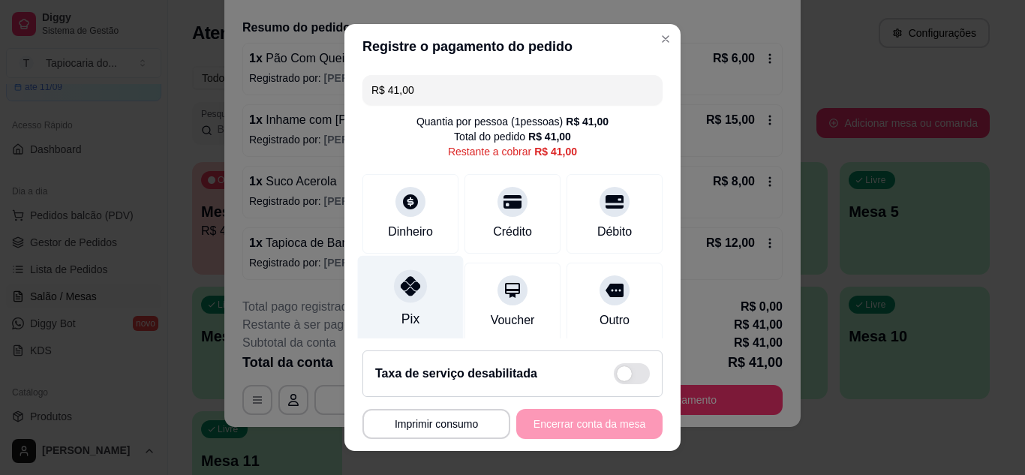
click at [387, 302] on div "Pix" at bounding box center [411, 299] width 106 height 88
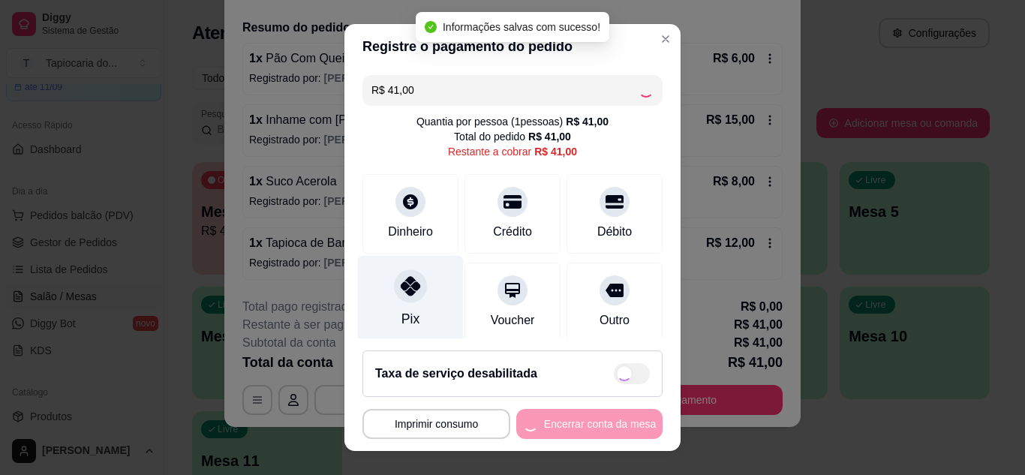
type input "R$ 0,00"
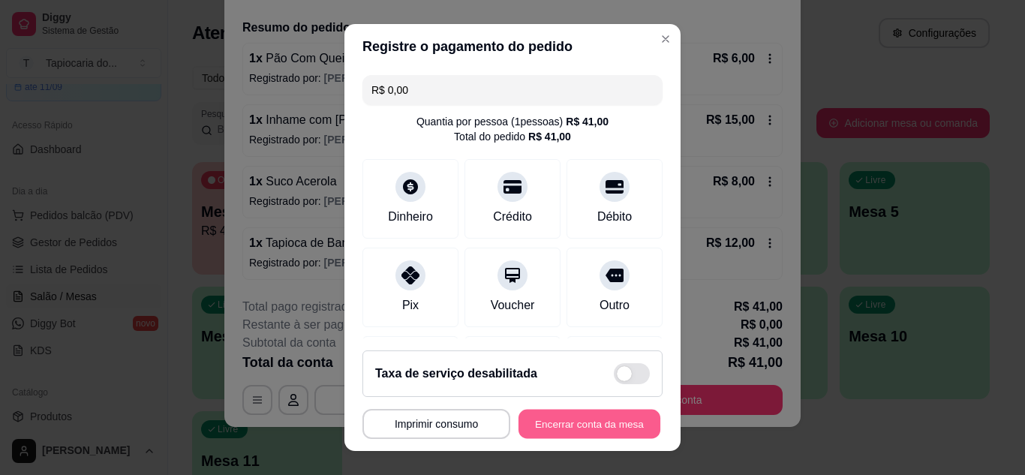
click at [585, 419] on button "Encerrar conta da mesa" at bounding box center [589, 424] width 142 height 29
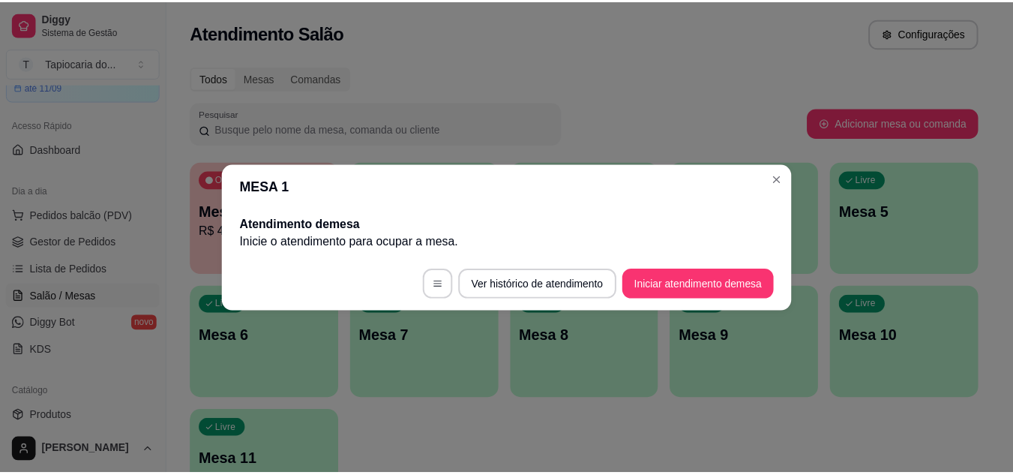
scroll to position [0, 0]
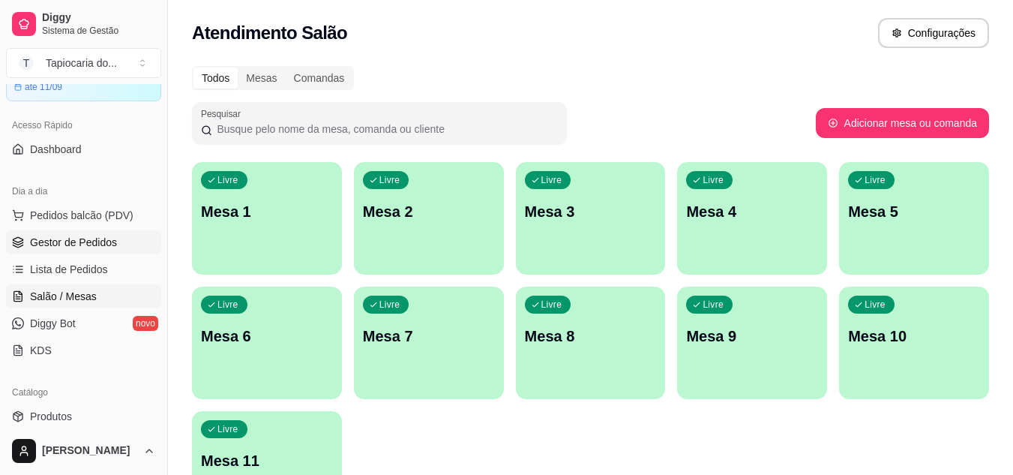
click at [86, 236] on span "Gestor de Pedidos" at bounding box center [73, 242] width 87 height 15
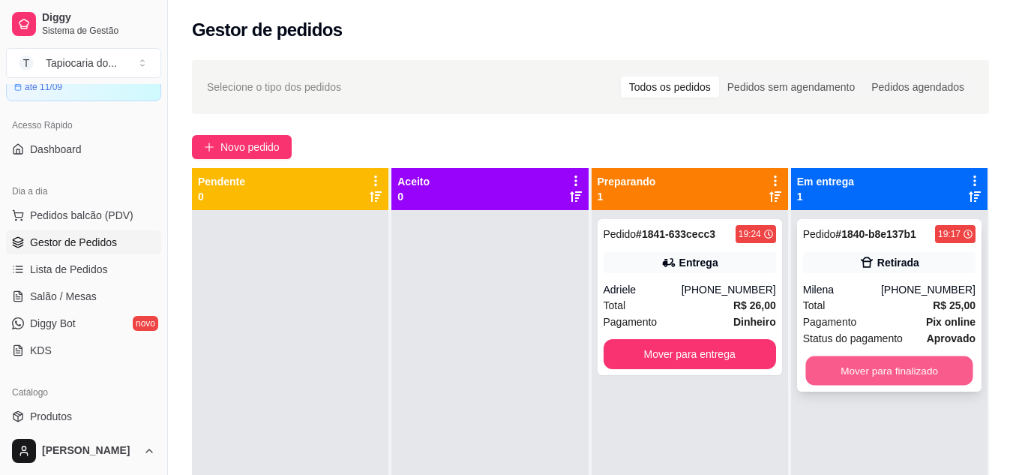
click at [898, 371] on button "Mover para finalizado" at bounding box center [889, 370] width 167 height 29
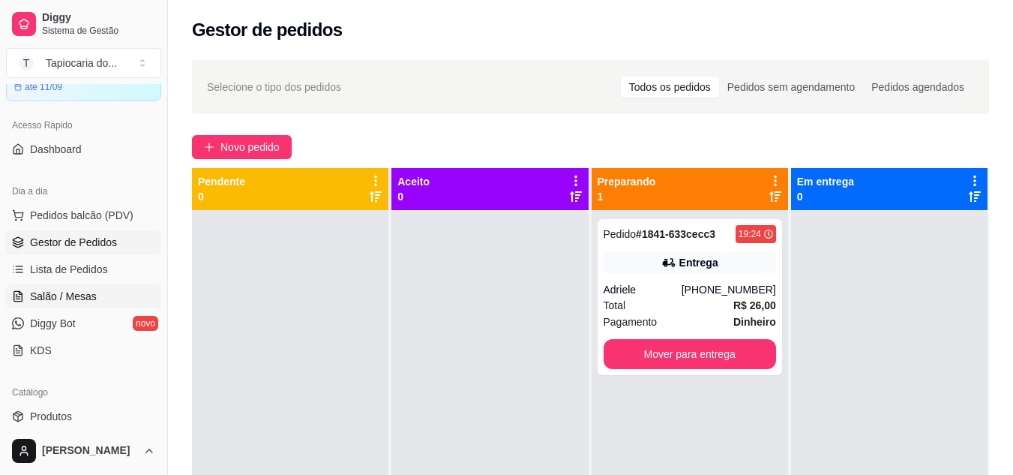
click at [36, 296] on span "Salão / Mesas" at bounding box center [63, 296] width 67 height 15
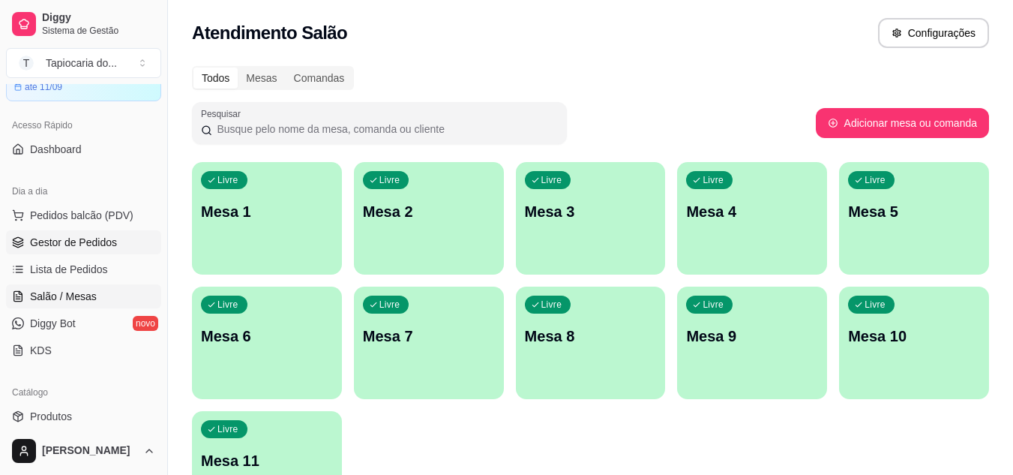
click at [69, 242] on span "Gestor de Pedidos" at bounding box center [73, 242] width 87 height 15
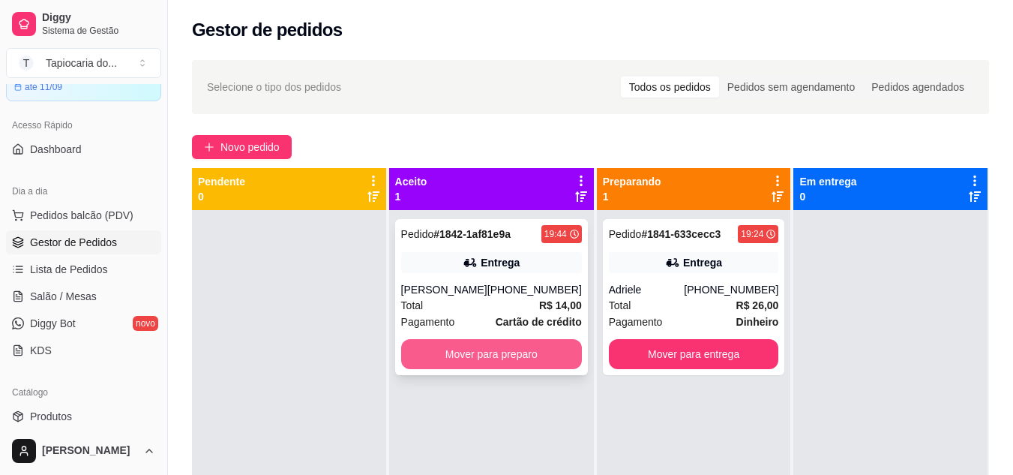
click at [449, 350] on button "Mover para preparo" at bounding box center [491, 354] width 181 height 30
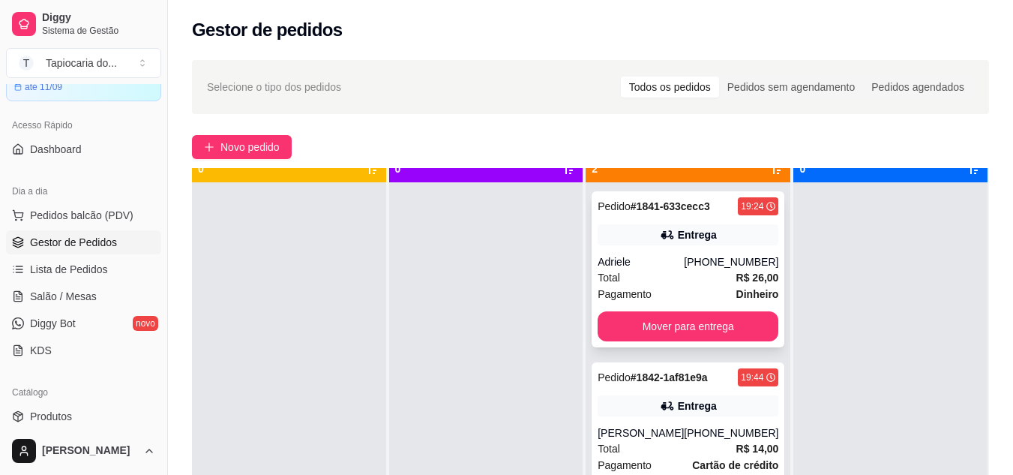
scroll to position [42, 0]
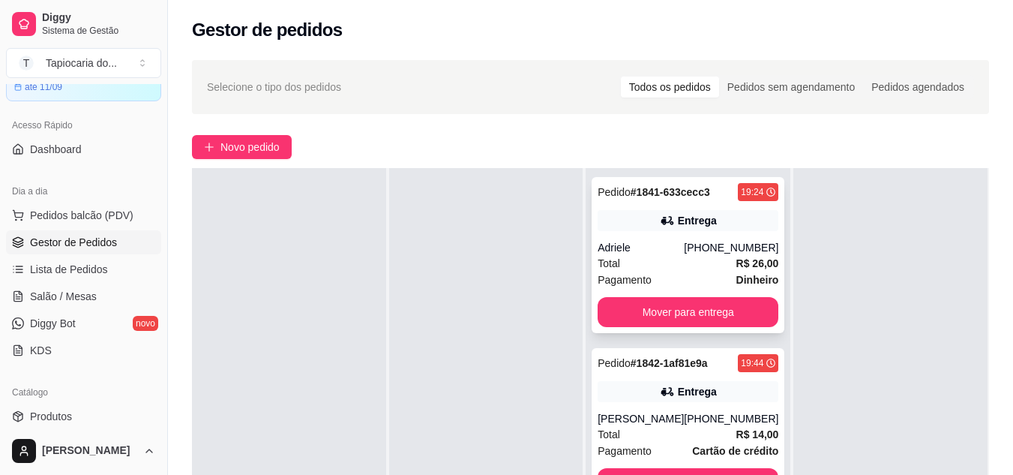
click at [650, 252] on div "Adriele" at bounding box center [641, 247] width 86 height 15
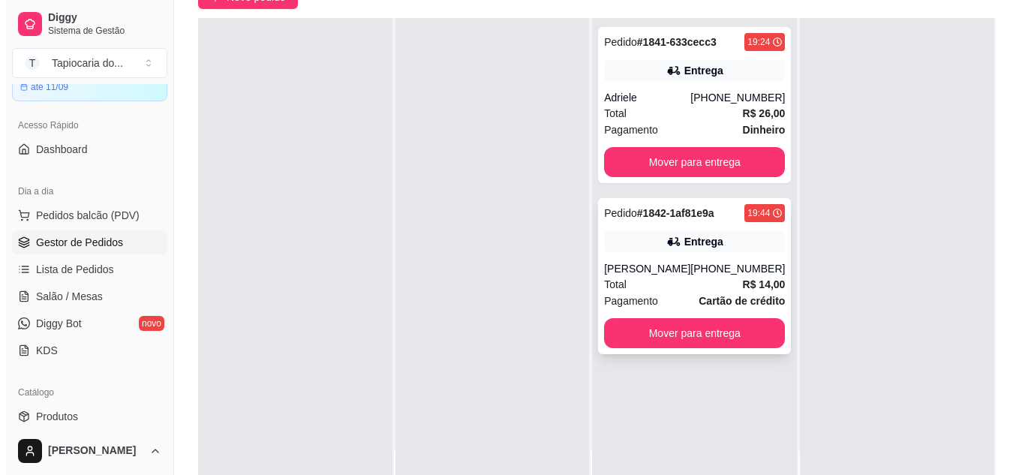
scroll to position [225, 0]
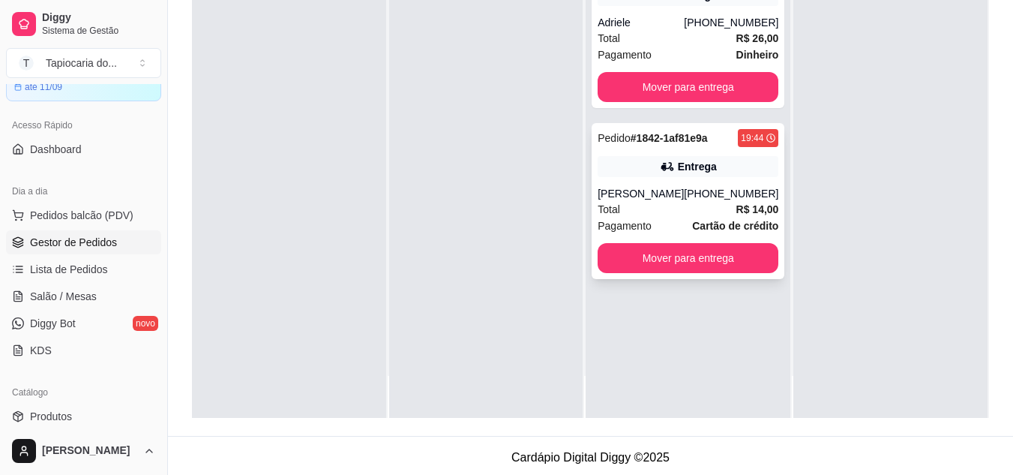
click at [673, 208] on div "Total R$ 14,00" at bounding box center [688, 209] width 181 height 17
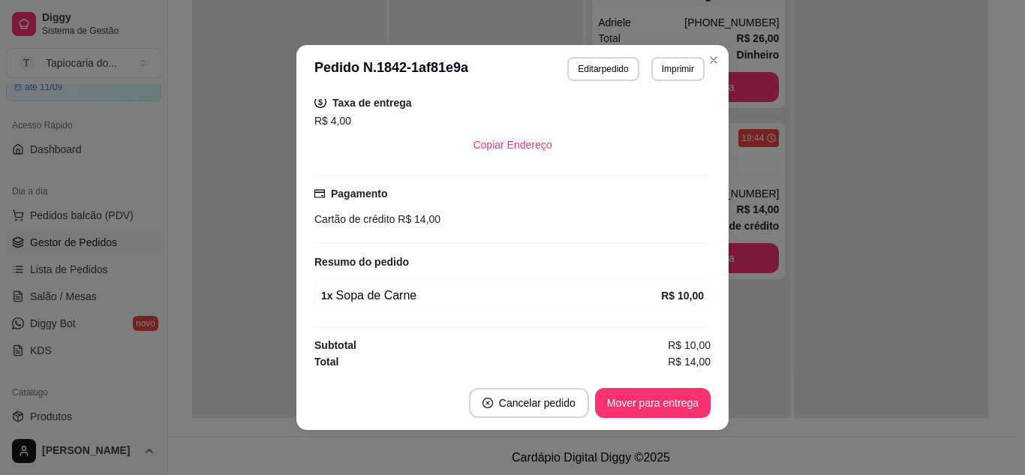
scroll to position [3, 0]
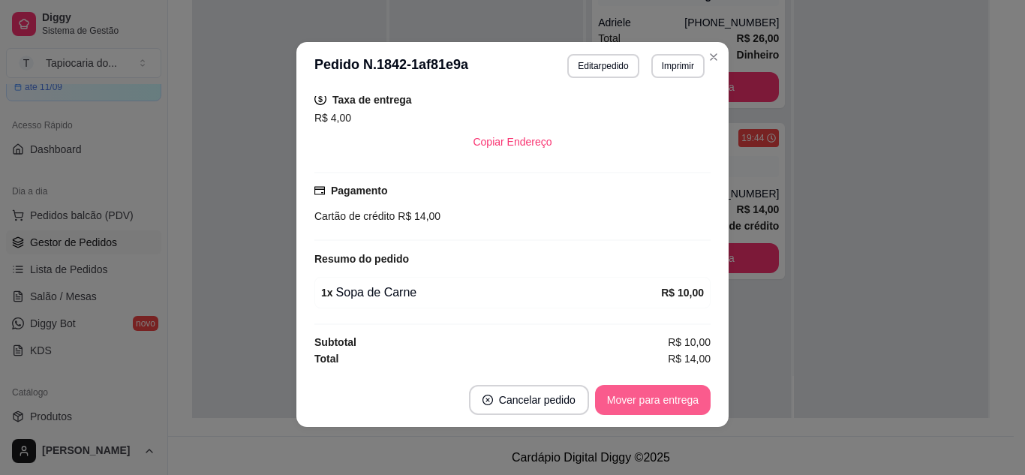
click at [680, 399] on button "Mover para entrega" at bounding box center [653, 400] width 116 height 30
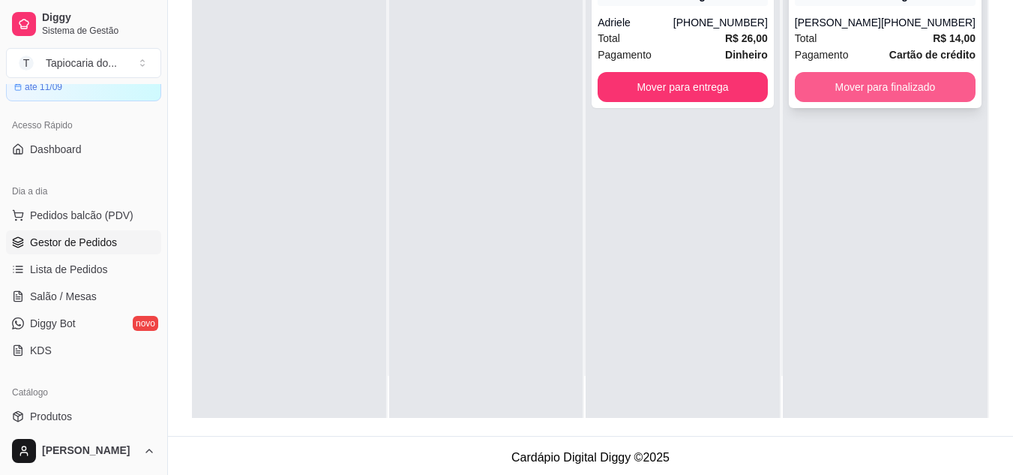
click at [869, 83] on button "Mover para finalizado" at bounding box center [885, 87] width 181 height 30
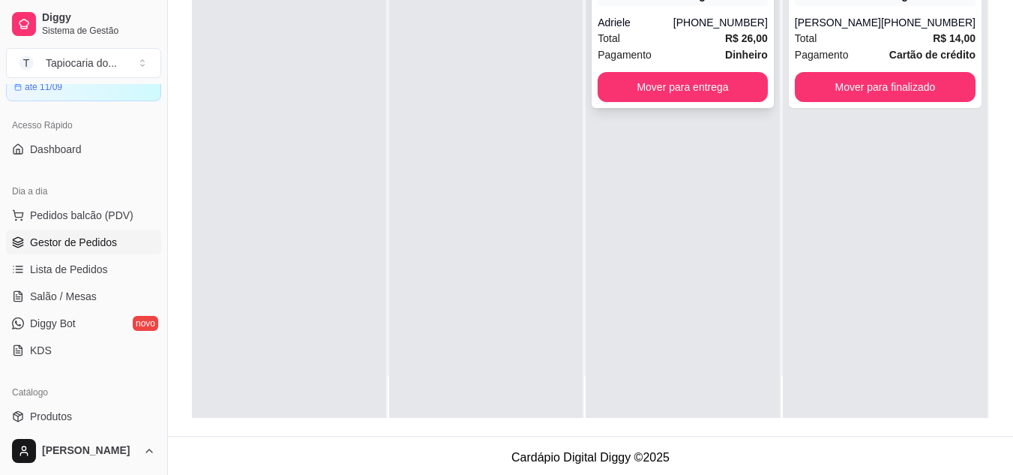
click at [704, 44] on div "Total R$ 26,00" at bounding box center [683, 38] width 170 height 17
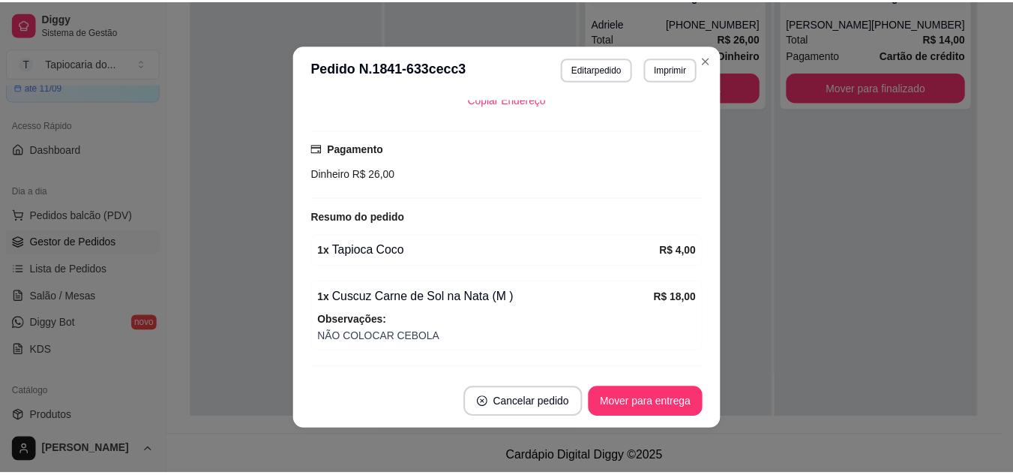
scroll to position [416, 0]
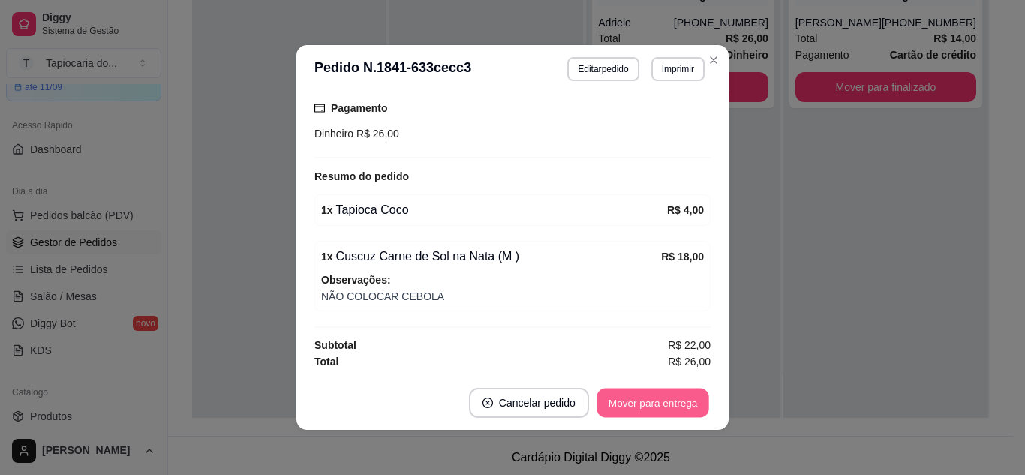
click at [691, 400] on button "Mover para entrega" at bounding box center [652, 403] width 113 height 29
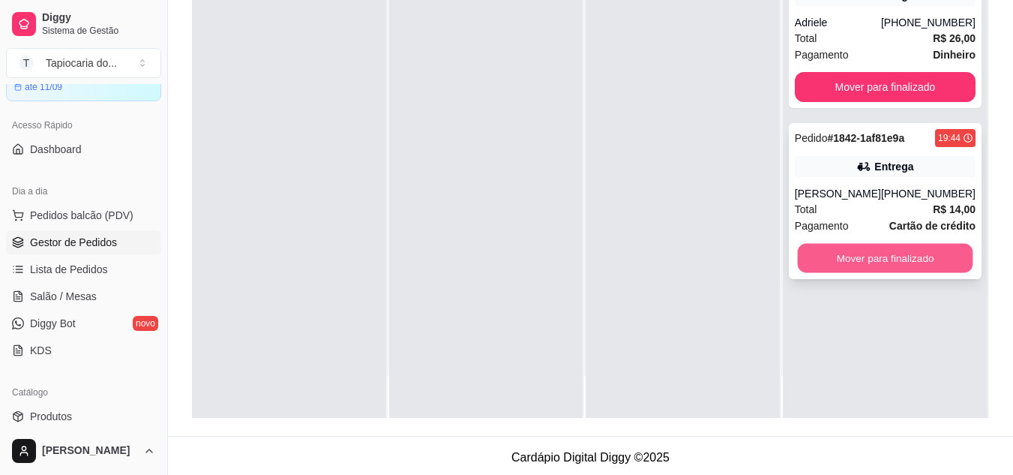
click at [866, 263] on button "Mover para finalizado" at bounding box center [885, 258] width 176 height 29
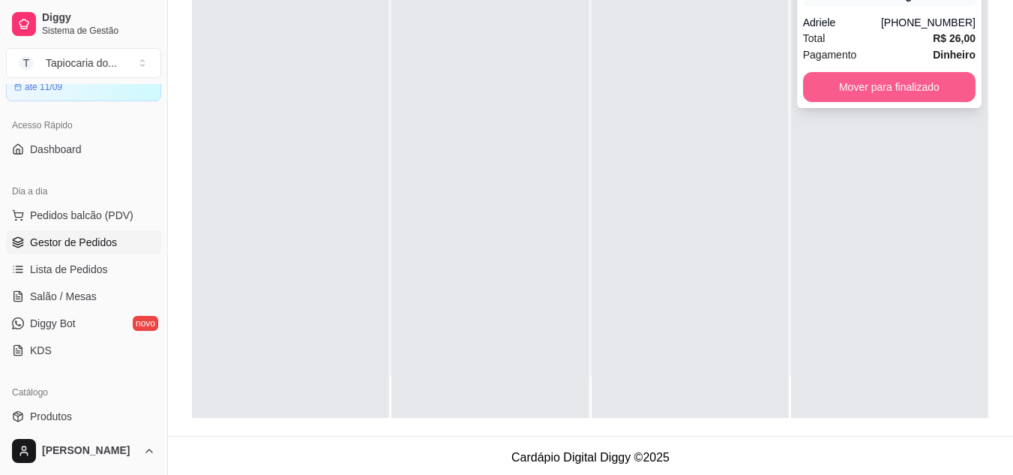
click at [831, 87] on button "Mover para finalizado" at bounding box center [889, 87] width 173 height 30
click at [860, 84] on button "Mover para finalizado" at bounding box center [889, 87] width 167 height 29
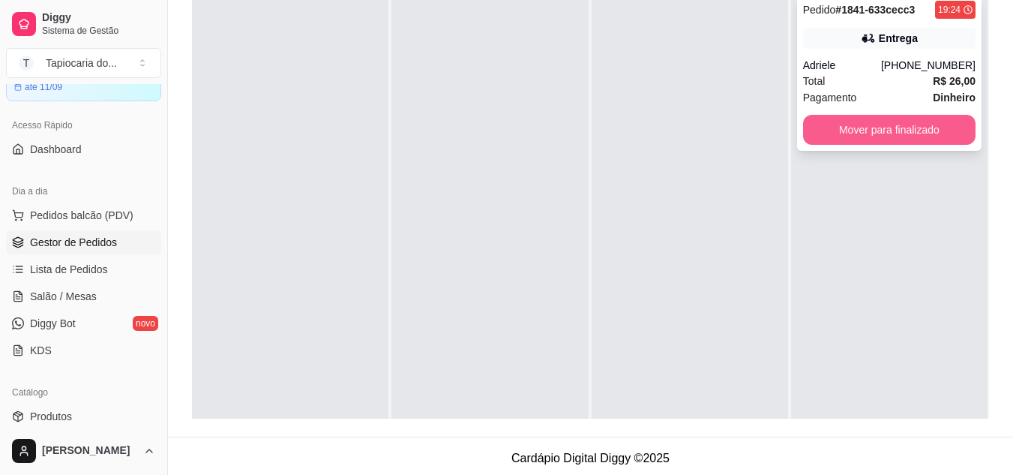
scroll to position [150, 0]
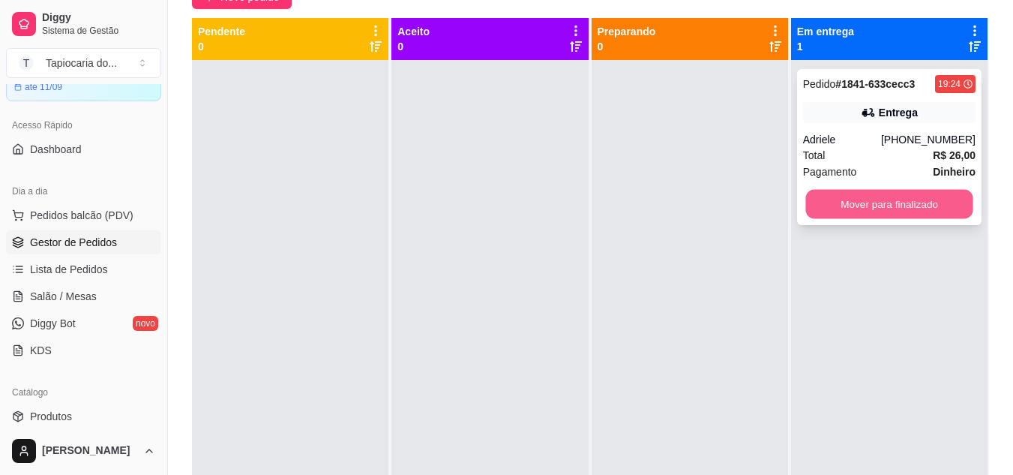
click at [906, 206] on button "Mover para finalizado" at bounding box center [889, 204] width 167 height 29
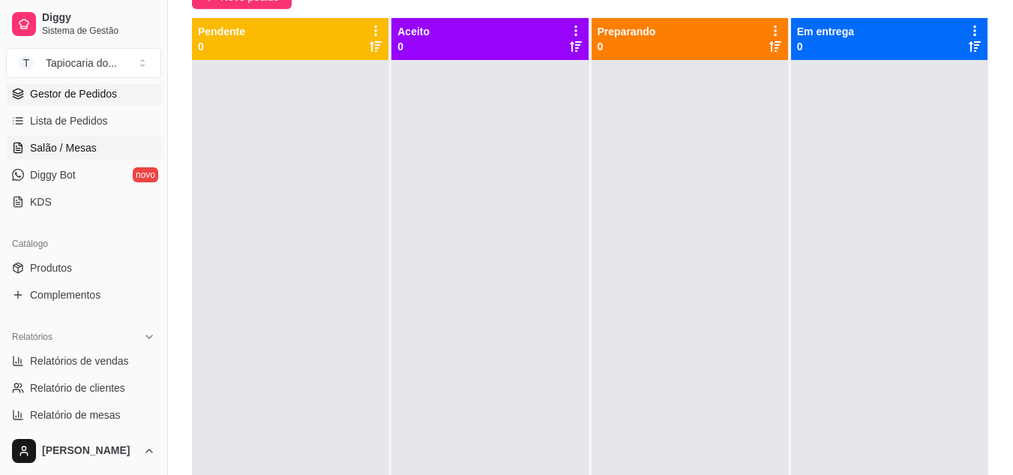
scroll to position [225, 0]
click at [57, 263] on span "Produtos" at bounding box center [51, 266] width 42 height 15
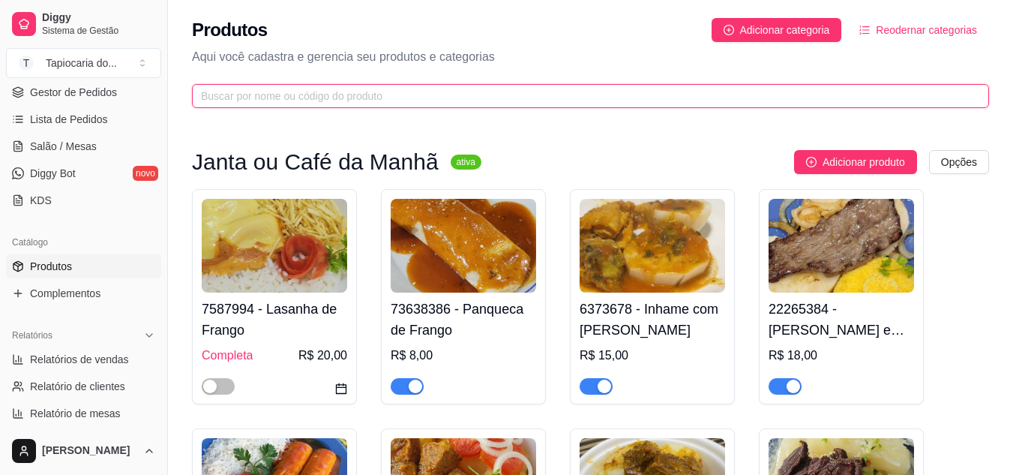
click at [498, 89] on input "text" at bounding box center [584, 96] width 767 height 17
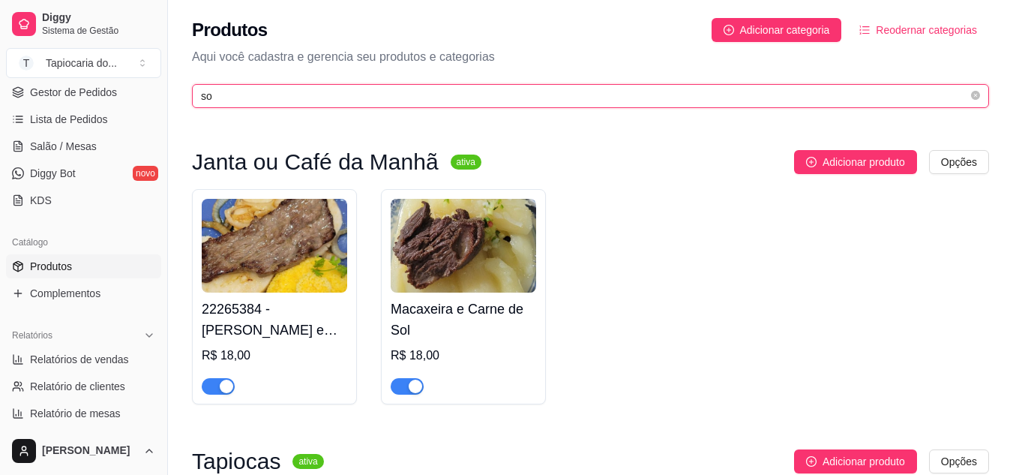
type input "s"
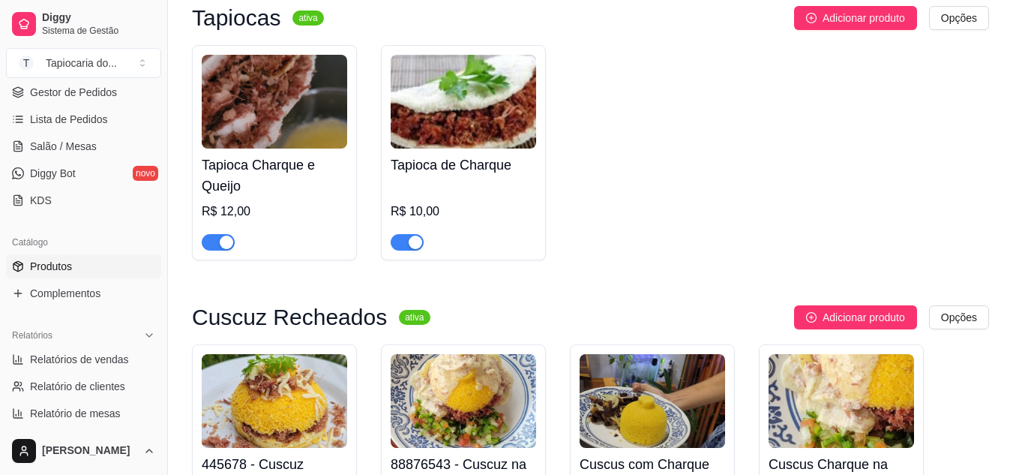
scroll to position [450, 0]
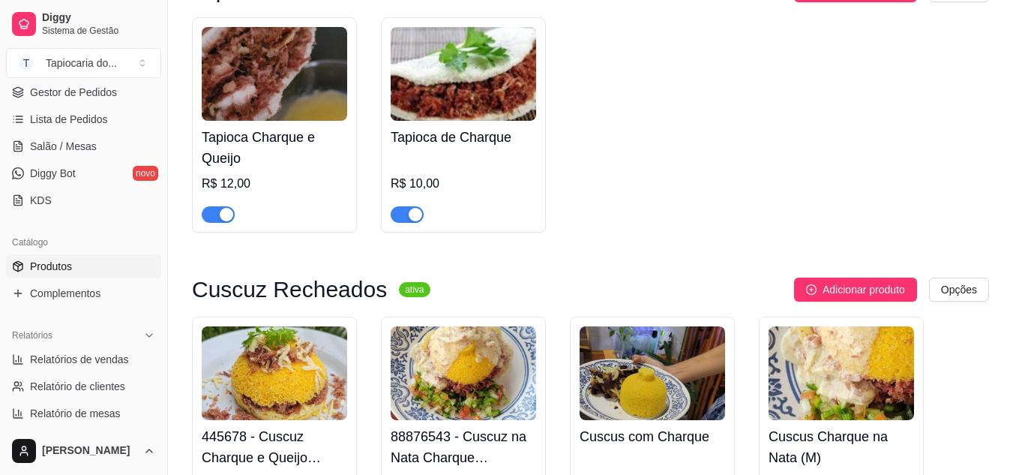
click at [414, 210] on div "button" at bounding box center [416, 215] width 14 height 14
click at [227, 215] on div "button" at bounding box center [227, 215] width 14 height 14
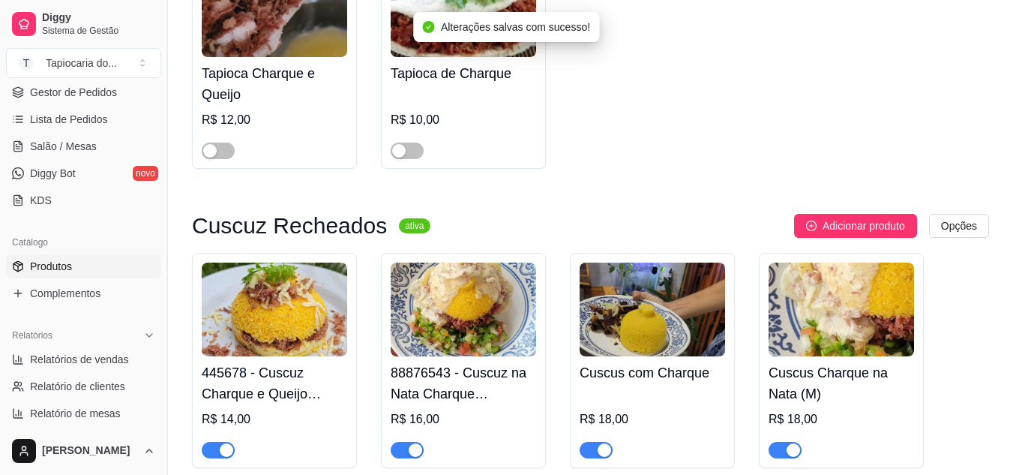
scroll to position [675, 0]
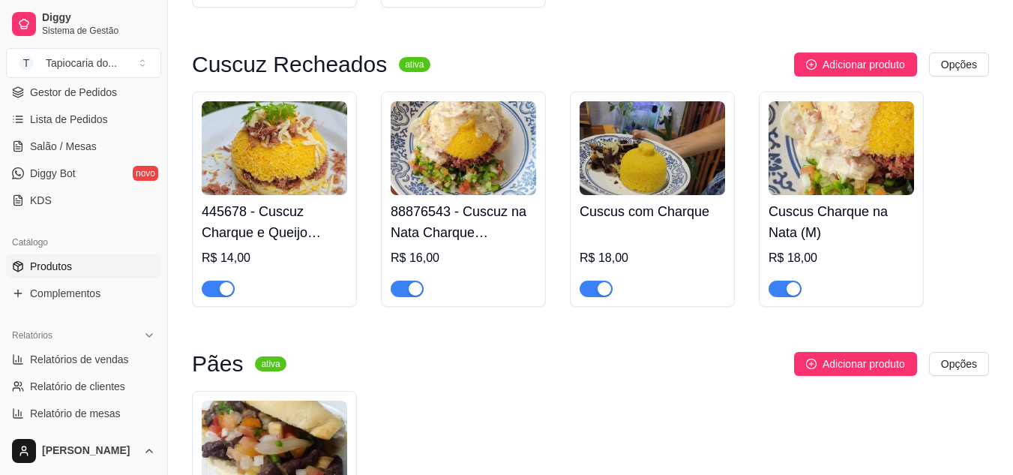
click at [410, 289] on div "button" at bounding box center [416, 289] width 14 height 14
click at [227, 290] on div "button" at bounding box center [227, 289] width 14 height 14
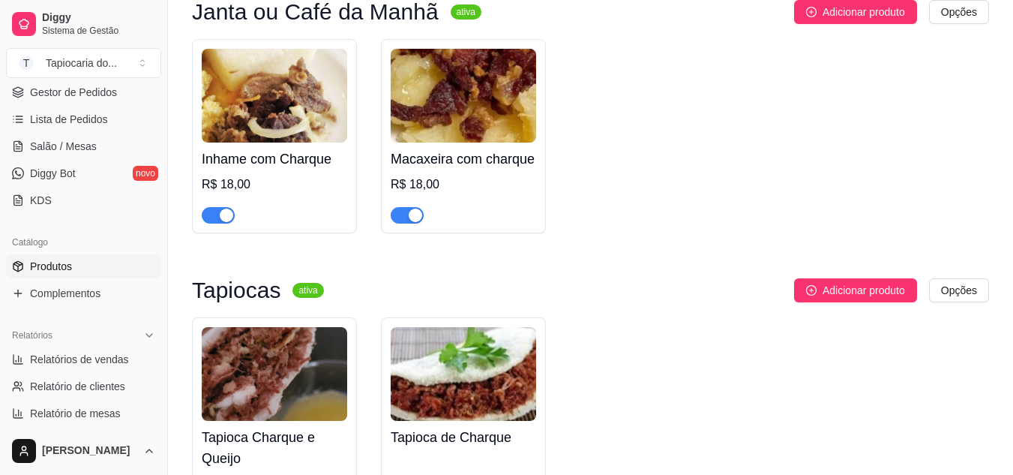
scroll to position [0, 0]
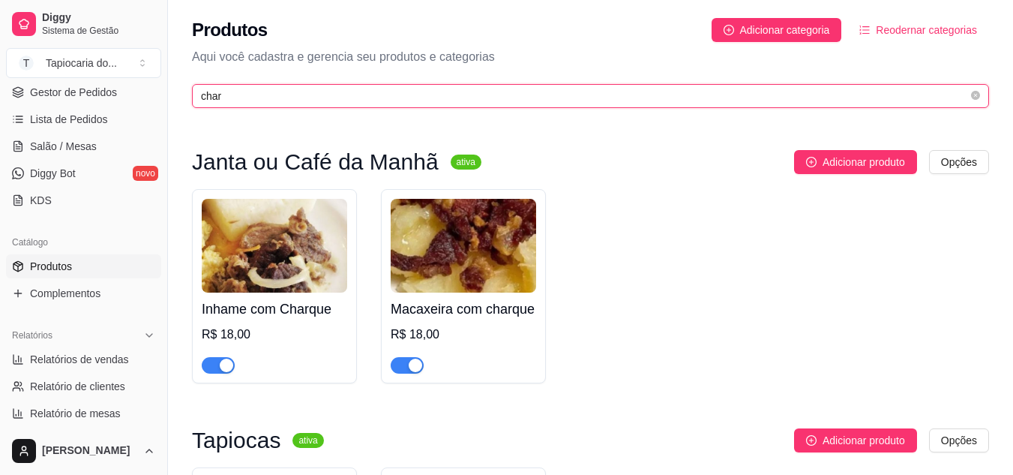
click at [295, 91] on input "char" at bounding box center [584, 96] width 767 height 17
type input "c"
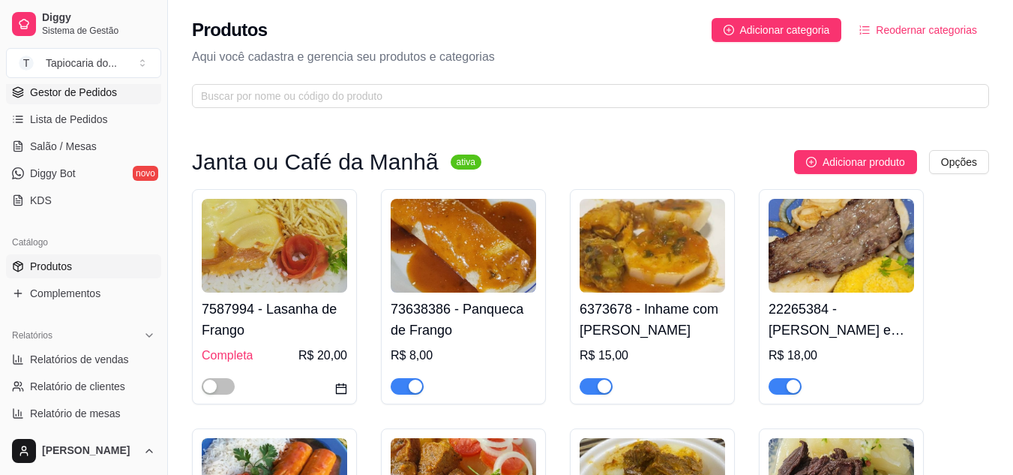
click at [44, 89] on span "Gestor de Pedidos" at bounding box center [73, 92] width 87 height 15
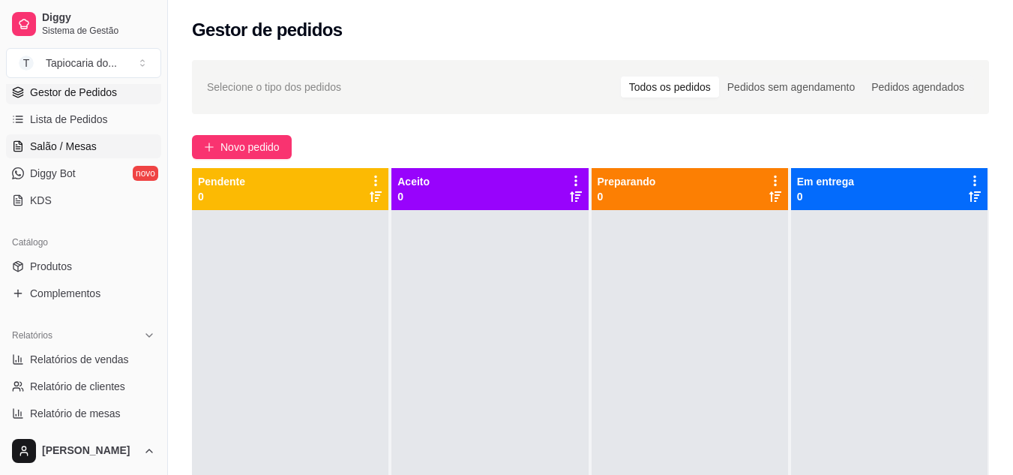
click at [70, 145] on span "Salão / Mesas" at bounding box center [63, 146] width 67 height 15
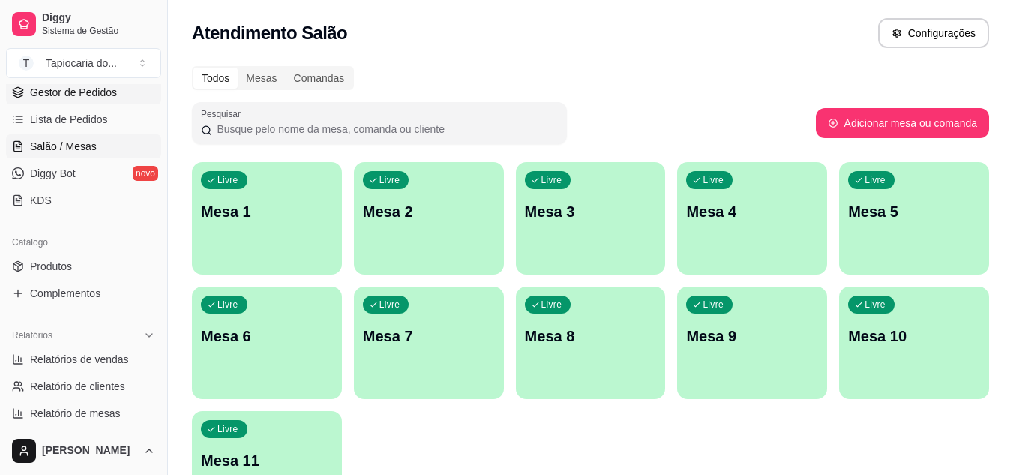
click at [74, 86] on span "Gestor de Pedidos" at bounding box center [73, 92] width 87 height 15
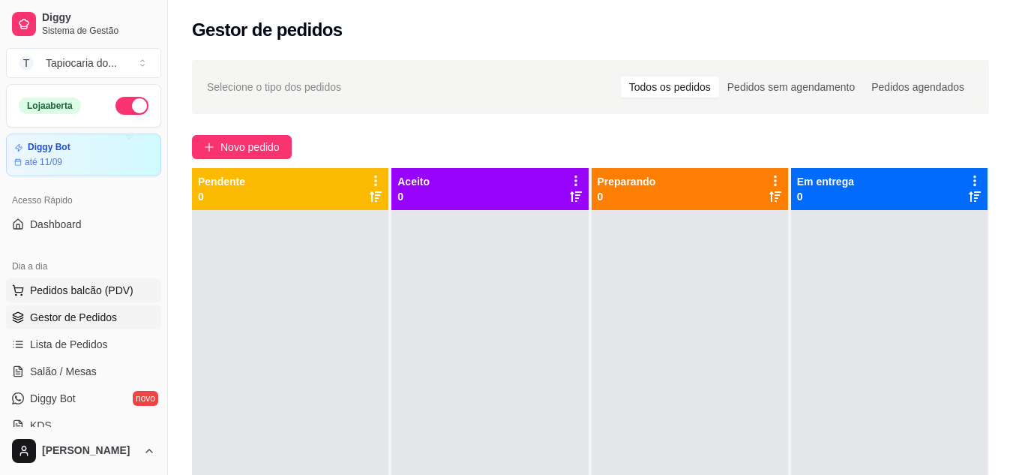
click at [51, 290] on span "Pedidos balcão (PDV)" at bounding box center [82, 290] width 104 height 15
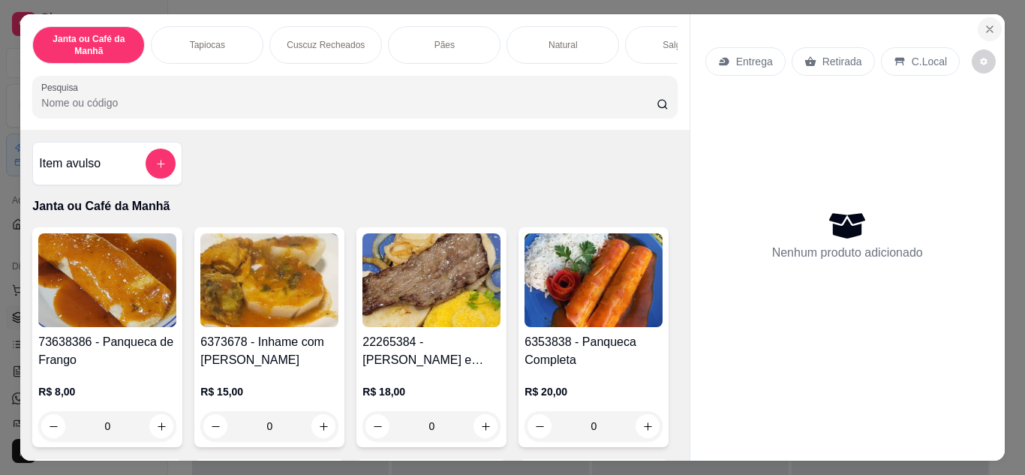
click at [986, 23] on icon "Close" at bounding box center [989, 29] width 12 height 12
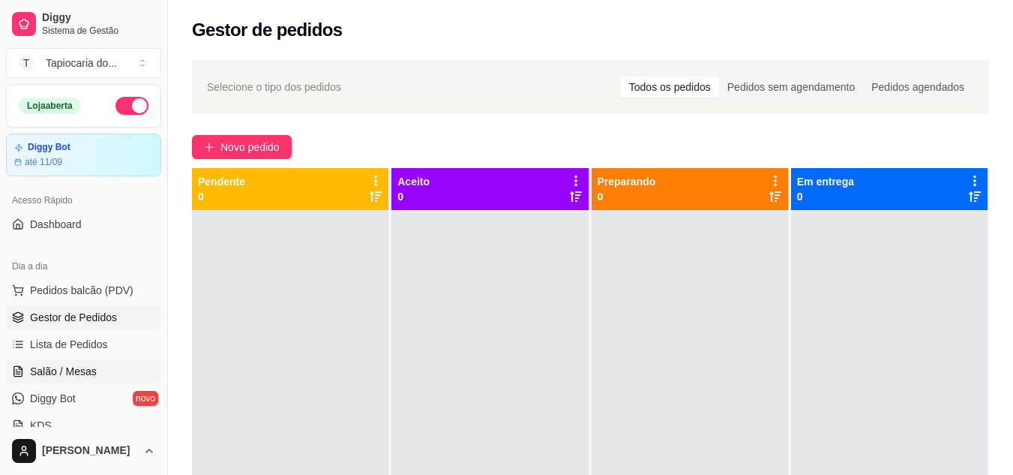
click at [56, 368] on span "Salão / Mesas" at bounding box center [63, 371] width 67 height 15
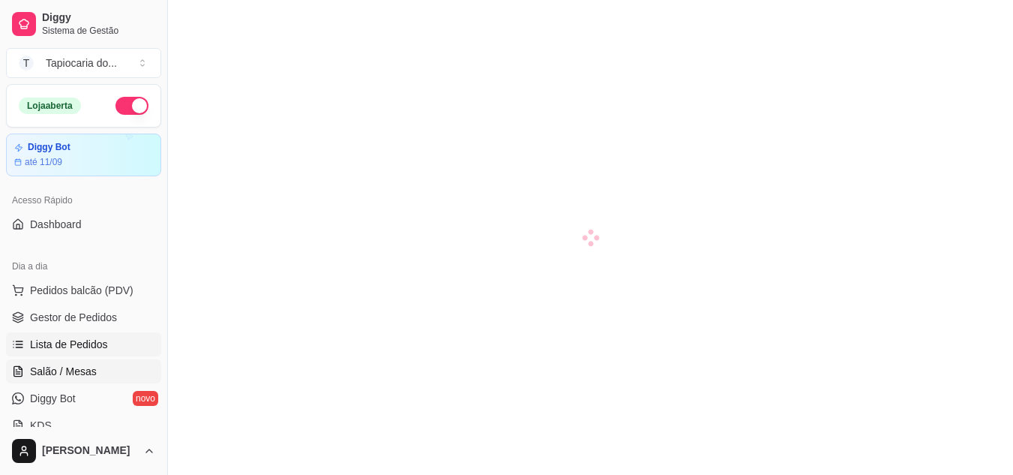
click at [58, 344] on span "Lista de Pedidos" at bounding box center [69, 344] width 78 height 15
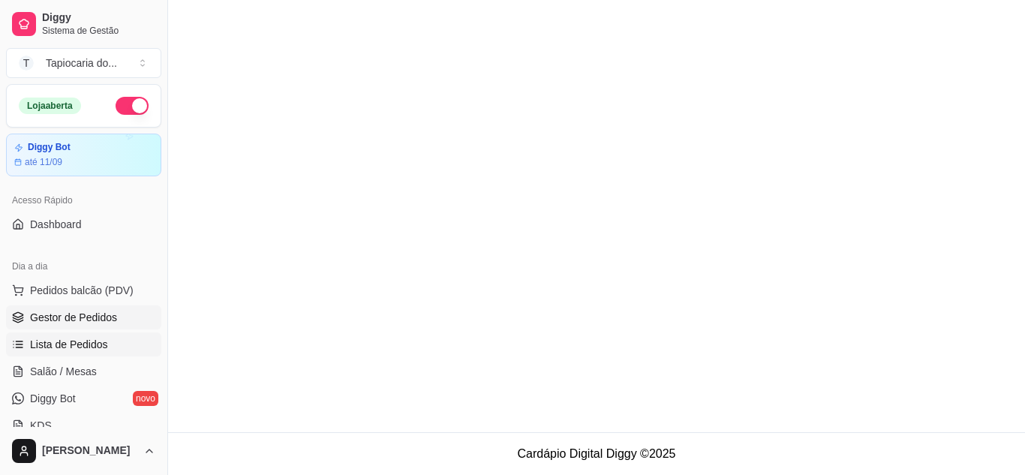
click at [62, 320] on span "Gestor de Pedidos" at bounding box center [73, 317] width 87 height 15
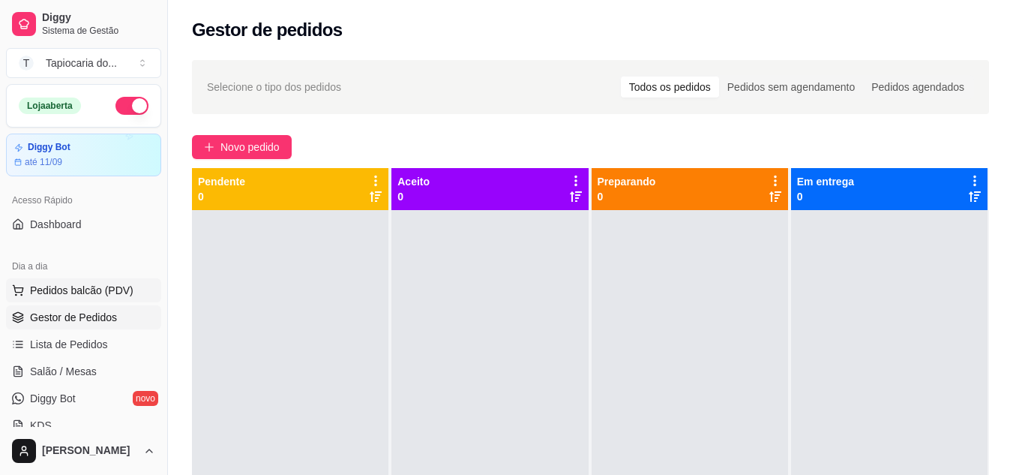
click at [83, 291] on span "Pedidos balcão (PDV)" at bounding box center [82, 290] width 104 height 15
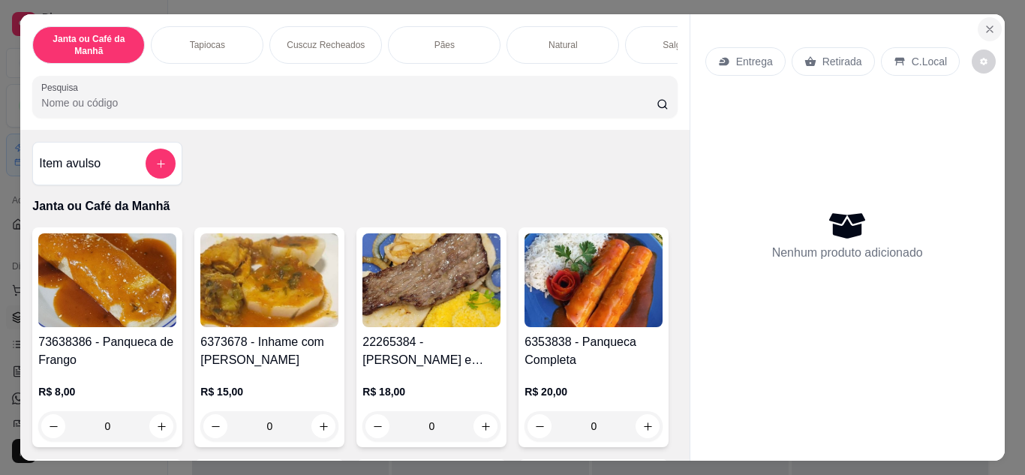
click at [992, 18] on button "Close" at bounding box center [989, 29] width 24 height 24
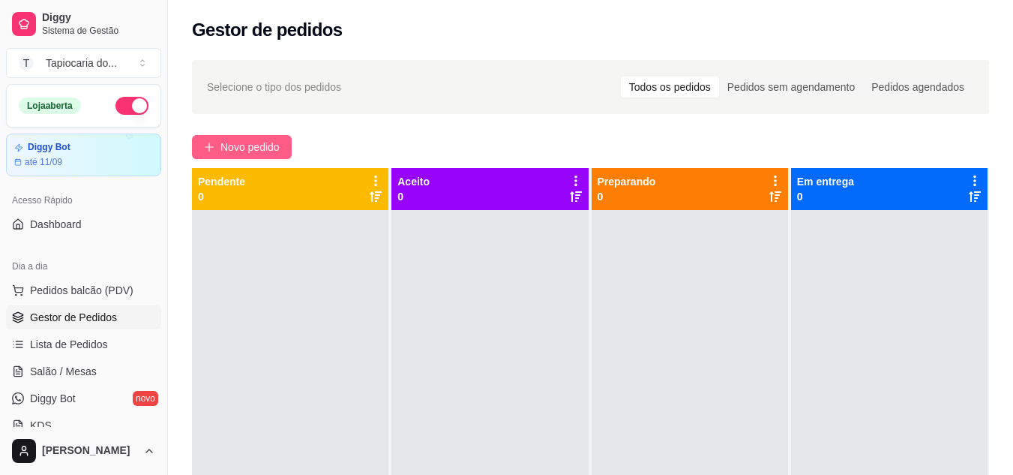
click at [213, 148] on icon "plus" at bounding box center [209, 147] width 11 height 11
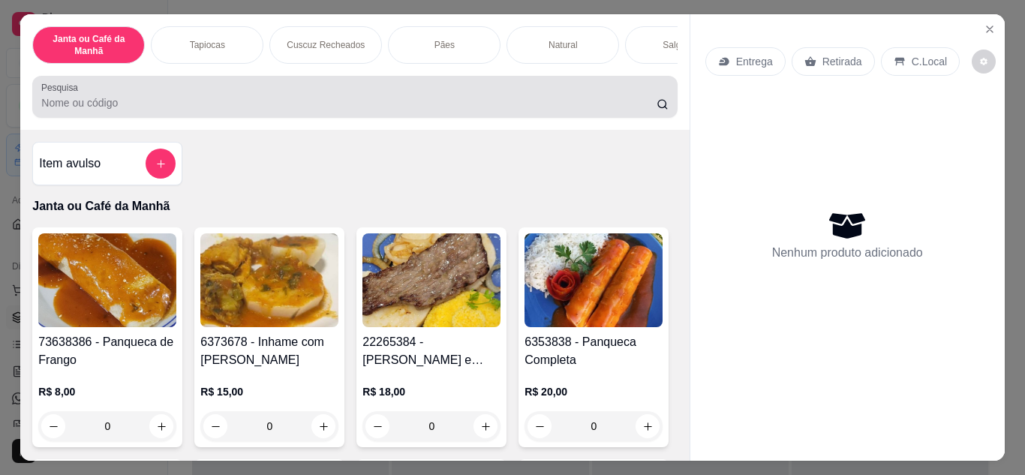
click at [364, 98] on div at bounding box center [354, 97] width 626 height 30
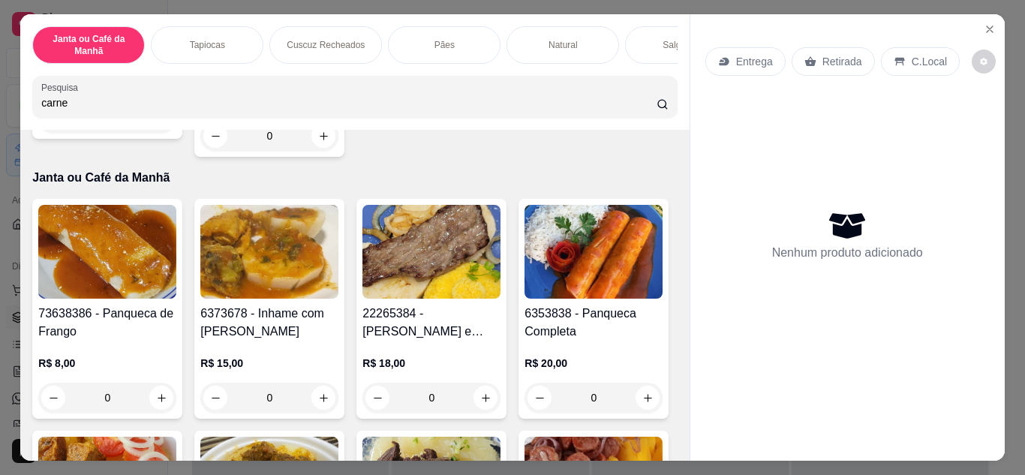
scroll to position [1050, 0]
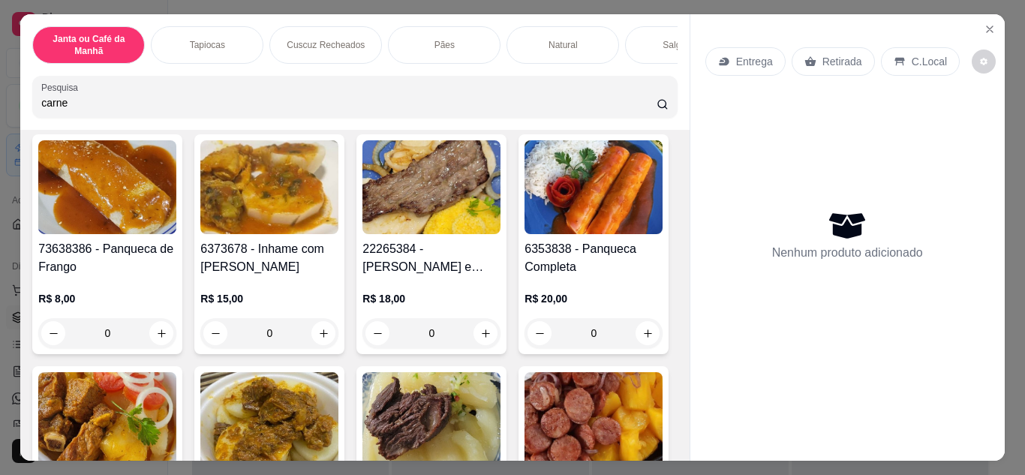
type input "carne"
click at [158, 57] on icon "increase-product-quantity" at bounding box center [162, 54] width 8 height 8
type input "1"
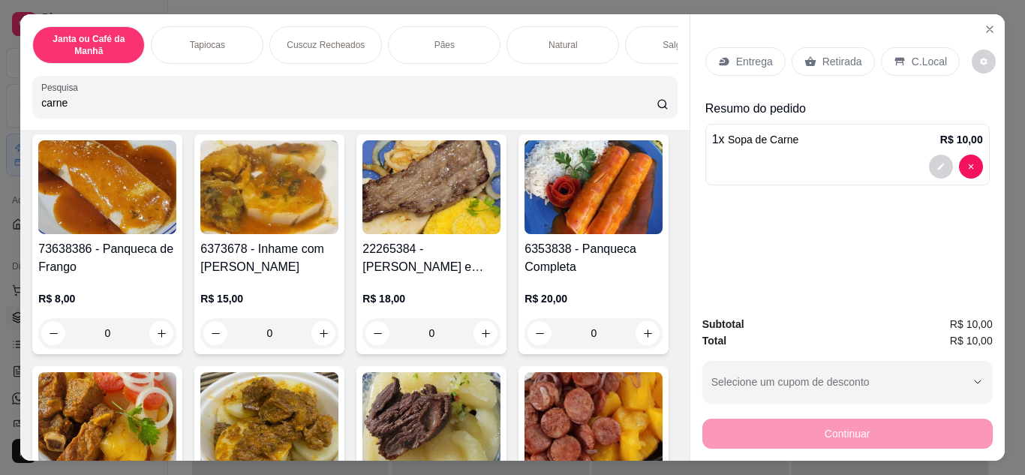
scroll to position [1051, 0]
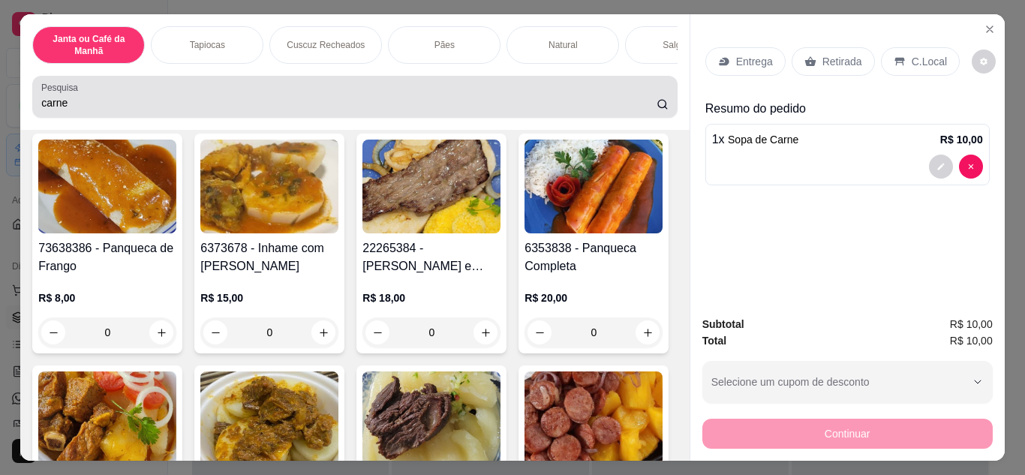
click at [209, 110] on input "carne" at bounding box center [348, 102] width 615 height 15
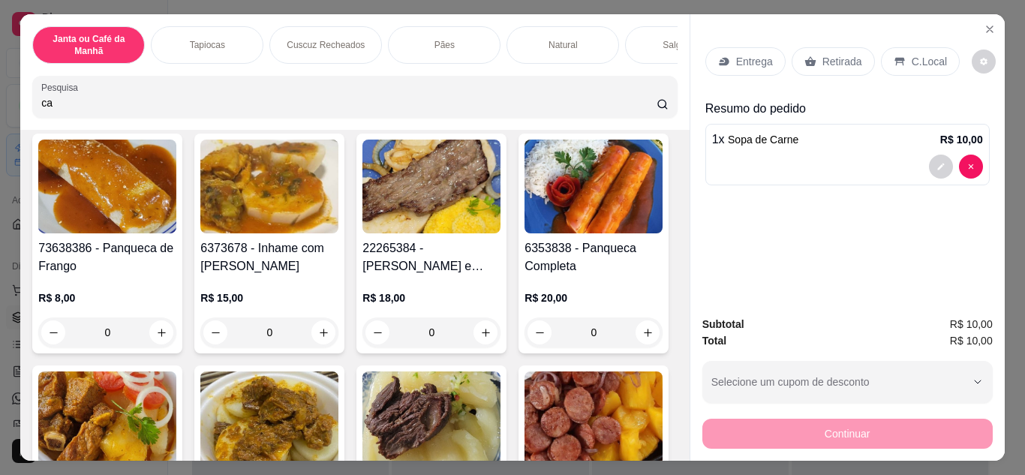
type input "c"
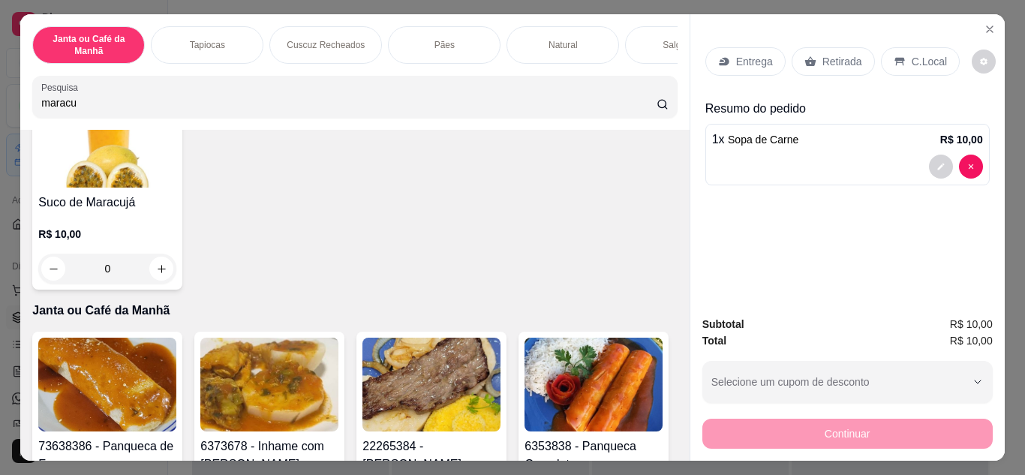
scroll to position [0, 0]
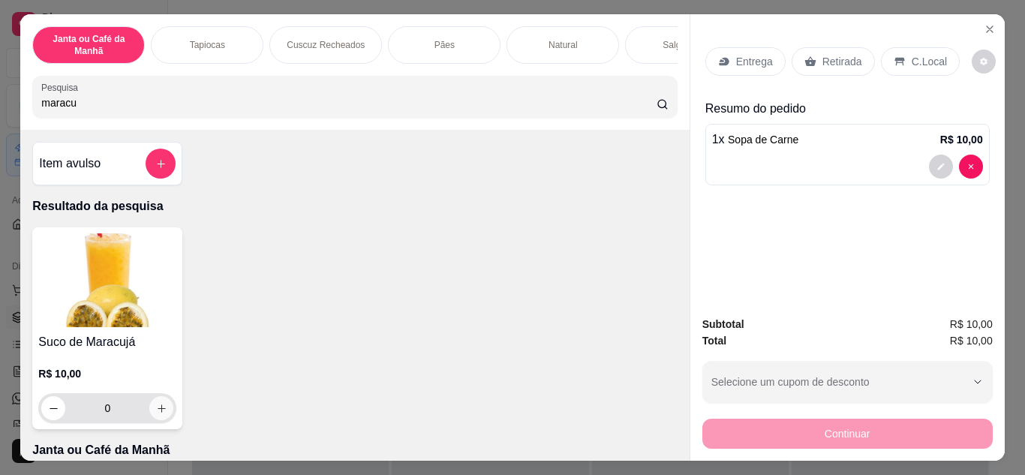
type input "maracu"
click at [150, 413] on button "increase-product-quantity" at bounding box center [161, 407] width 23 height 23
type input "1"
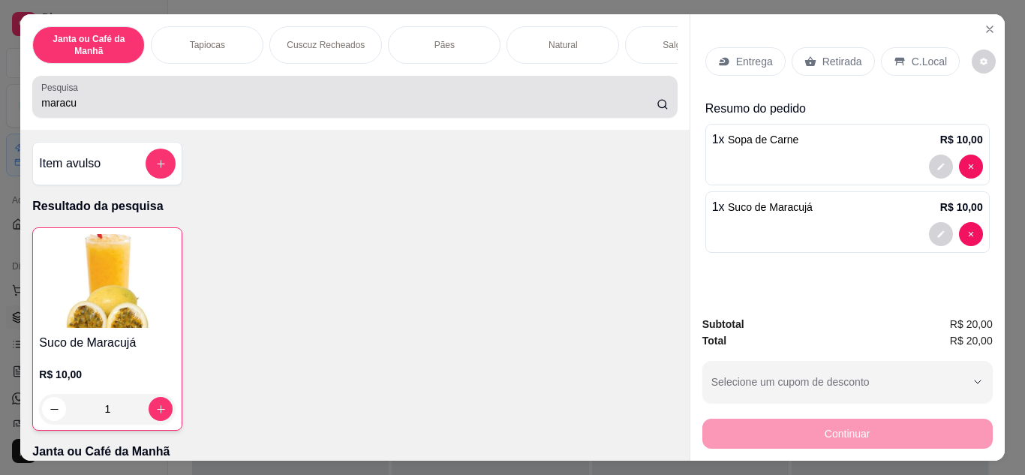
drag, startPoint x: 160, startPoint y: 86, endPoint x: 164, endPoint y: 112, distance: 26.5
click at [163, 108] on div "Pesquisa maracu" at bounding box center [354, 97] width 644 height 42
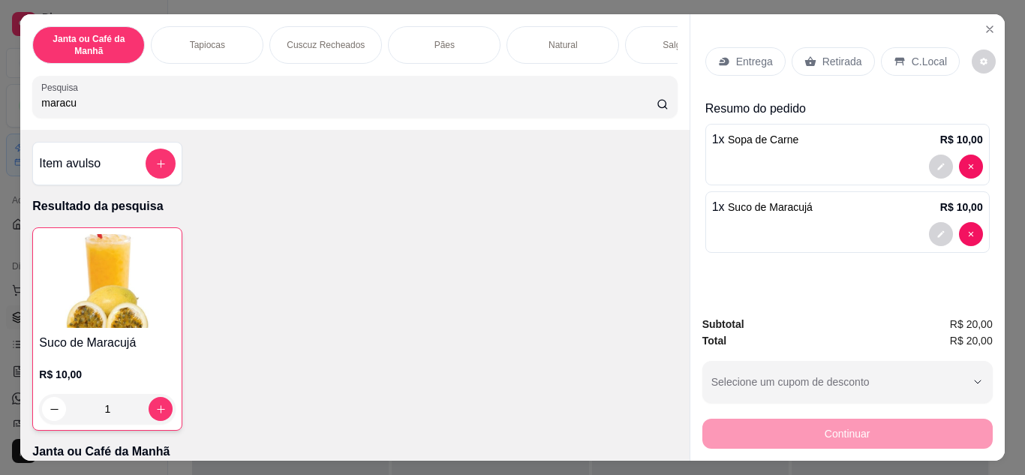
drag, startPoint x: 164, startPoint y: 112, endPoint x: 6, endPoint y: 116, distance: 157.5
click at [6, 116] on div "Janta ou Café da Manhã Tapiocas Cuscuz Recheados Pães Natural Salgados Tapiocas…" at bounding box center [512, 237] width 1025 height 475
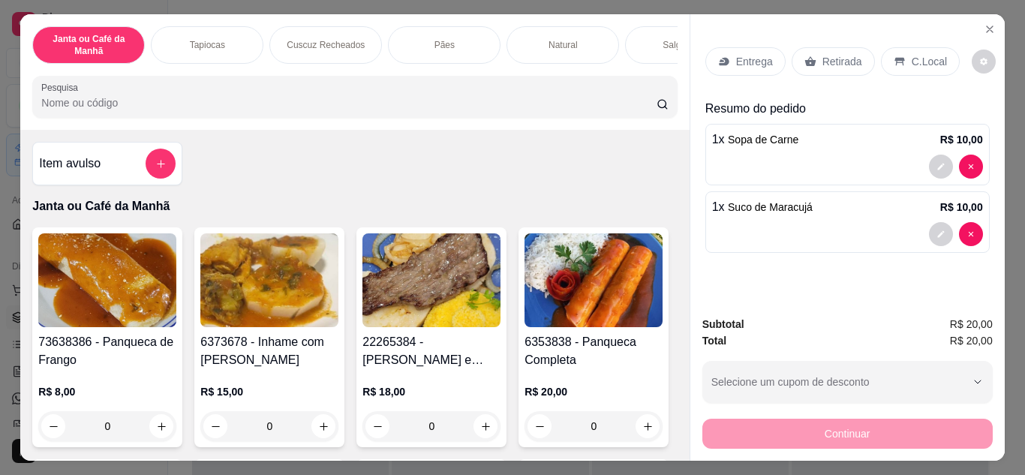
click at [761, 62] on p "Entrega" at bounding box center [754, 61] width 37 height 15
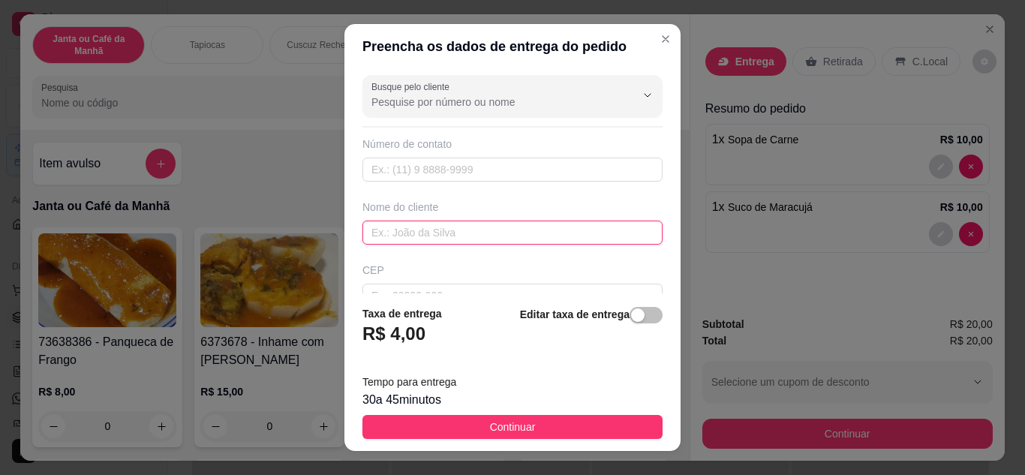
click at [425, 228] on input "text" at bounding box center [512, 233] width 300 height 24
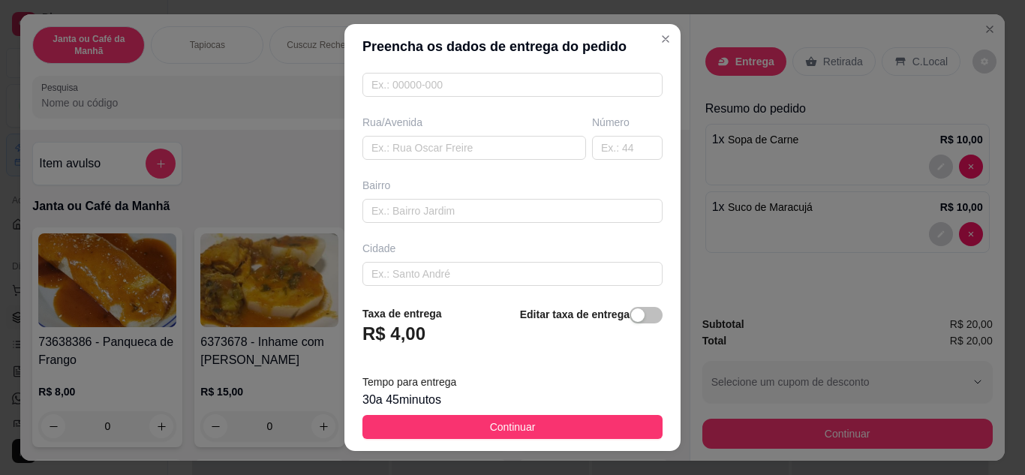
scroll to position [225, 0]
type input "[PERSON_NAME]"
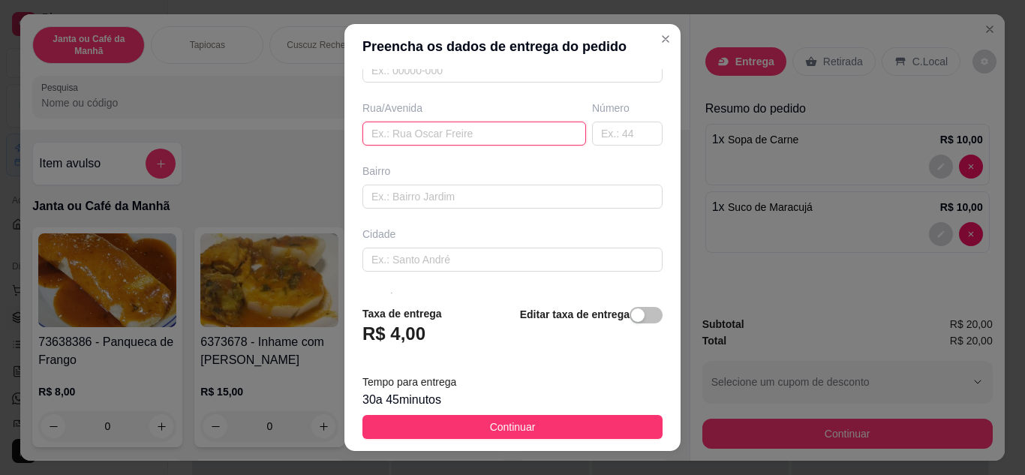
click at [425, 133] on input "text" at bounding box center [474, 134] width 224 height 24
paste input "Rua [PERSON_NAME]"
type input "Rua [PERSON_NAME]"
click at [620, 125] on input "text" at bounding box center [627, 134] width 71 height 24
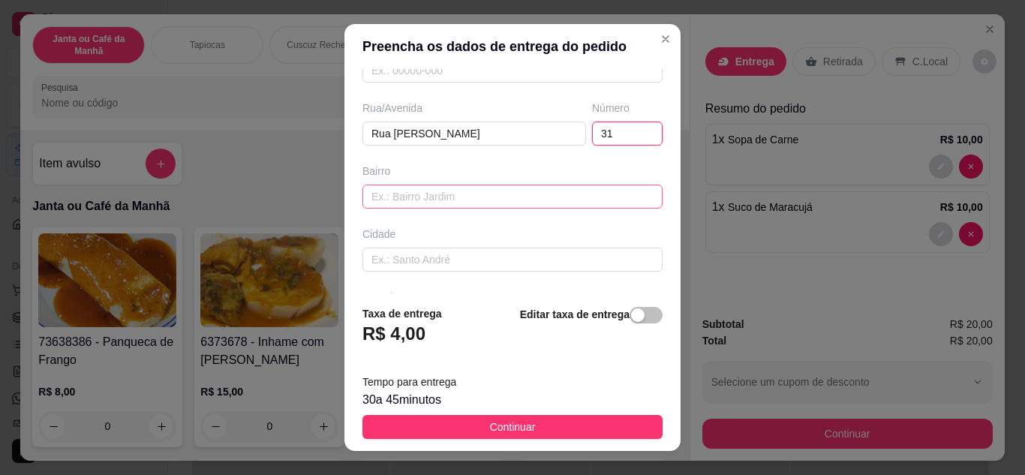
type input "31"
click at [509, 201] on input "text" at bounding box center [512, 197] width 300 height 24
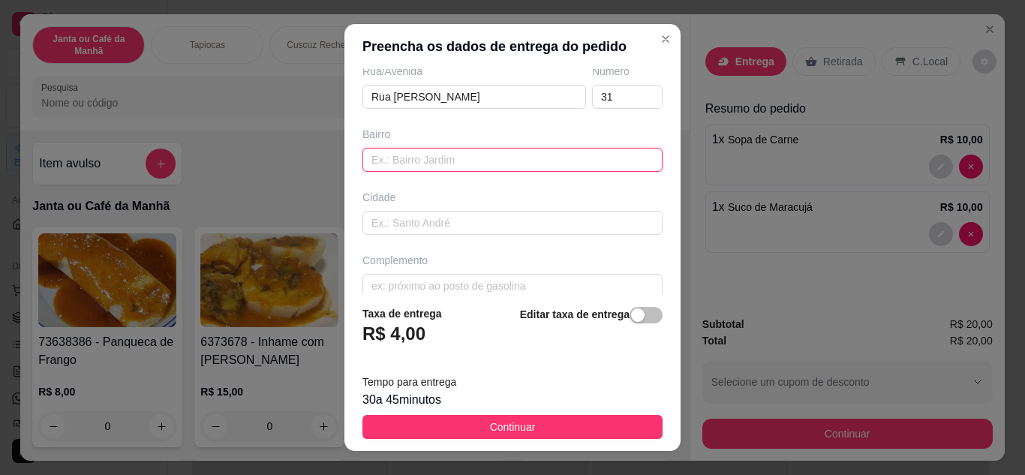
scroll to position [281, 0]
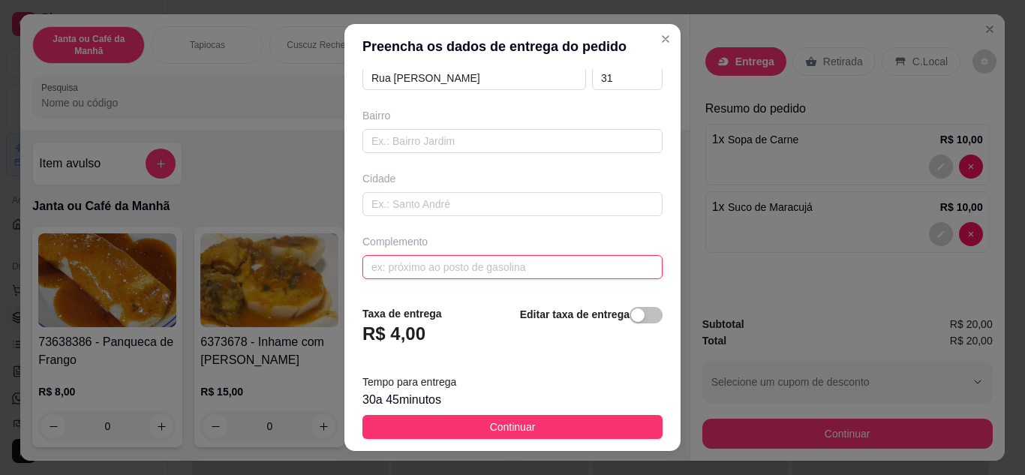
click at [454, 272] on input "text" at bounding box center [512, 267] width 300 height 24
paste input "Próximo ao depósito de material De [PERSON_NAME]"
type input "Próximo ao depósito de material De [PERSON_NAME]"
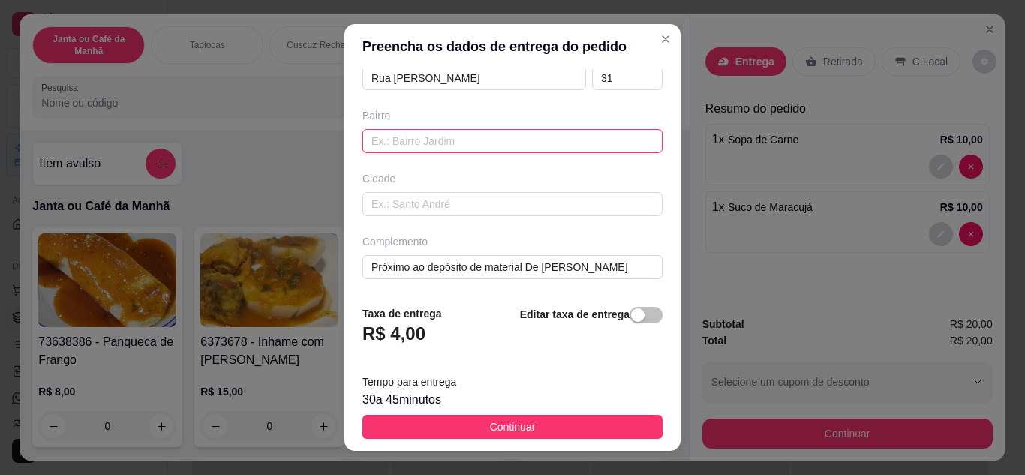
click at [418, 146] on input "text" at bounding box center [512, 141] width 300 height 24
type input "[PERSON_NAME]"
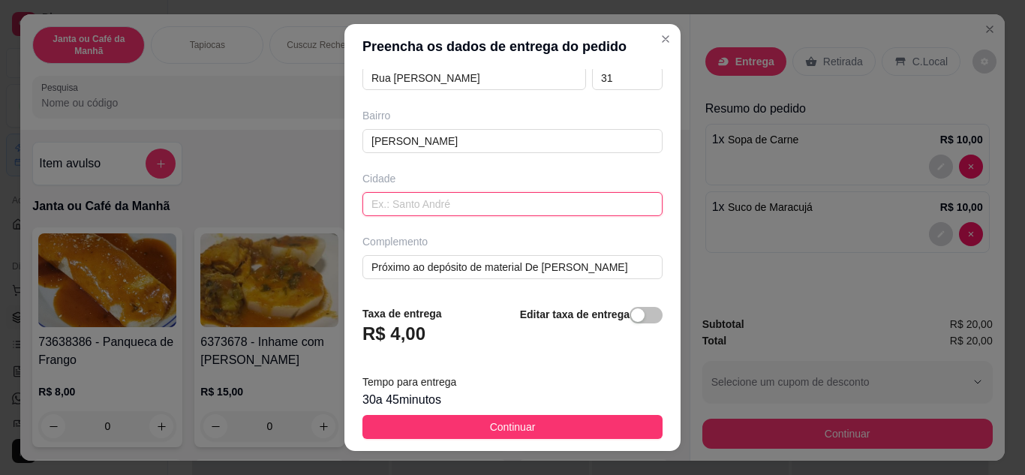
click at [428, 207] on input "text" at bounding box center [512, 204] width 300 height 24
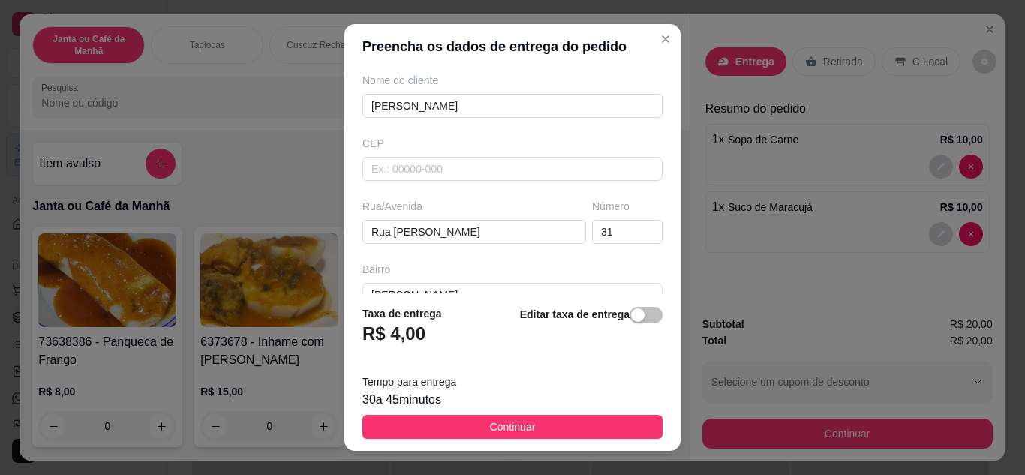
scroll to position [0, 0]
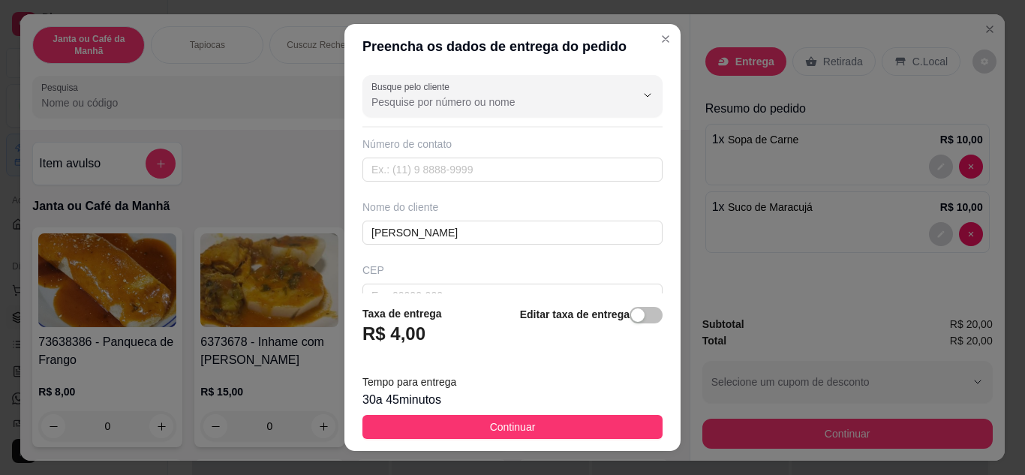
type input "Sapé"
click at [454, 165] on input "text" at bounding box center [512, 170] width 300 height 24
paste input "[PHONE_NUMBER]"
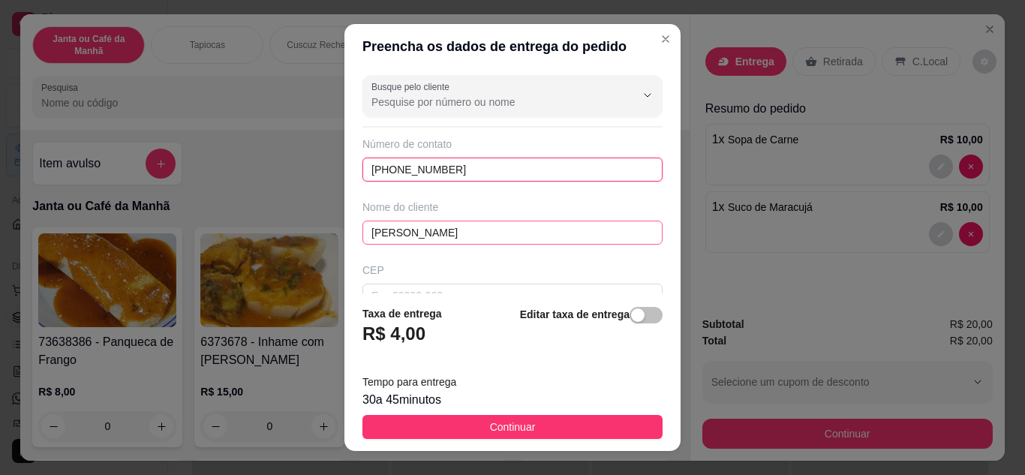
type input "[PHONE_NUMBER]"
click at [453, 235] on input "[PERSON_NAME]" at bounding box center [512, 233] width 300 height 24
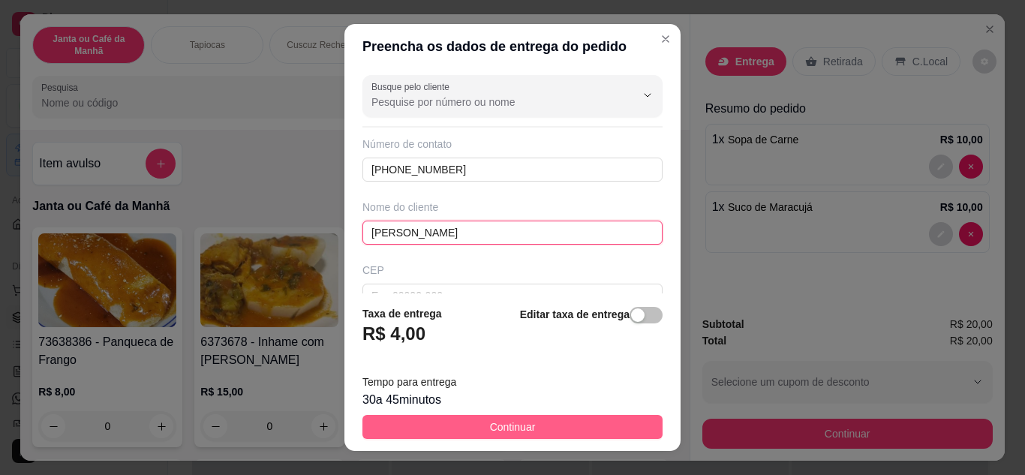
type input "[PERSON_NAME]"
click at [553, 427] on button "Continuar" at bounding box center [512, 427] width 300 height 24
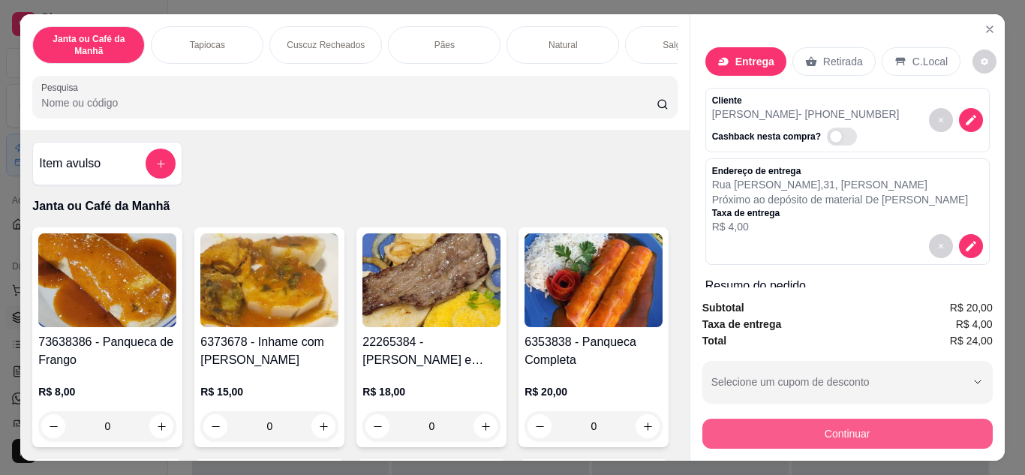
click at [881, 439] on button "Continuar" at bounding box center [847, 434] width 290 height 30
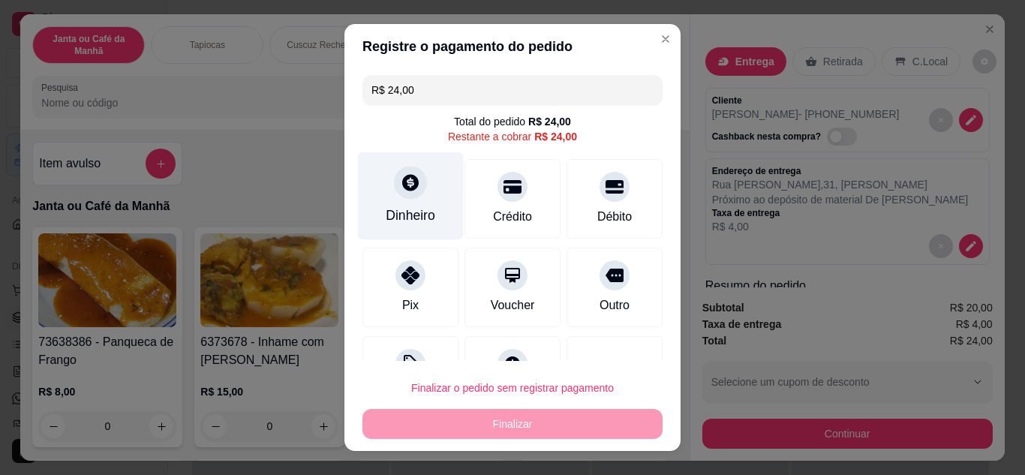
click at [404, 212] on div "Dinheiro" at bounding box center [411, 216] width 50 height 20
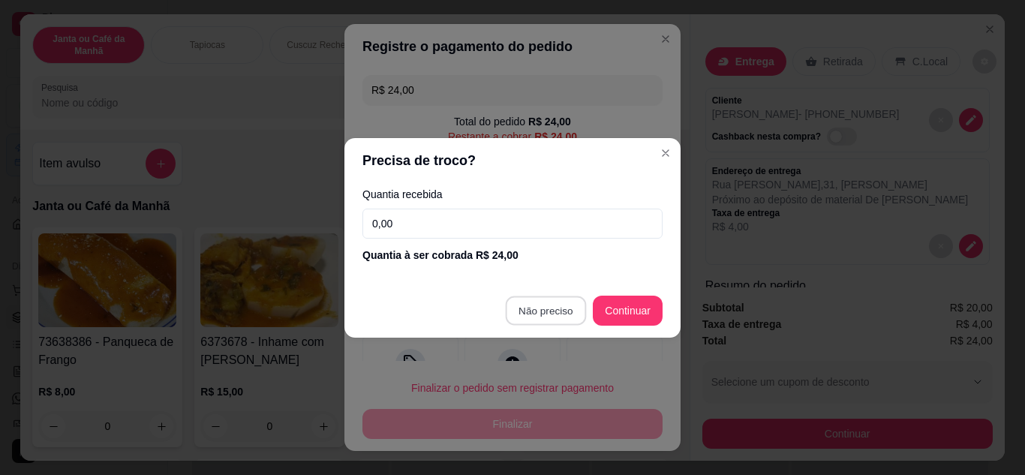
type input "R$ 0,00"
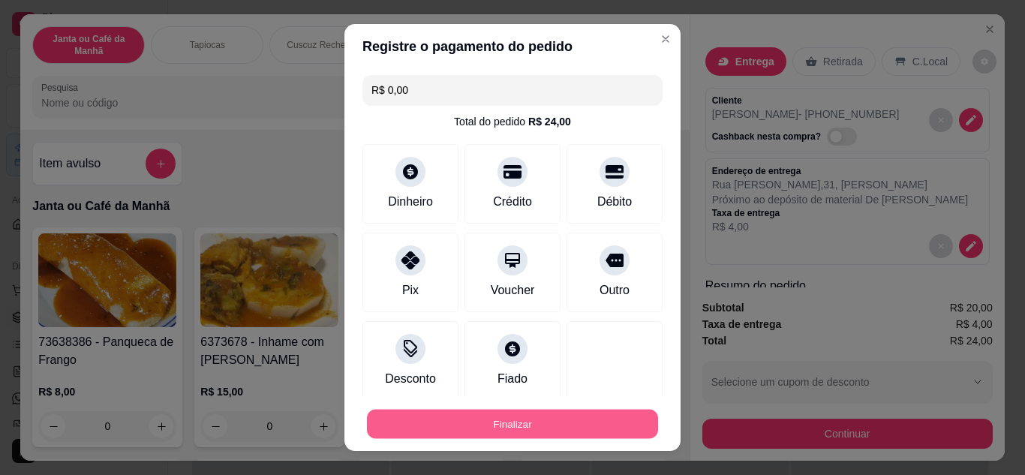
click at [561, 423] on button "Finalizar" at bounding box center [512, 424] width 291 height 29
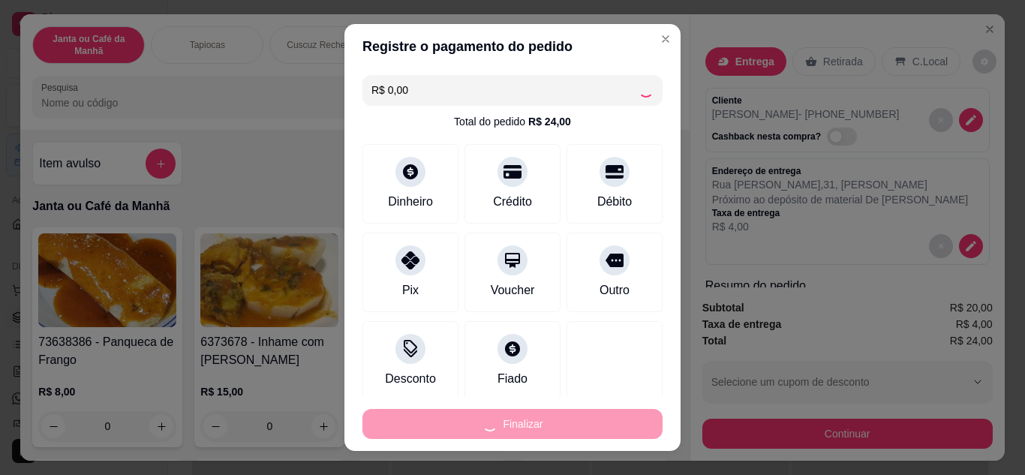
type input "0"
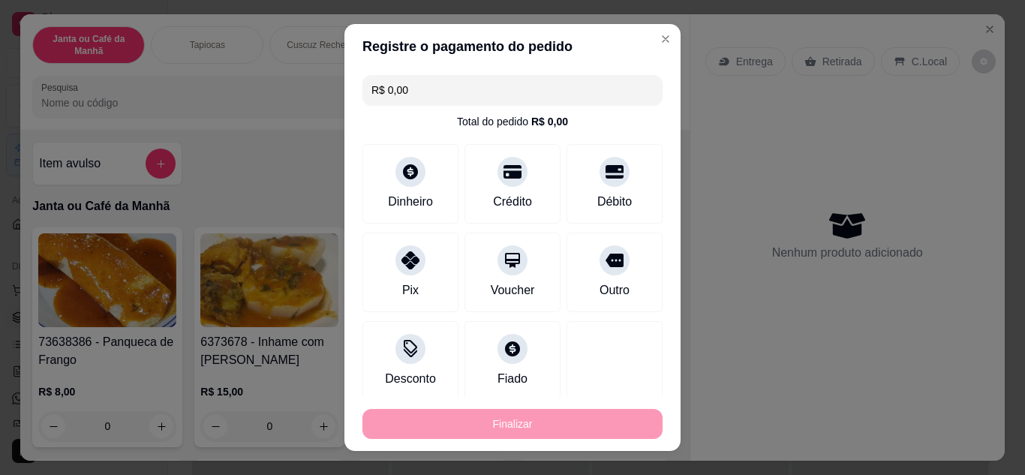
type input "-R$ 24,00"
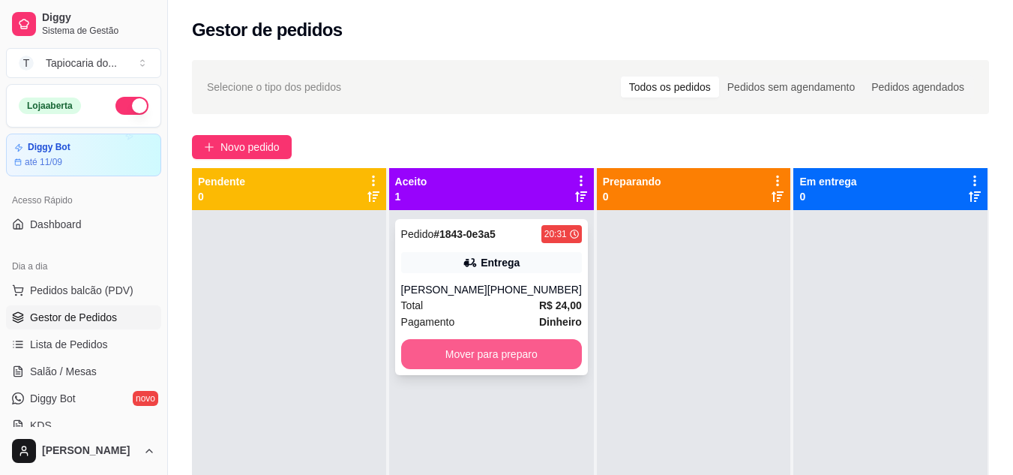
click at [515, 353] on button "Mover para preparo" at bounding box center [491, 354] width 181 height 30
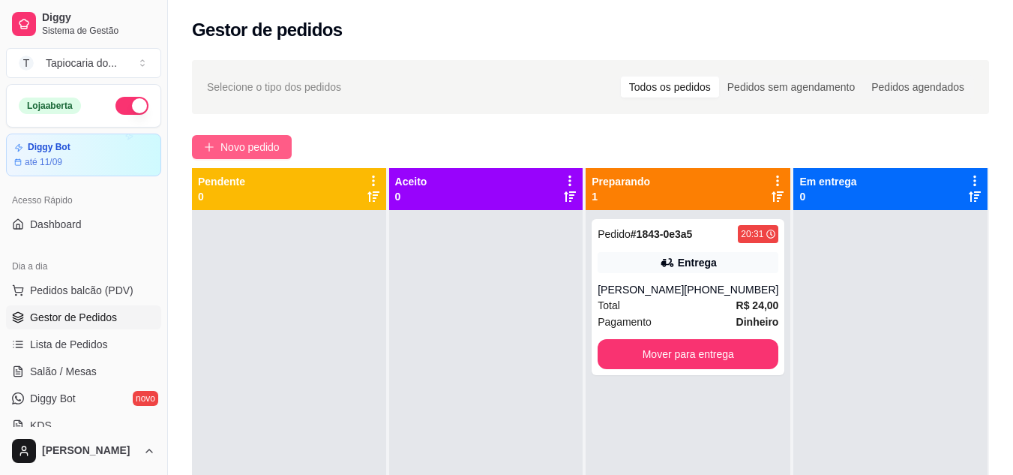
click at [268, 148] on span "Novo pedido" at bounding box center [250, 147] width 59 height 17
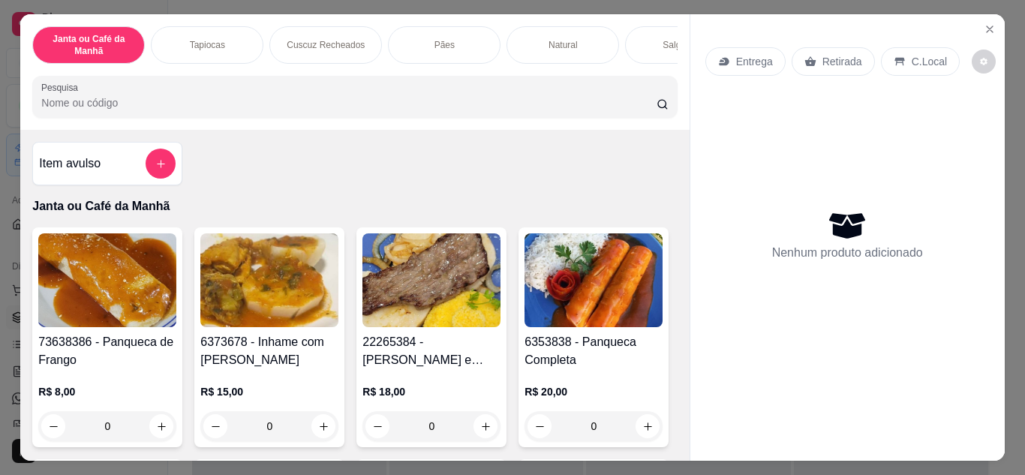
click at [209, 107] on input "Pesquisa" at bounding box center [348, 102] width 615 height 15
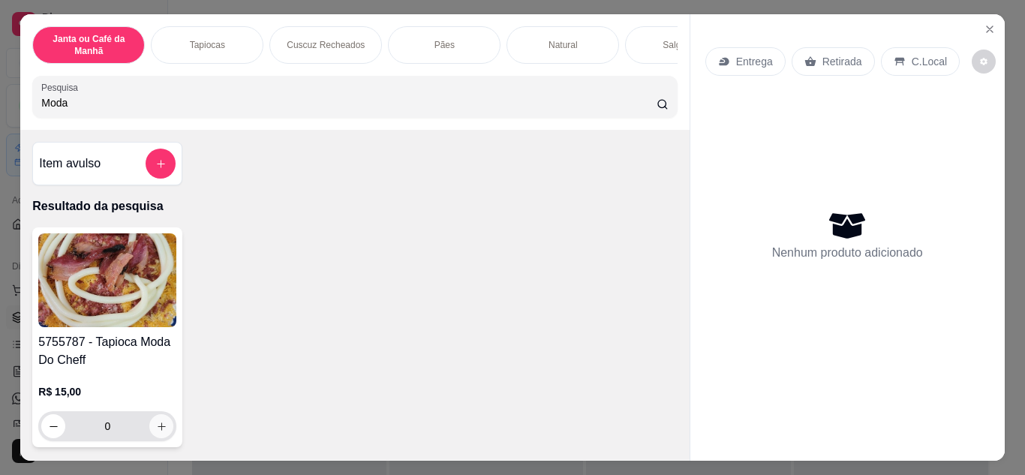
type input "Moda"
click at [158, 431] on icon "increase-product-quantity" at bounding box center [162, 426] width 8 height 8
type input "1"
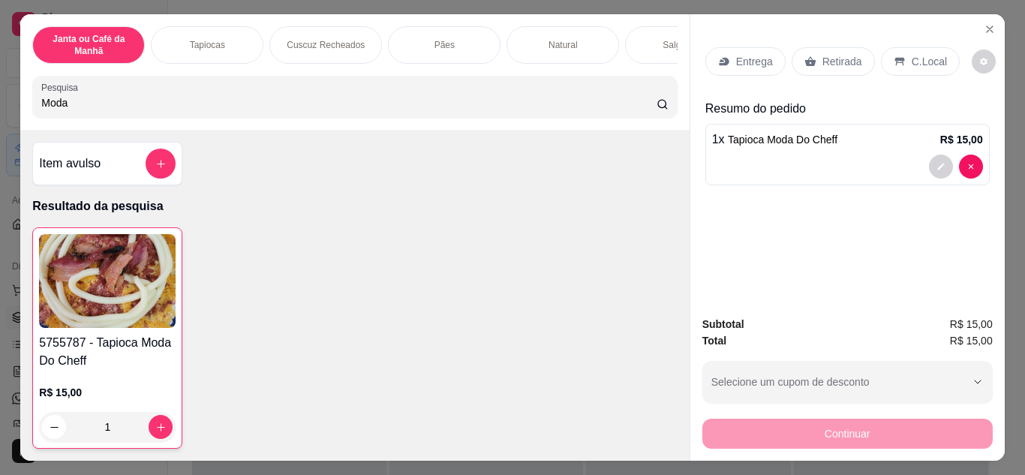
click at [208, 110] on input "Moda" at bounding box center [348, 102] width 615 height 15
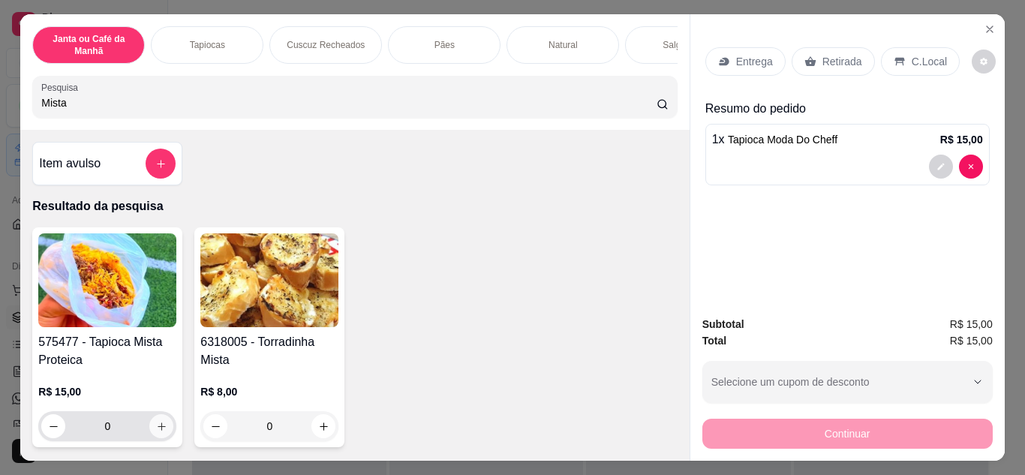
type input "Mista"
click at [158, 432] on icon "increase-product-quantity" at bounding box center [161, 426] width 11 height 11
type input "1"
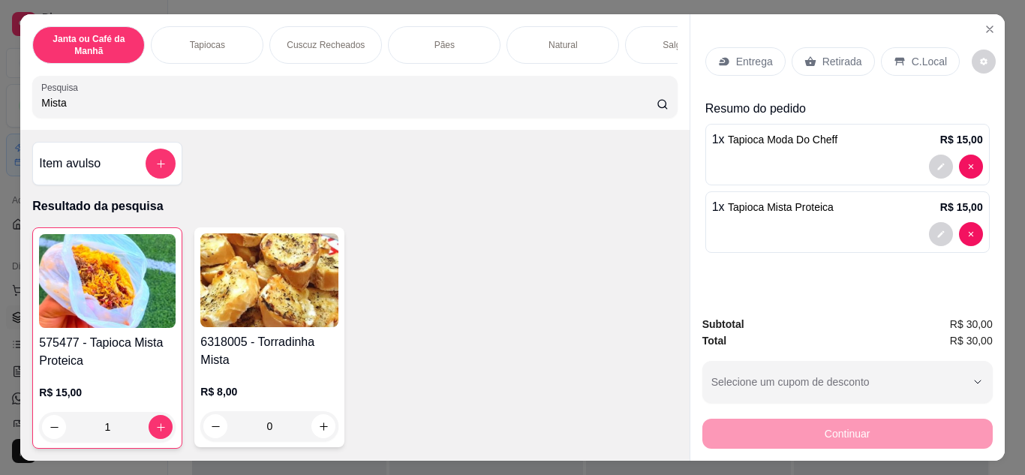
click at [749, 65] on div "Entrega" at bounding box center [745, 61] width 80 height 29
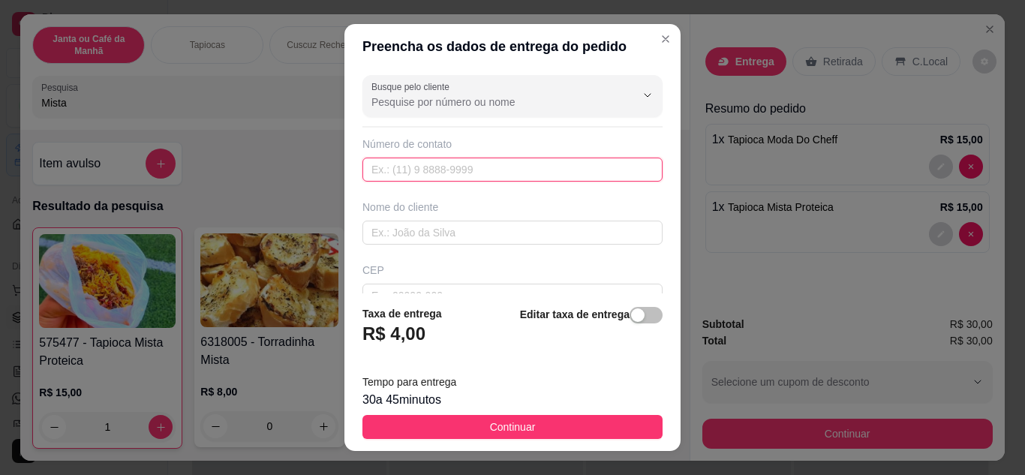
click at [485, 168] on input "text" at bounding box center [512, 170] width 300 height 24
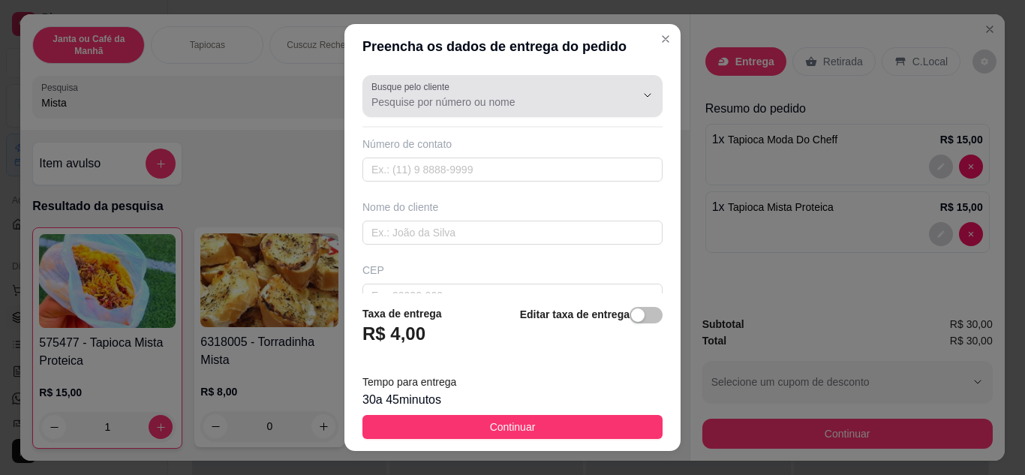
click at [453, 110] on div at bounding box center [512, 96] width 282 height 30
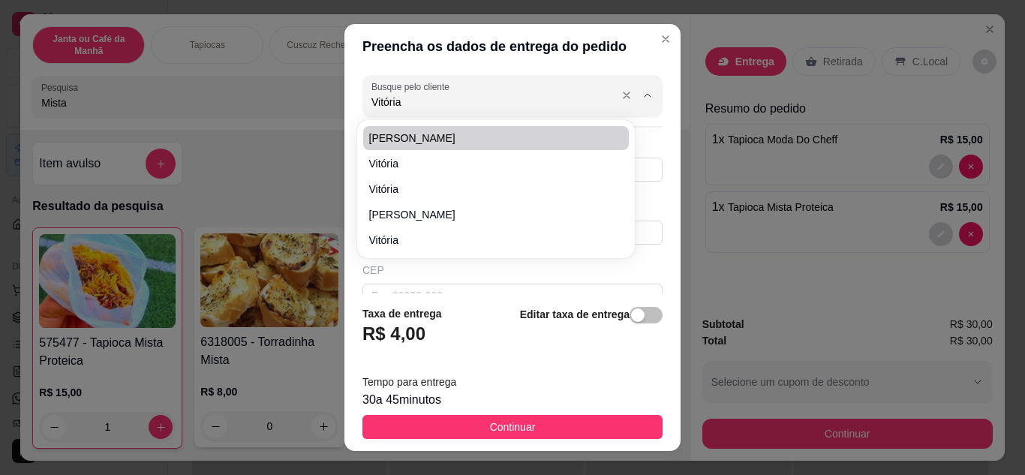
click at [419, 104] on input "Vitória" at bounding box center [491, 102] width 240 height 15
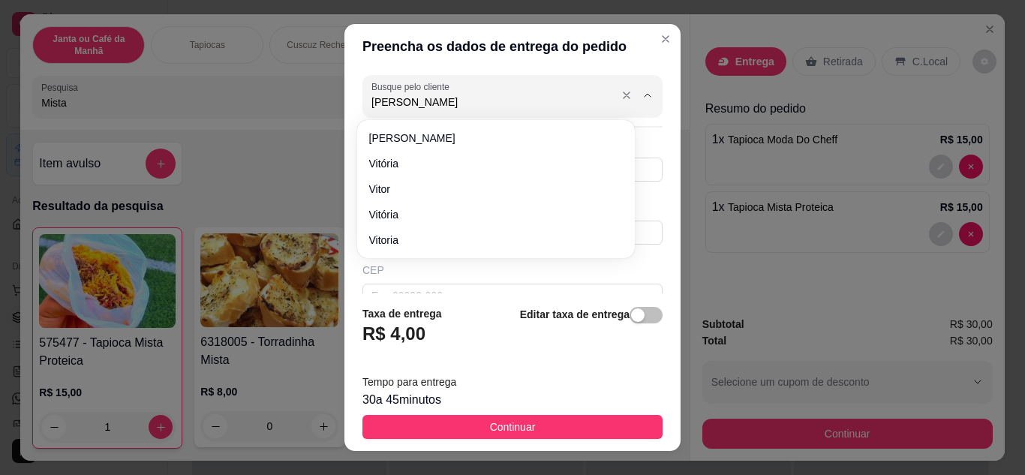
type input "Vitoria"
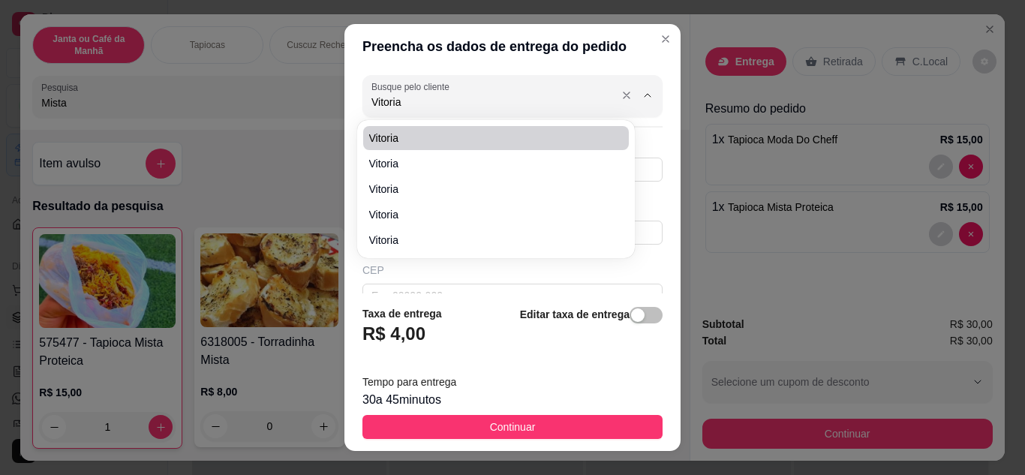
click at [421, 107] on input "Vitoria" at bounding box center [491, 102] width 240 height 15
drag, startPoint x: 423, startPoint y: 101, endPoint x: 332, endPoint y: 98, distance: 91.6
click at [332, 98] on div "Preencha os dados de entrega do pedido Busque pelo cliente Vitoria Número de co…" at bounding box center [512, 237] width 1025 height 475
click at [320, 134] on div "Preencha os dados de entrega do pedido Busque pelo cliente Número de contato No…" at bounding box center [512, 237] width 1025 height 475
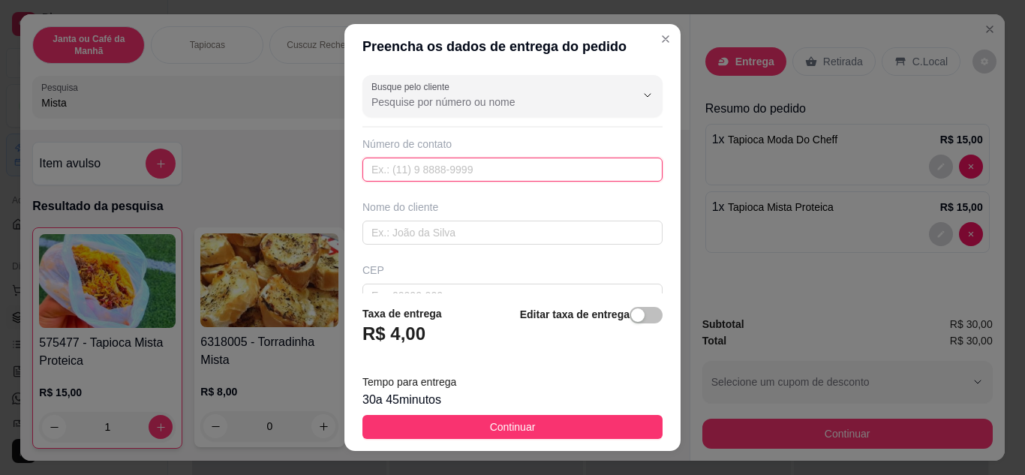
click at [445, 167] on input "text" at bounding box center [512, 170] width 300 height 24
paste input "[PHONE_NUMBER]"
type input "[PHONE_NUMBER]"
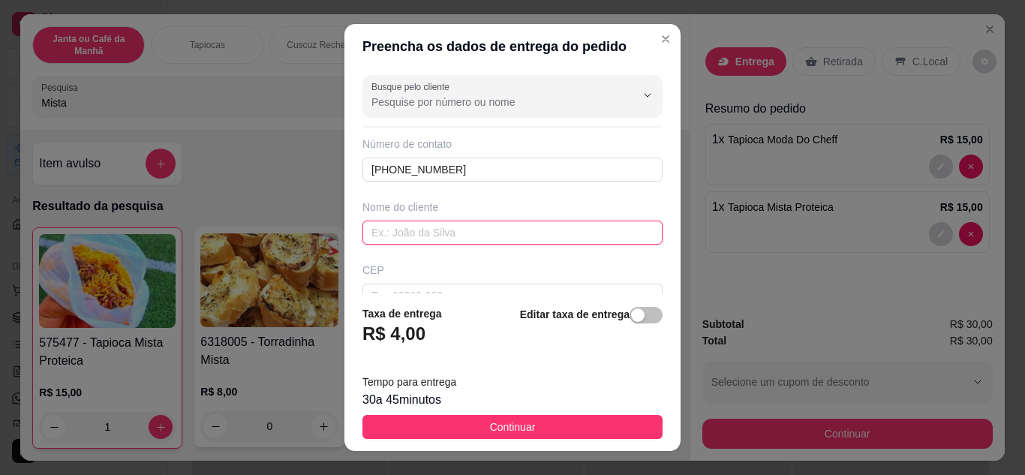
click at [515, 226] on input "text" at bounding box center [512, 233] width 300 height 24
paste input "Vitória Mendonça"
type input "Vitória Mendonça"
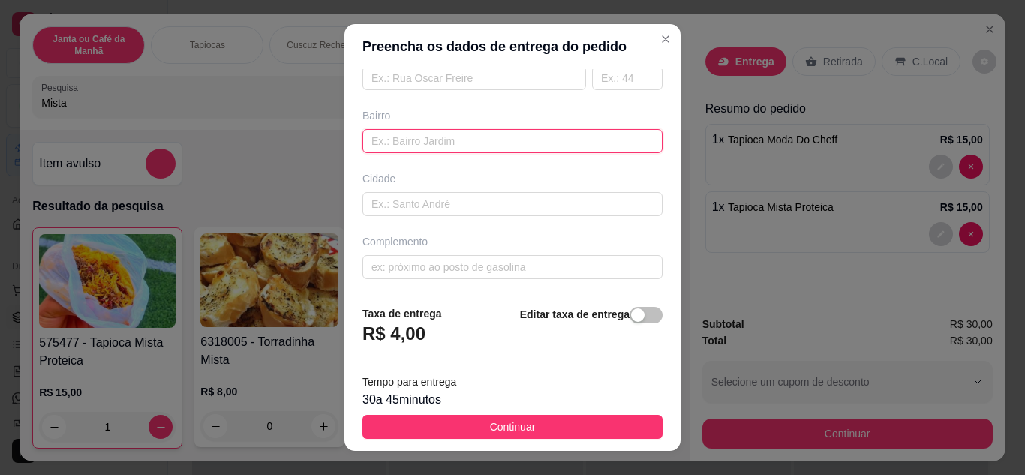
click at [425, 143] on input "text" at bounding box center [512, 141] width 300 height 24
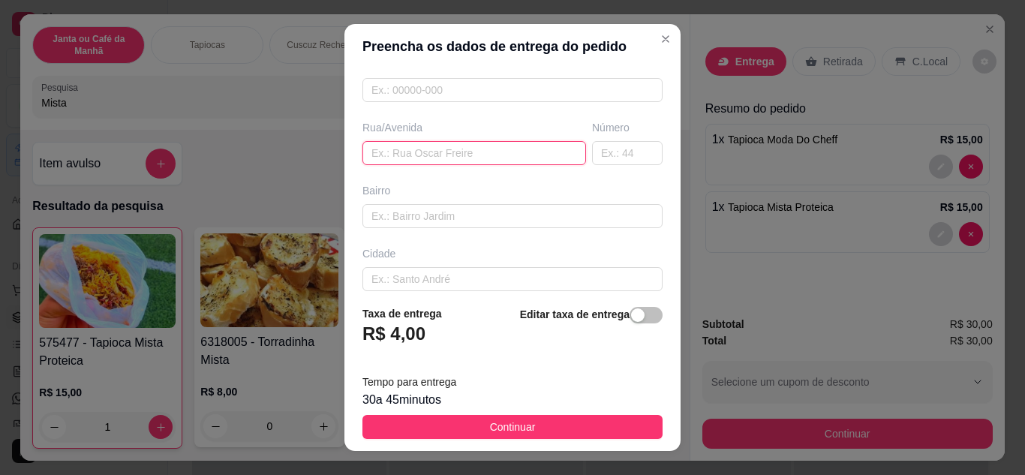
click at [421, 163] on input "text" at bounding box center [474, 153] width 224 height 24
paste input "[PERSON_NAME]"
type input "[PERSON_NAME]"
click at [599, 155] on input "text" at bounding box center [627, 153] width 71 height 24
type input "77"
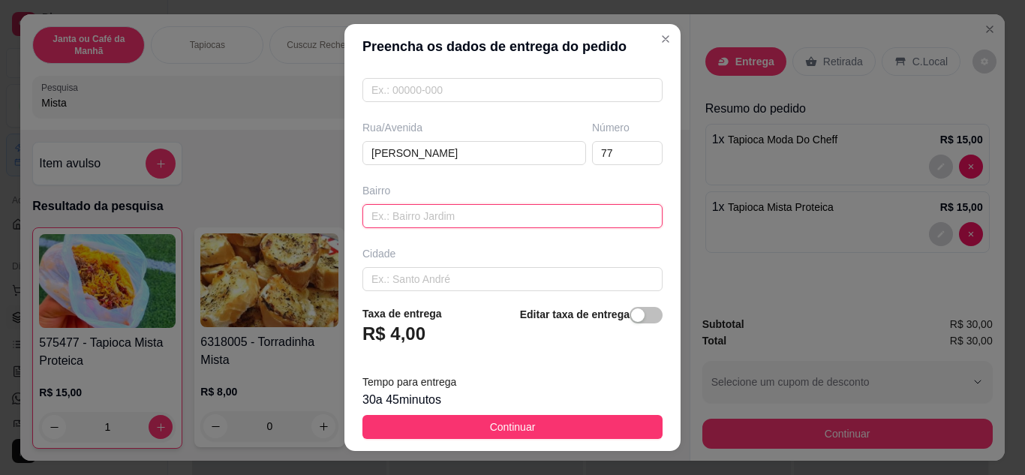
click at [478, 215] on input "text" at bounding box center [512, 216] width 300 height 24
type input "[PERSON_NAME]"
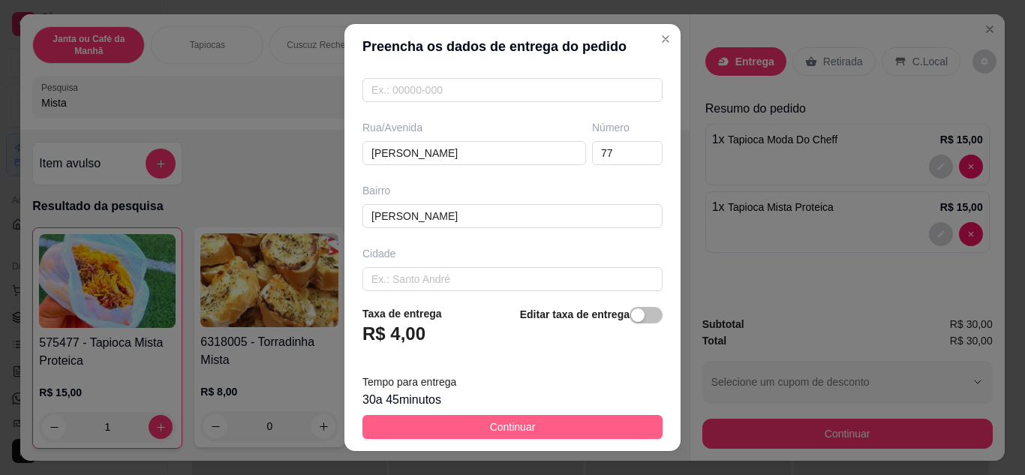
click at [509, 421] on span "Continuar" at bounding box center [513, 427] width 46 height 17
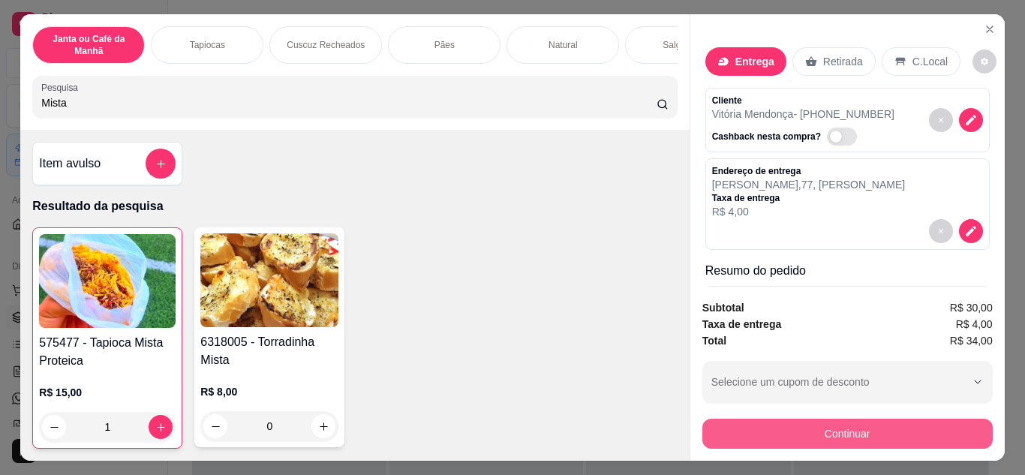
click at [931, 426] on button "Continuar" at bounding box center [847, 434] width 290 height 30
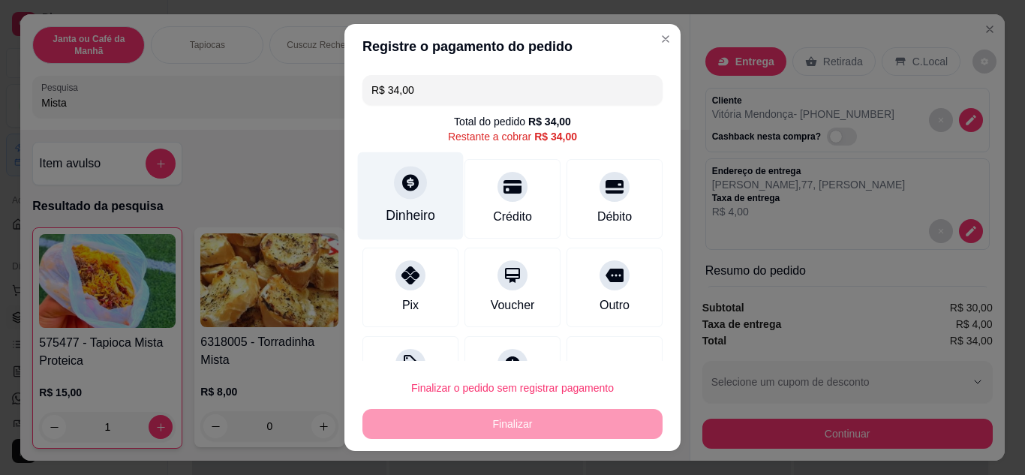
click at [422, 200] on div "Dinheiro" at bounding box center [411, 196] width 106 height 88
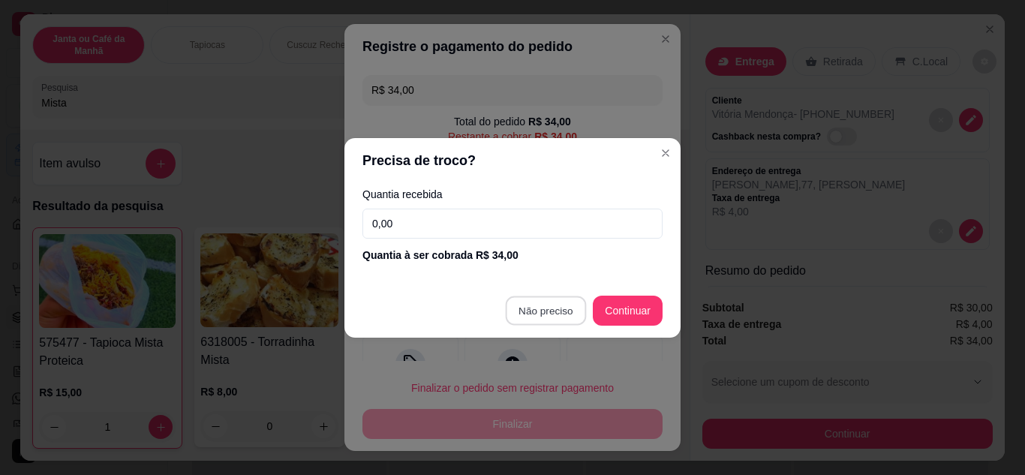
type input "R$ 0,00"
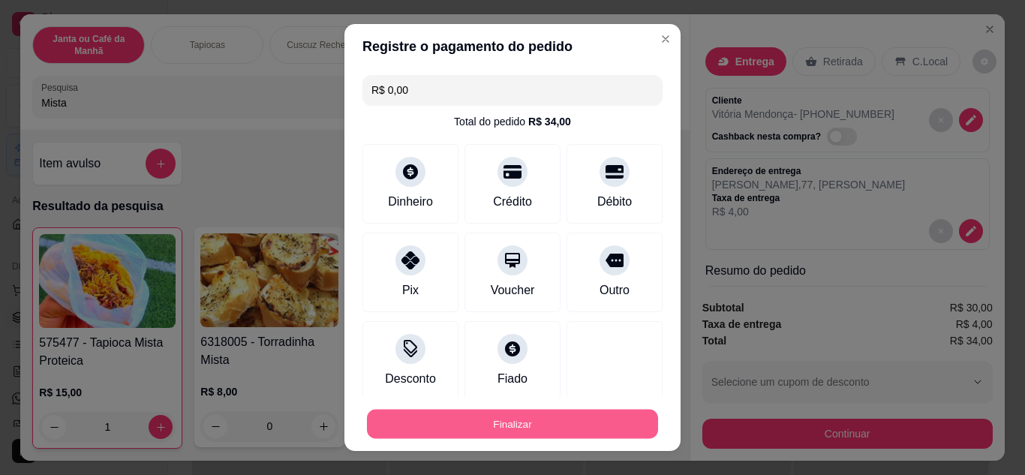
click at [546, 426] on button "Finalizar" at bounding box center [512, 424] width 291 height 29
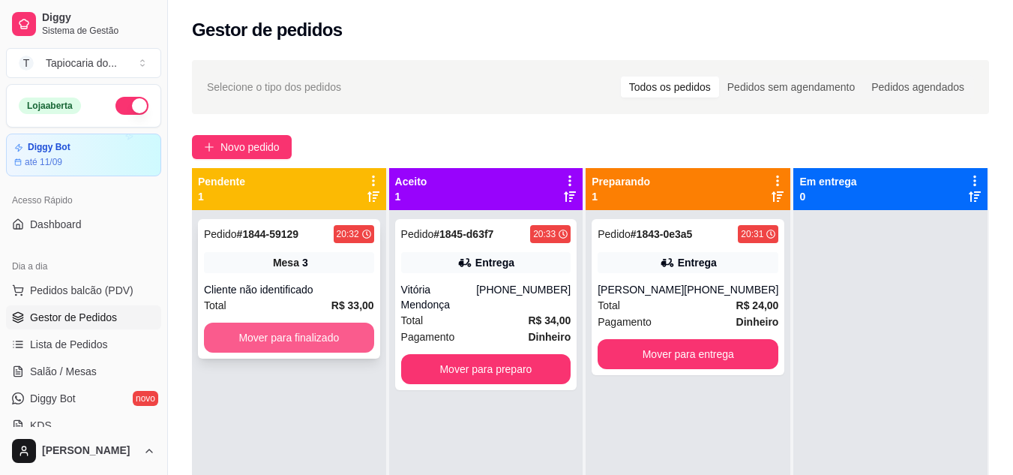
click at [284, 341] on button "Mover para finalizado" at bounding box center [289, 338] width 170 height 30
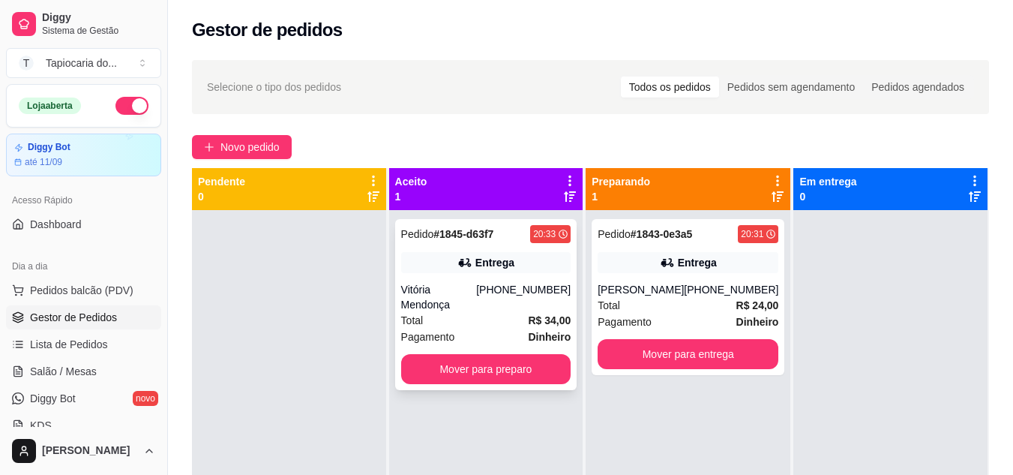
click at [455, 291] on div "Vitória Mendonça" at bounding box center [439, 297] width 76 height 30
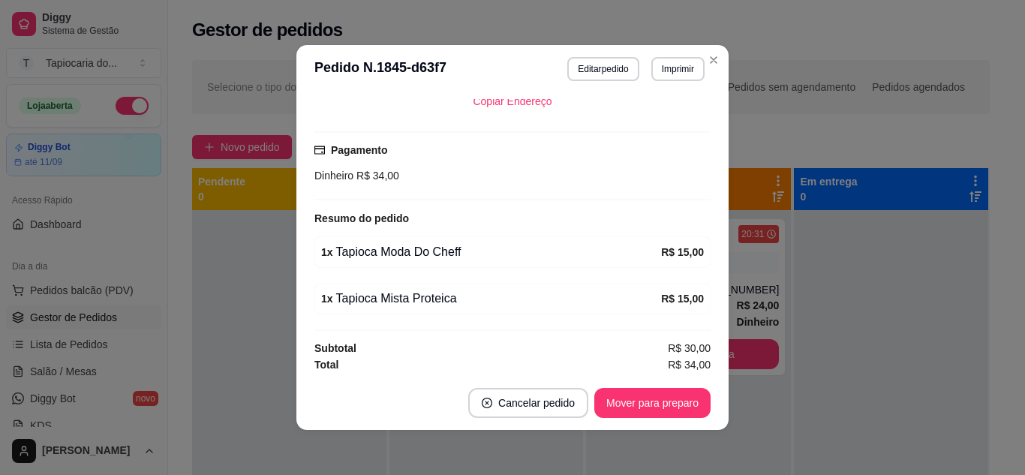
scroll to position [314, 0]
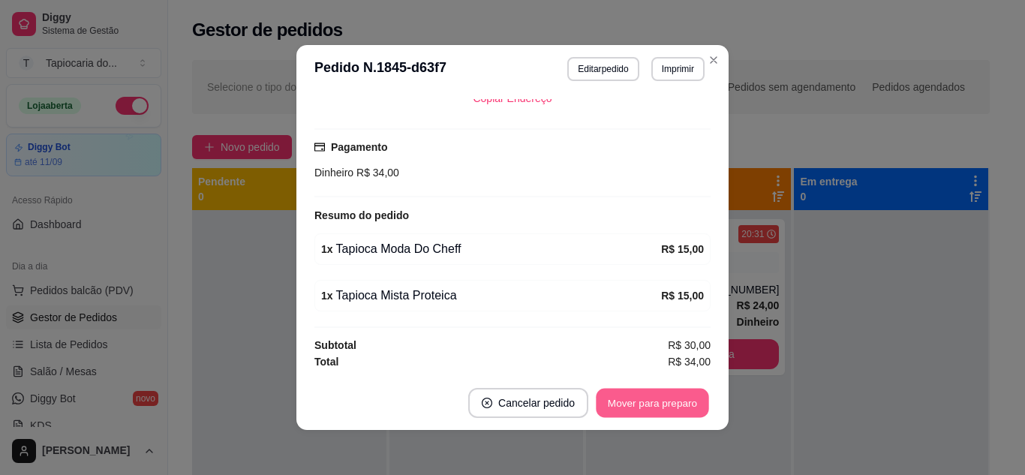
click at [655, 401] on button "Mover para preparo" at bounding box center [652, 403] width 113 height 29
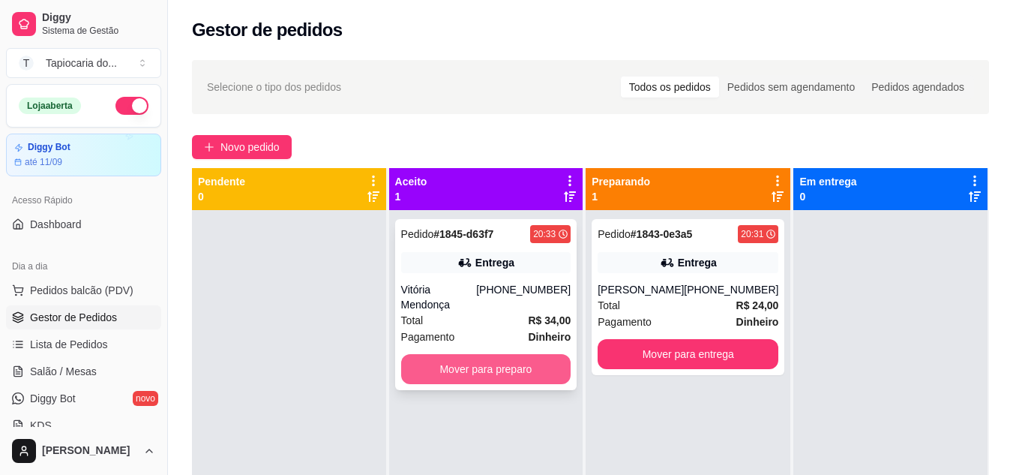
click at [493, 354] on button "Mover para preparo" at bounding box center [486, 369] width 170 height 30
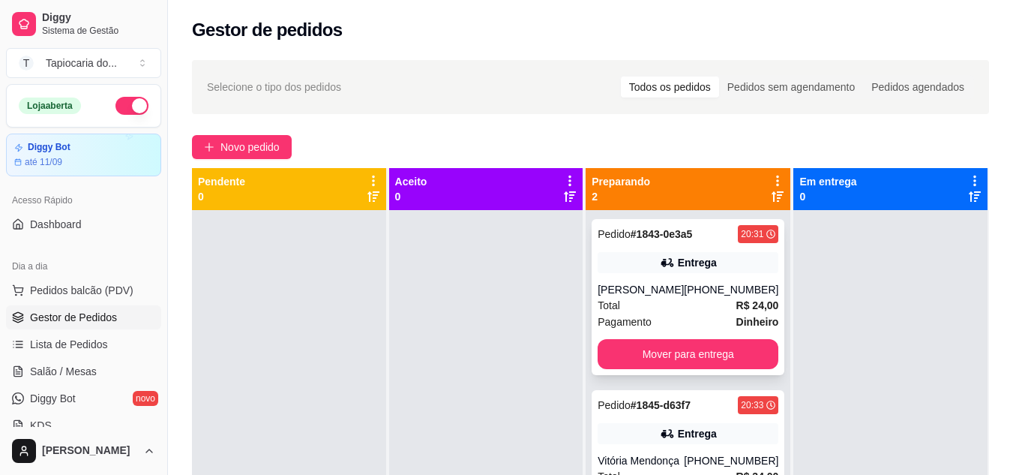
click at [607, 287] on div "[PERSON_NAME]" at bounding box center [641, 289] width 86 height 15
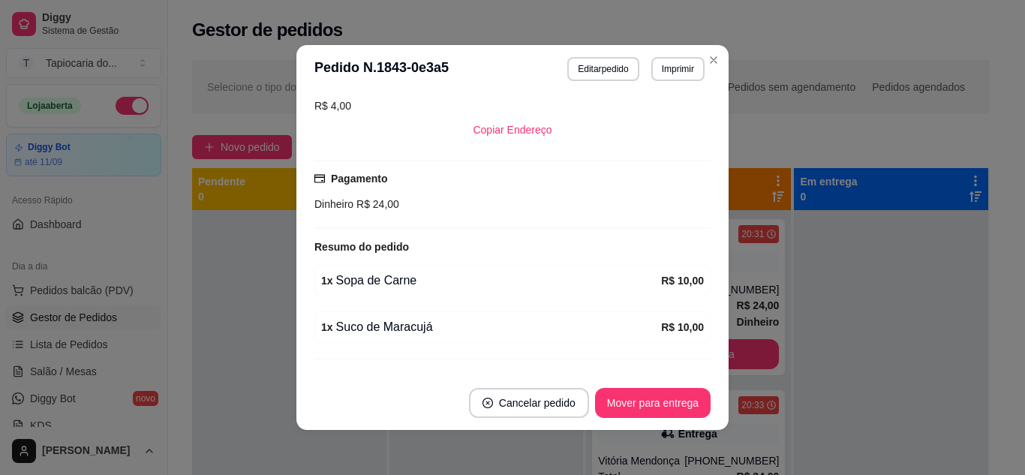
scroll to position [332, 0]
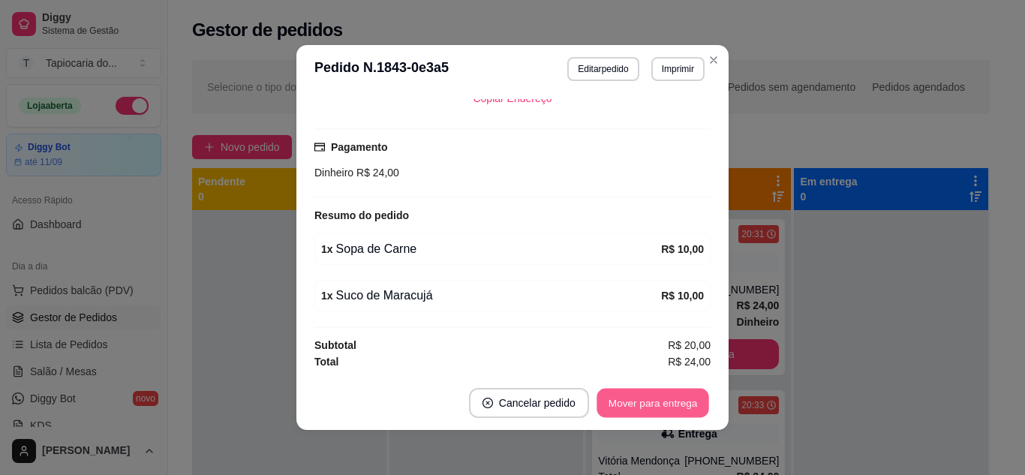
click at [677, 415] on button "Mover para entrega" at bounding box center [652, 403] width 113 height 29
click at [651, 397] on button "Mover para entrega" at bounding box center [652, 403] width 113 height 29
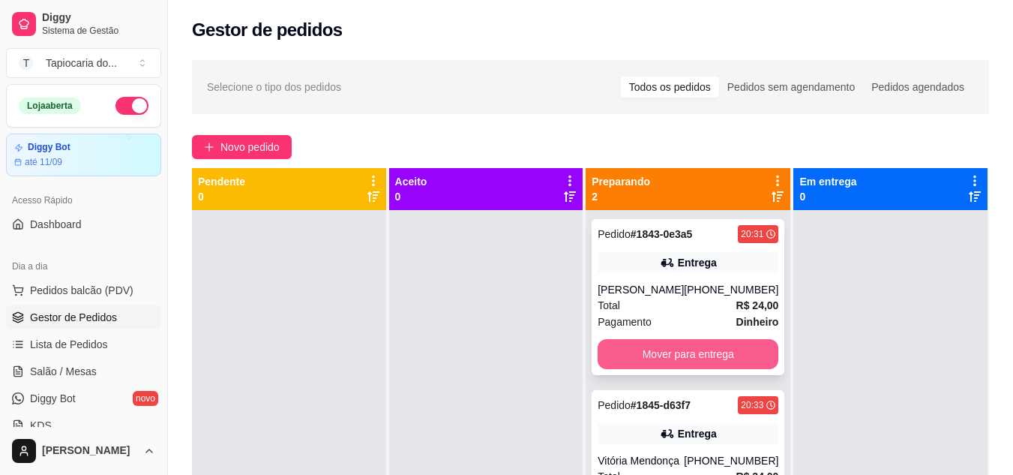
click at [722, 347] on button "Mover para entrega" at bounding box center [688, 354] width 181 height 30
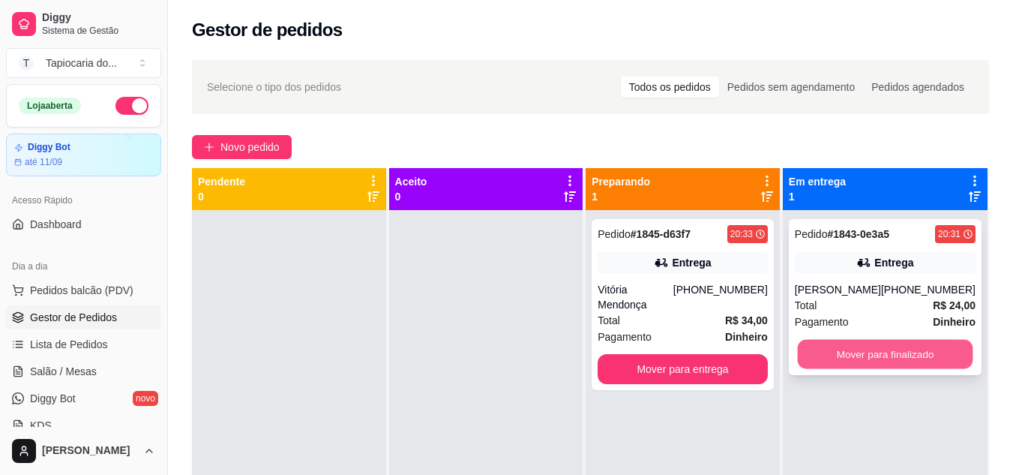
click at [860, 341] on button "Mover para finalizado" at bounding box center [885, 354] width 176 height 29
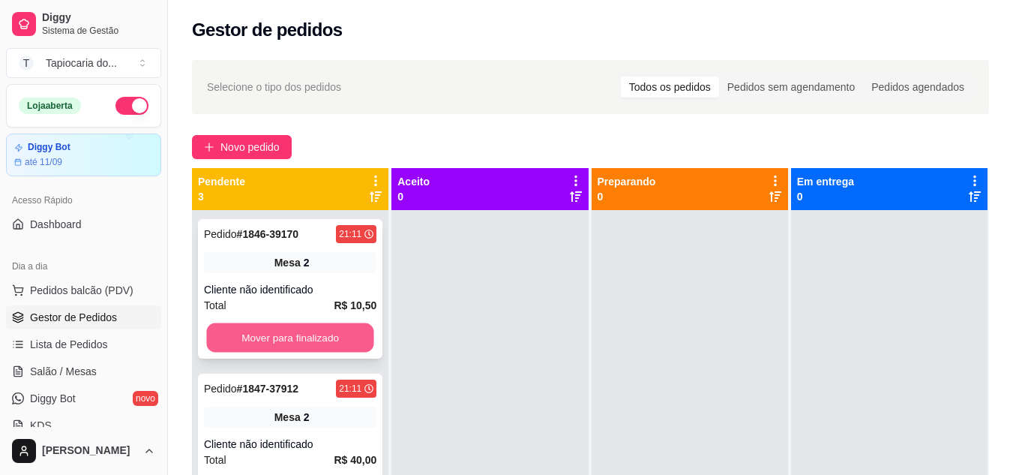
click at [269, 342] on button "Mover para finalizado" at bounding box center [289, 337] width 167 height 29
click at [295, 341] on button "Mover para finalizado" at bounding box center [290, 338] width 173 height 30
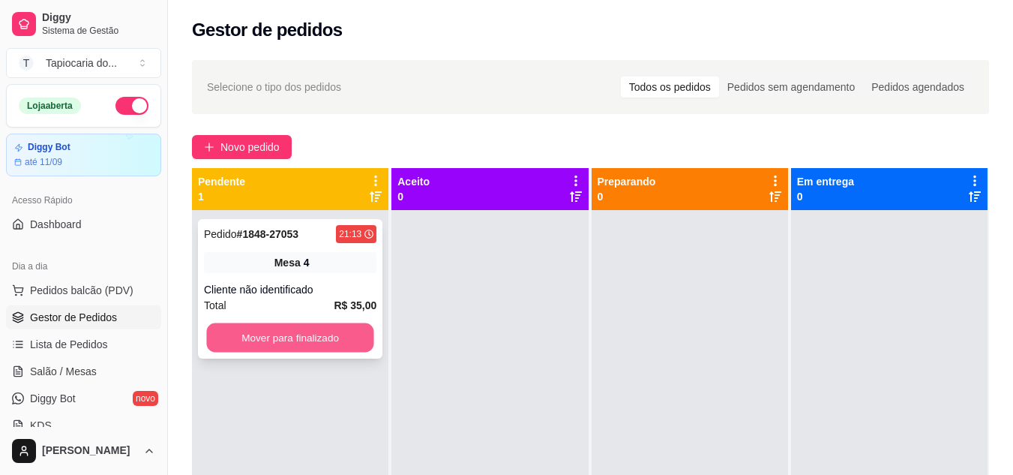
click at [331, 336] on button "Mover para finalizado" at bounding box center [289, 337] width 167 height 29
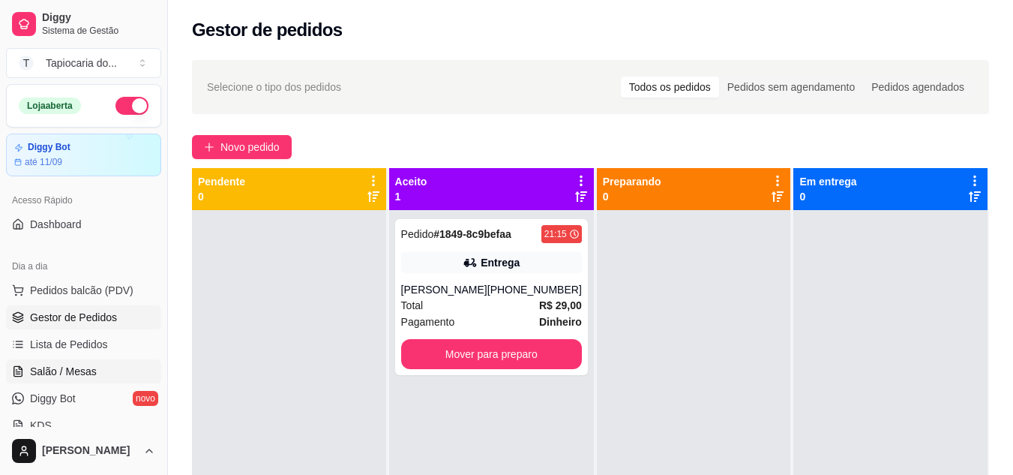
click at [34, 377] on span "Salão / Mesas" at bounding box center [63, 371] width 67 height 15
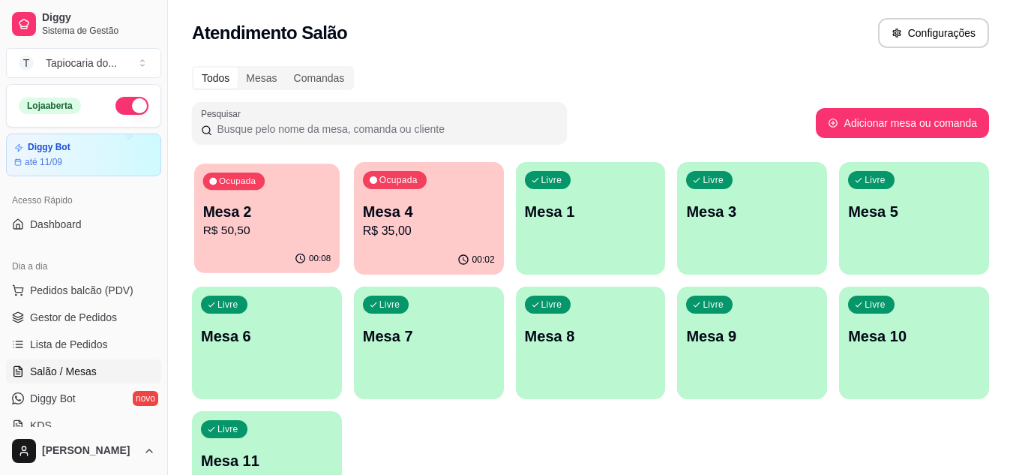
click at [267, 224] on p "R$ 50,50" at bounding box center [267, 230] width 128 height 17
click at [64, 319] on span "Gestor de Pedidos" at bounding box center [73, 317] width 87 height 15
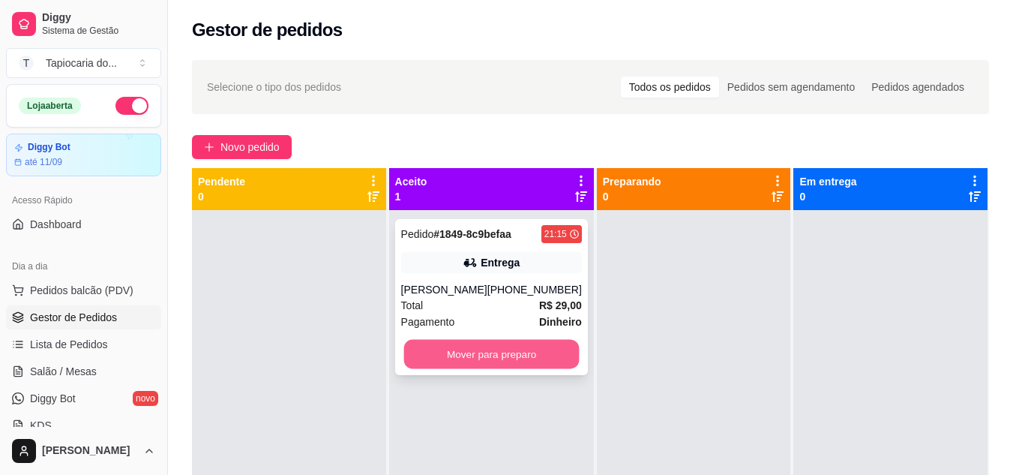
click at [497, 341] on button "Mover para preparo" at bounding box center [492, 354] width 176 height 29
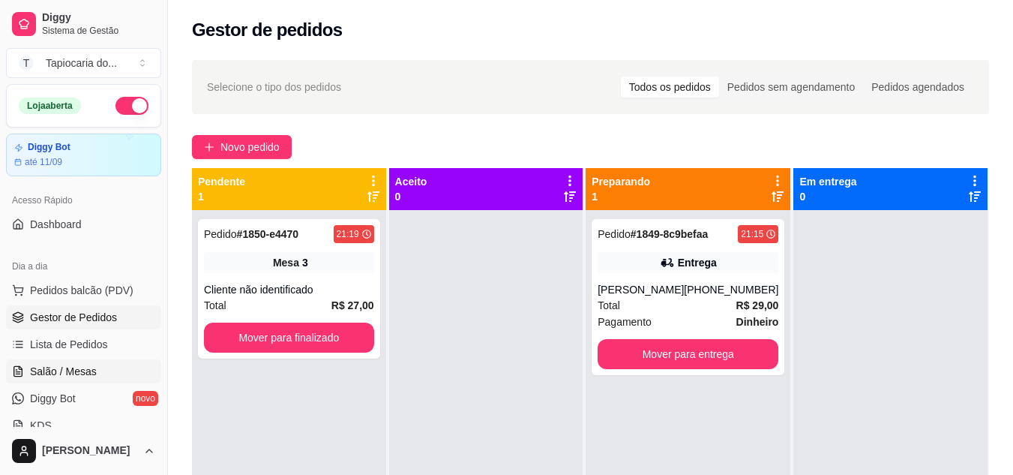
click at [55, 375] on span "Salão / Mesas" at bounding box center [63, 371] width 67 height 15
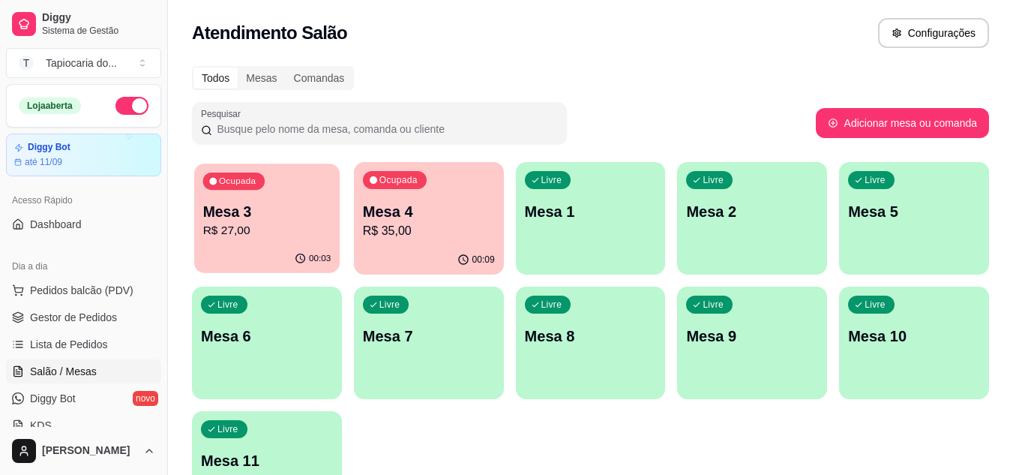
click at [289, 227] on p "R$ 27,00" at bounding box center [267, 230] width 128 height 17
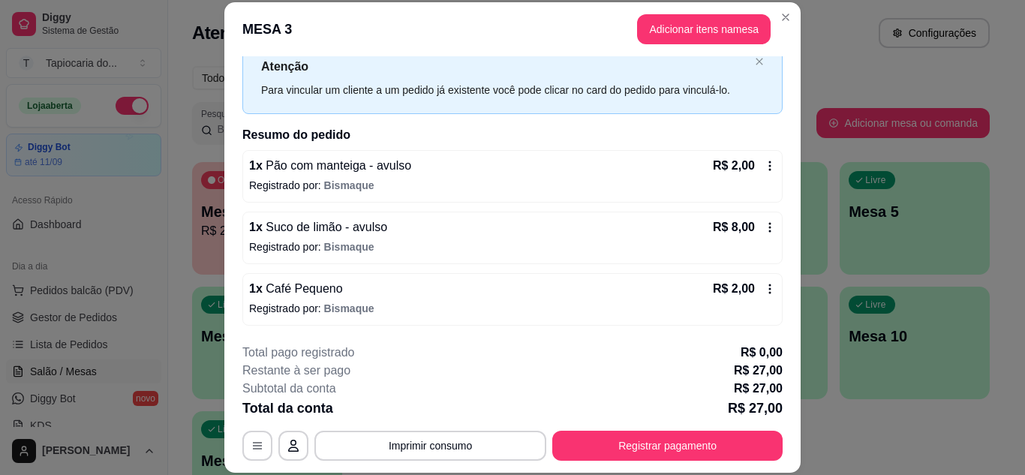
scroll to position [110, 0]
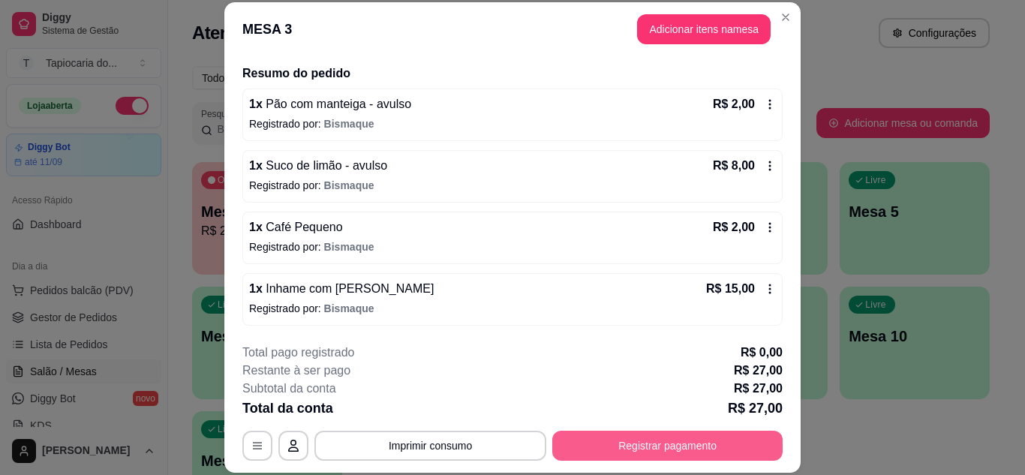
click at [713, 440] on button "Registrar pagamento" at bounding box center [667, 446] width 230 height 30
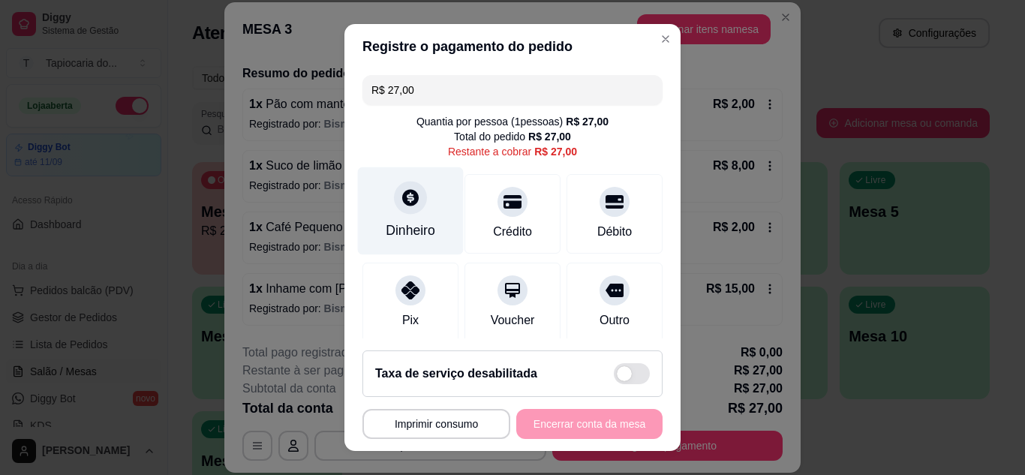
click at [409, 219] on div "Dinheiro" at bounding box center [411, 211] width 106 height 88
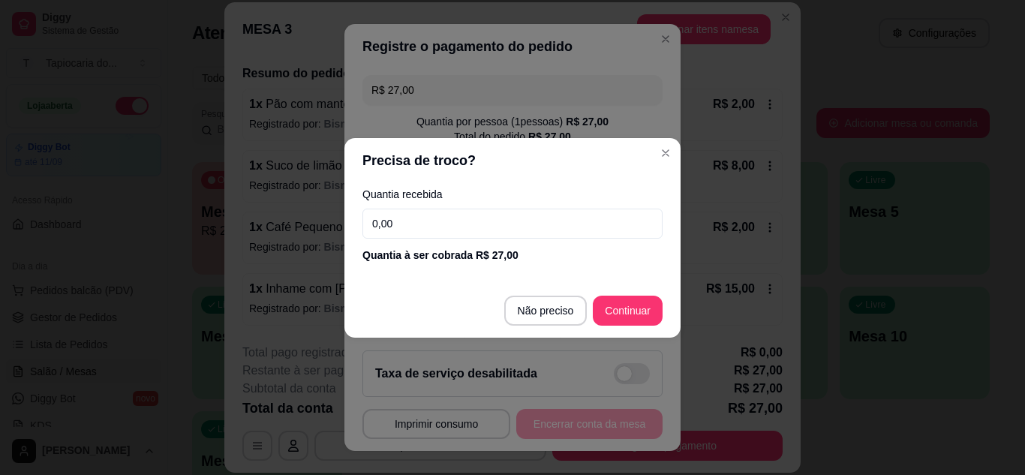
click at [443, 217] on input "0,00" at bounding box center [512, 224] width 300 height 30
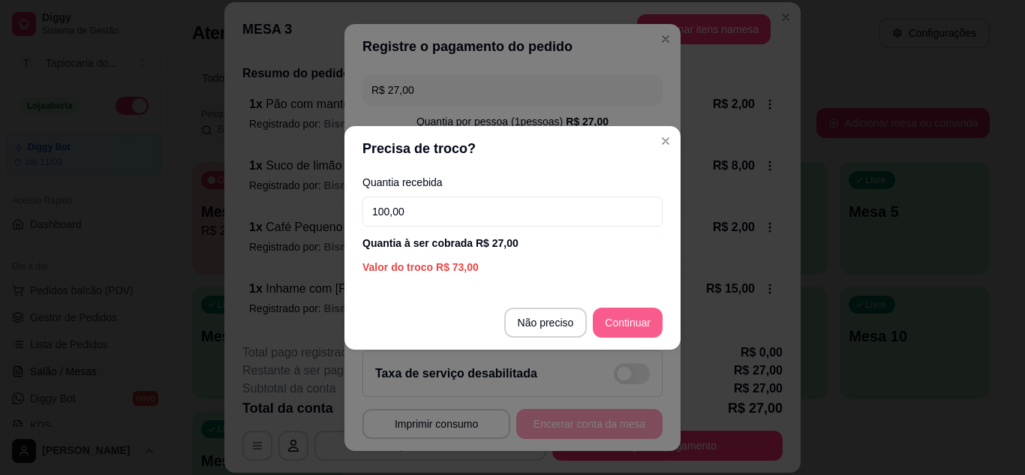
type input "100,00"
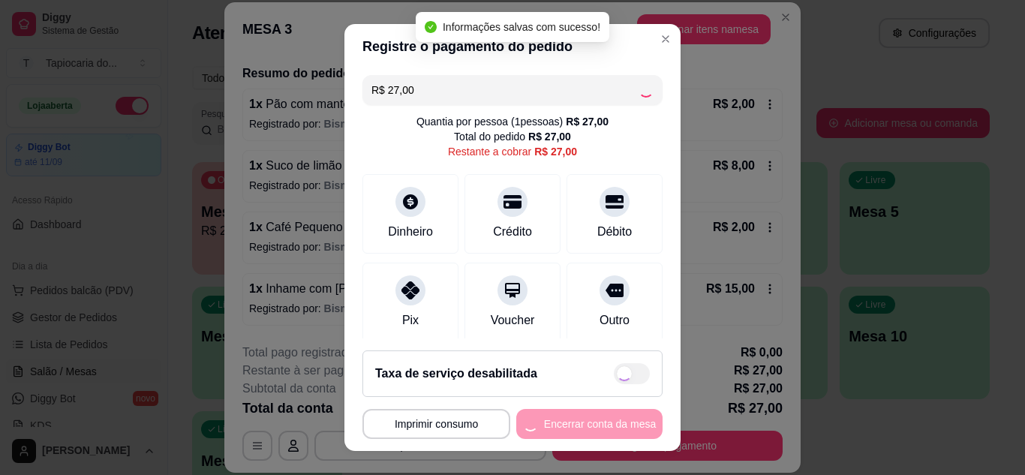
type input "R$ 0,00"
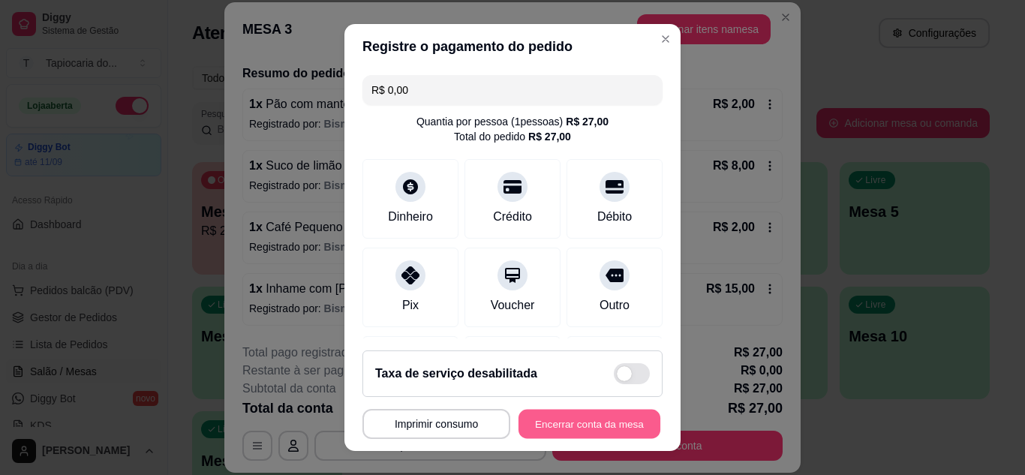
click at [627, 428] on button "Encerrar conta da mesa" at bounding box center [589, 424] width 142 height 29
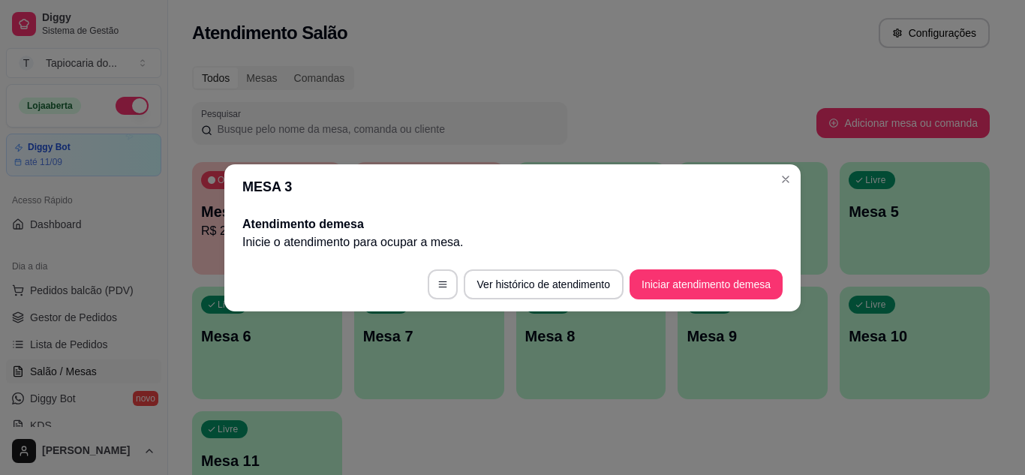
scroll to position [0, 0]
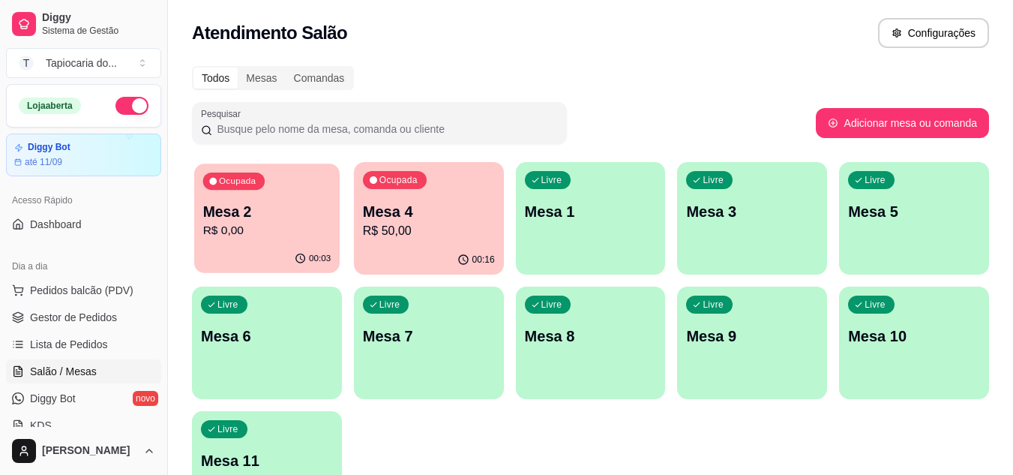
click at [281, 245] on div "00:03" at bounding box center [267, 259] width 146 height 29
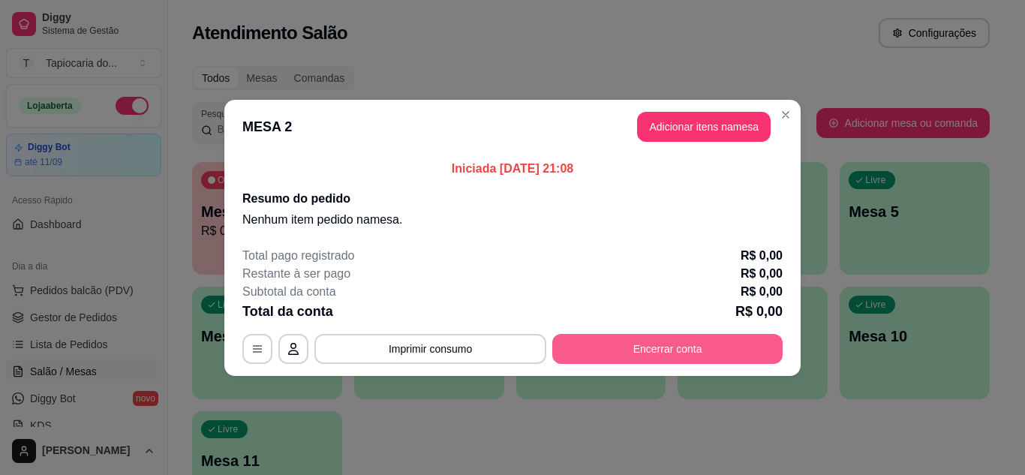
click at [674, 355] on button "Encerrar conta" at bounding box center [667, 349] width 230 height 30
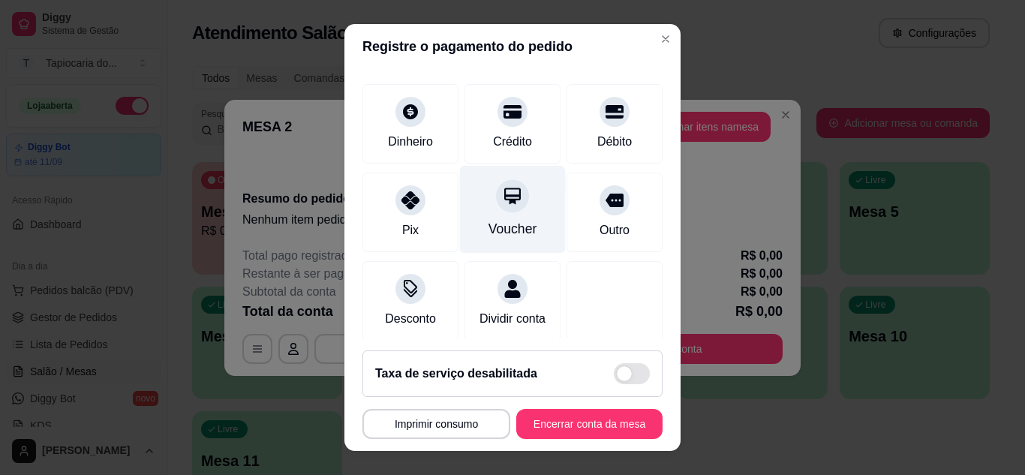
scroll to position [101, 0]
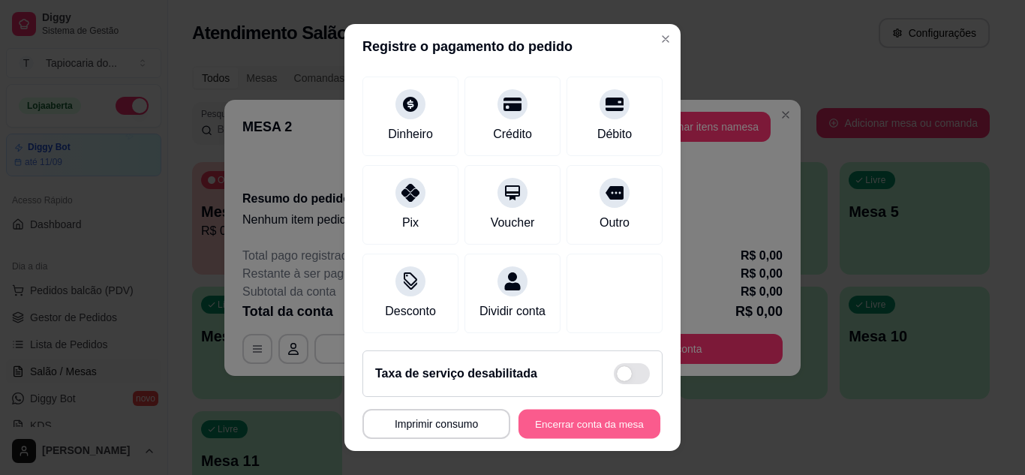
click at [593, 416] on button "Encerrar conta da mesa" at bounding box center [589, 424] width 142 height 29
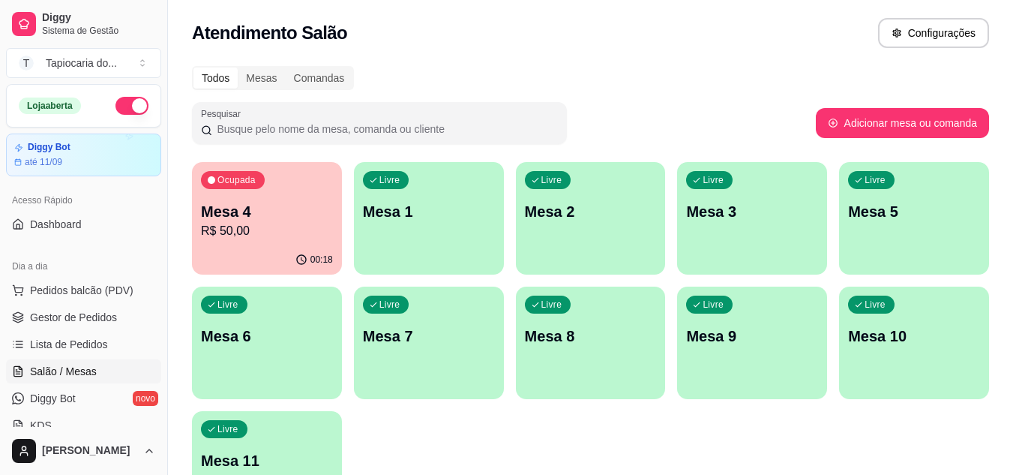
click at [233, 260] on div "00:18" at bounding box center [267, 259] width 150 height 29
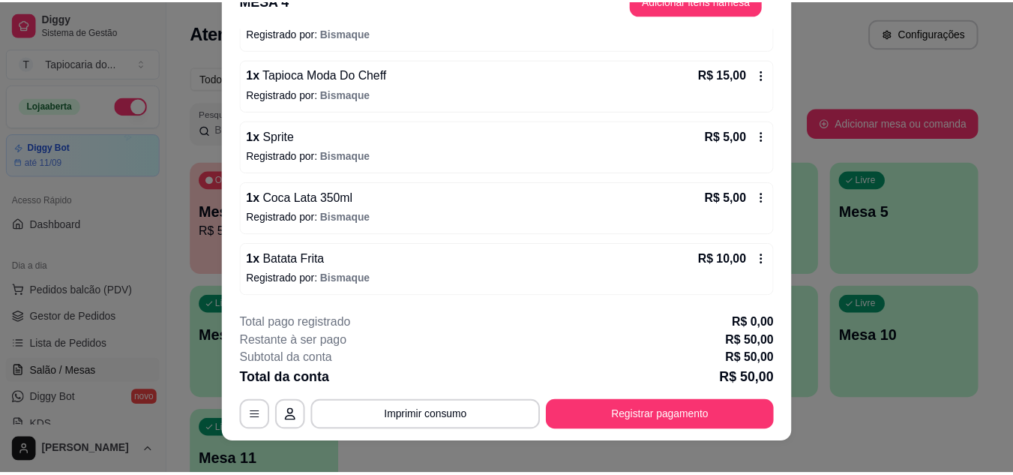
scroll to position [46, 0]
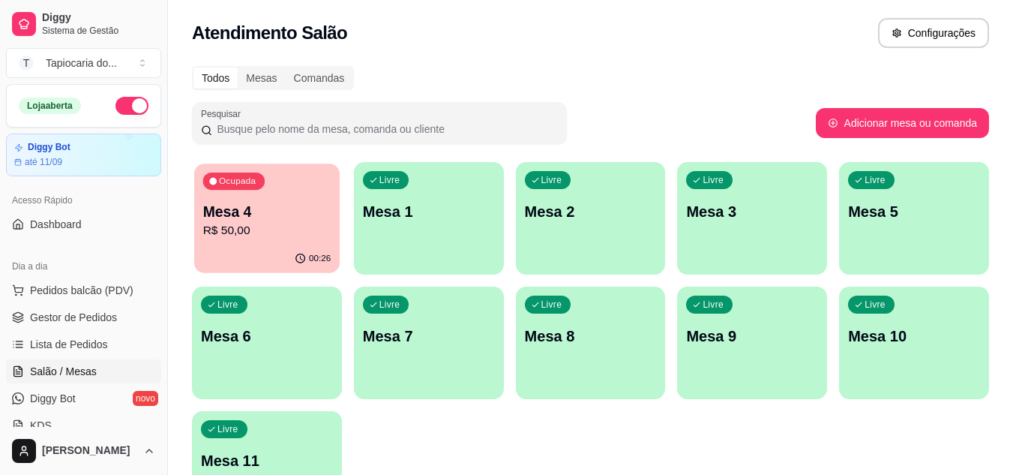
click at [218, 230] on p "R$ 50,00" at bounding box center [267, 230] width 128 height 17
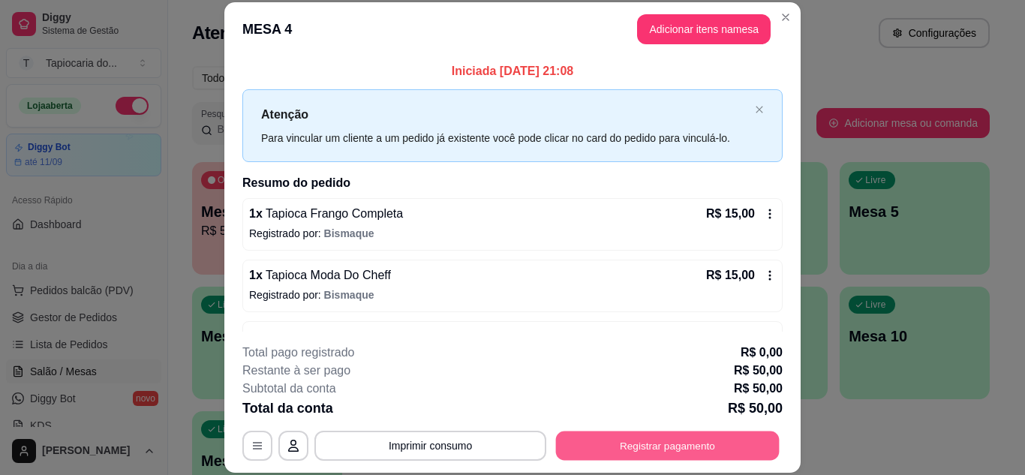
click at [623, 443] on button "Registrar pagamento" at bounding box center [668, 445] width 224 height 29
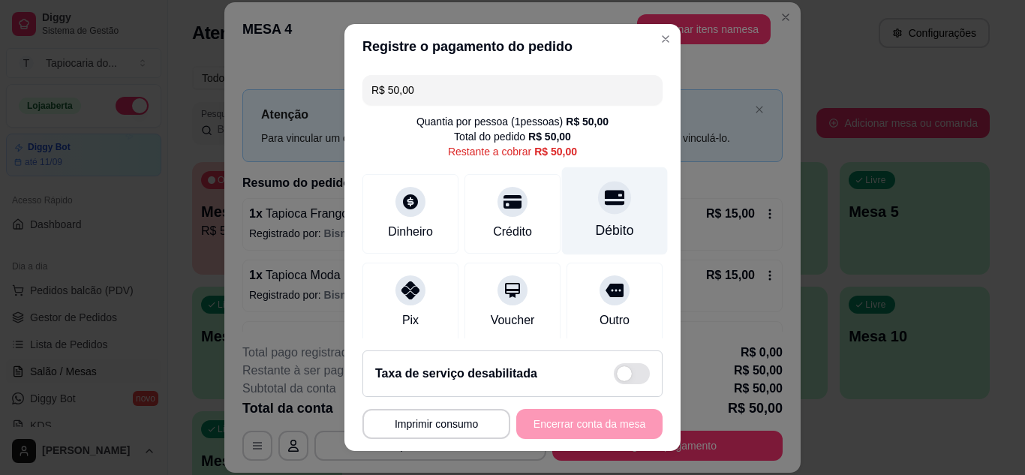
click at [602, 234] on div "Débito" at bounding box center [615, 231] width 38 height 20
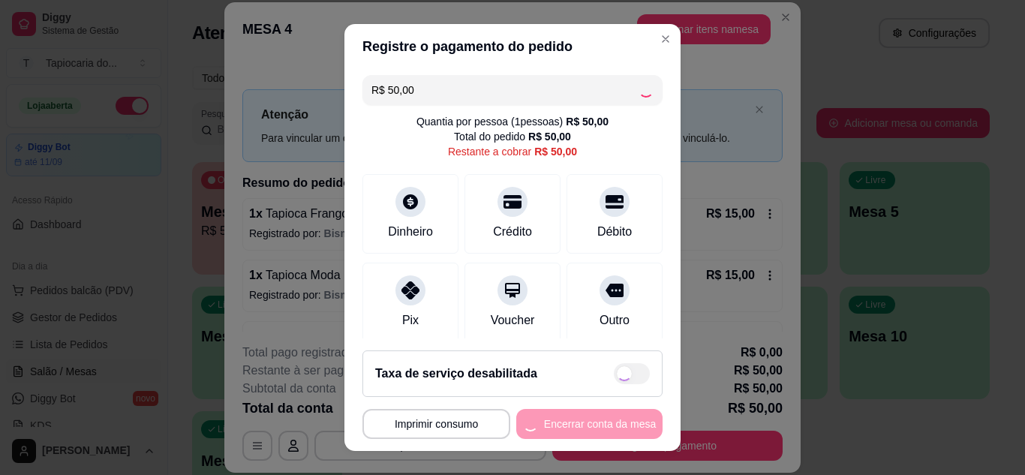
type input "R$ 0,00"
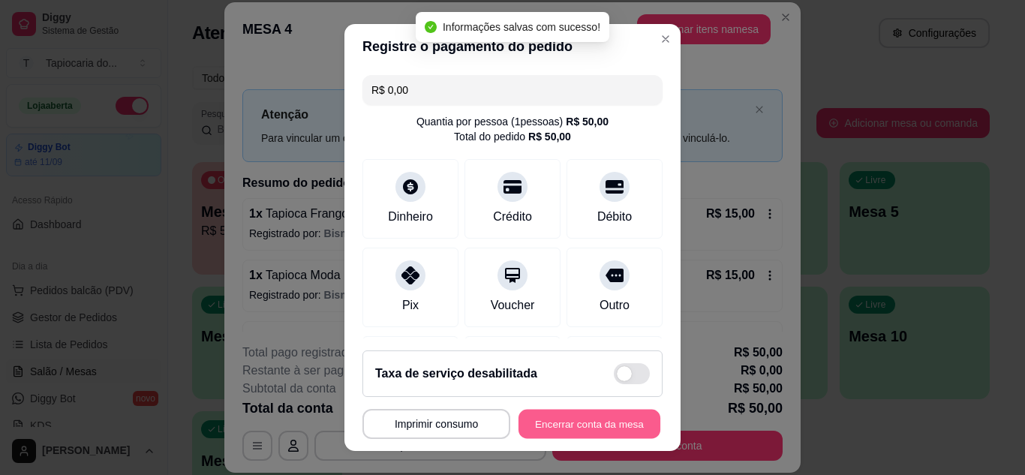
click at [563, 418] on button "Encerrar conta da mesa" at bounding box center [589, 424] width 142 height 29
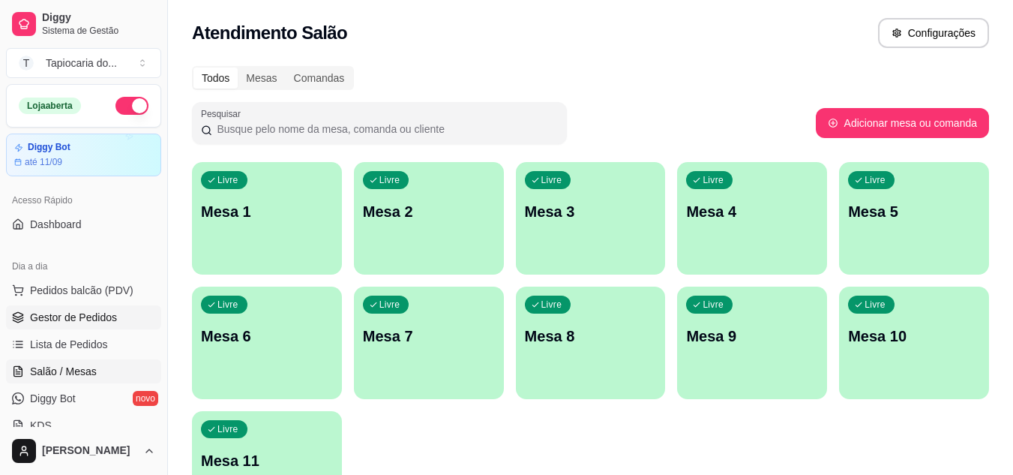
click at [32, 320] on span "Gestor de Pedidos" at bounding box center [73, 317] width 87 height 15
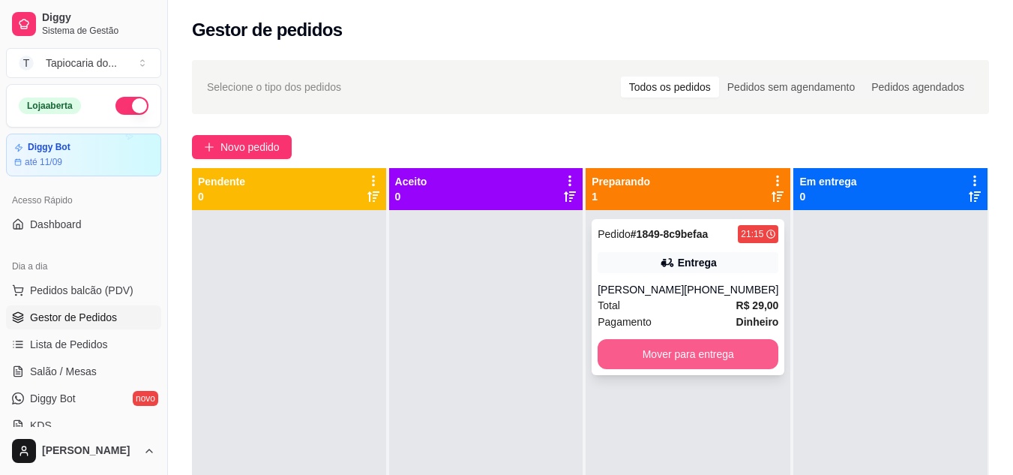
click at [723, 353] on button "Mover para entrega" at bounding box center [688, 354] width 181 height 30
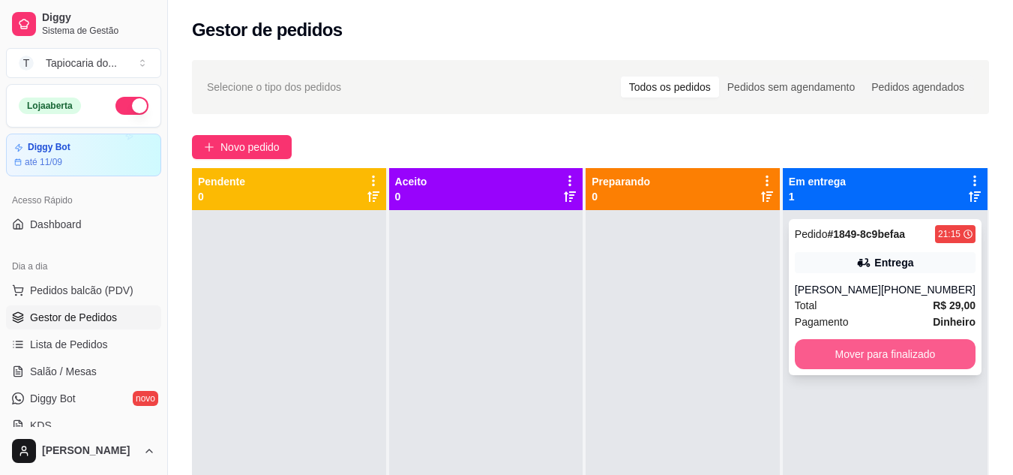
click at [859, 355] on button "Mover para finalizado" at bounding box center [885, 354] width 181 height 30
click at [910, 352] on button "Mover para finalizado" at bounding box center [885, 354] width 176 height 29
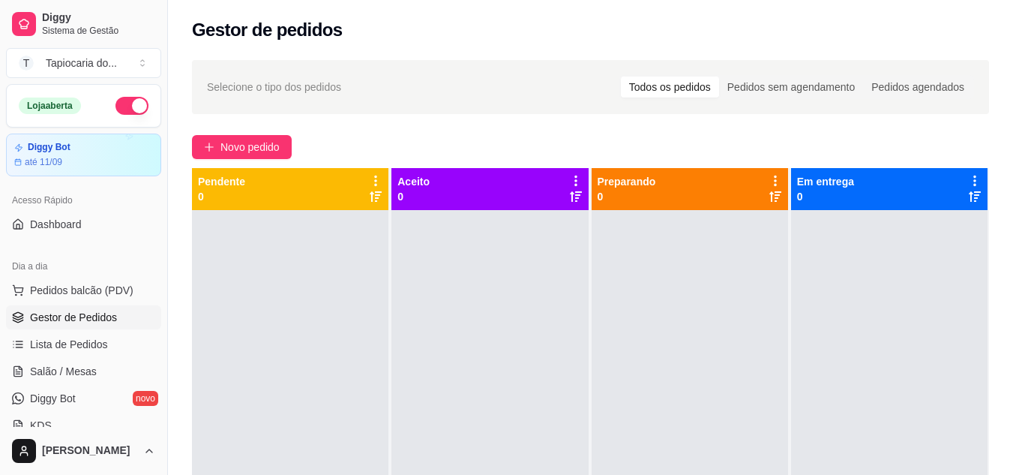
drag, startPoint x: 116, startPoint y: 108, endPoint x: 91, endPoint y: 91, distance: 30.2
click at [92, 92] on div "Loja aberta" at bounding box center [84, 106] width 154 height 42
click at [125, 107] on button "button" at bounding box center [132, 106] width 33 height 18
